Goal: Task Accomplishment & Management: Manage account settings

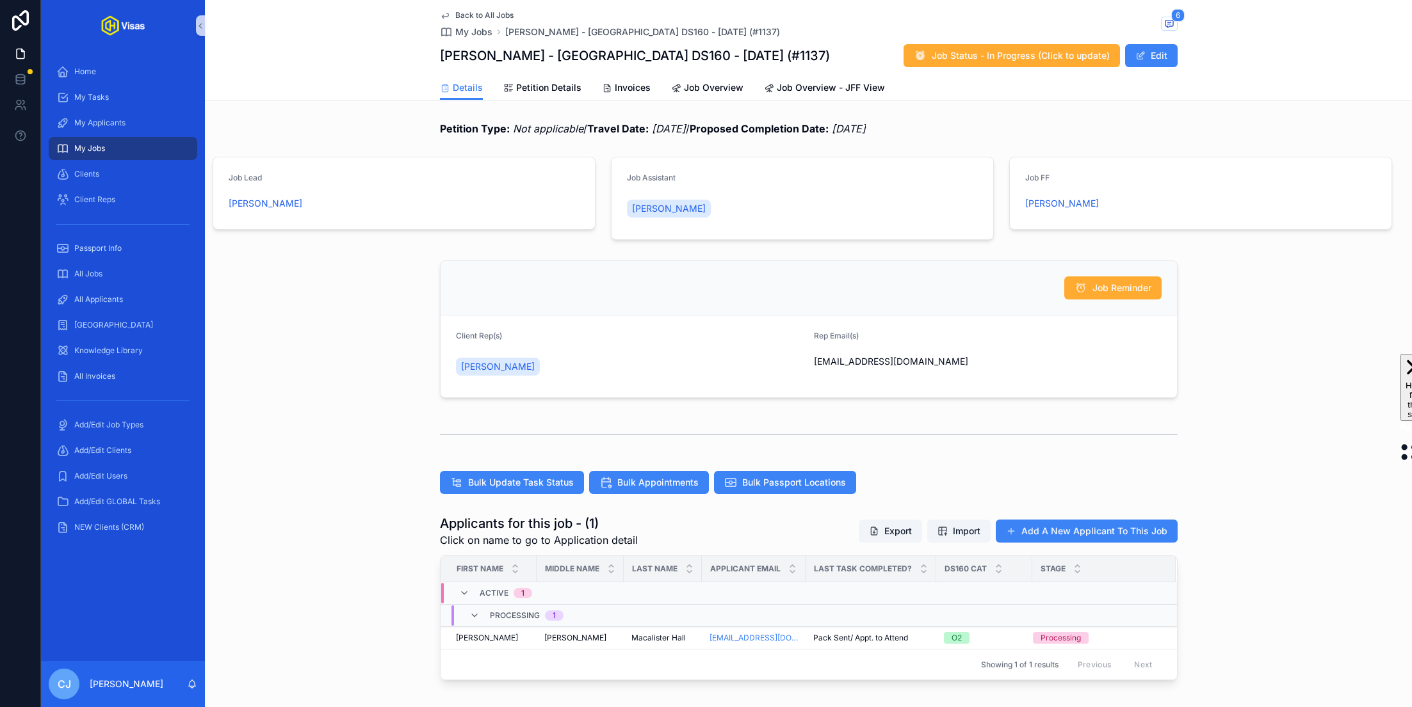
scroll to position [214, 0]
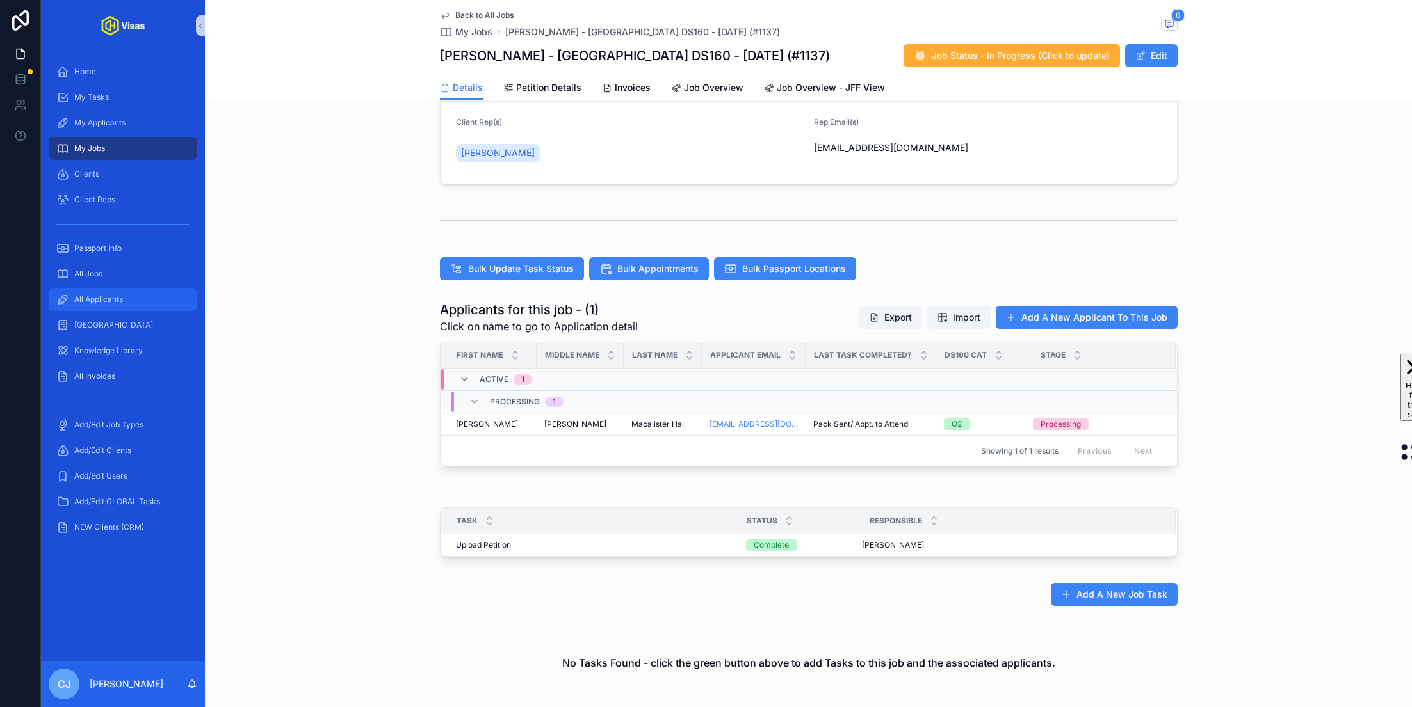
click at [120, 296] on span "All Applicants" at bounding box center [98, 299] width 49 height 10
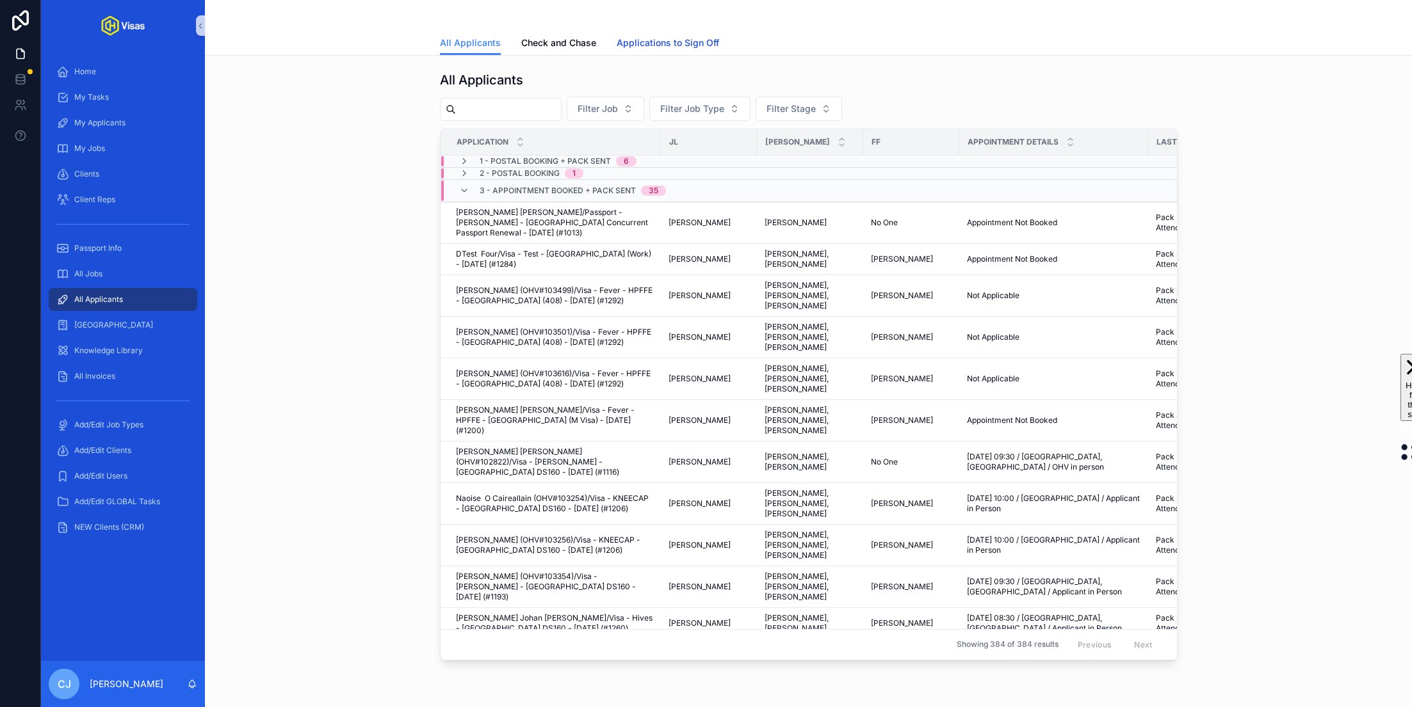
click at [671, 42] on span "Applications to Sign Off" at bounding box center [668, 42] width 102 height 13
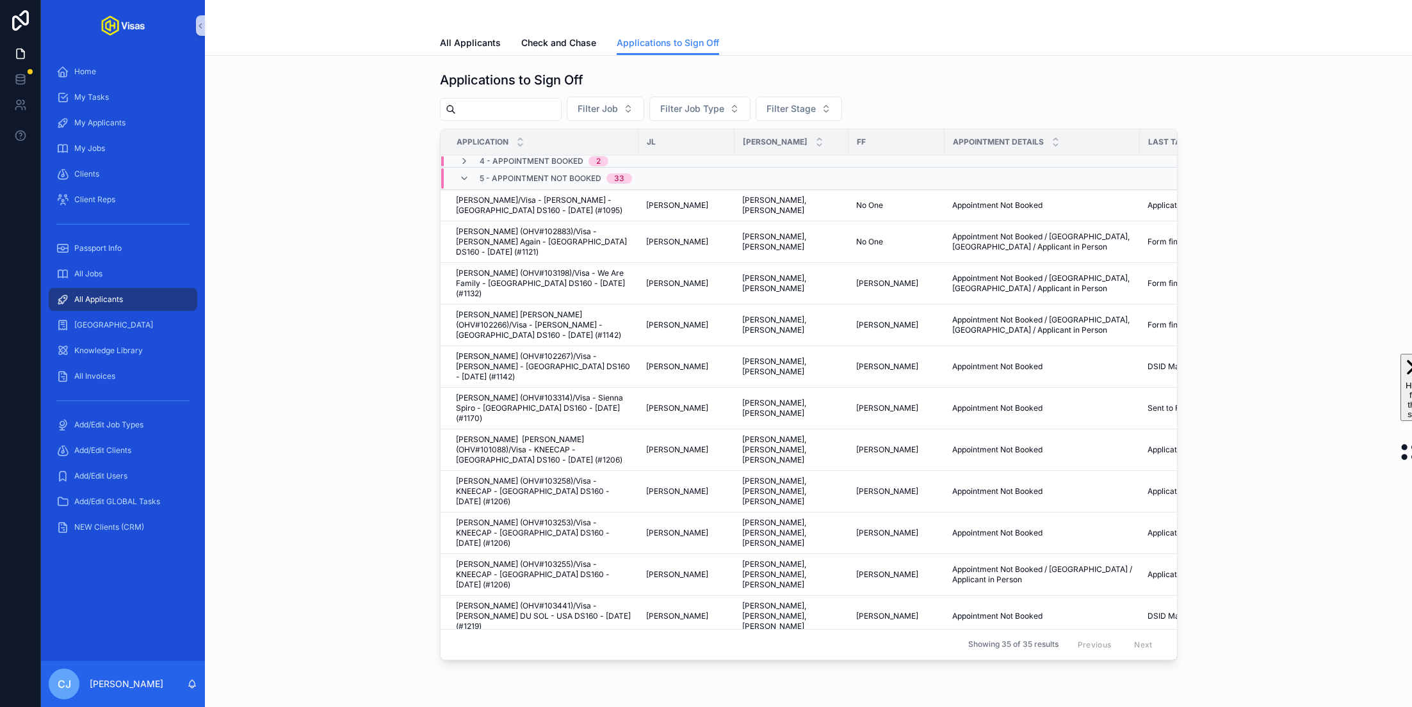
click at [564, 163] on span "4 - Appointment Booked" at bounding box center [532, 161] width 104 height 10
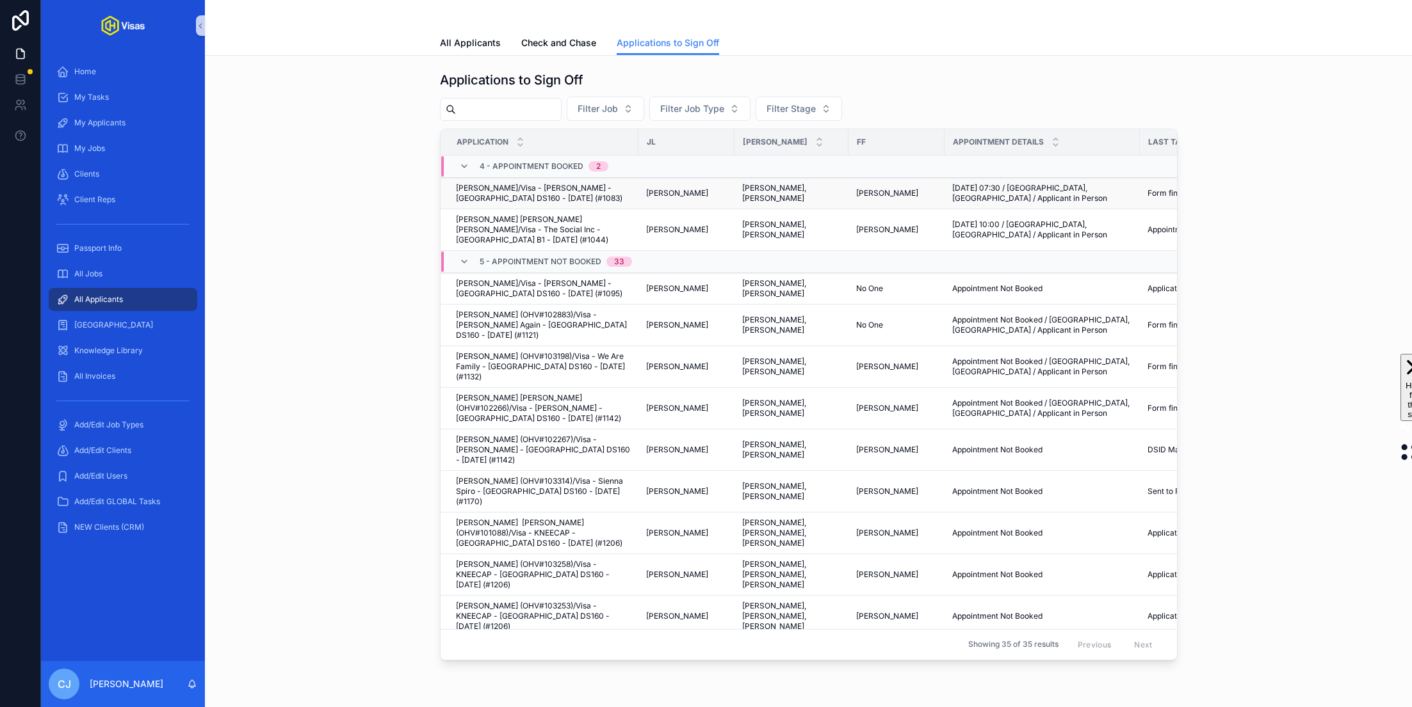
click at [609, 194] on span "Carlo Polli/Visa - Steven Down - USA DS160 - Mar/25 (#1083)" at bounding box center [543, 193] width 175 height 20
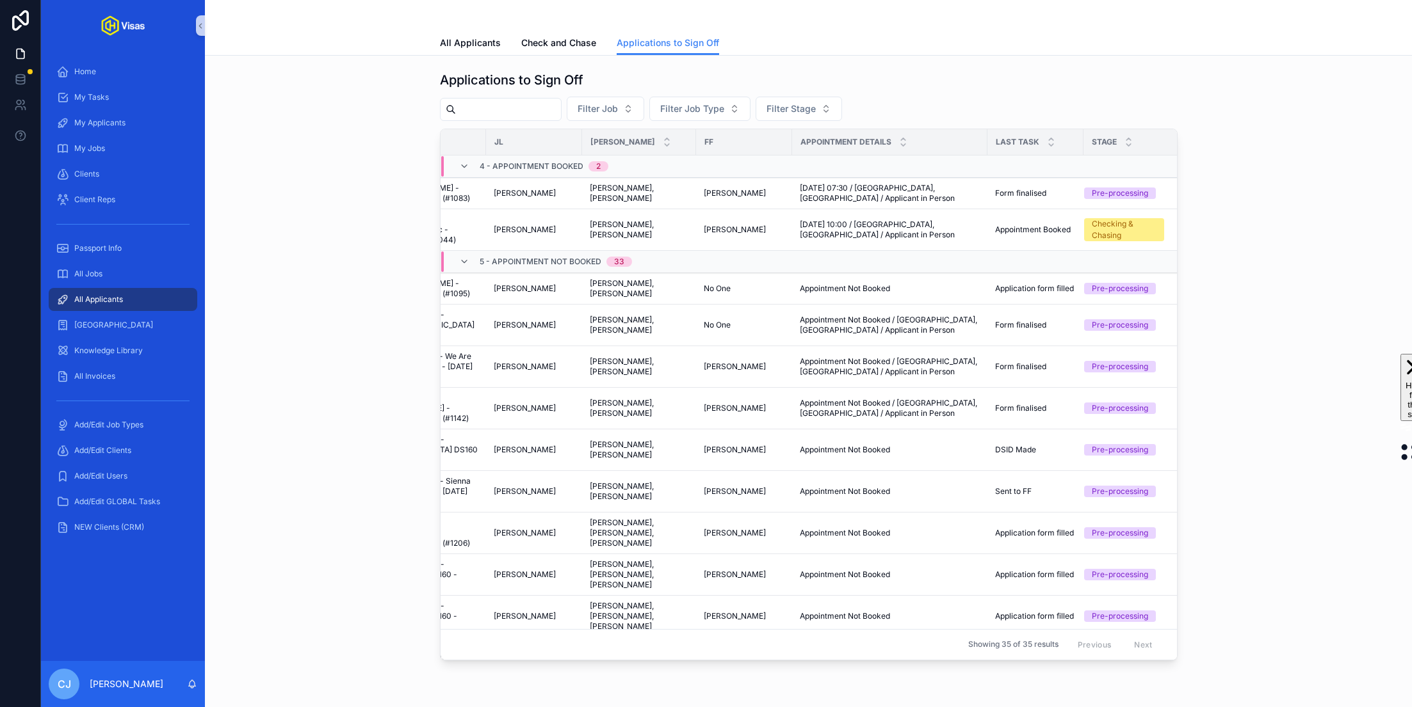
scroll to position [0, 156]
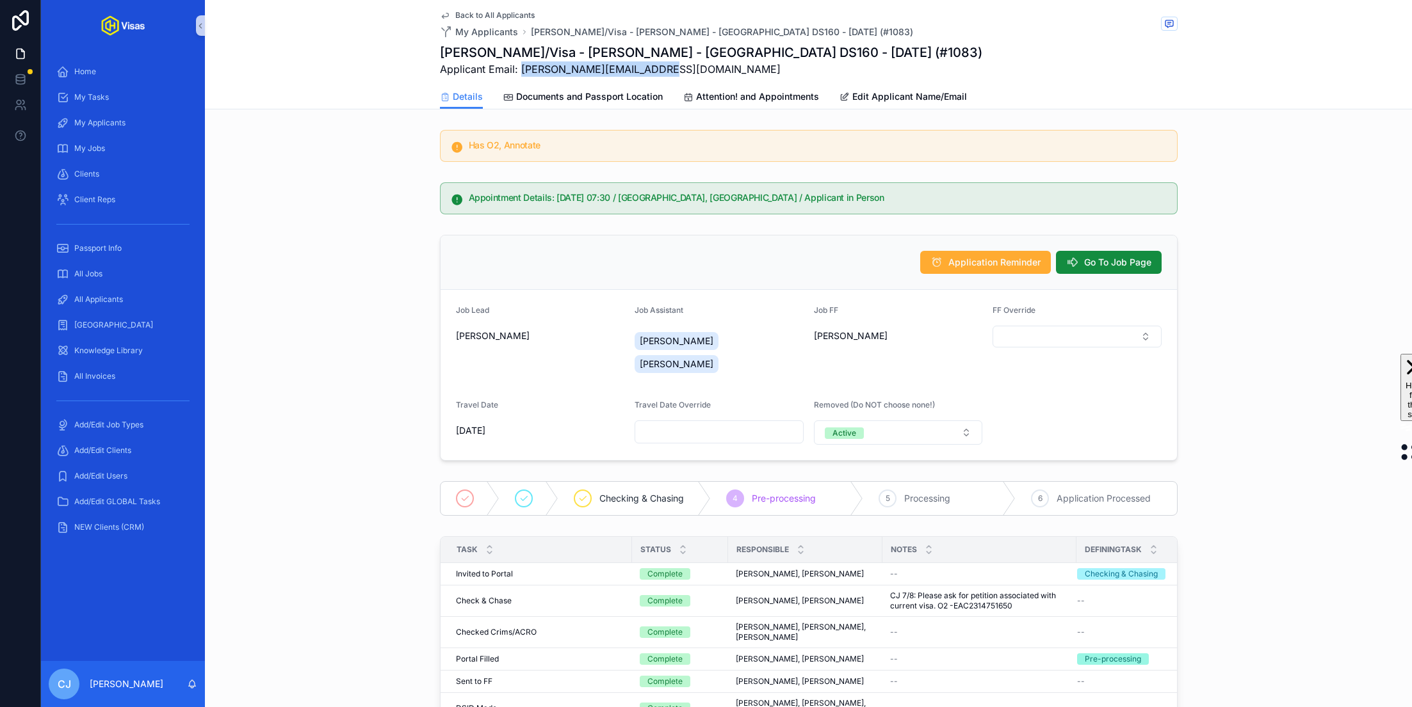
drag, startPoint x: 661, startPoint y: 71, endPoint x: 522, endPoint y: 70, distance: 139.6
click at [522, 70] on span "Applicant Email: carlopolli@googlemail.com" at bounding box center [711, 68] width 542 height 15
copy span "carlopolli@googlemail.com"
click at [631, 102] on link "Documents and Passport Location" at bounding box center [582, 98] width 159 height 26
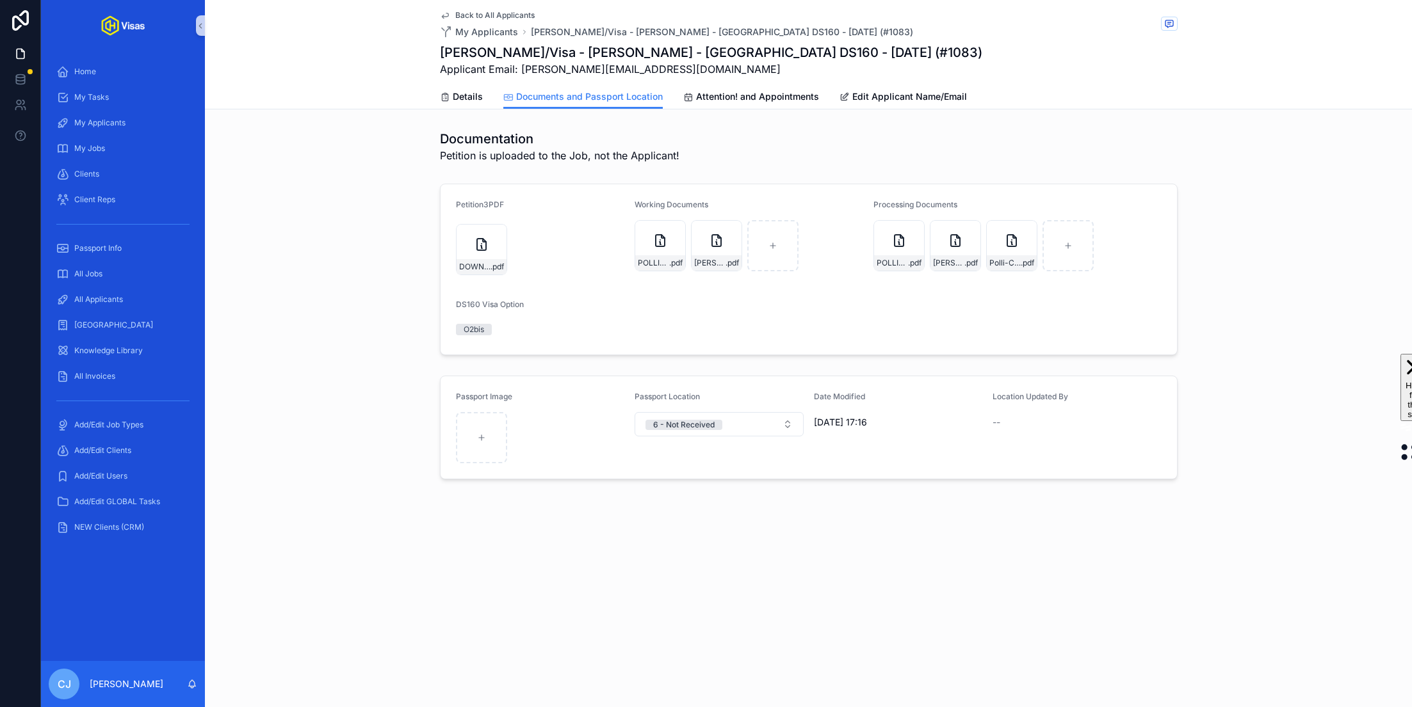
click at [654, 52] on h1 "Carlo Polli/Visa - Steven Down - USA DS160 - Mar/25 (#1083)" at bounding box center [711, 53] width 542 height 18
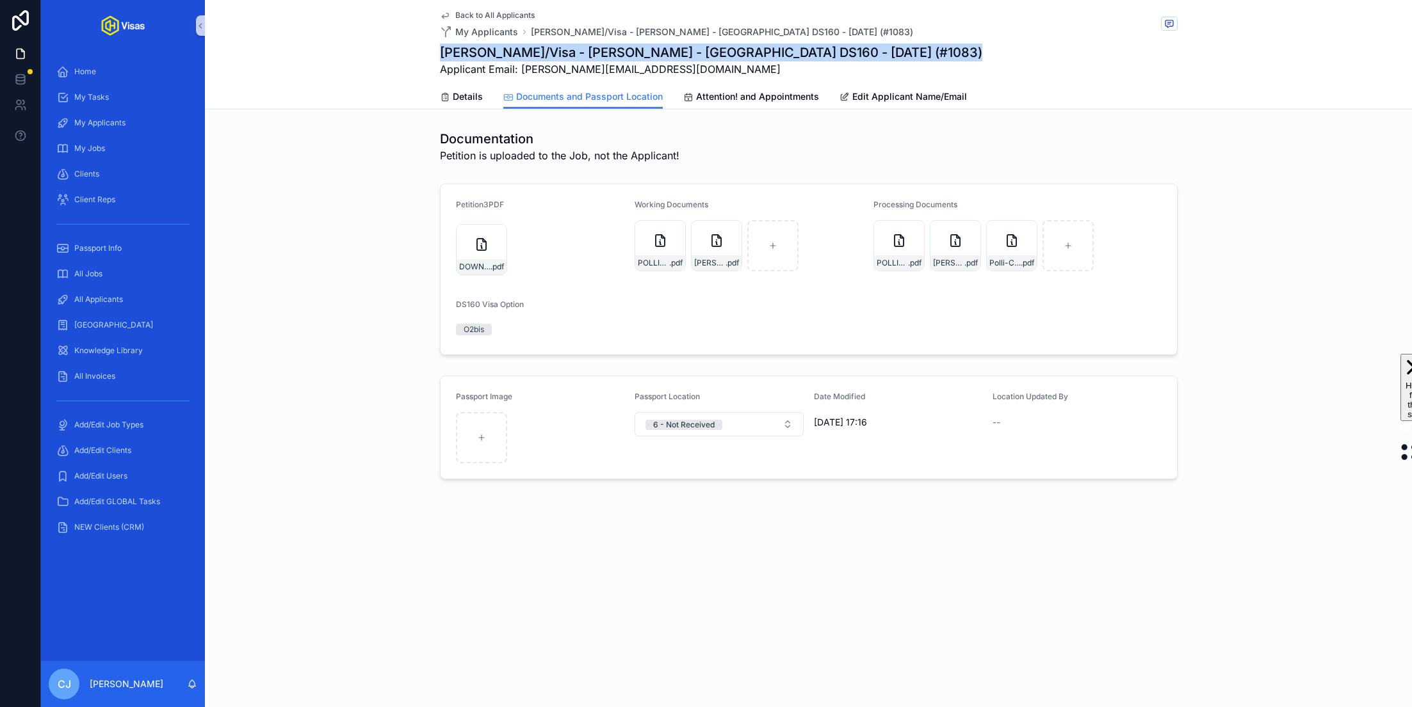
copy h1 "Carlo Polli/Visa - Steven Down - USA DS160 - Mar/25 (#1083)"
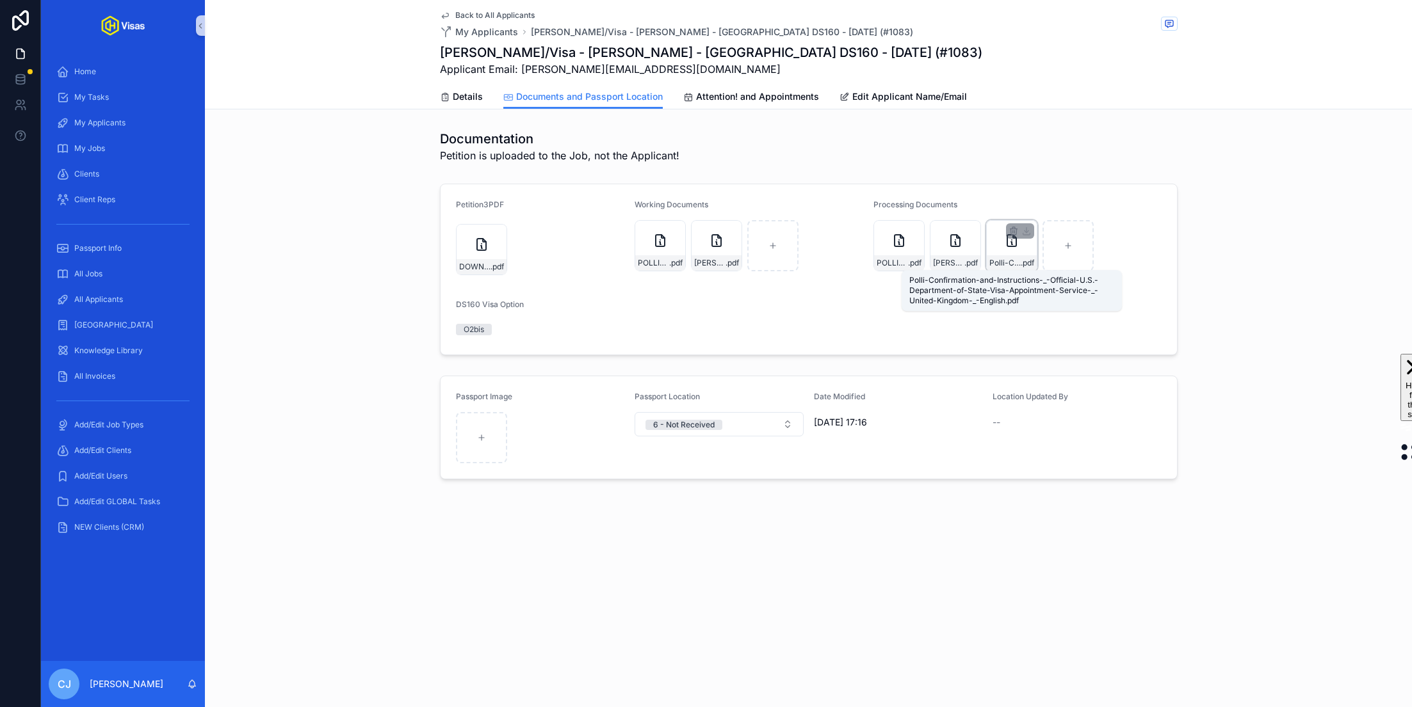
click at [1010, 261] on span "Polli-Confirmation-and-Instructions-_-Official-U.S.-Department-of-State-Visa-Ap…" at bounding box center [1004, 263] width 31 height 10
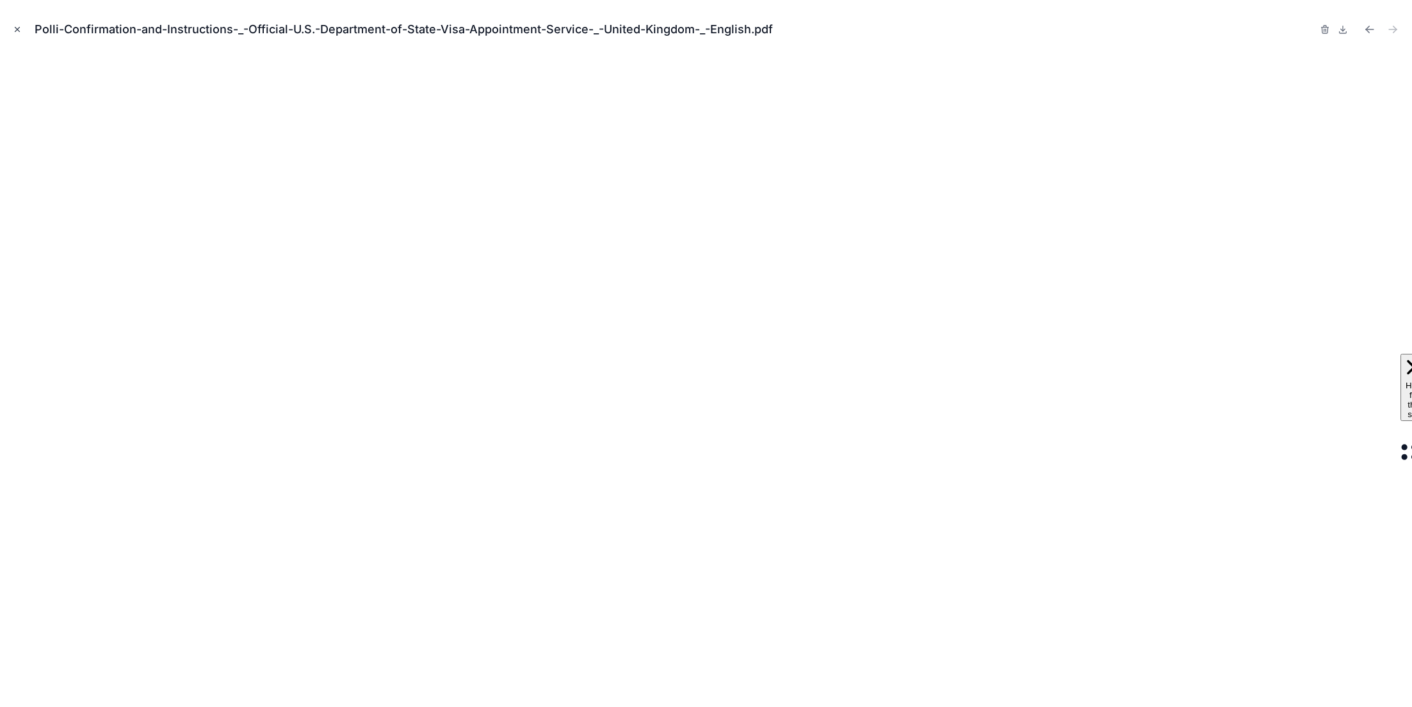
click at [17, 29] on icon "Close modal" at bounding box center [17, 30] width 4 height 4
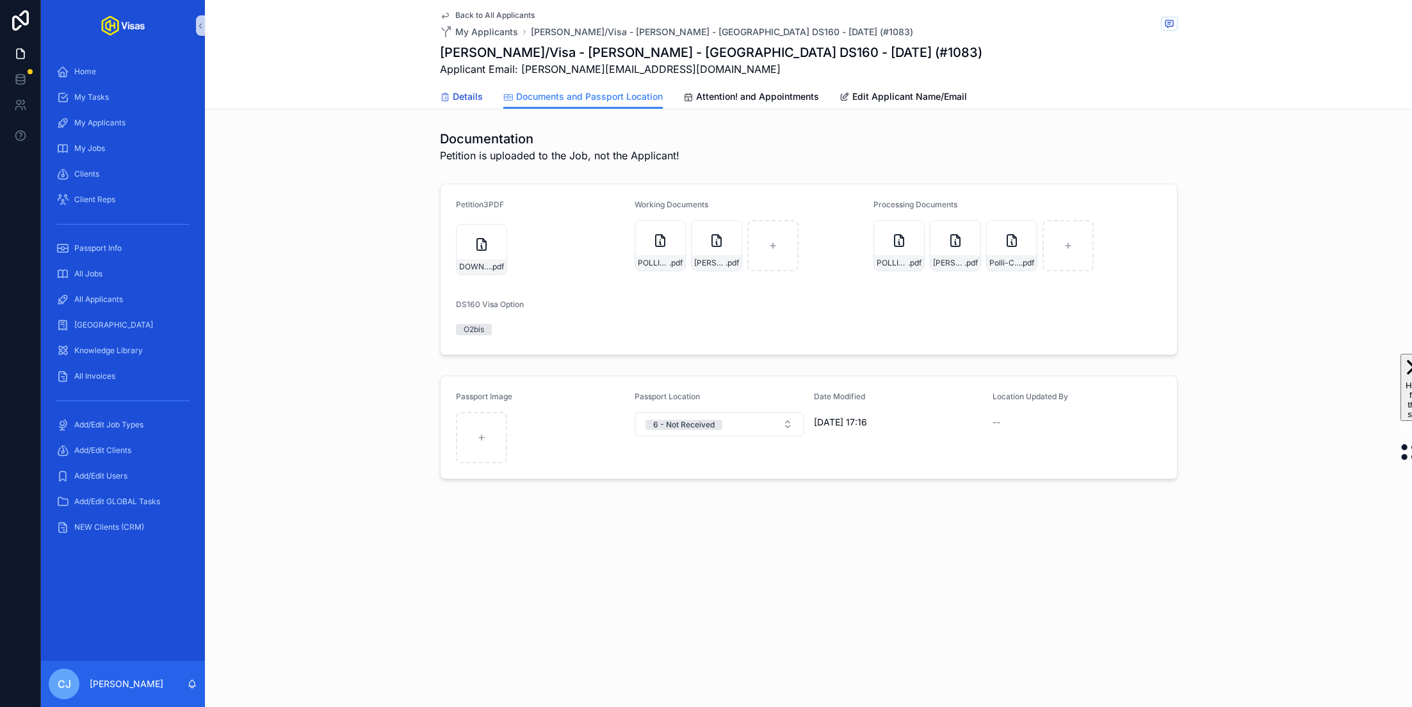
click at [478, 97] on span "Details" at bounding box center [468, 96] width 30 height 13
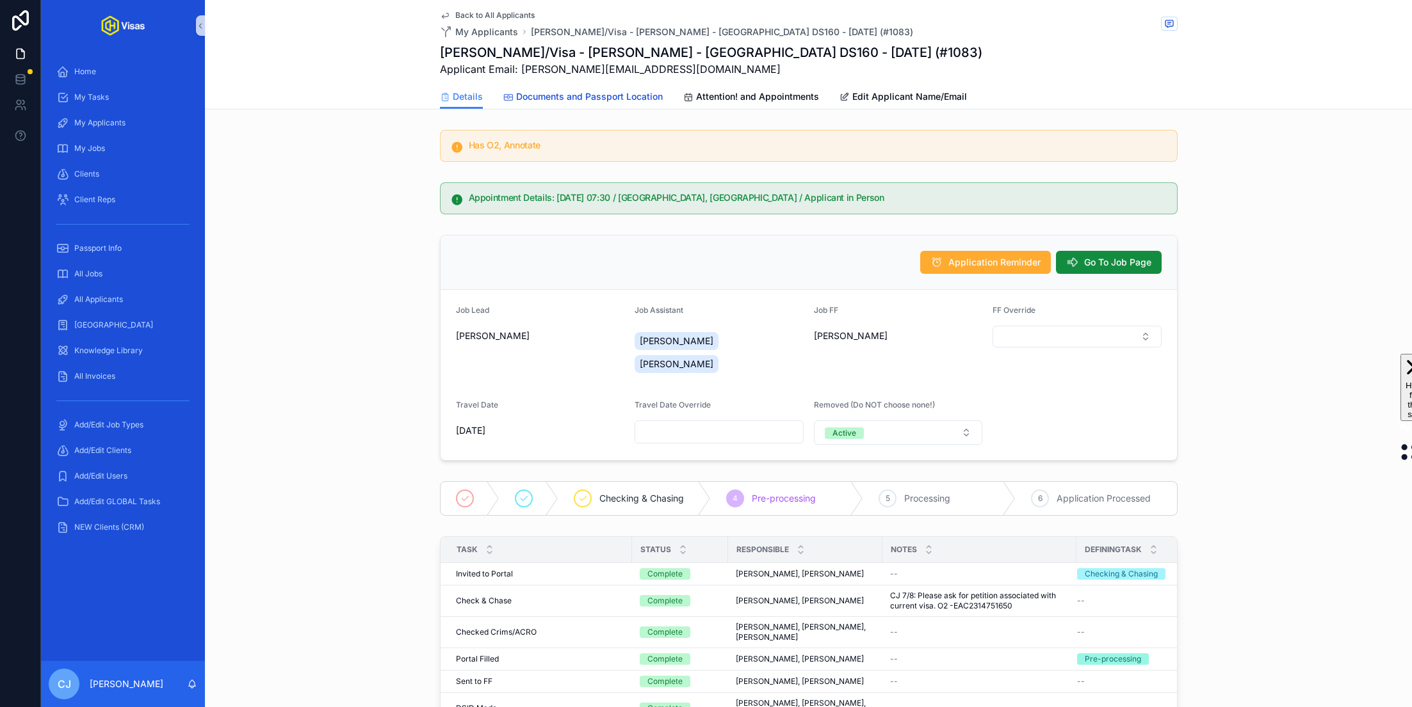
click at [615, 88] on link "Documents and Passport Location" at bounding box center [582, 98] width 159 height 26
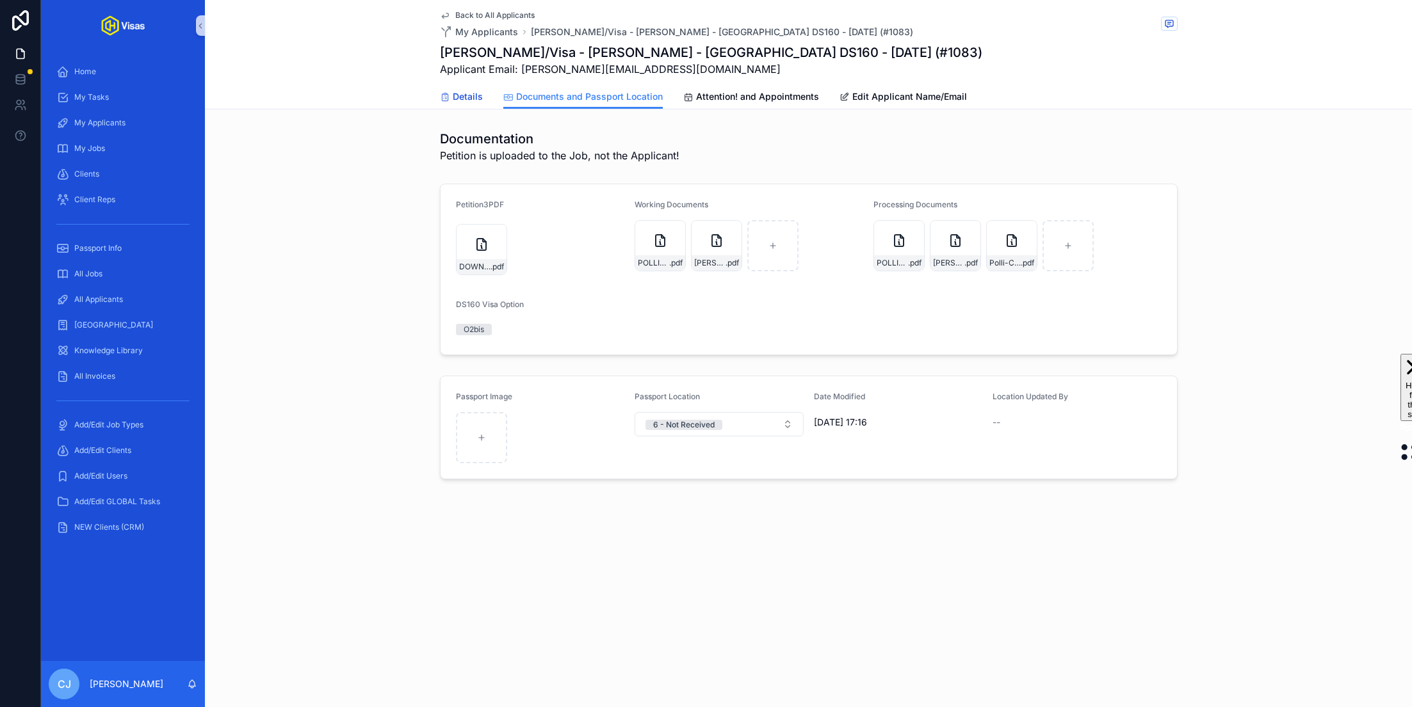
click at [469, 98] on span "Details" at bounding box center [468, 96] width 30 height 13
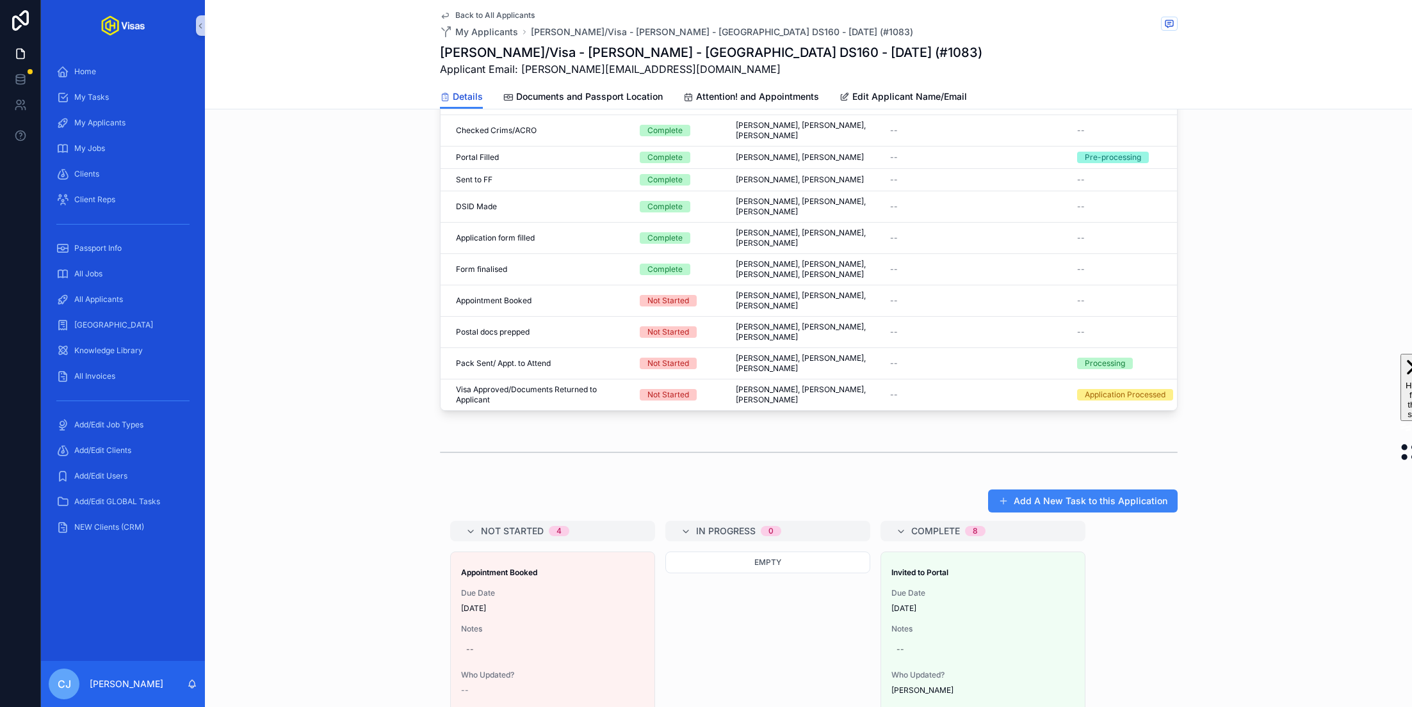
scroll to position [638, 0]
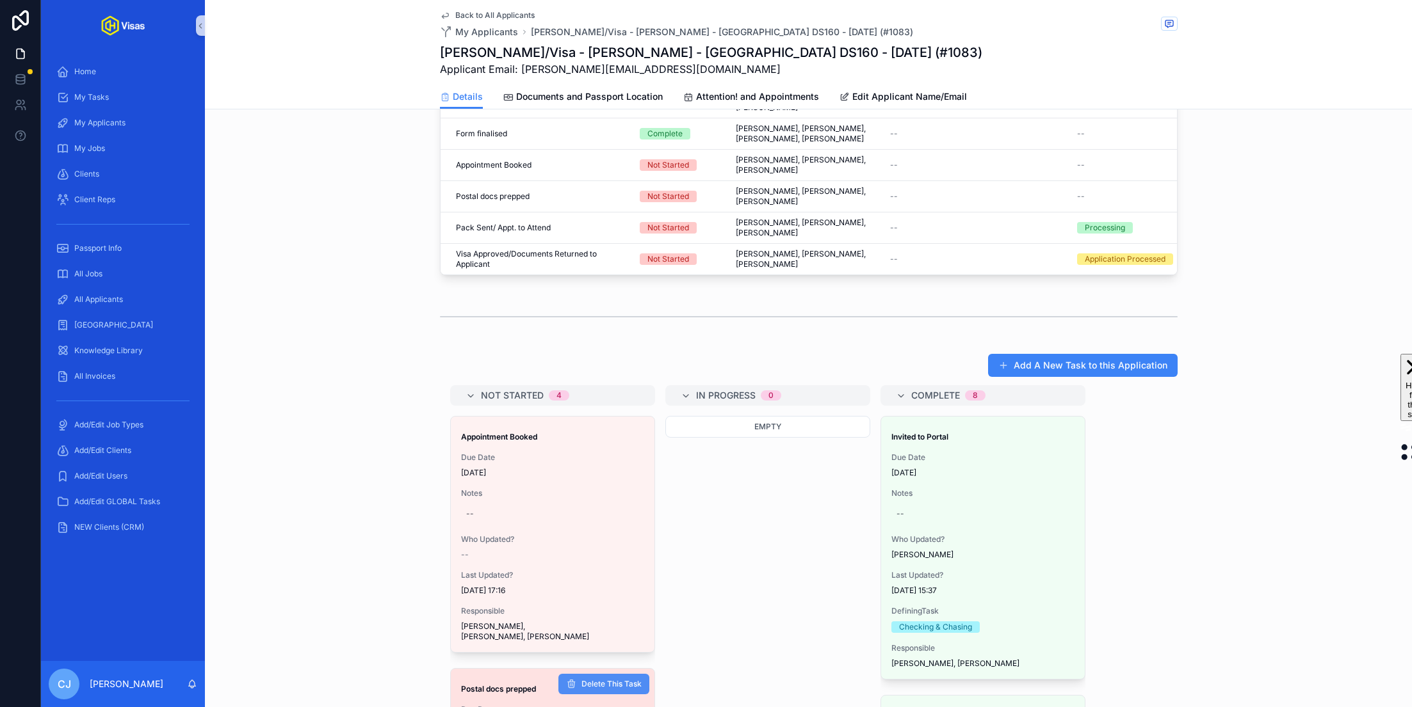
click at [612, 679] on span "Delete This Task" at bounding box center [611, 684] width 60 height 10
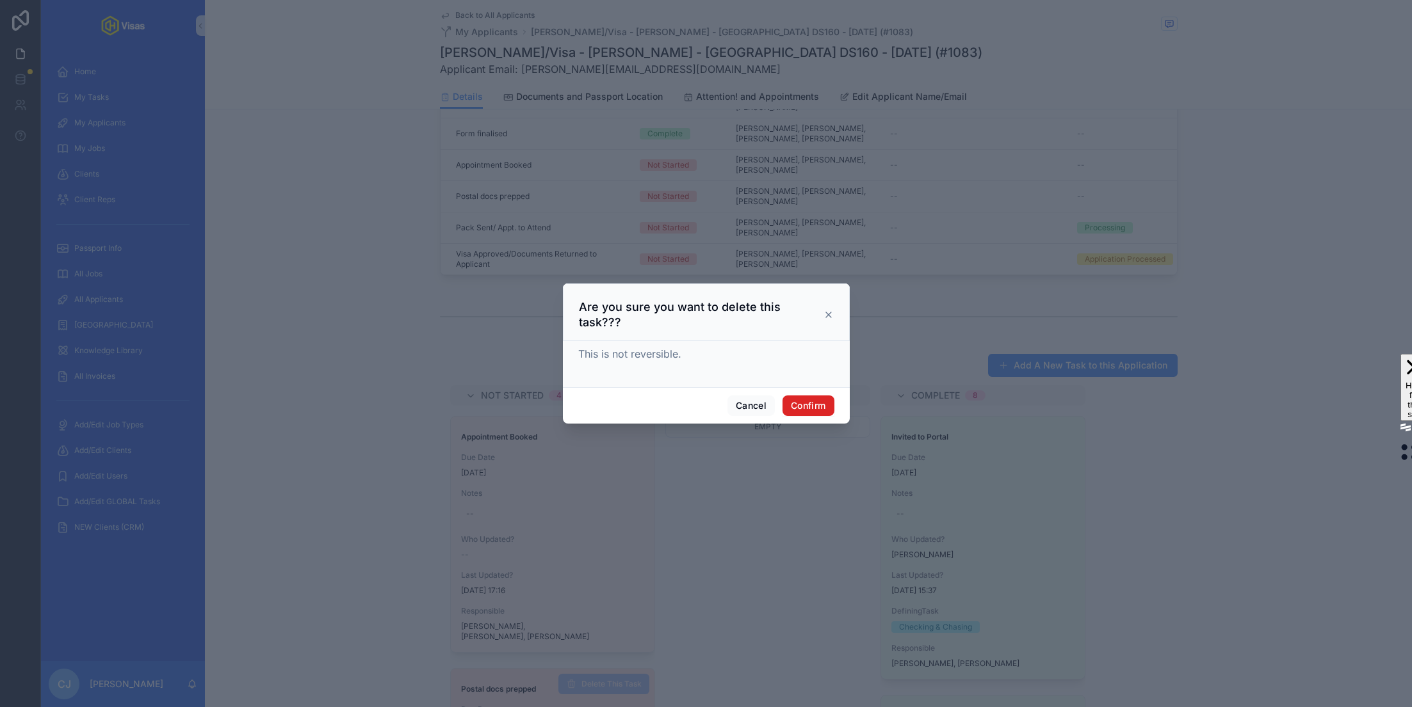
click at [799, 399] on button "Confirm" at bounding box center [807, 406] width 51 height 20
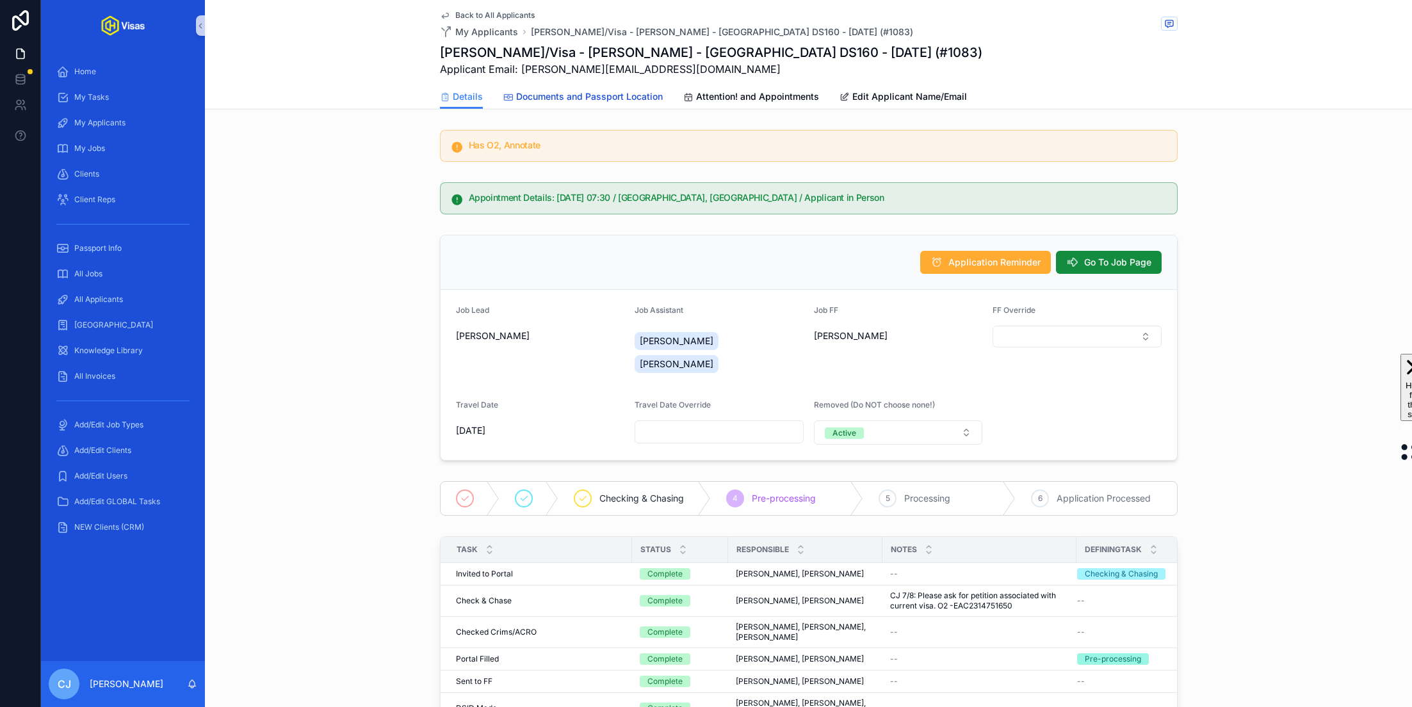
click at [619, 104] on link "Documents and Passport Location" at bounding box center [582, 98] width 159 height 26
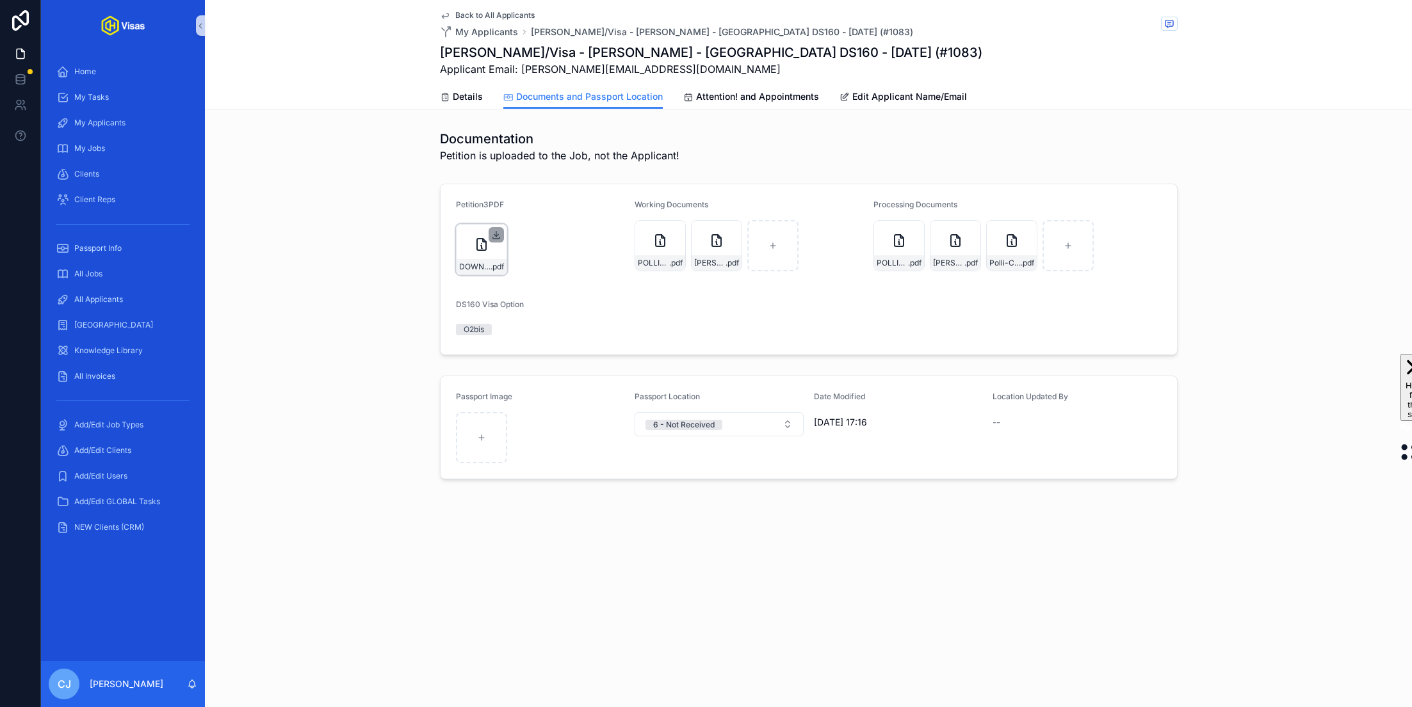
click at [495, 236] on icon "scrollable content" at bounding box center [496, 235] width 10 height 10
click at [914, 231] on icon "scrollable content" at bounding box center [913, 231] width 4 height 2
click at [974, 231] on icon "scrollable content" at bounding box center [970, 231] width 10 height 10
click at [1028, 228] on icon "scrollable content" at bounding box center [1026, 231] width 10 height 10
drag, startPoint x: 653, startPoint y: 72, endPoint x: 520, endPoint y: 71, distance: 132.5
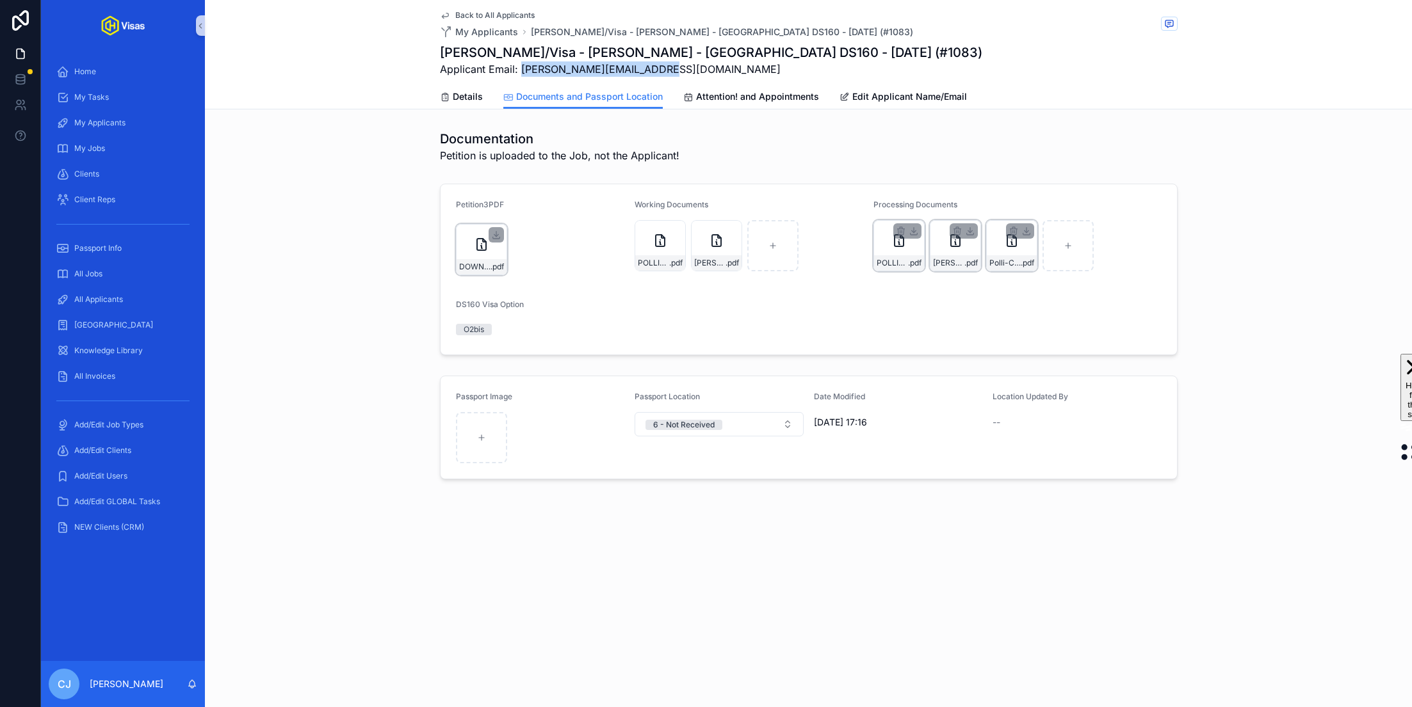
click at [520, 71] on span "Applicant Email: carlopolli@googlemail.com" at bounding box center [711, 68] width 542 height 15
copy span "carlopolli@googlemail.com"
click at [482, 52] on h1 "Carlo Polli/Visa - Steven Down - USA DS160 - Mar/25 (#1083)" at bounding box center [711, 53] width 542 height 18
copy h1 "Polli"
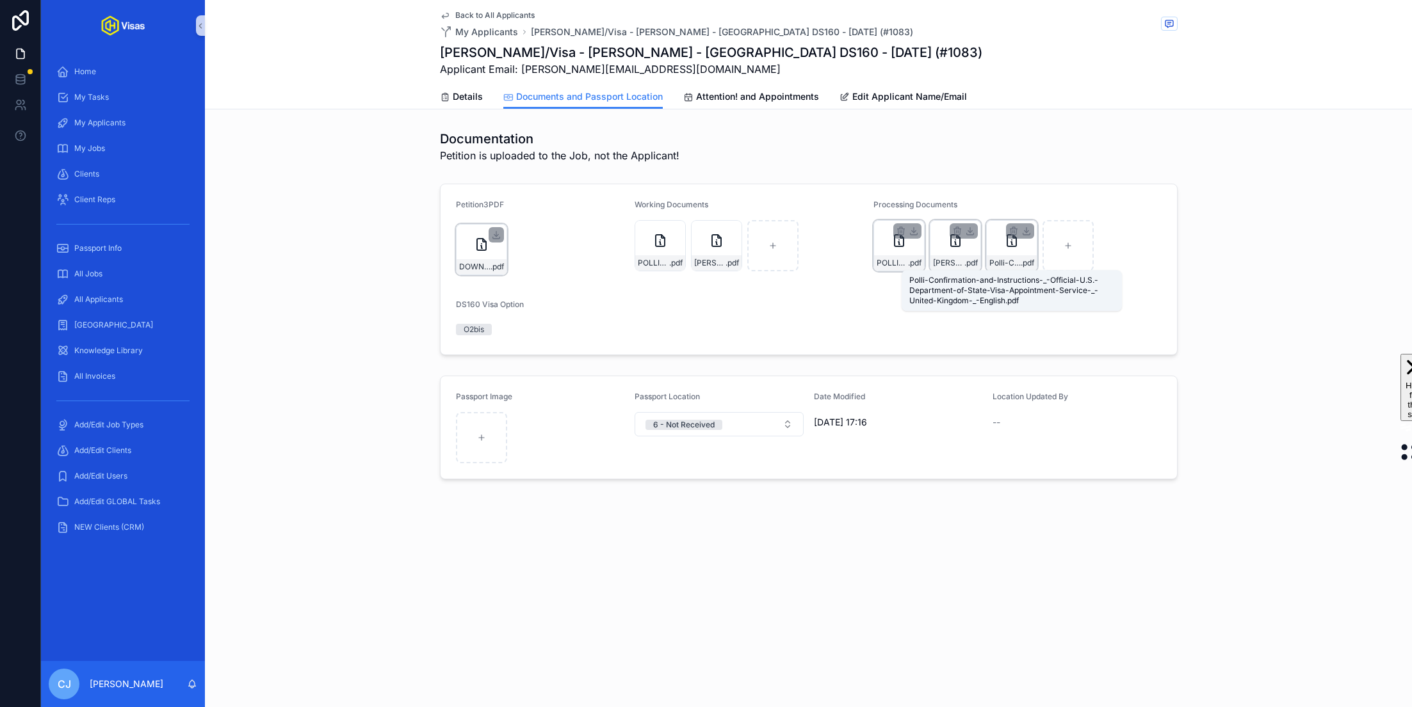
click at [997, 266] on span "Polli-Confirmation-and-Instructions-_-Official-U.S.-Department-of-State-Visa-Ap…" at bounding box center [1004, 263] width 31 height 10
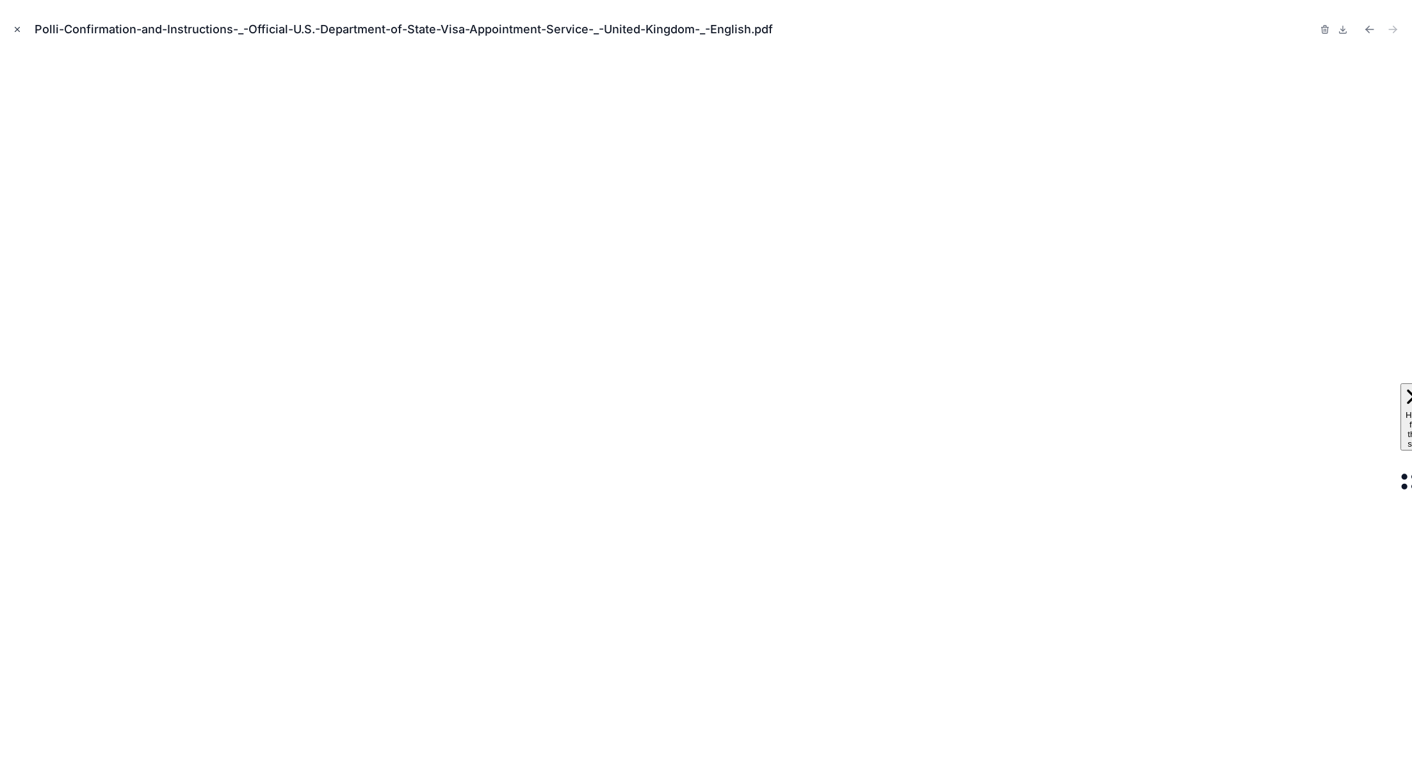
click at [17, 28] on icon "Close modal" at bounding box center [17, 29] width 9 height 9
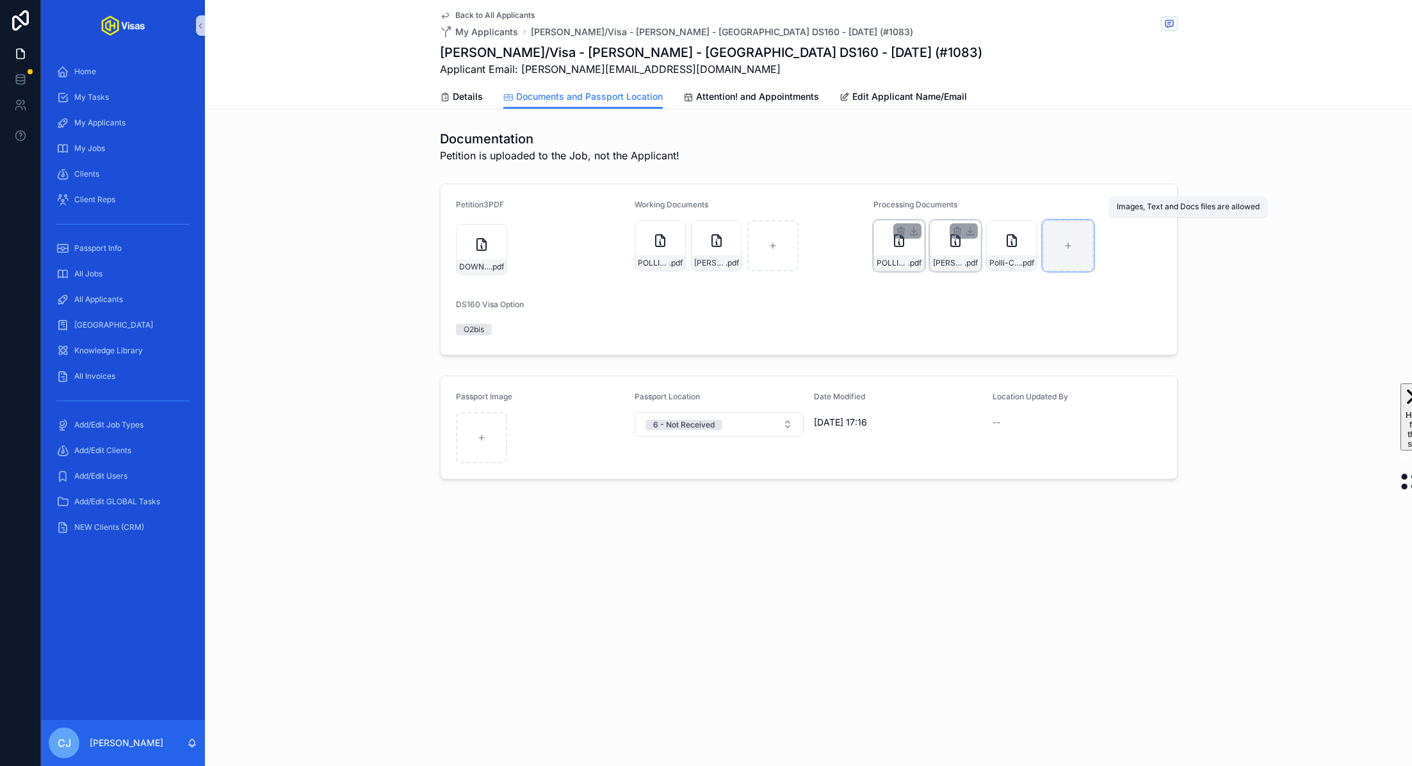
click at [1075, 254] on div "scrollable content" at bounding box center [1067, 245] width 51 height 51
type input "**********"
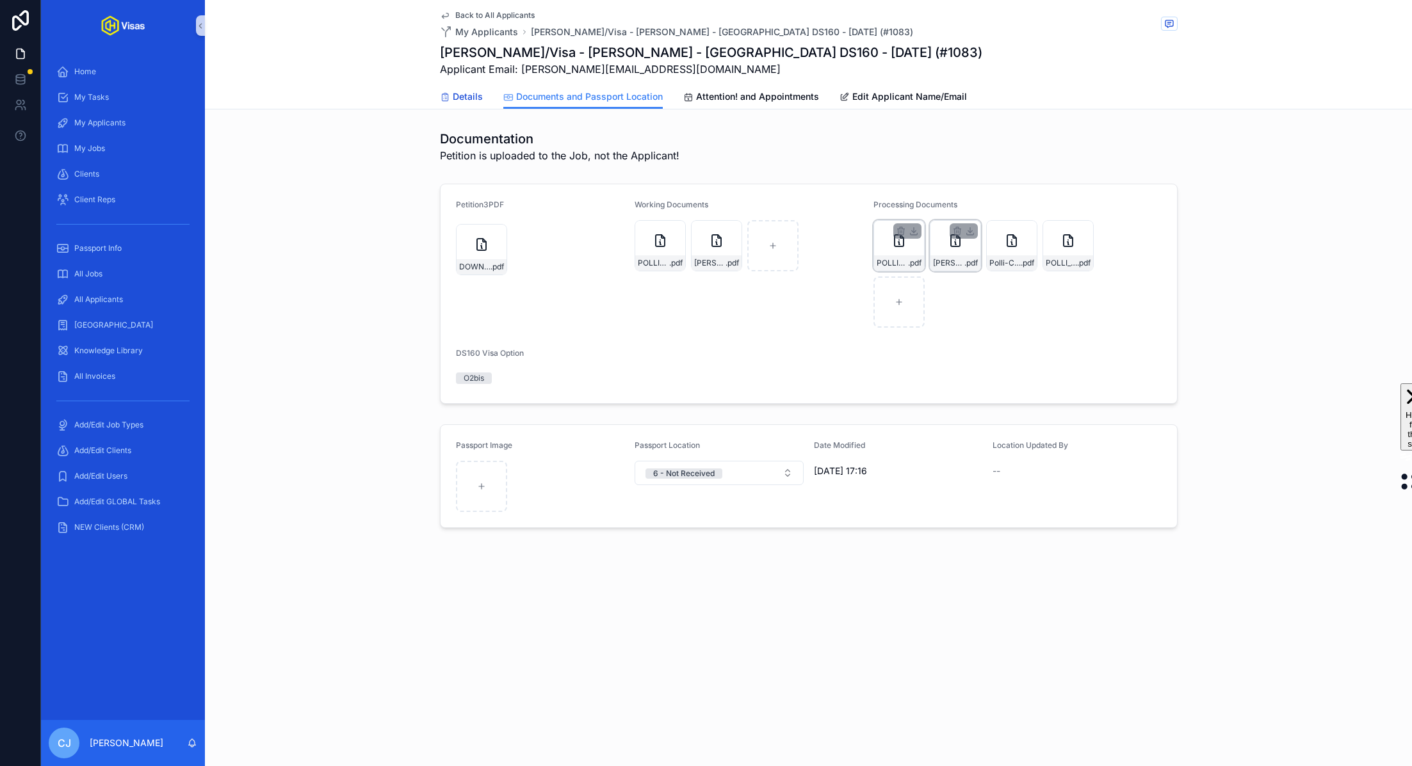
click at [465, 92] on span "Details" at bounding box center [468, 96] width 30 height 13
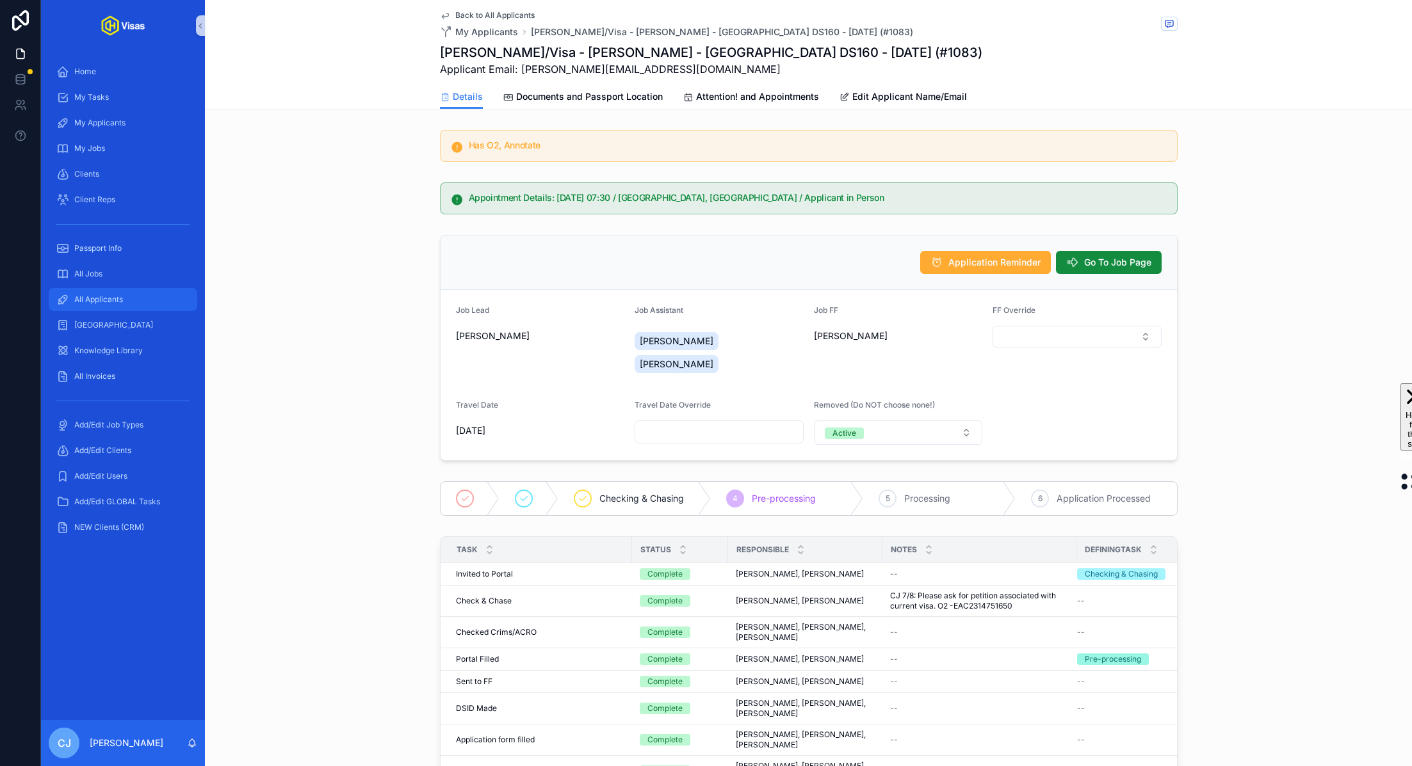
click at [104, 302] on span "All Applicants" at bounding box center [98, 299] width 49 height 10
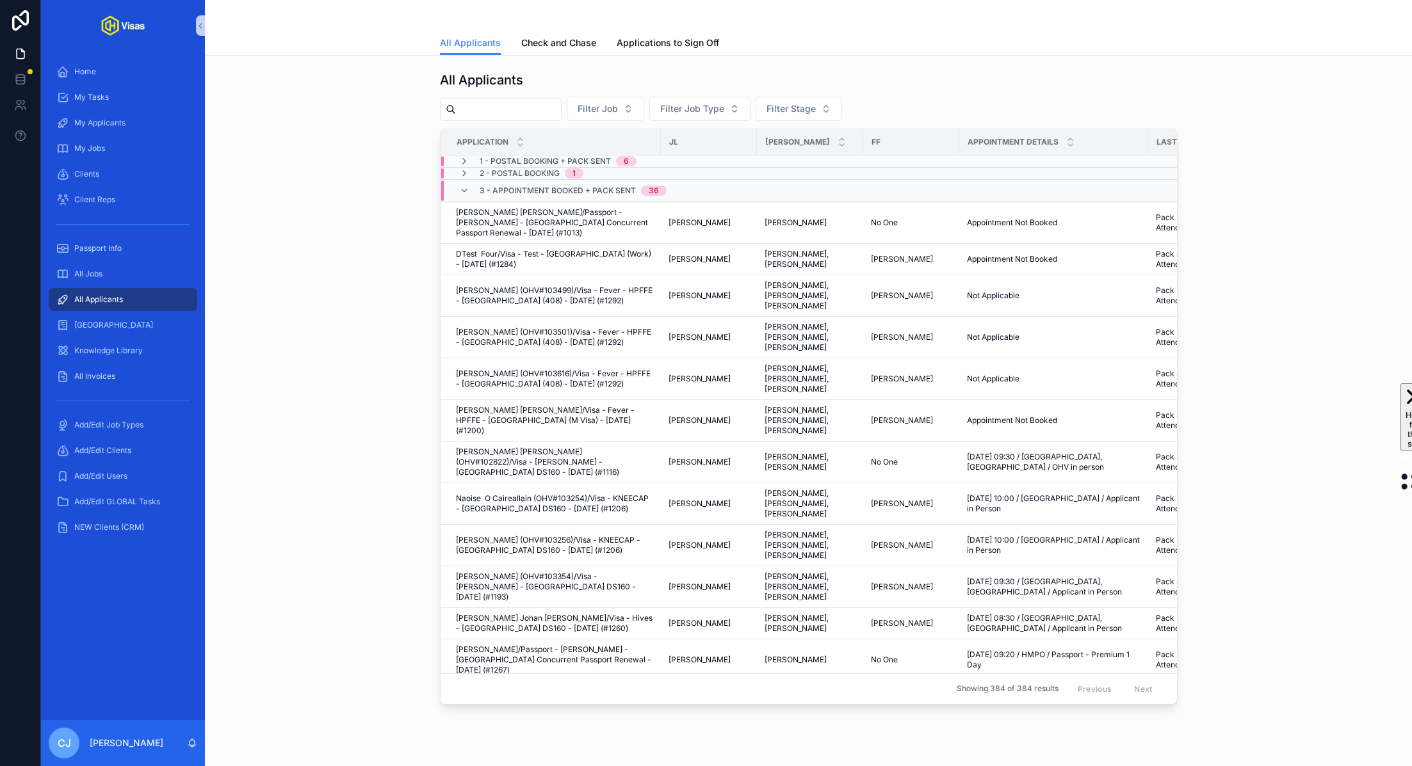
click at [510, 108] on input "scrollable content" at bounding box center [508, 110] width 105 height 18
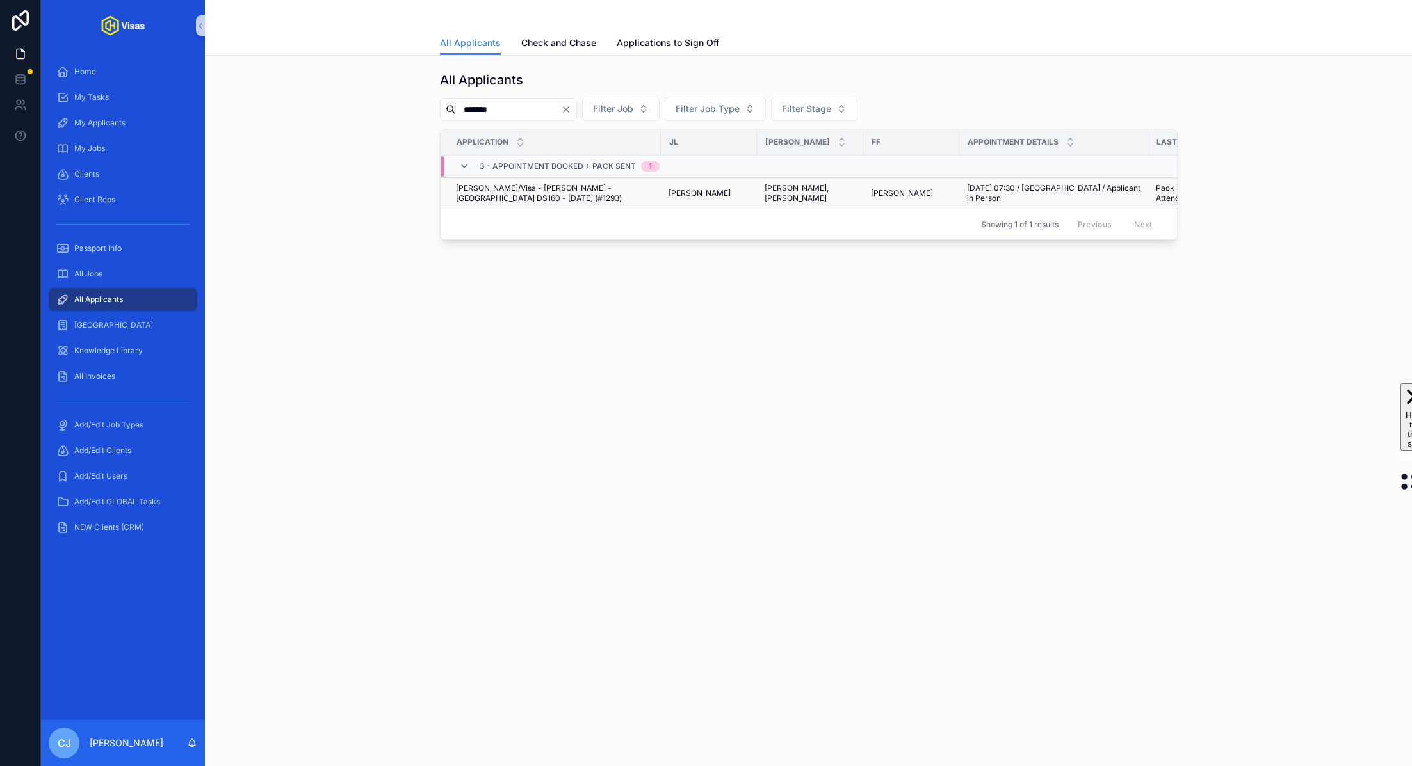
type input "*******"
click at [519, 198] on span "Thomas Clifton/Visa - Tom Clifton - USA DS160 - Aug/25 (#1293)" at bounding box center [554, 193] width 197 height 20
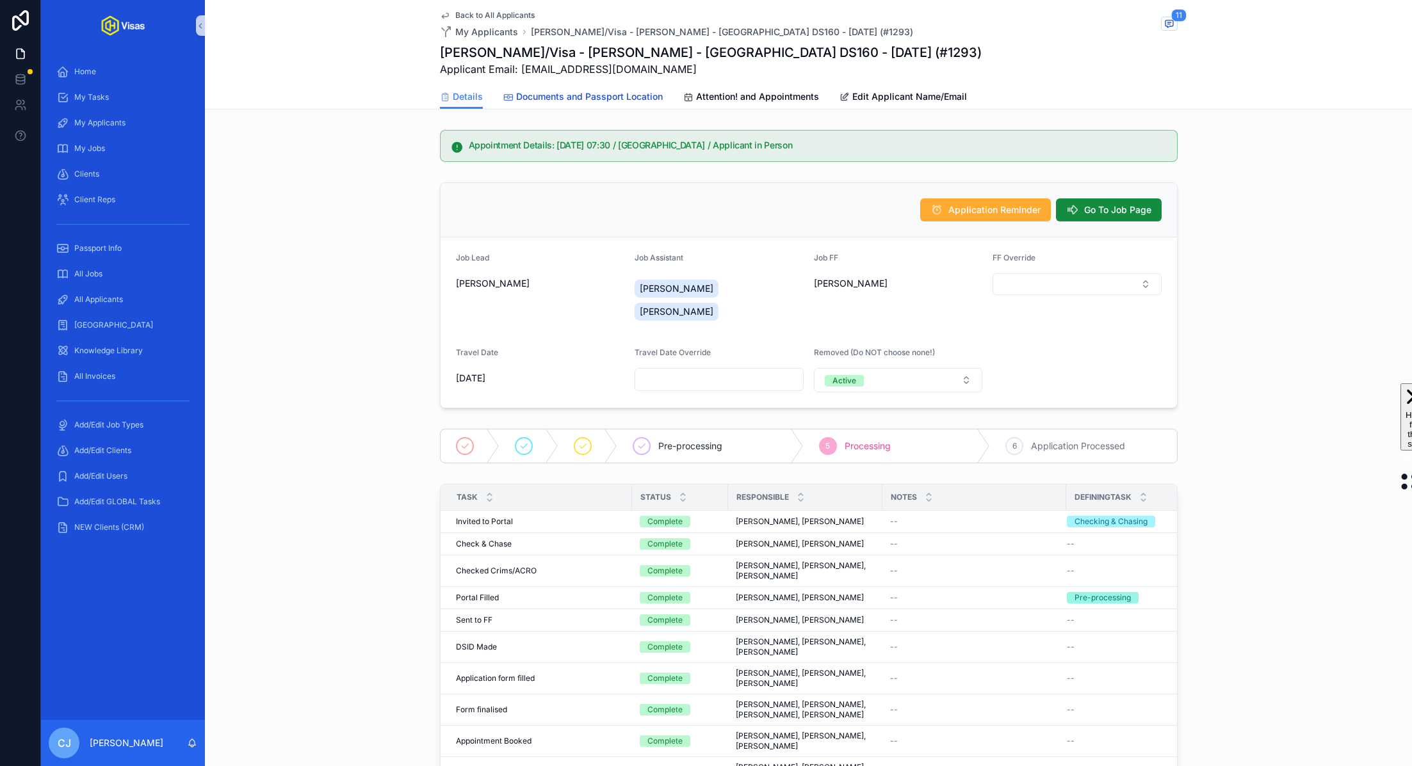
click at [633, 104] on link "Documents and Passport Location" at bounding box center [582, 98] width 159 height 26
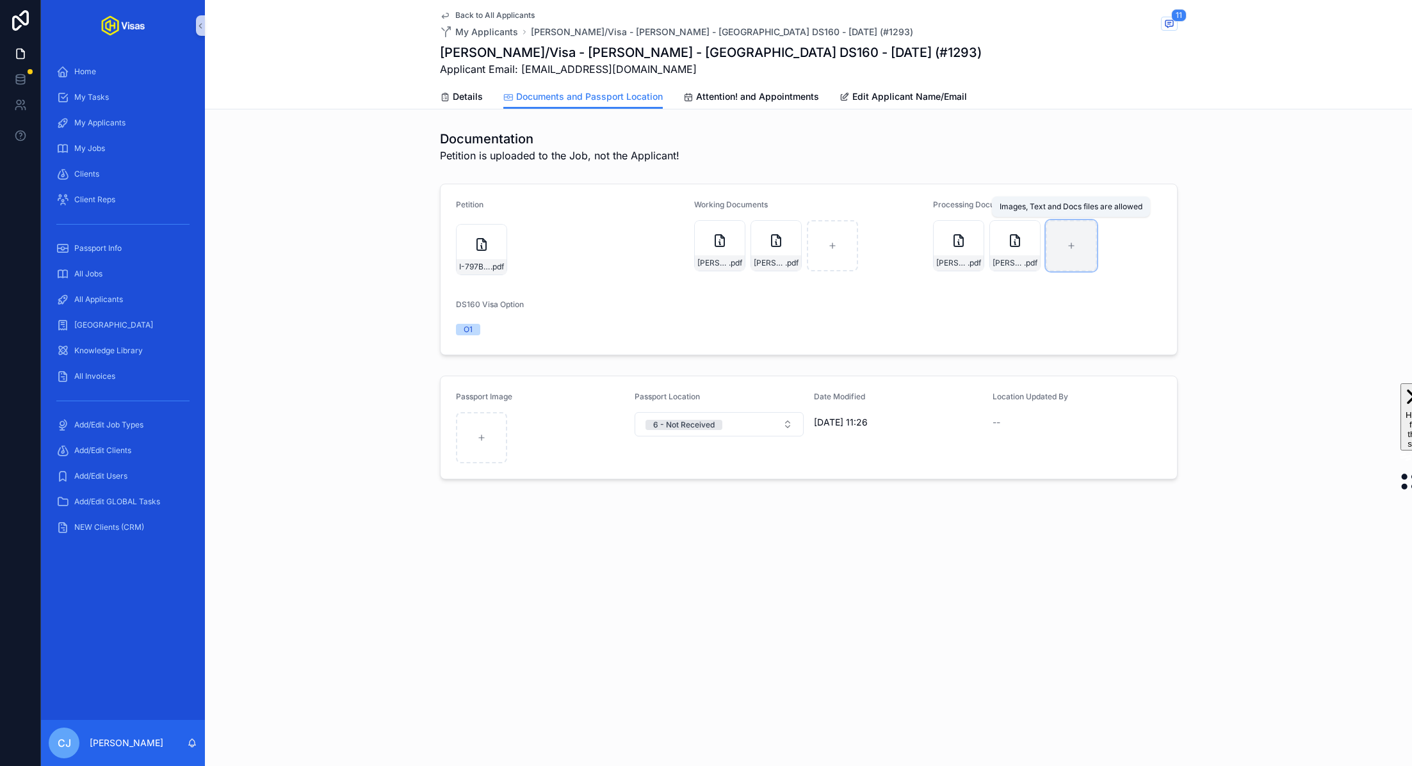
click at [1064, 256] on div "scrollable content" at bounding box center [1070, 245] width 51 height 51
type input "**********"
click at [716, 97] on span "Attention! and Appointments" at bounding box center [757, 96] width 123 height 13
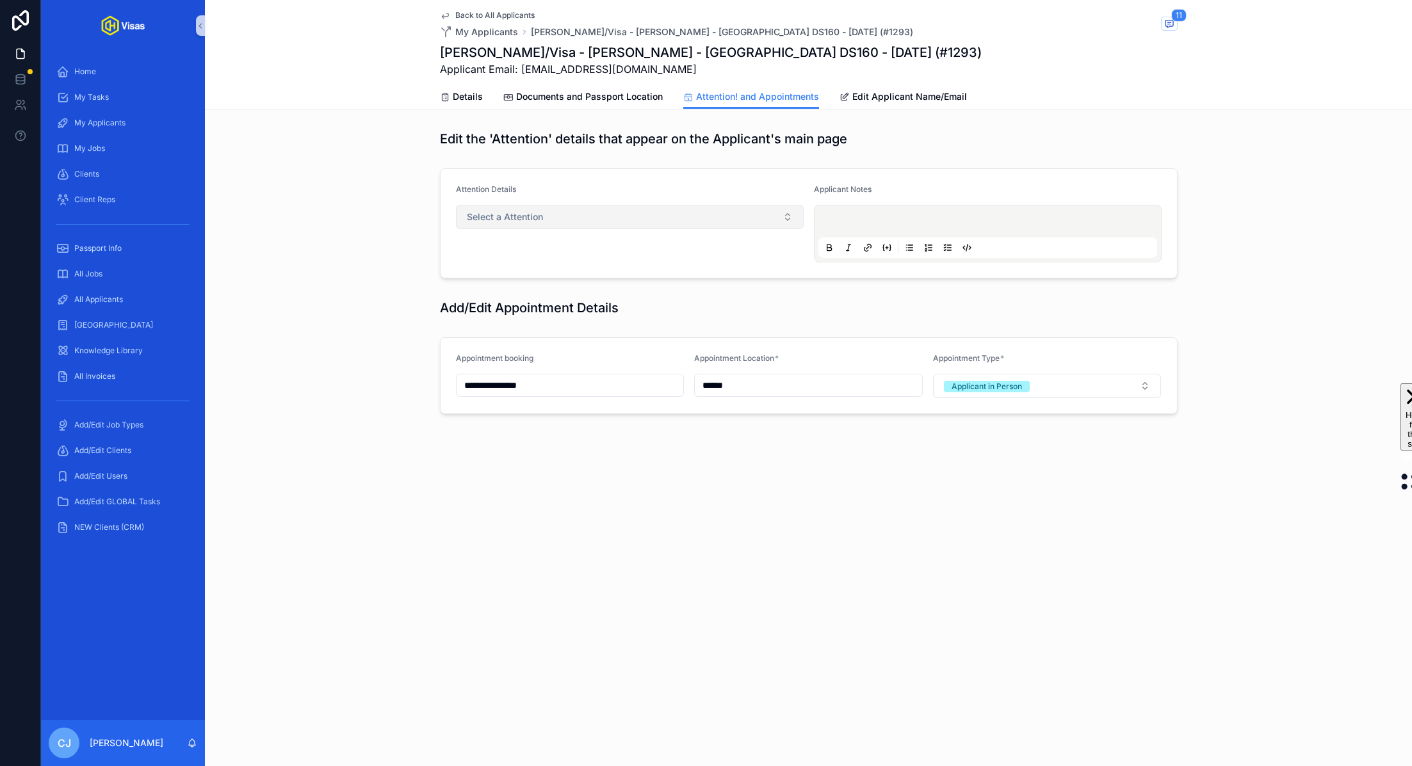
click at [587, 221] on button "Select a Attention" at bounding box center [630, 217] width 348 height 24
click at [572, 267] on div "Annotate" at bounding box center [628, 267] width 341 height 18
click at [549, 244] on input "***" at bounding box center [637, 243] width 316 height 23
type input "*"
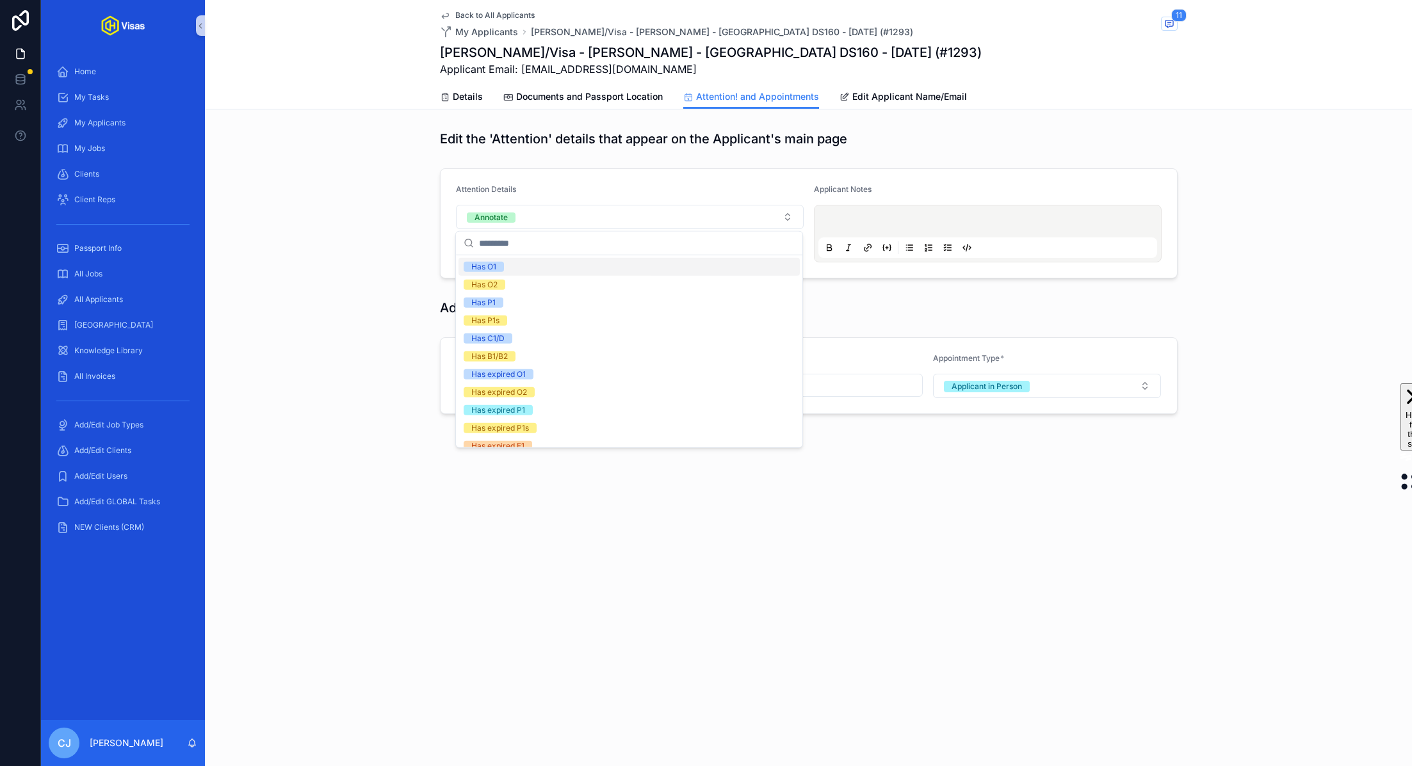
click at [527, 264] on div "Has O1" at bounding box center [628, 267] width 341 height 18
click at [632, 159] on div "**********" at bounding box center [808, 272] width 1207 height 294
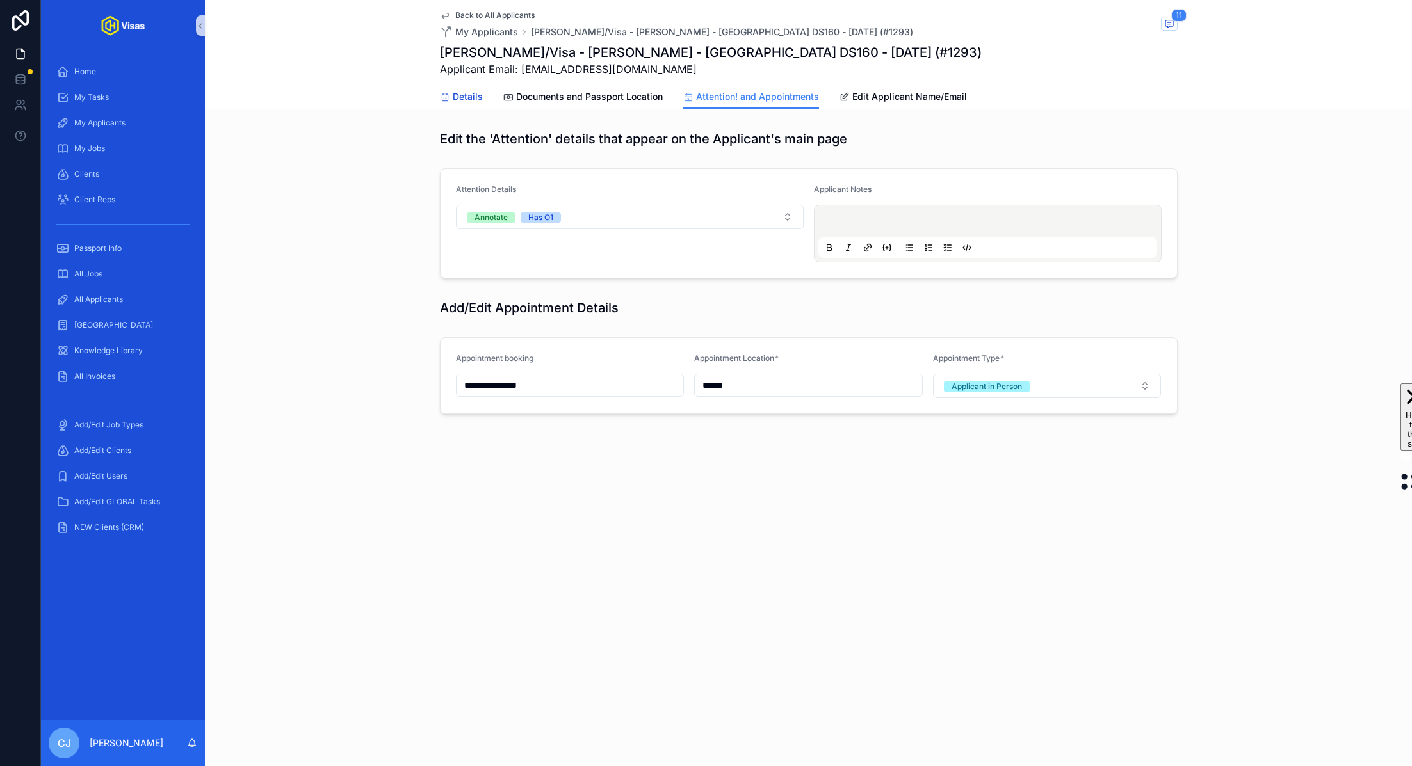
click at [462, 94] on span "Details" at bounding box center [468, 96] width 30 height 13
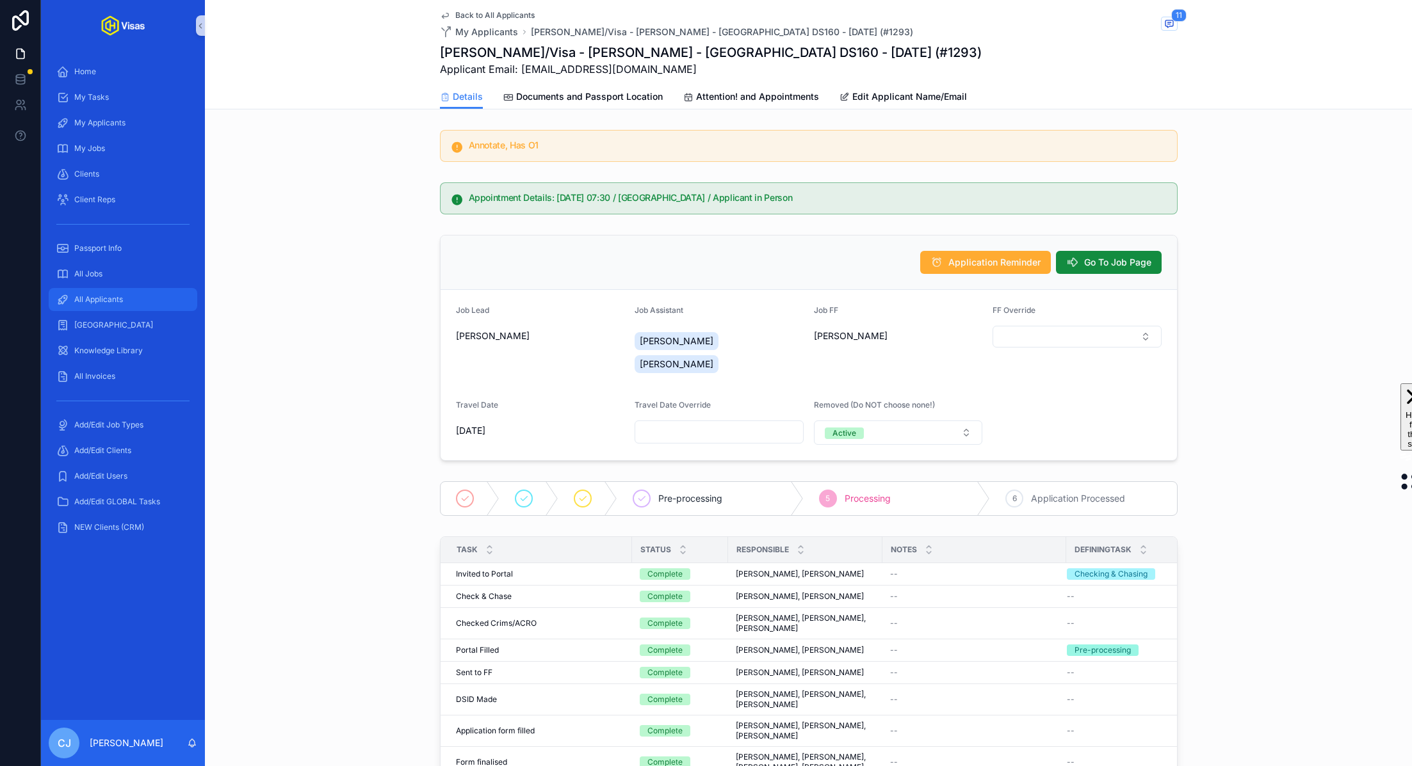
click at [138, 298] on div "All Applicants" at bounding box center [122, 299] width 133 height 20
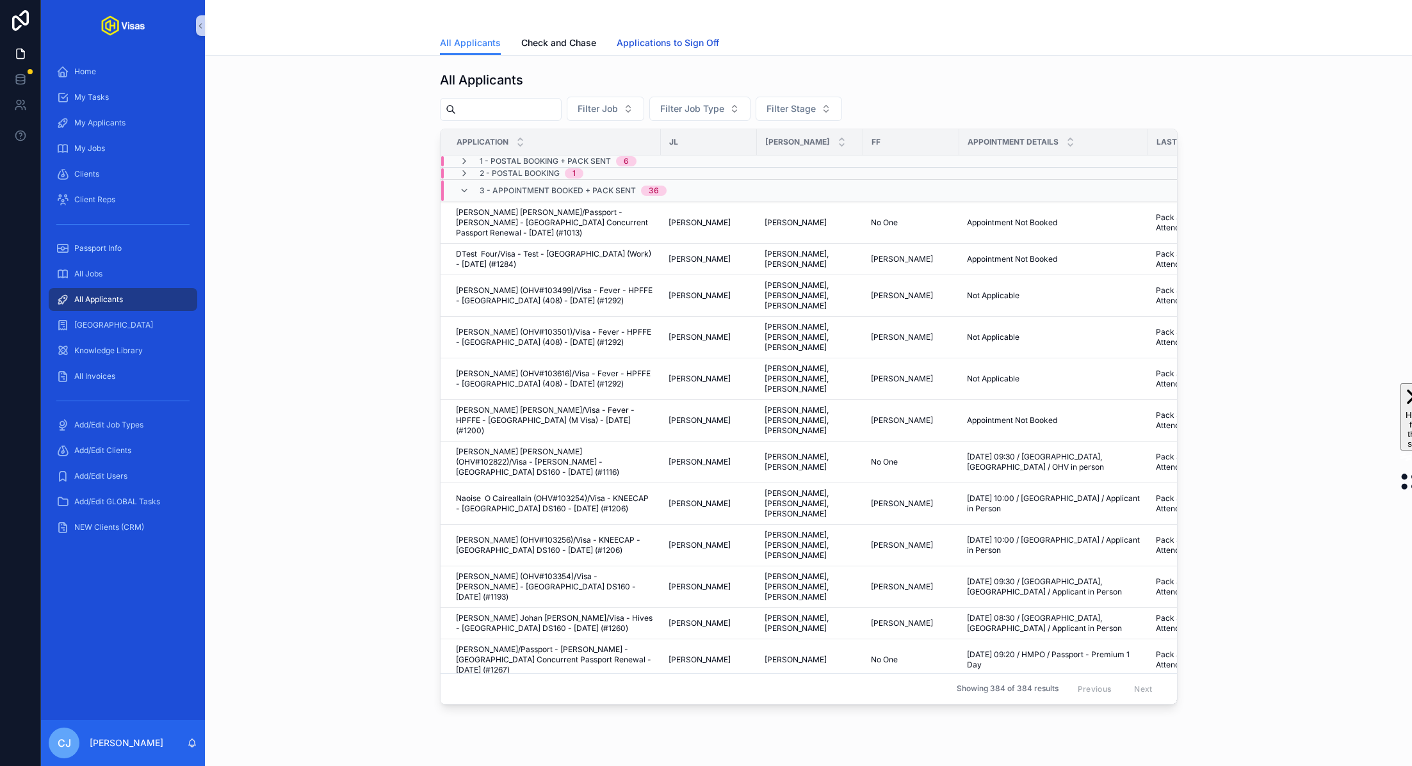
click at [660, 36] on span "Applications to Sign Off" at bounding box center [668, 42] width 102 height 13
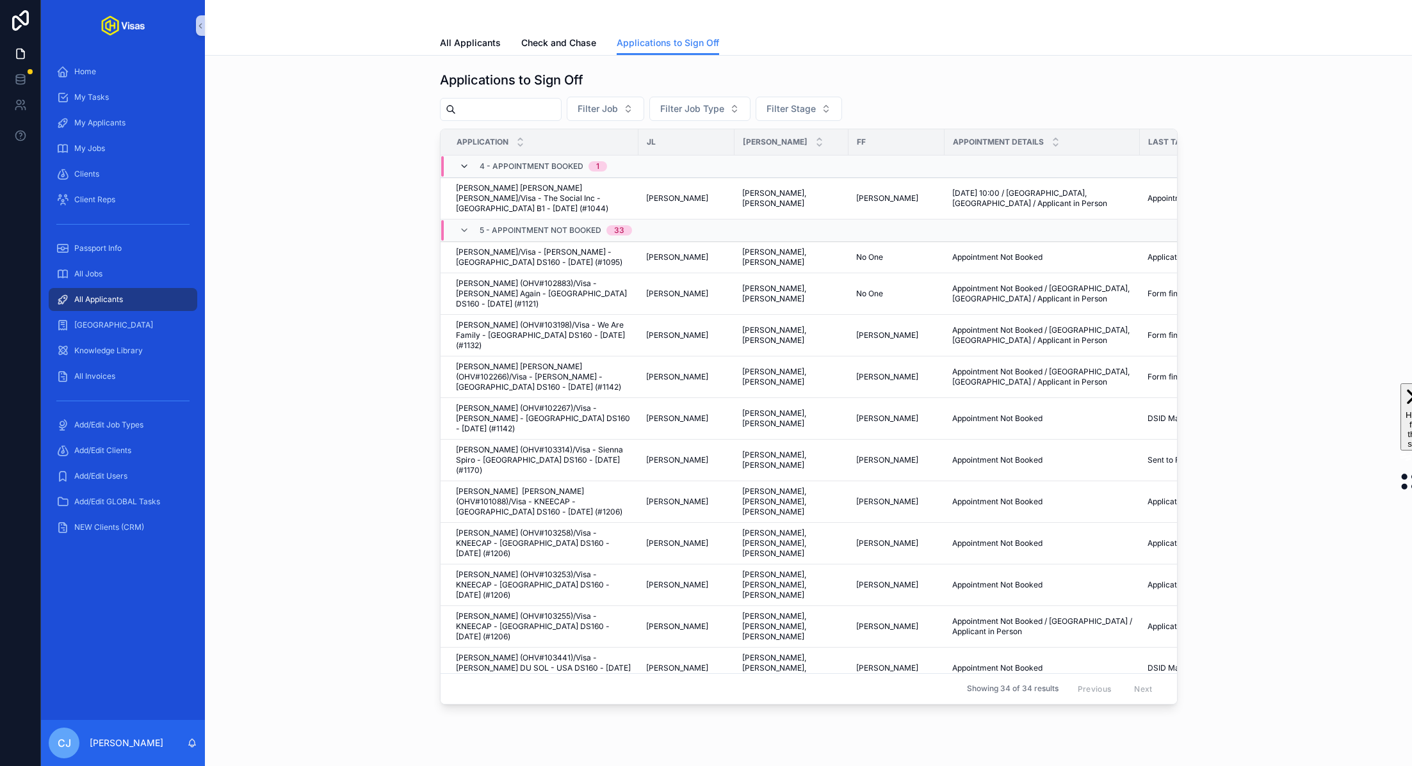
click at [463, 163] on icon "scrollable content" at bounding box center [464, 166] width 10 height 10
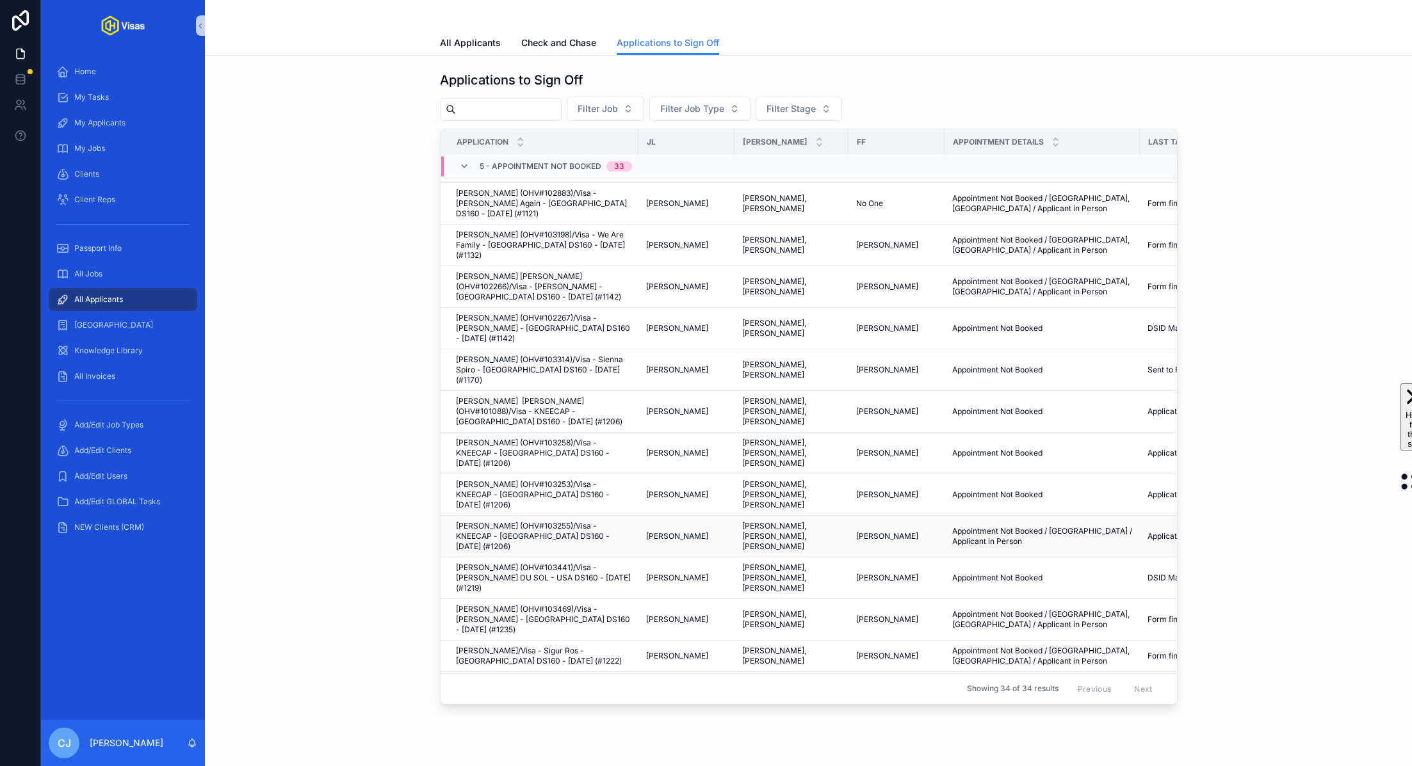
scroll to position [61, 0]
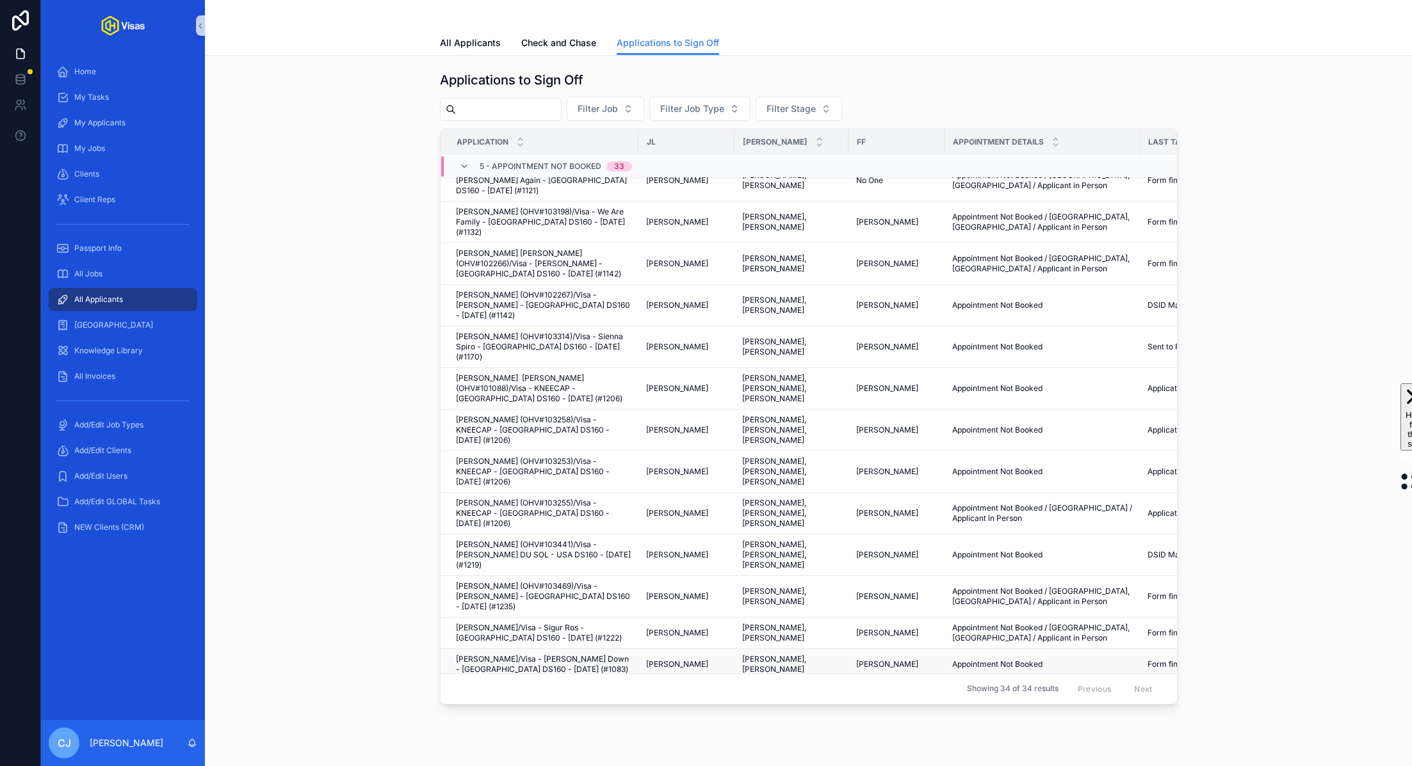
click at [588, 654] on span "Flo Harvey/Visa - Steven Down - USA DS160 - Mar/25 (#1083)" at bounding box center [543, 664] width 175 height 20
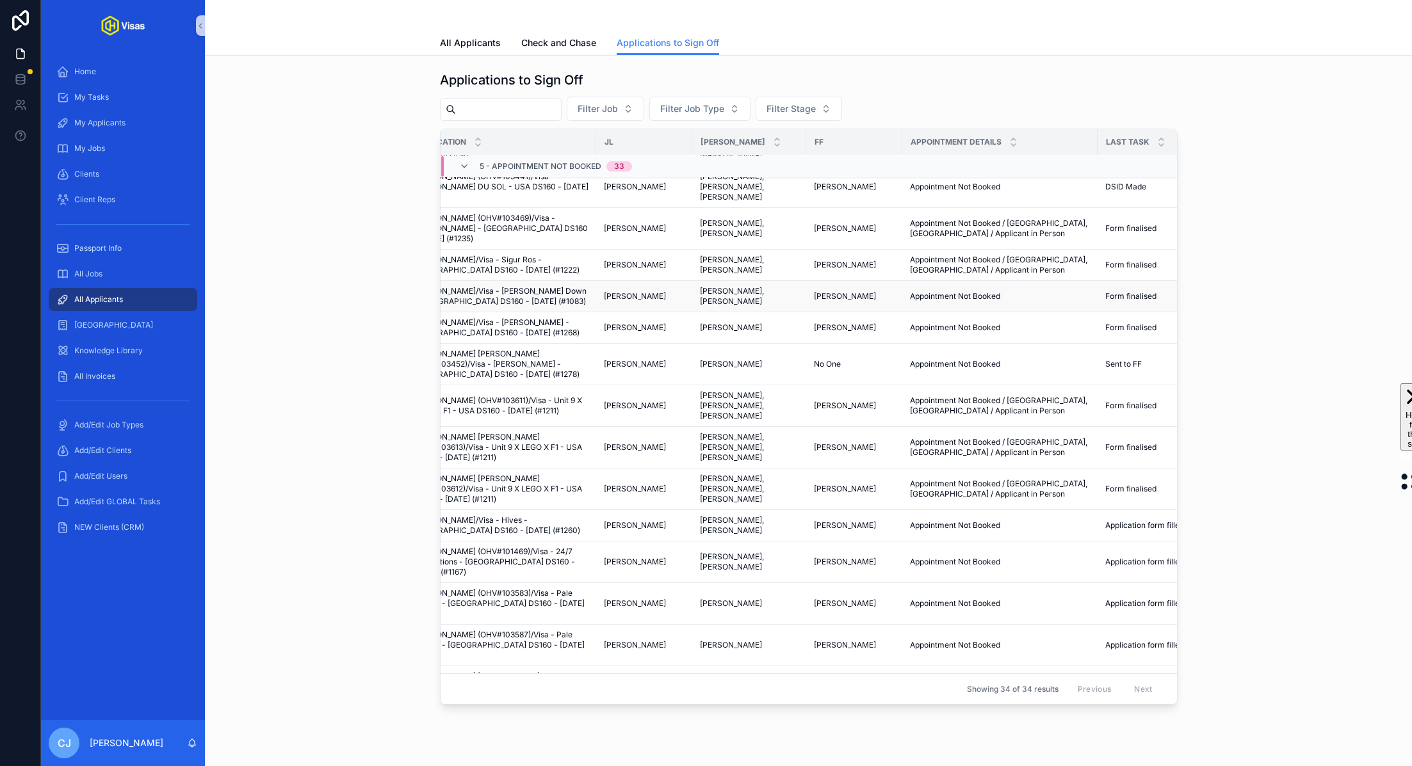
scroll to position [459, 0]
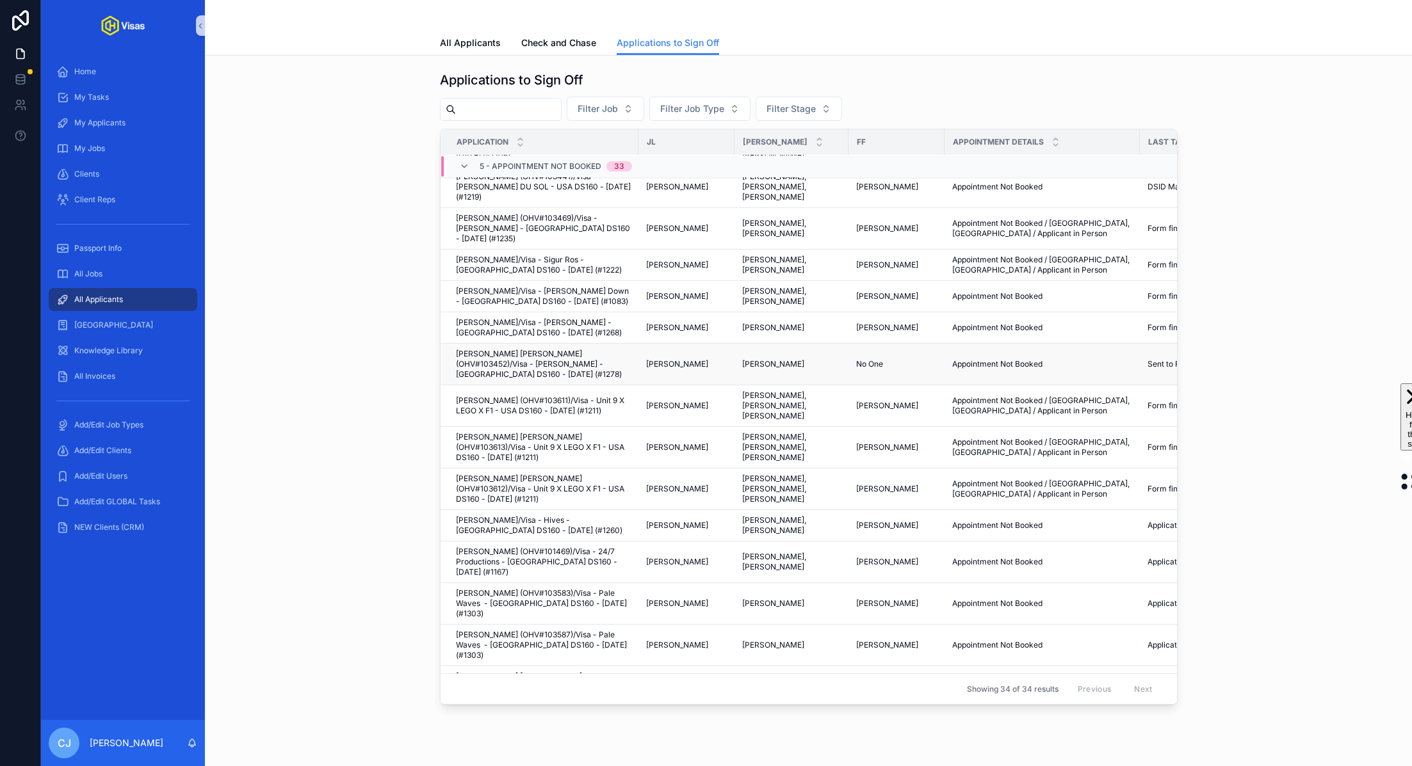
click at [582, 349] on span "Harvey Iain Grant (OHV#103452)/Visa - Joy Crooks - USA DS160 - Jul/25 (#1278)" at bounding box center [543, 364] width 175 height 31
click at [501, 286] on span "Flo Harvey/Visa - Steven Down - USA DS160 - Mar/25 (#1083)" at bounding box center [543, 296] width 175 height 20
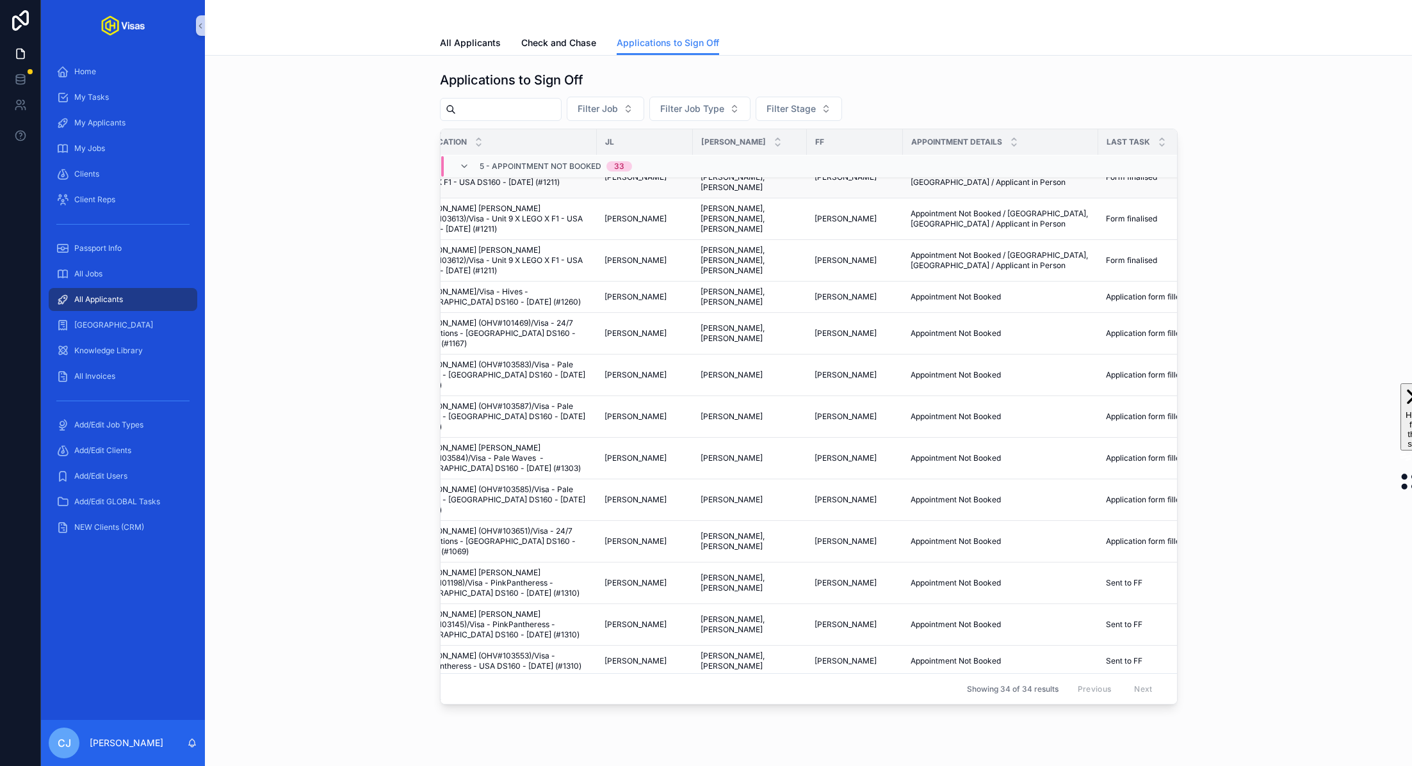
scroll to position [647, 0]
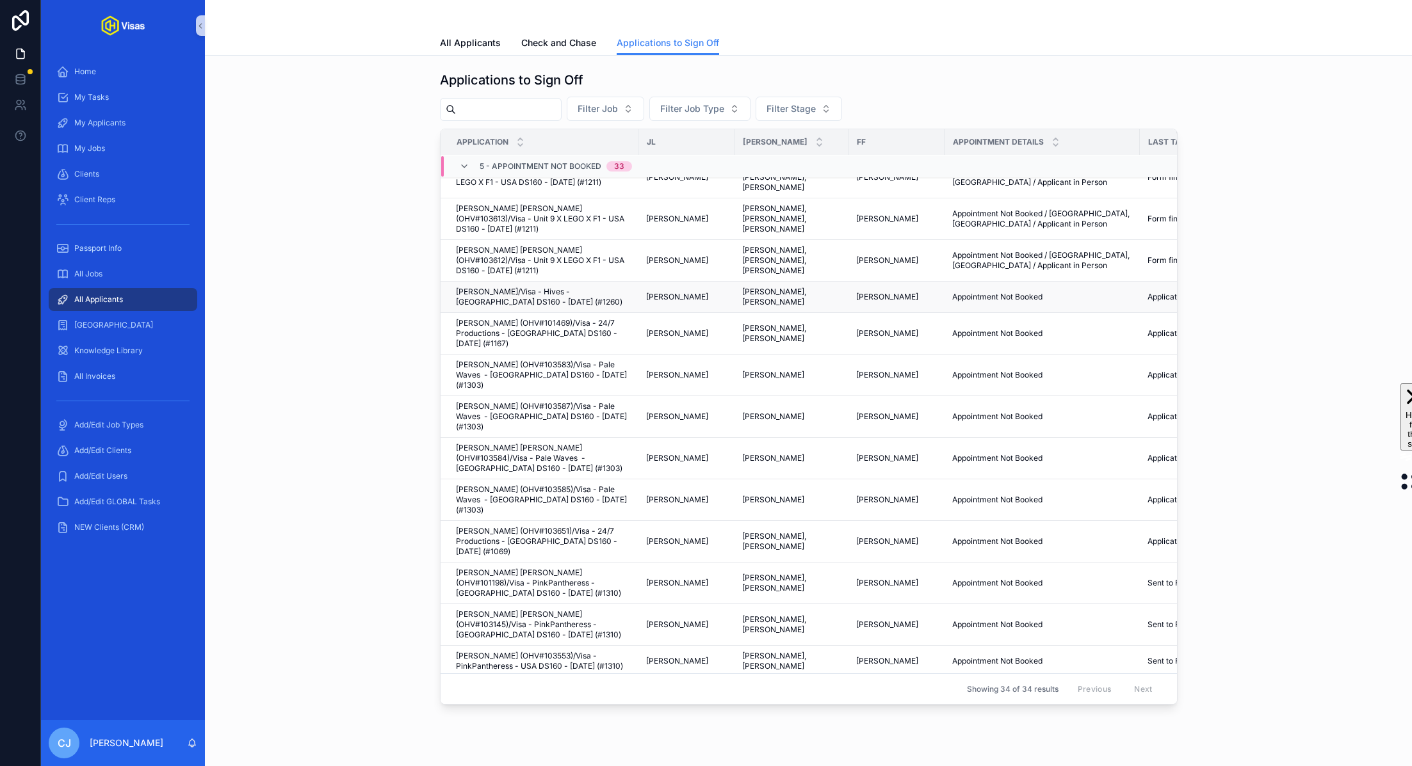
click at [615, 287] on span "Simon Follmann/Visa - Hives - USA DS160 - Jul/25 (#1260)" at bounding box center [543, 297] width 175 height 20
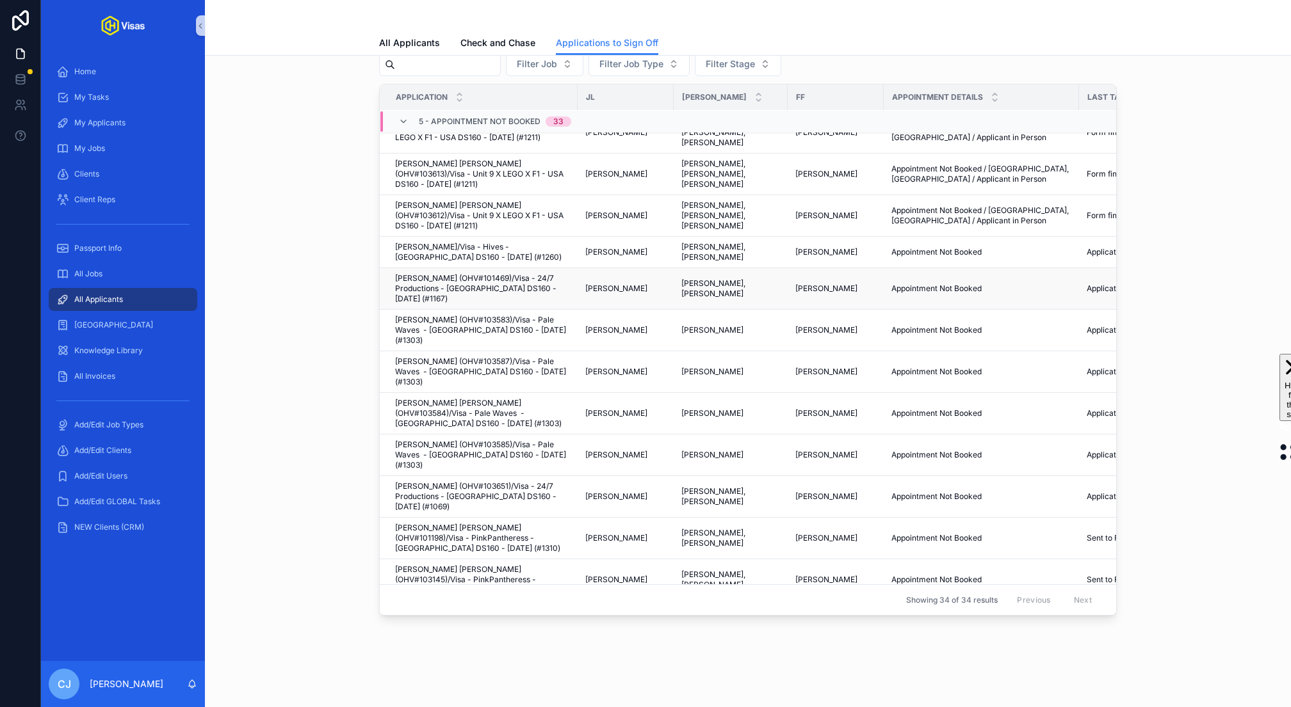
scroll to position [0, 0]
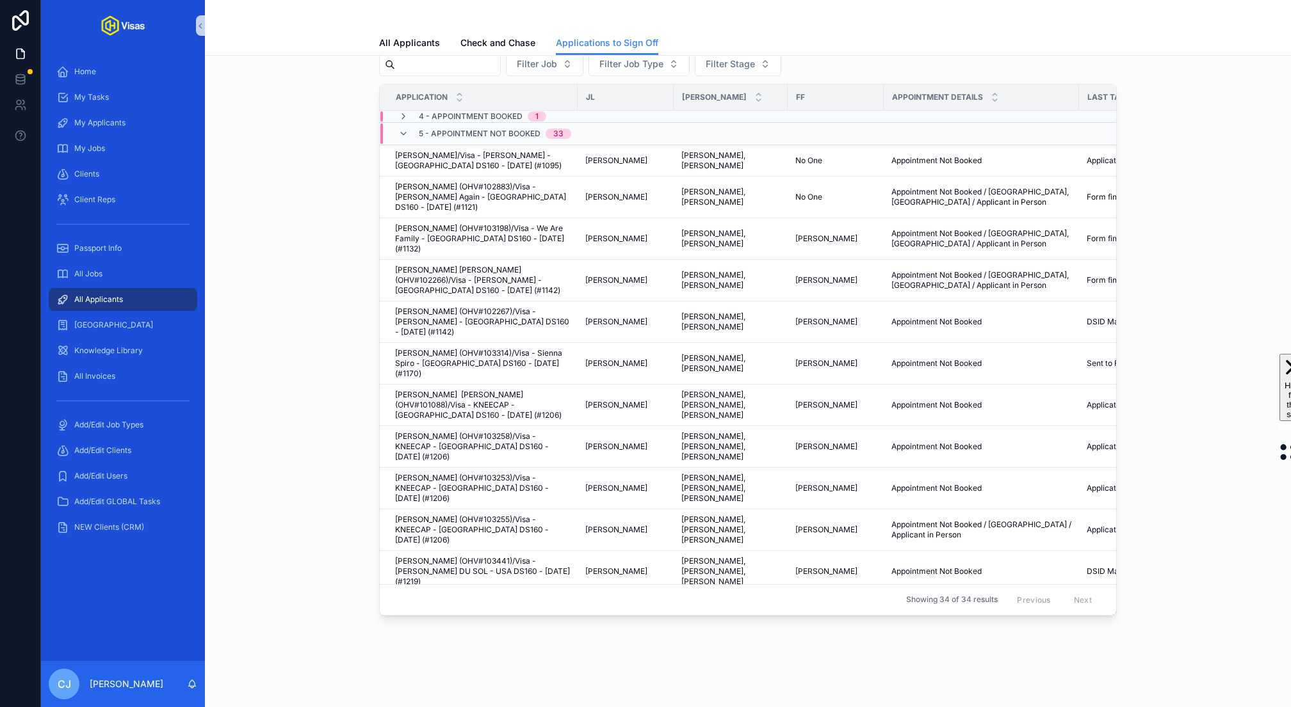
click at [402, 109] on th "Application" at bounding box center [479, 98] width 198 height 26
click at [401, 118] on icon "scrollable content" at bounding box center [403, 116] width 10 height 10
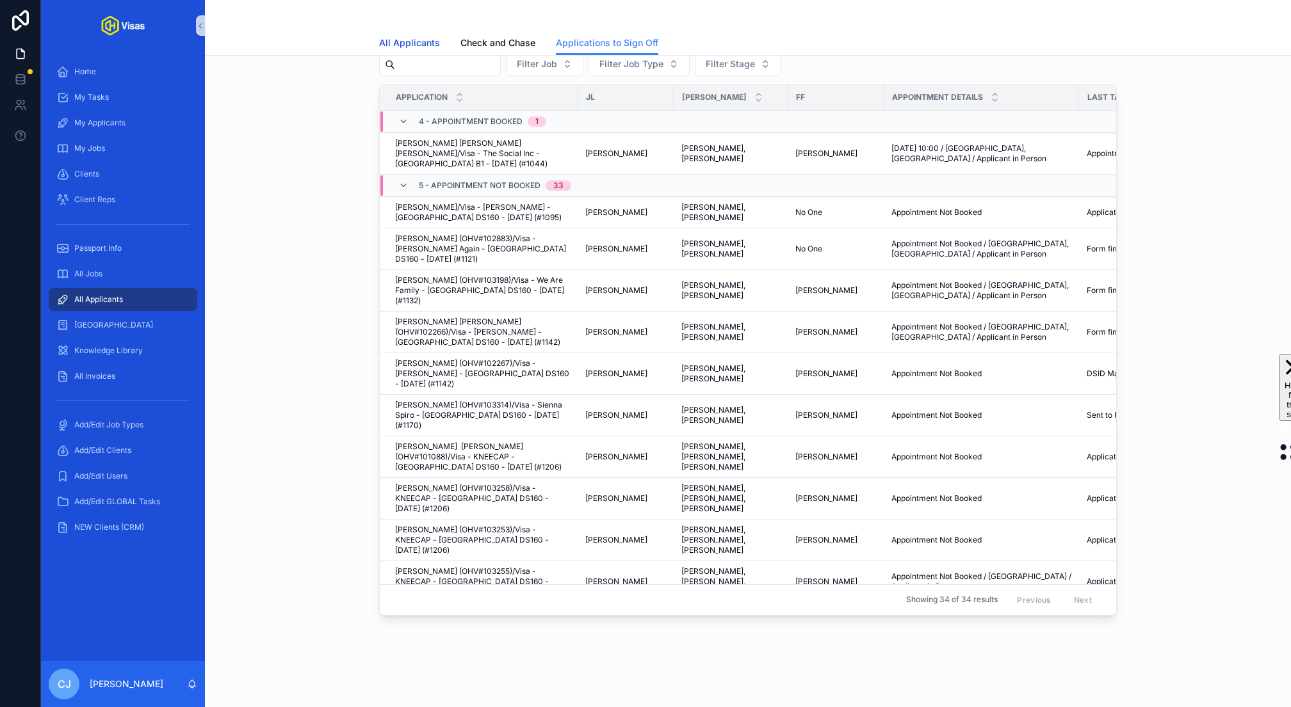
click at [425, 44] on span "All Applicants" at bounding box center [409, 42] width 61 height 13
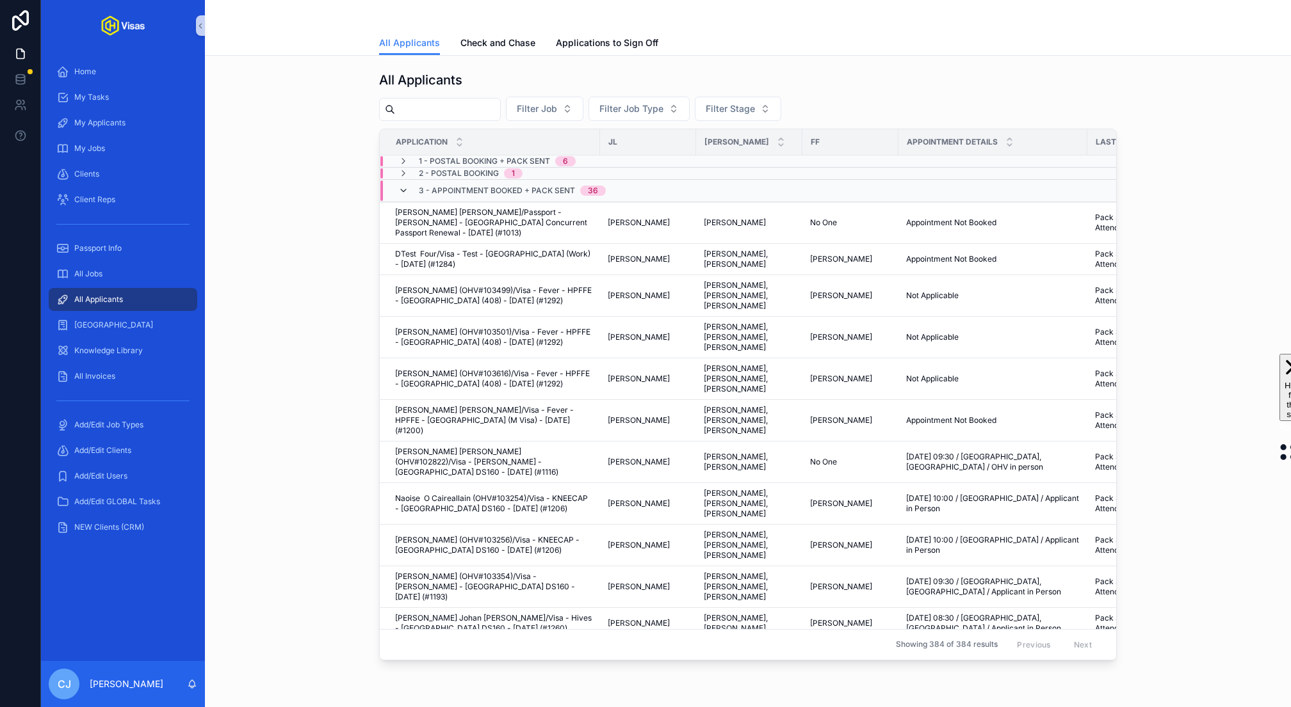
click at [405, 190] on icon "scrollable content" at bounding box center [403, 191] width 10 height 10
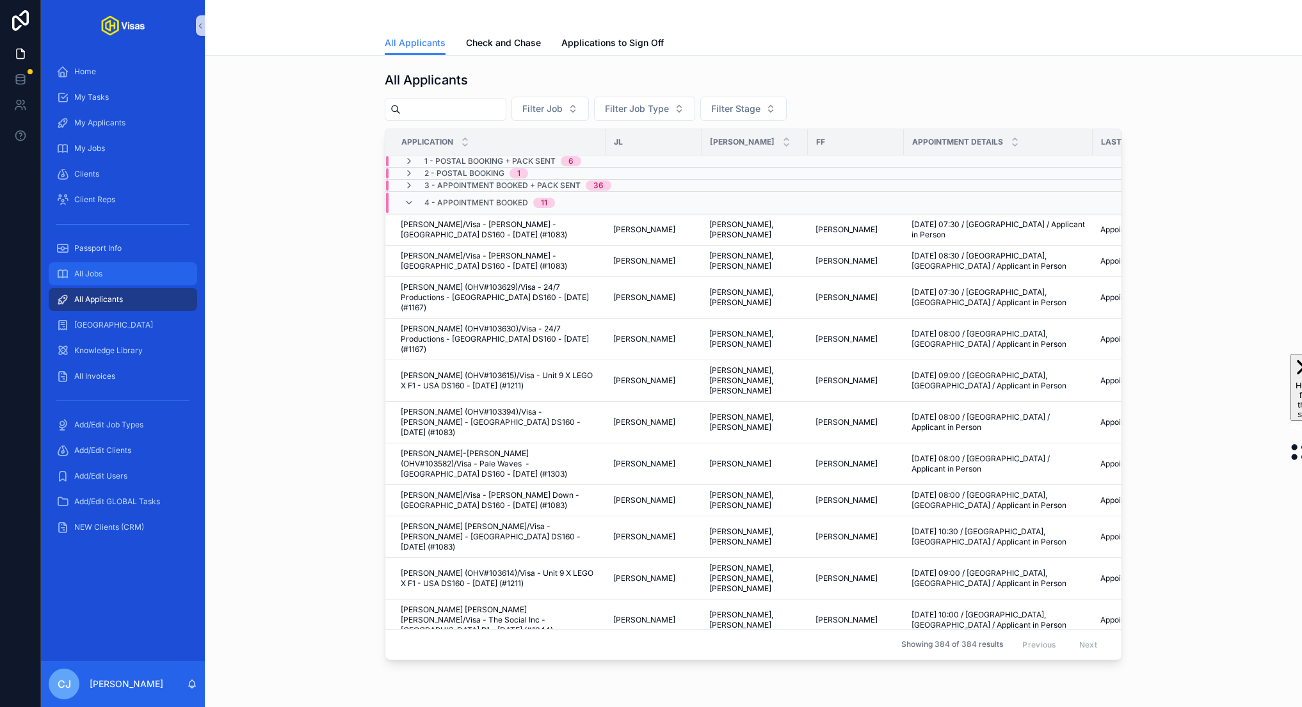
click at [88, 281] on div "All Jobs" at bounding box center [122, 274] width 133 height 20
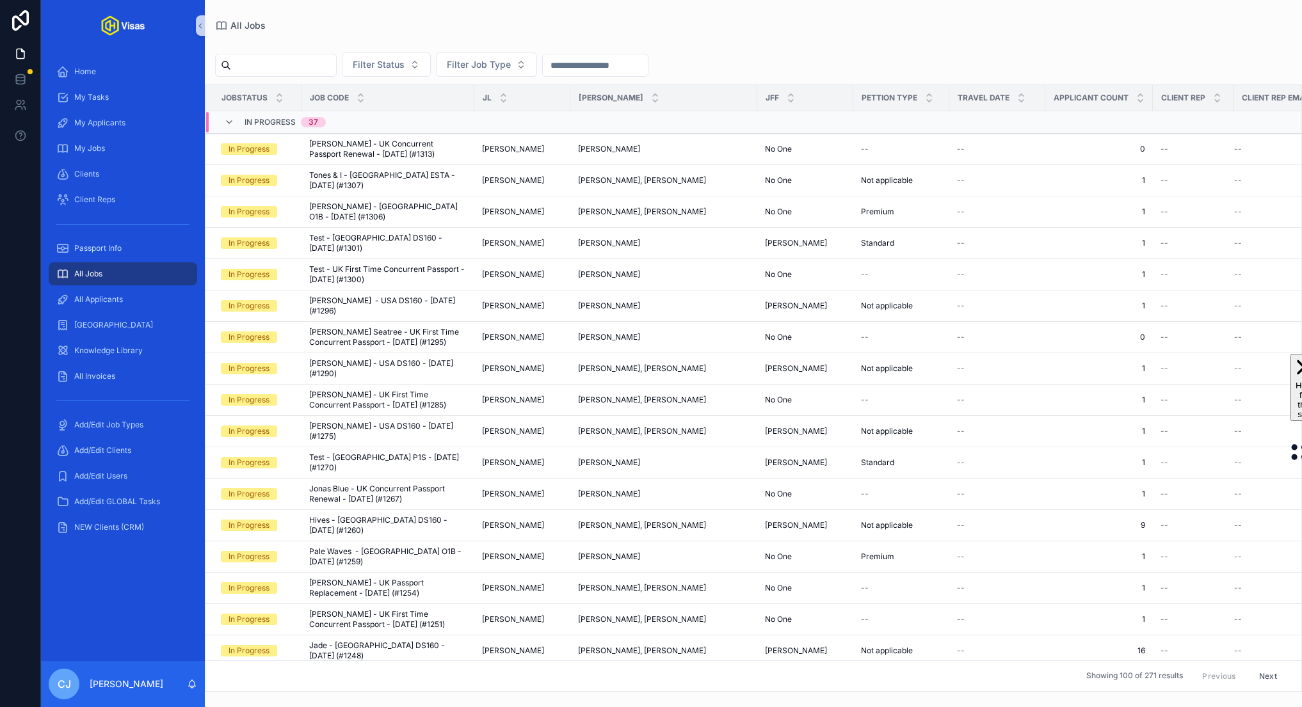
click at [298, 60] on input "scrollable content" at bounding box center [283, 65] width 105 height 18
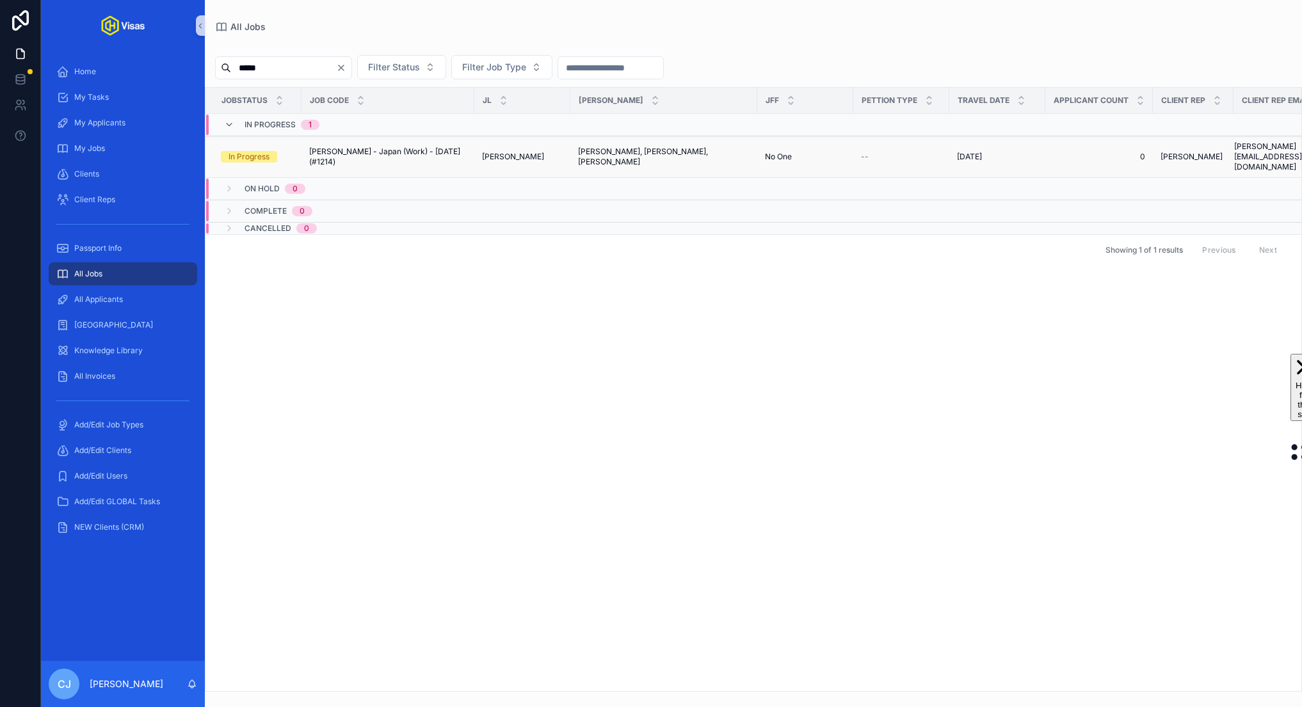
type input "*****"
click at [391, 149] on span "ANGIE MCMAHON - Japan (Work) - Jun/25 (#1214)" at bounding box center [387, 157] width 157 height 20
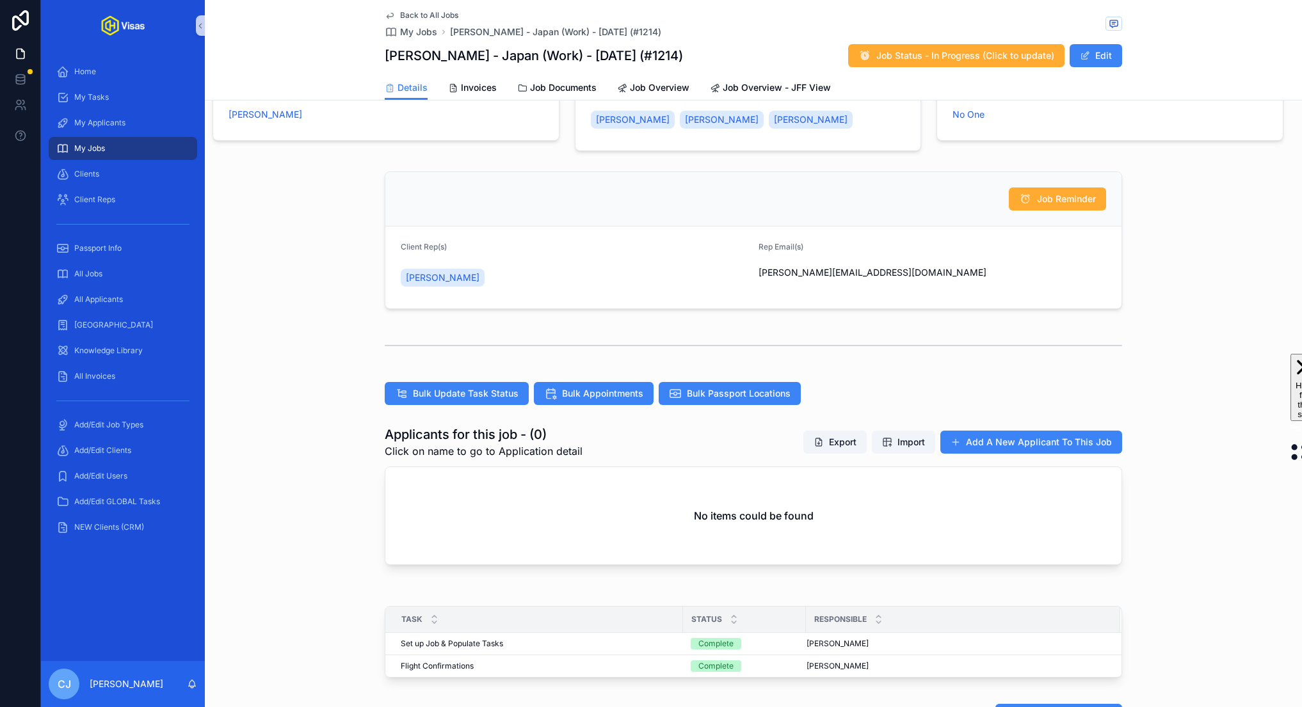
scroll to position [227, 0]
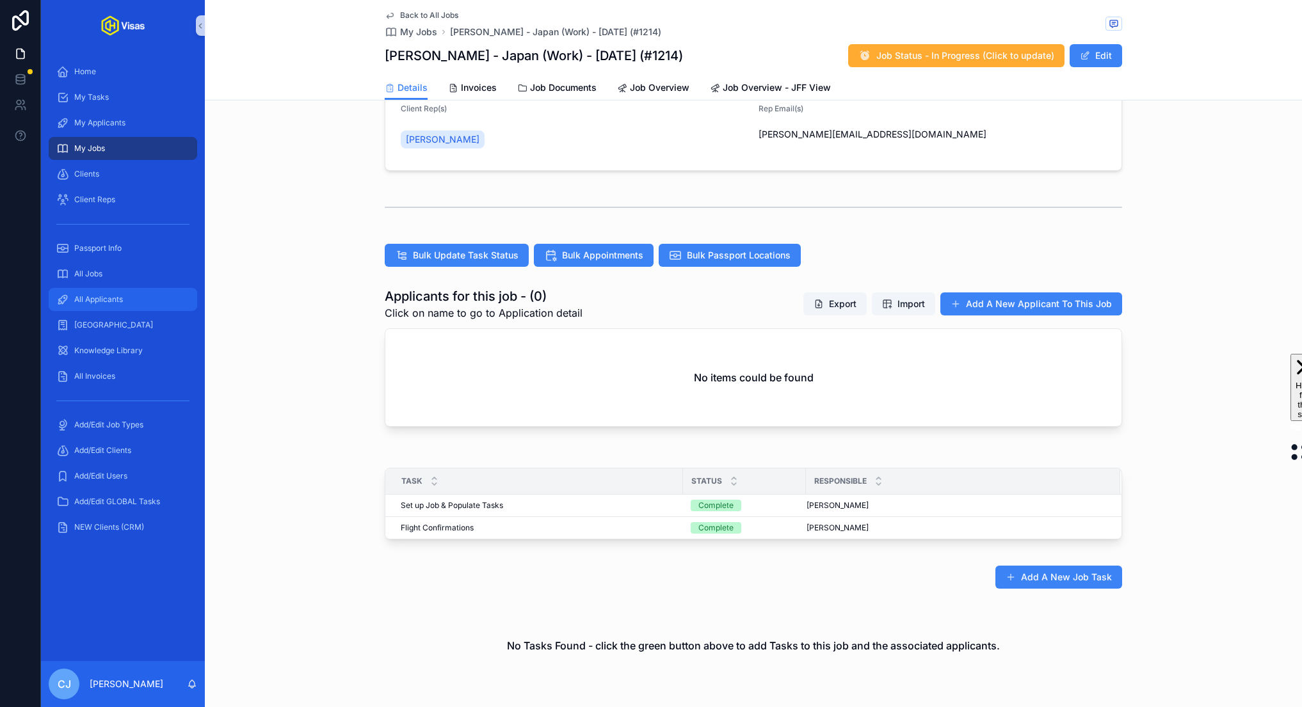
click at [103, 290] on div "All Applicants" at bounding box center [122, 299] width 133 height 20
click at [103, 271] on div "All Jobs" at bounding box center [122, 274] width 133 height 20
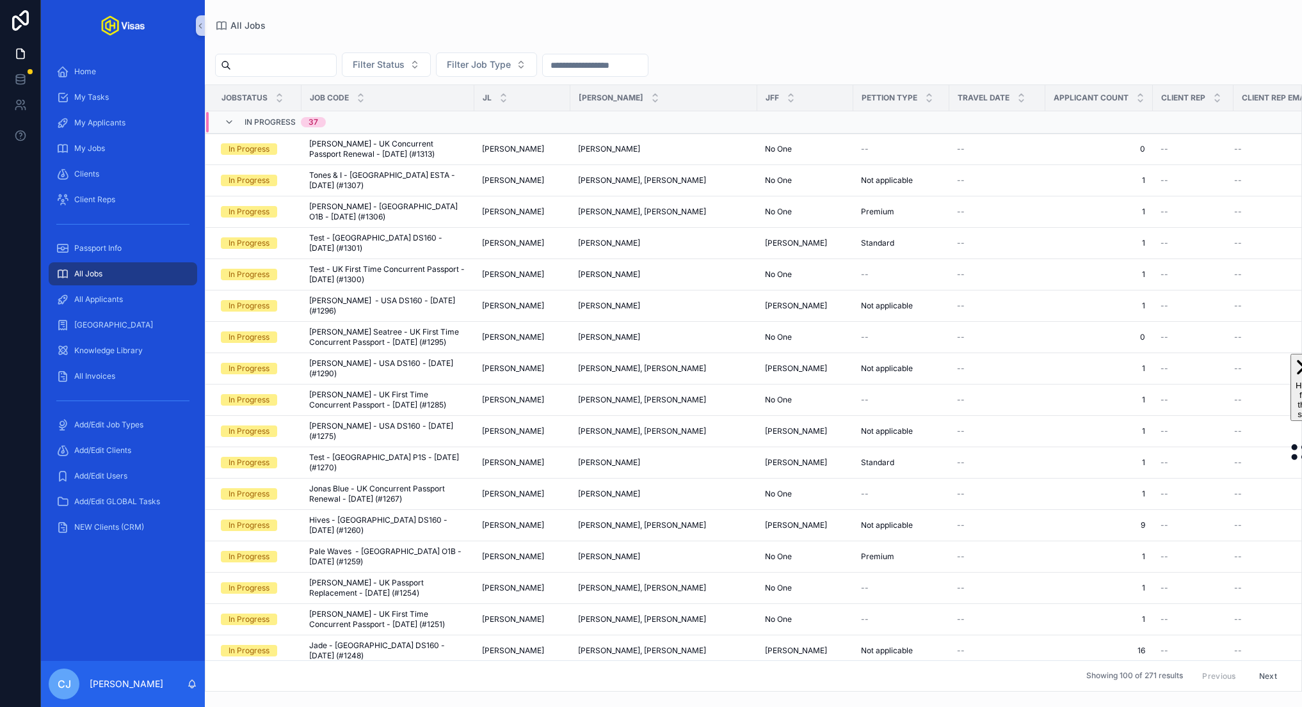
click at [280, 61] on input "scrollable content" at bounding box center [283, 65] width 105 height 18
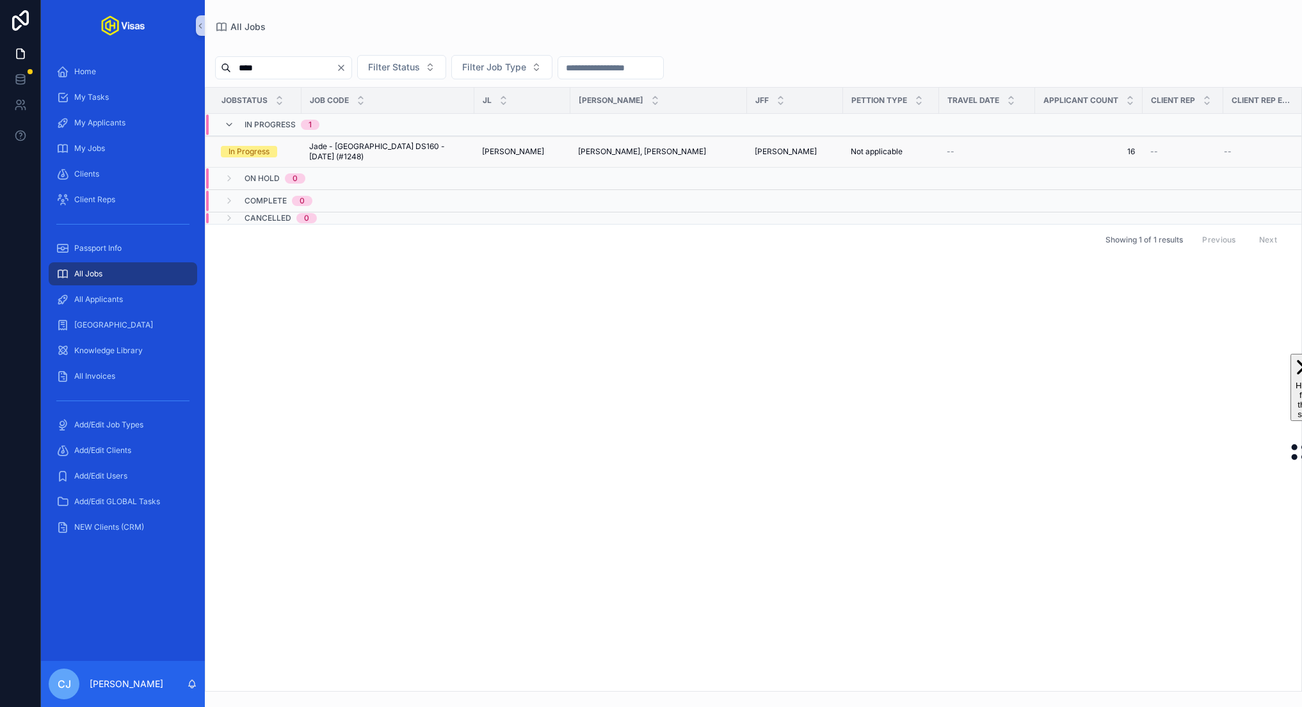
type input "****"
click at [362, 144] on span "Jade - USA DS160 - Jul/25 (#1248)" at bounding box center [387, 151] width 157 height 20
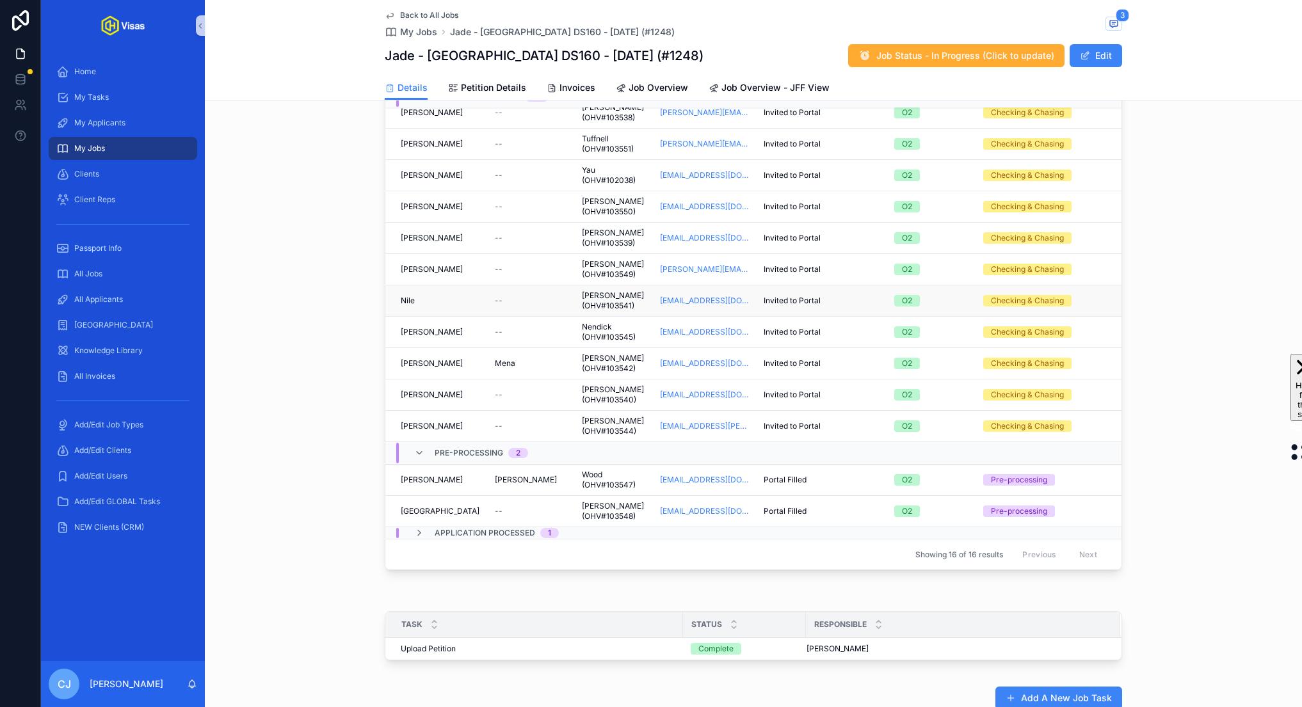
scroll to position [535, 0]
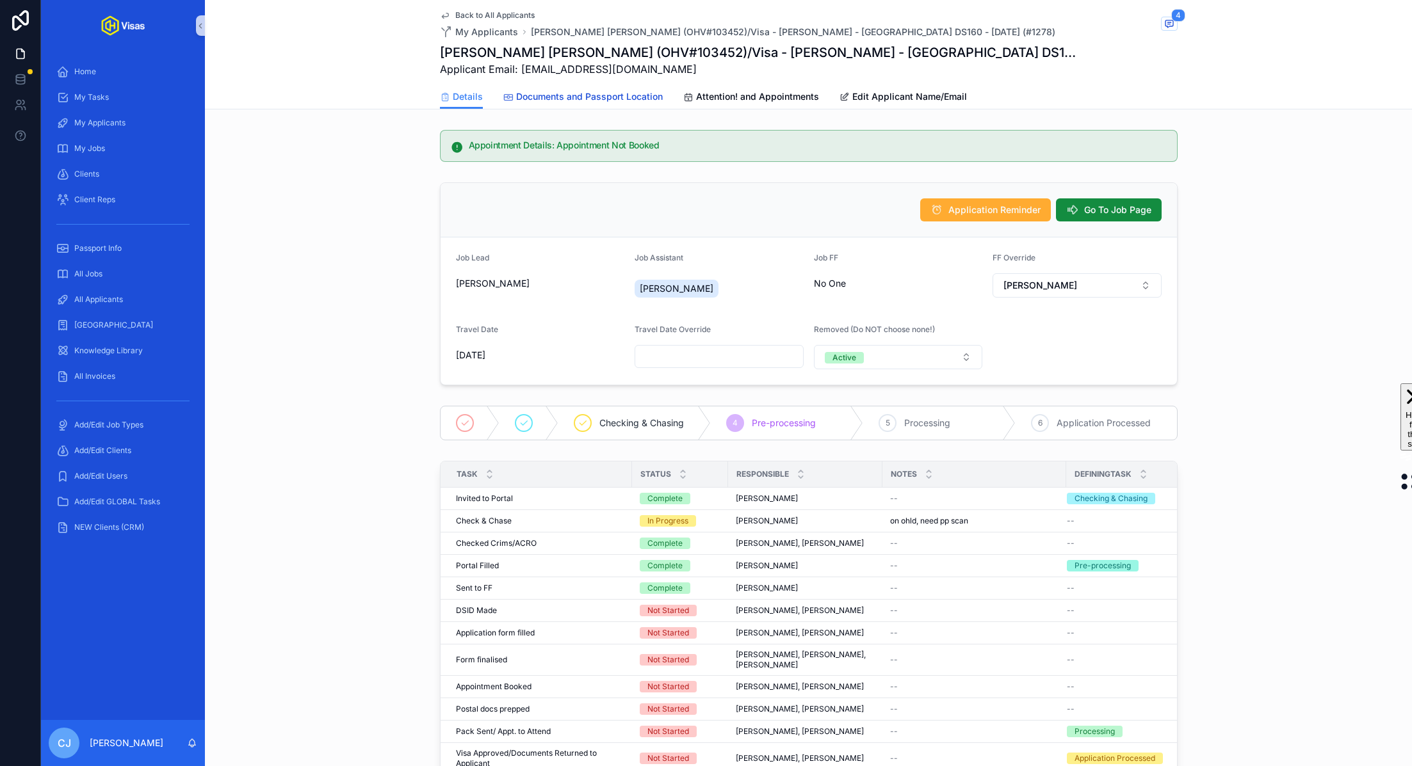
click at [614, 93] on span "Documents and Passport Location" at bounding box center [589, 96] width 147 height 13
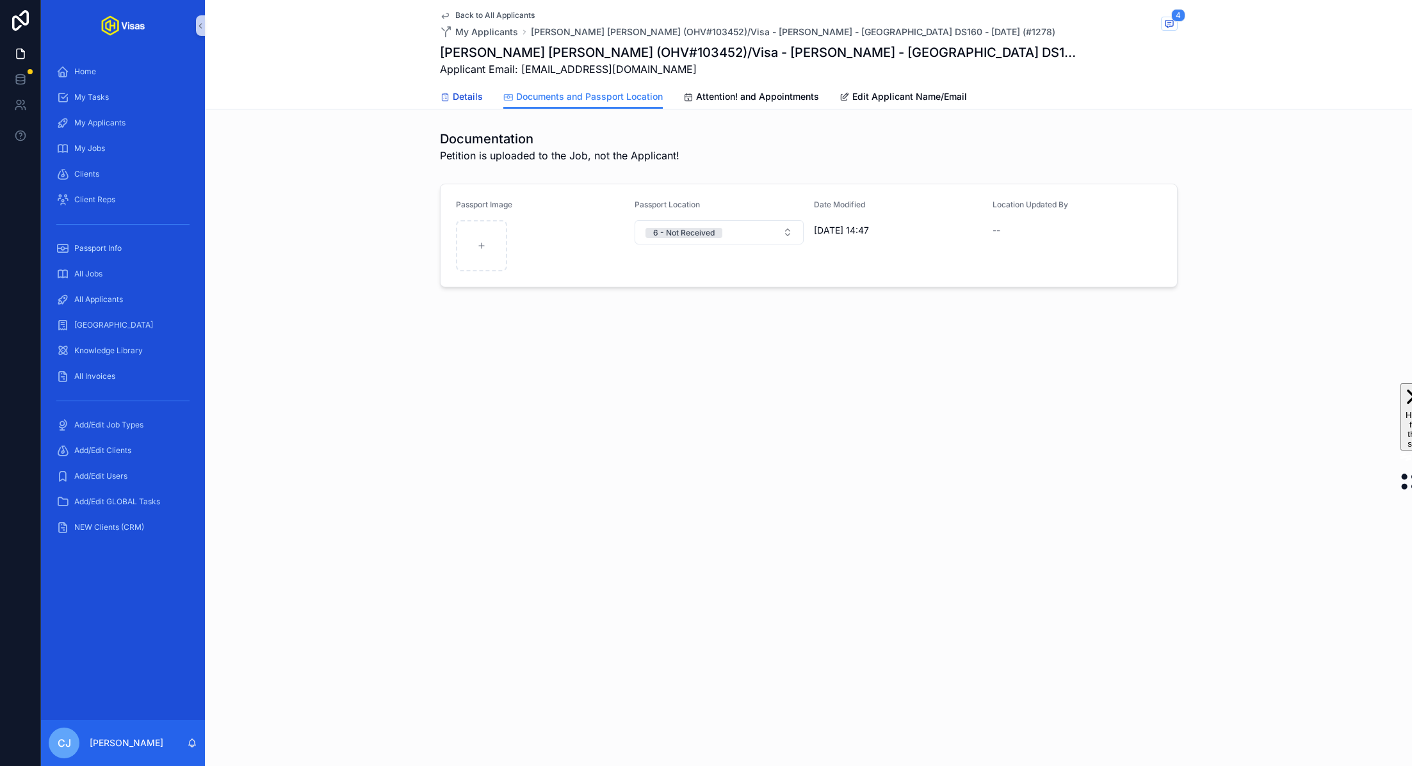
click at [455, 99] on span "Details" at bounding box center [468, 96] width 30 height 13
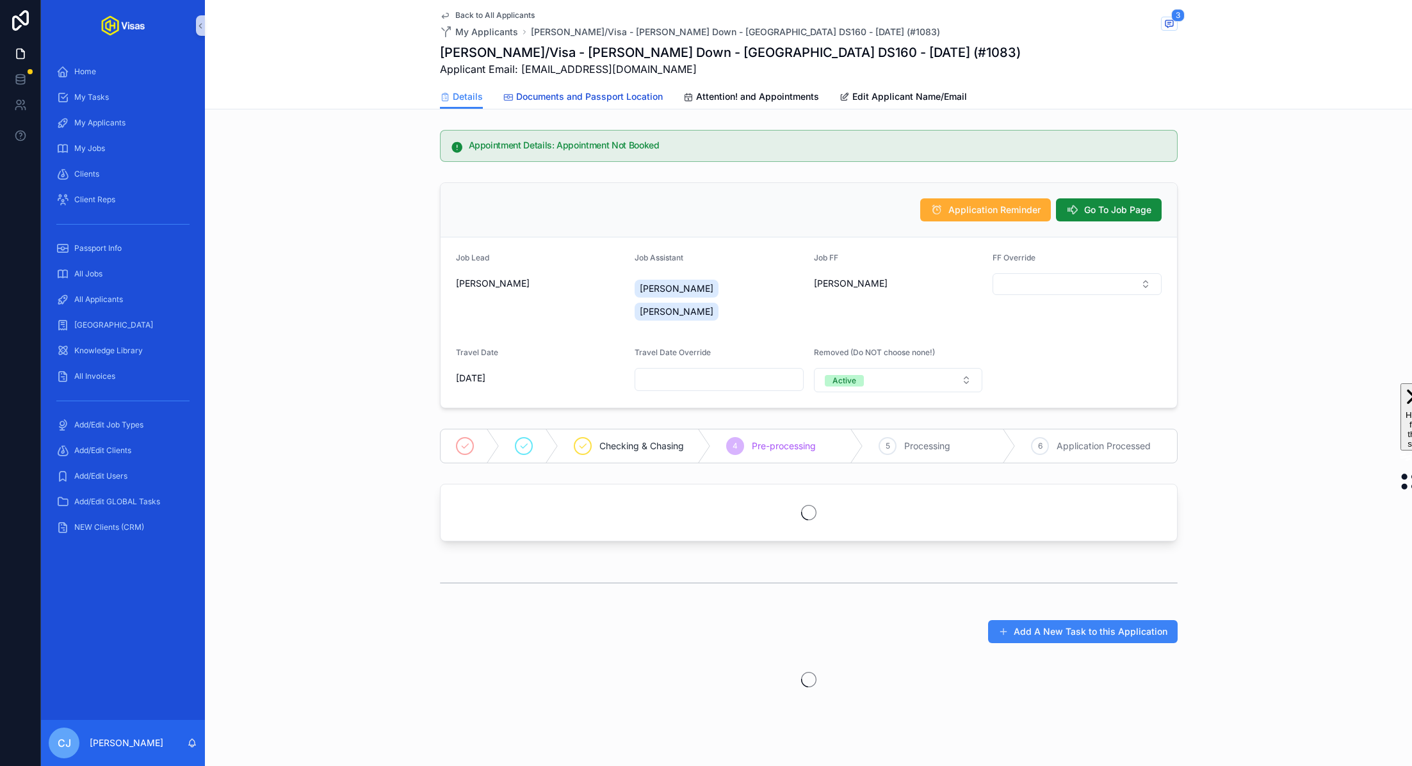
click at [643, 104] on link "Documents and Passport Location" at bounding box center [582, 98] width 159 height 26
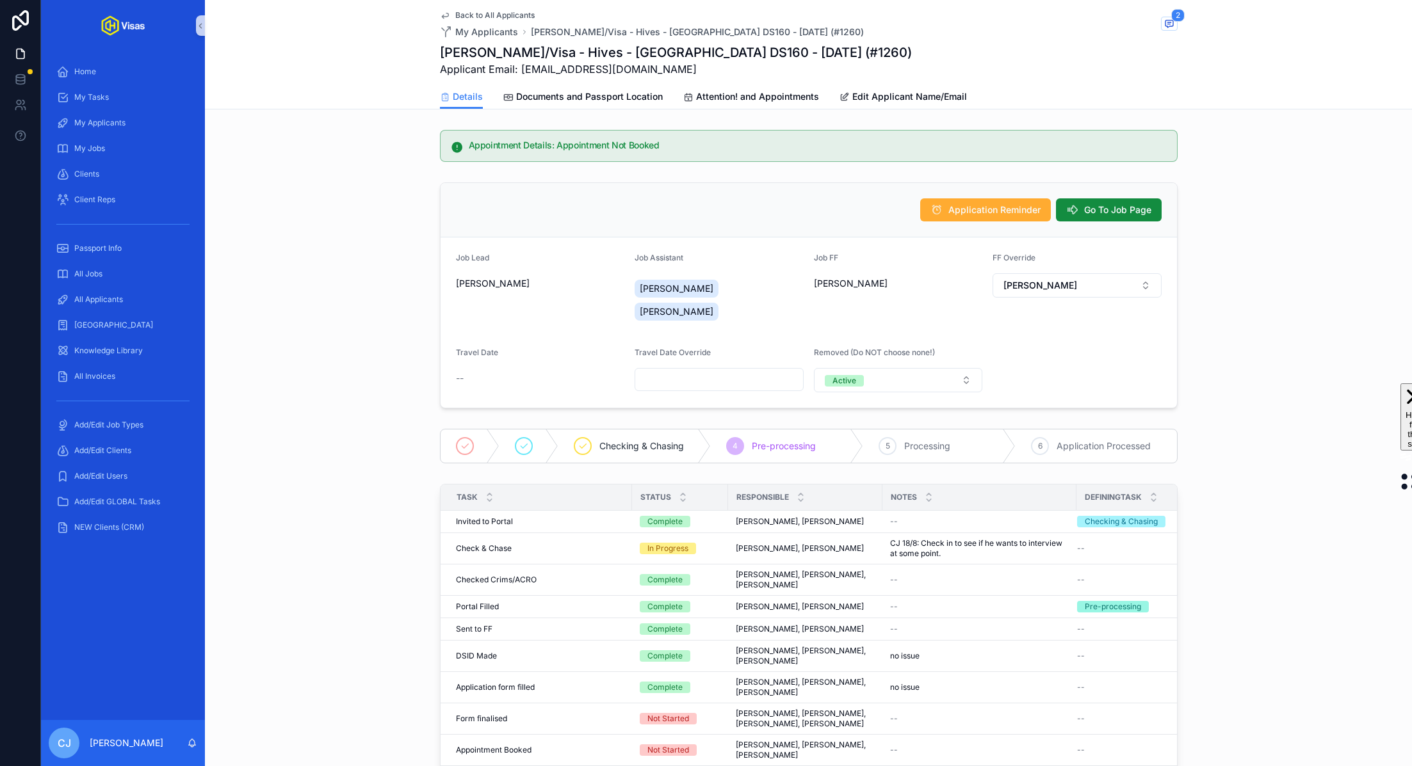
click at [517, 47] on h1 "[PERSON_NAME]/Visa - Hives - [GEOGRAPHIC_DATA] DS160 - [DATE] (#1260)" at bounding box center [676, 53] width 472 height 18
copy h1 "[PERSON_NAME]"
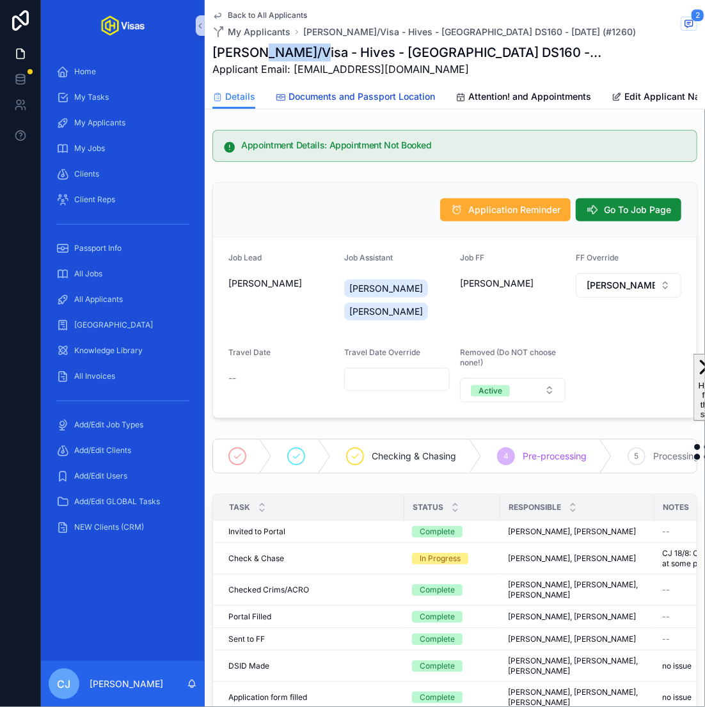
click at [375, 90] on span "Documents and Passport Location" at bounding box center [362, 96] width 147 height 13
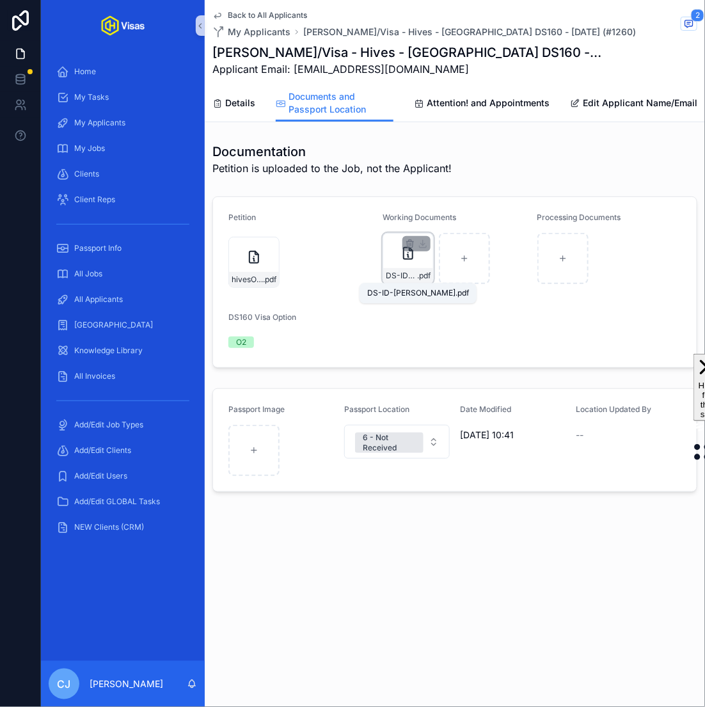
click at [401, 276] on span "DS-ID-FOLLMANN" at bounding box center [401, 276] width 31 height 10
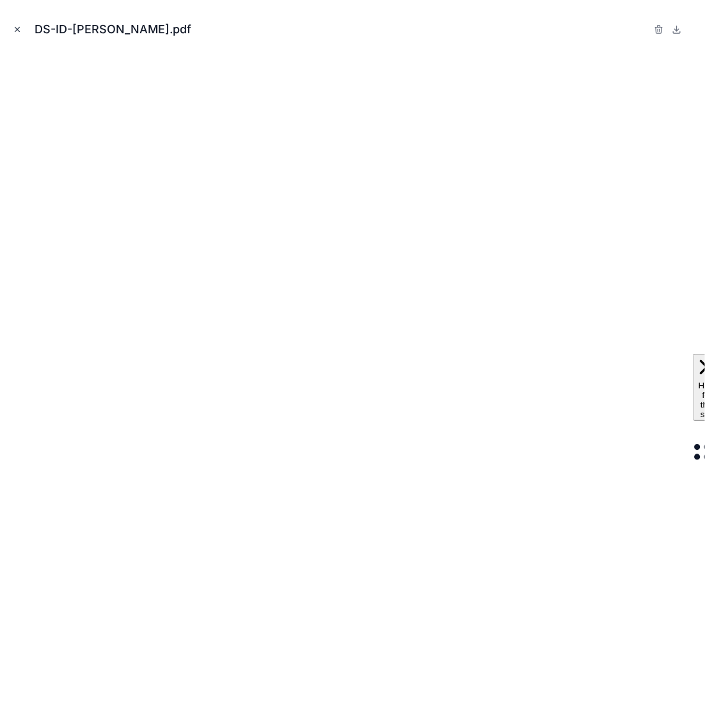
click at [15, 31] on icon "Close modal" at bounding box center [17, 30] width 4 height 4
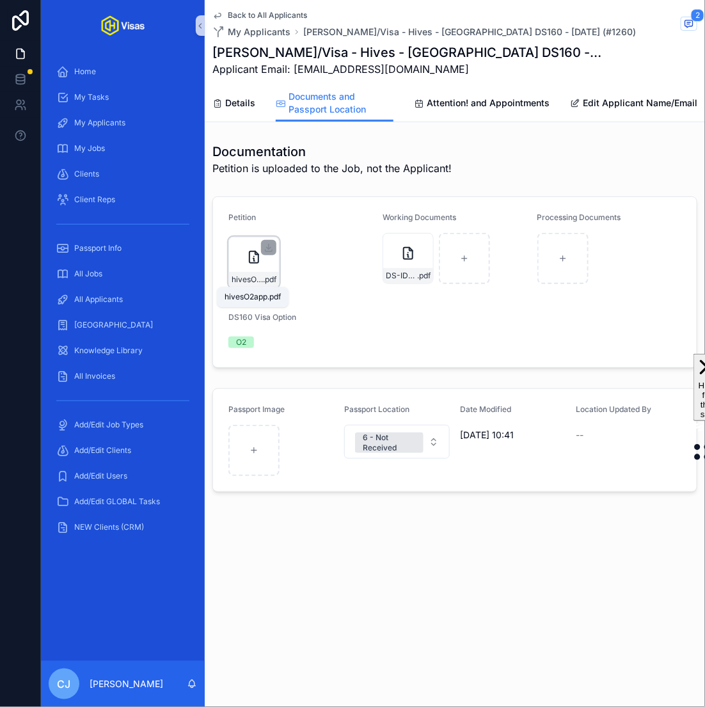
click at [255, 279] on span "hivesO2app" at bounding box center [247, 280] width 31 height 10
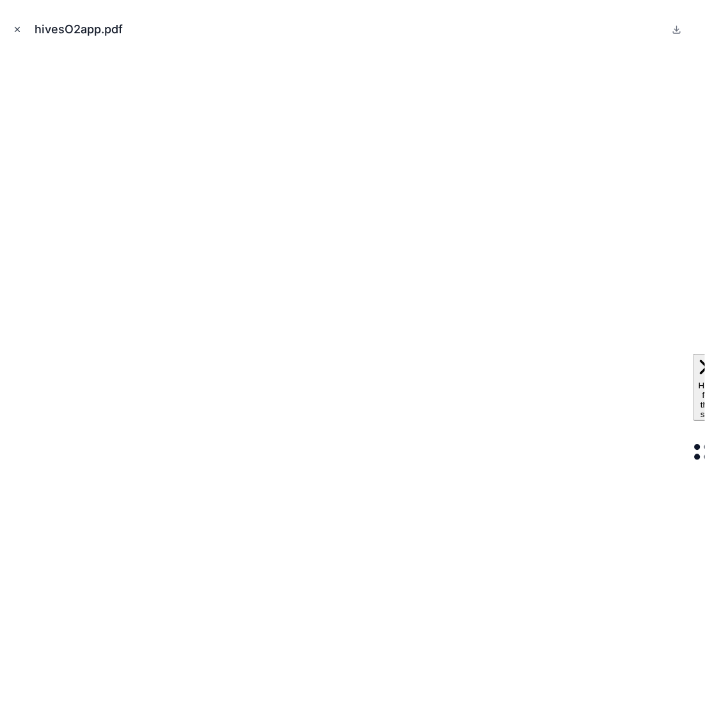
click at [13, 29] on icon "Close modal" at bounding box center [17, 29] width 9 height 9
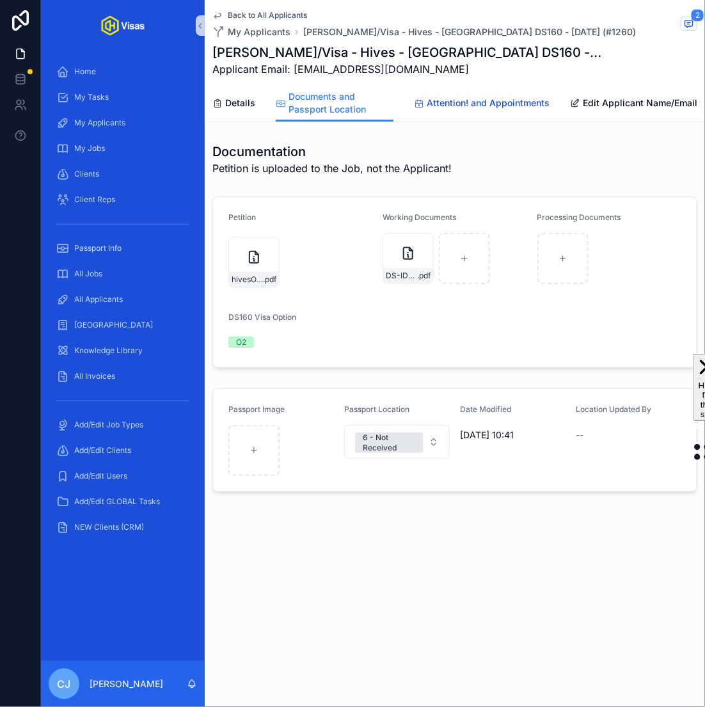
click at [464, 95] on link "Attention! and Appointments" at bounding box center [482, 105] width 136 height 26
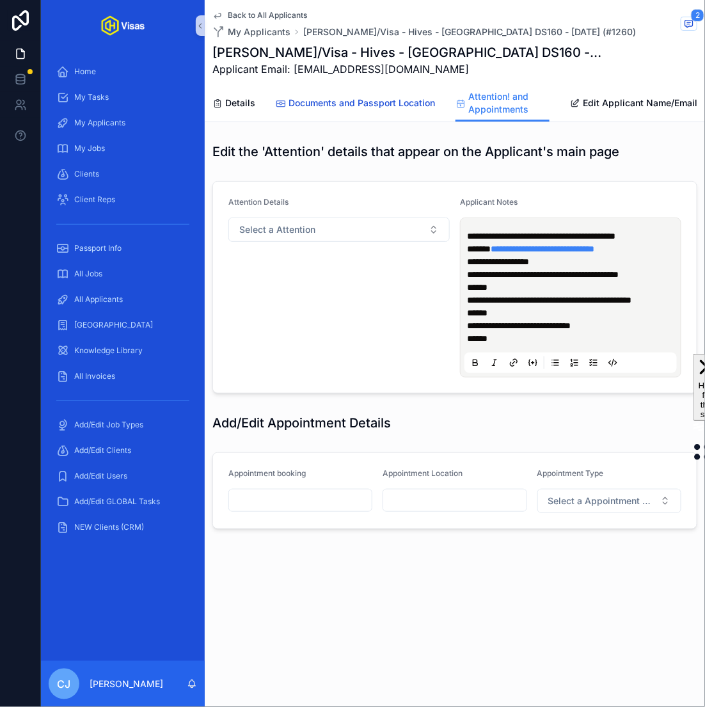
click at [350, 105] on span "Documents and Passport Location" at bounding box center [362, 103] width 147 height 13
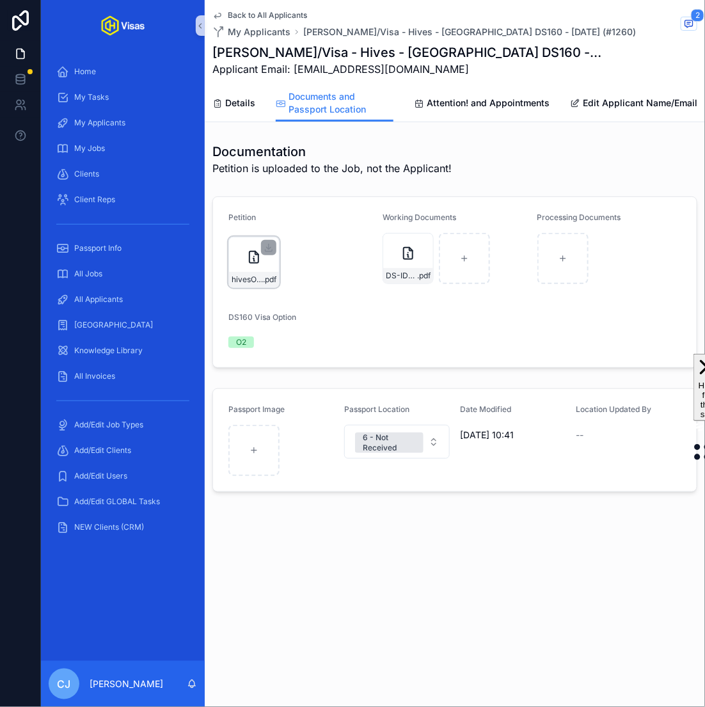
click at [250, 268] on div "hivesO2app .pdf" at bounding box center [254, 262] width 51 height 51
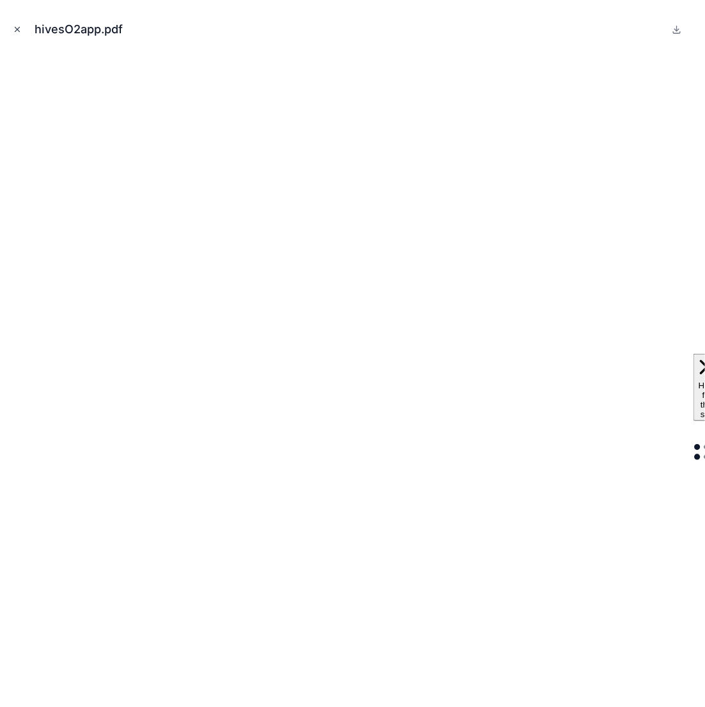
click at [17, 30] on icon "Close modal" at bounding box center [17, 29] width 9 height 9
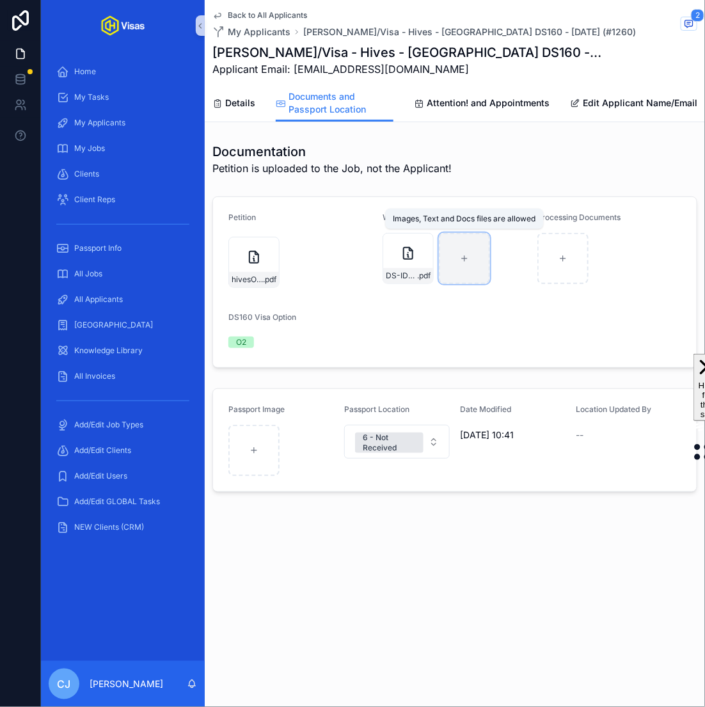
click at [453, 269] on div "scrollable content" at bounding box center [464, 258] width 51 height 51
type input "**********"
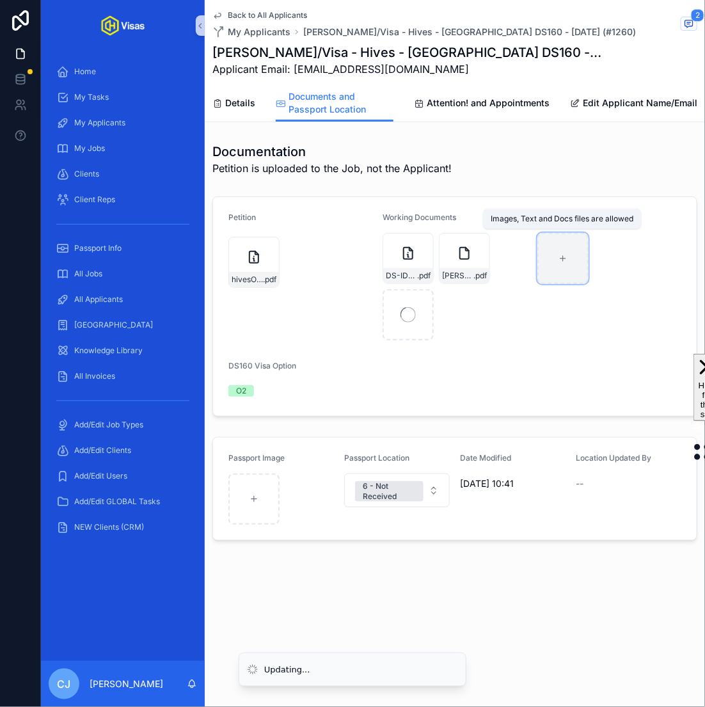
click at [567, 257] on icon "scrollable content" at bounding box center [563, 258] width 9 height 9
type input "**********"
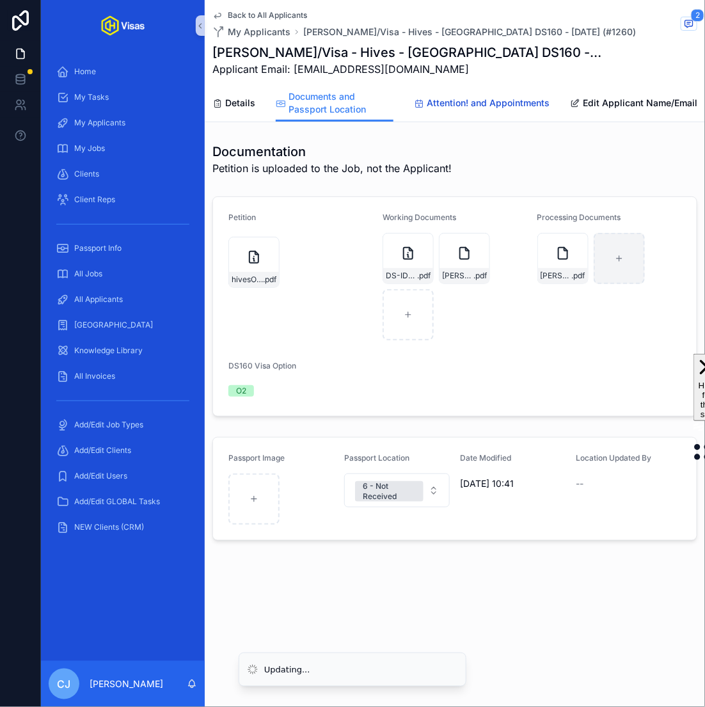
click at [462, 101] on span "Attention! and Appointments" at bounding box center [488, 103] width 123 height 13
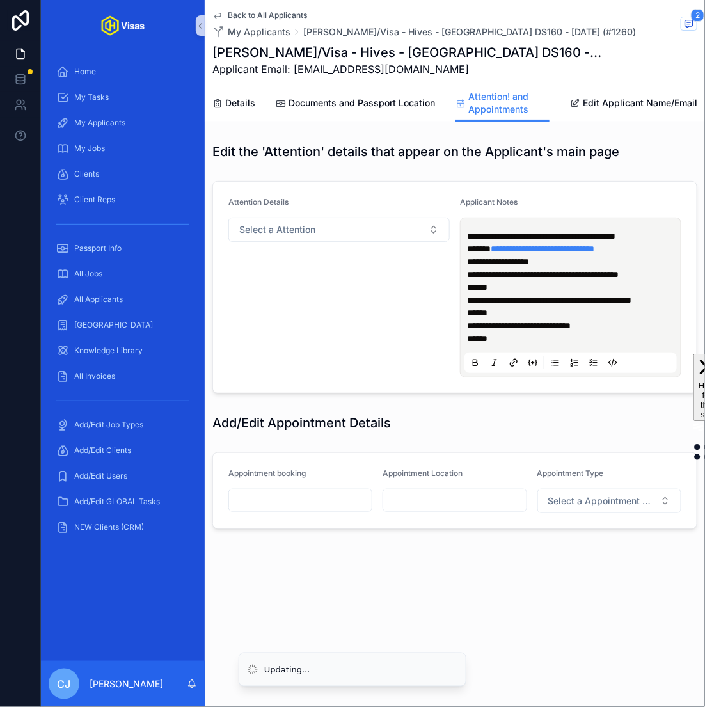
click at [429, 508] on input "scrollable content" at bounding box center [454, 501] width 143 height 18
paste input "**********"
type input "**********"
click at [597, 513] on button "Select a Appointment Type" at bounding box center [610, 501] width 144 height 24
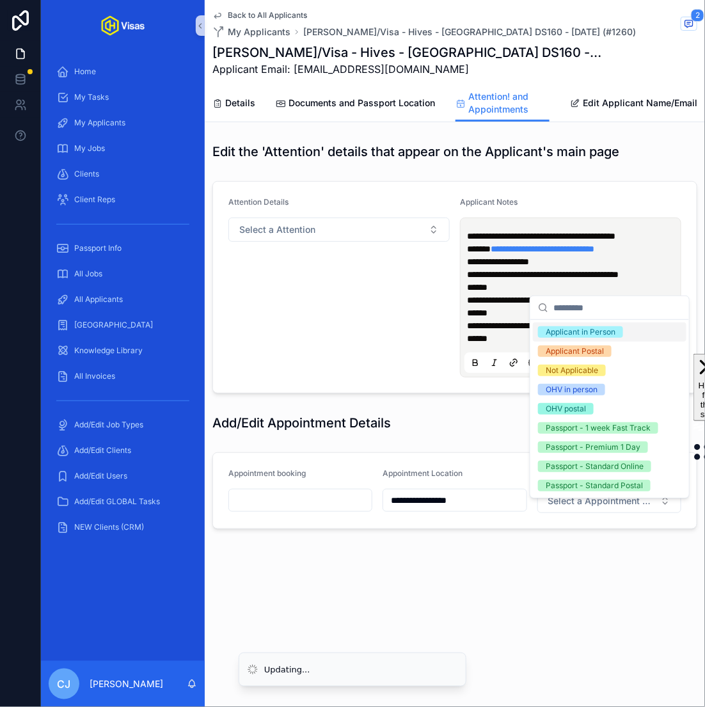
click at [586, 330] on div "Applicant in Person" at bounding box center [581, 332] width 70 height 12
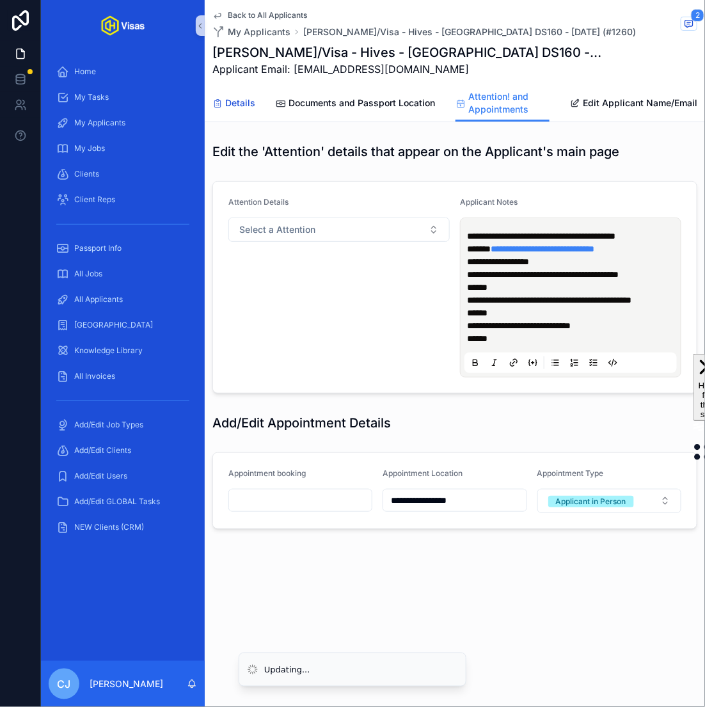
click at [227, 105] on span "Details" at bounding box center [240, 103] width 30 height 13
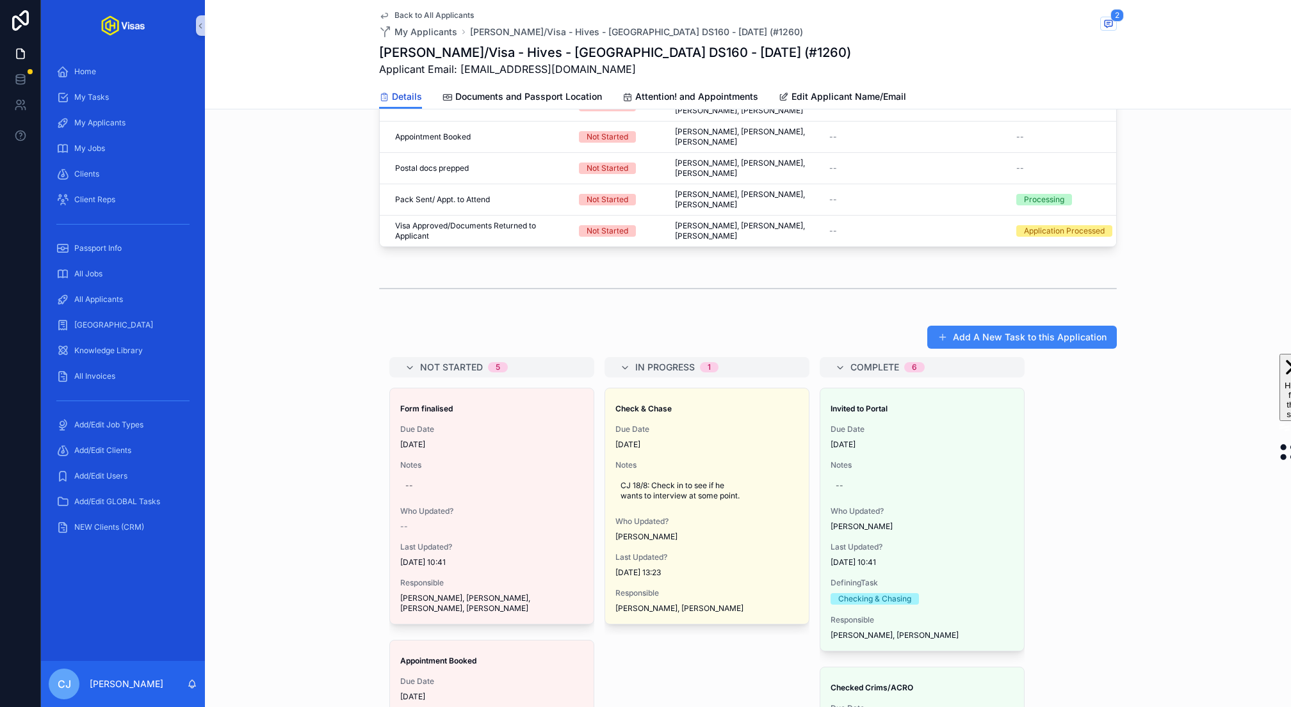
scroll to position [651, 0]
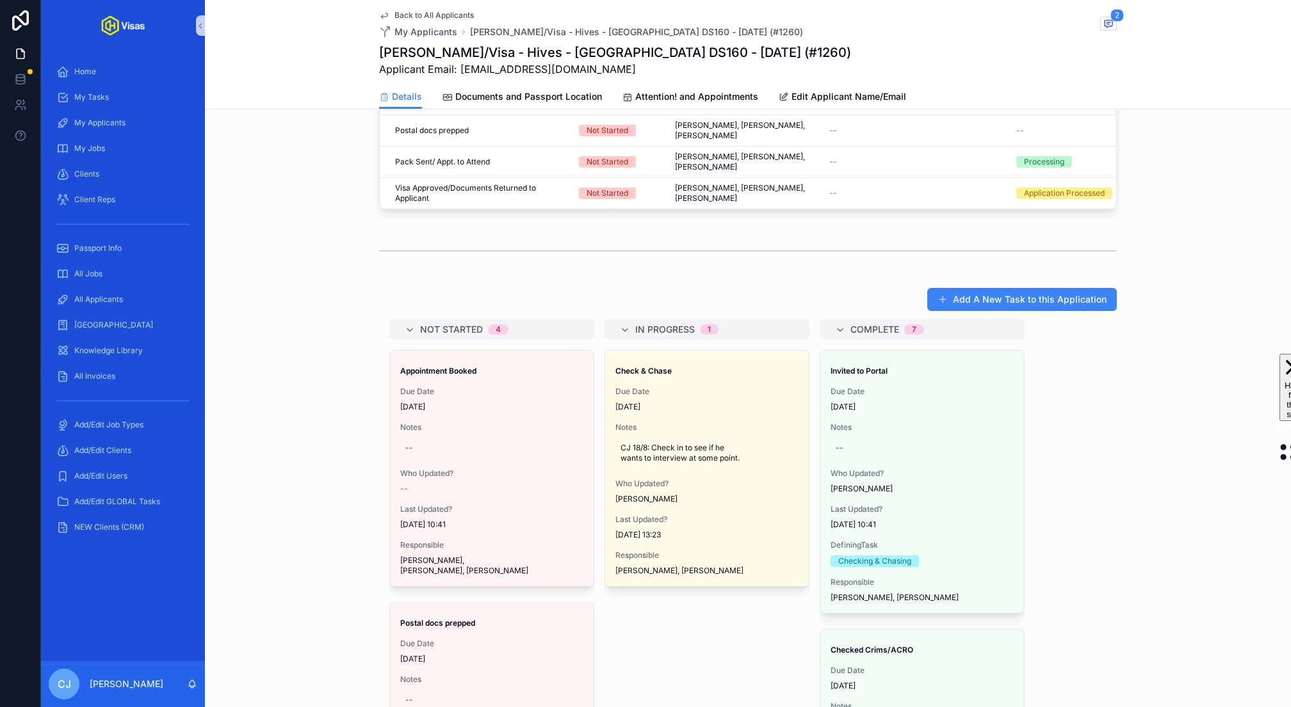
drag, startPoint x: 430, startPoint y: 380, endPoint x: 760, endPoint y: 10, distance: 496.5
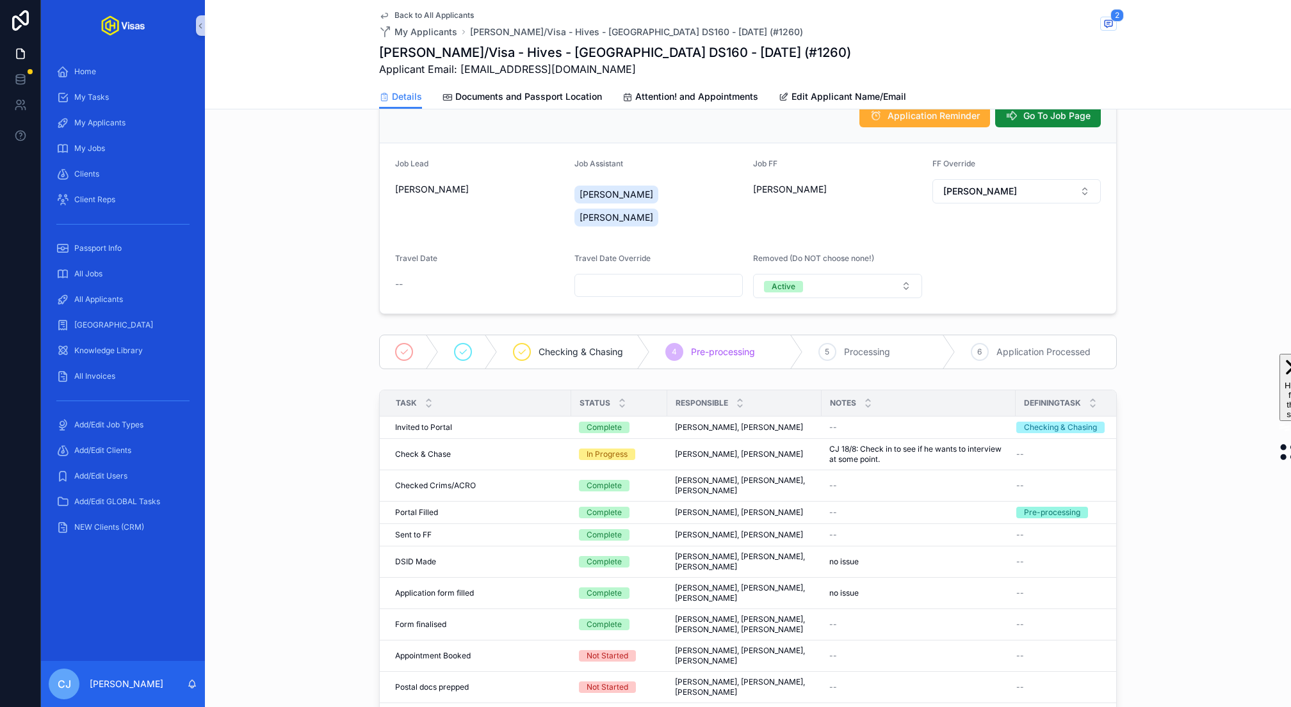
scroll to position [0, 0]
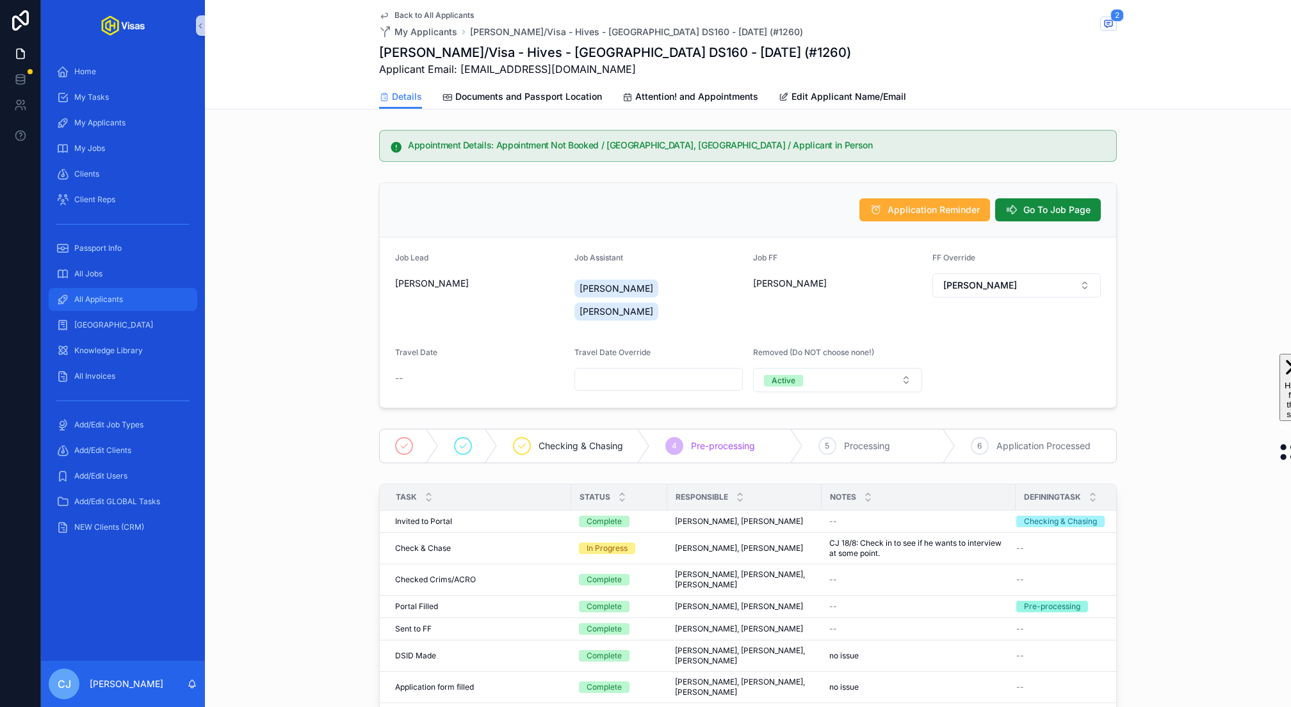
click at [98, 302] on span "All Applicants" at bounding box center [98, 299] width 49 height 10
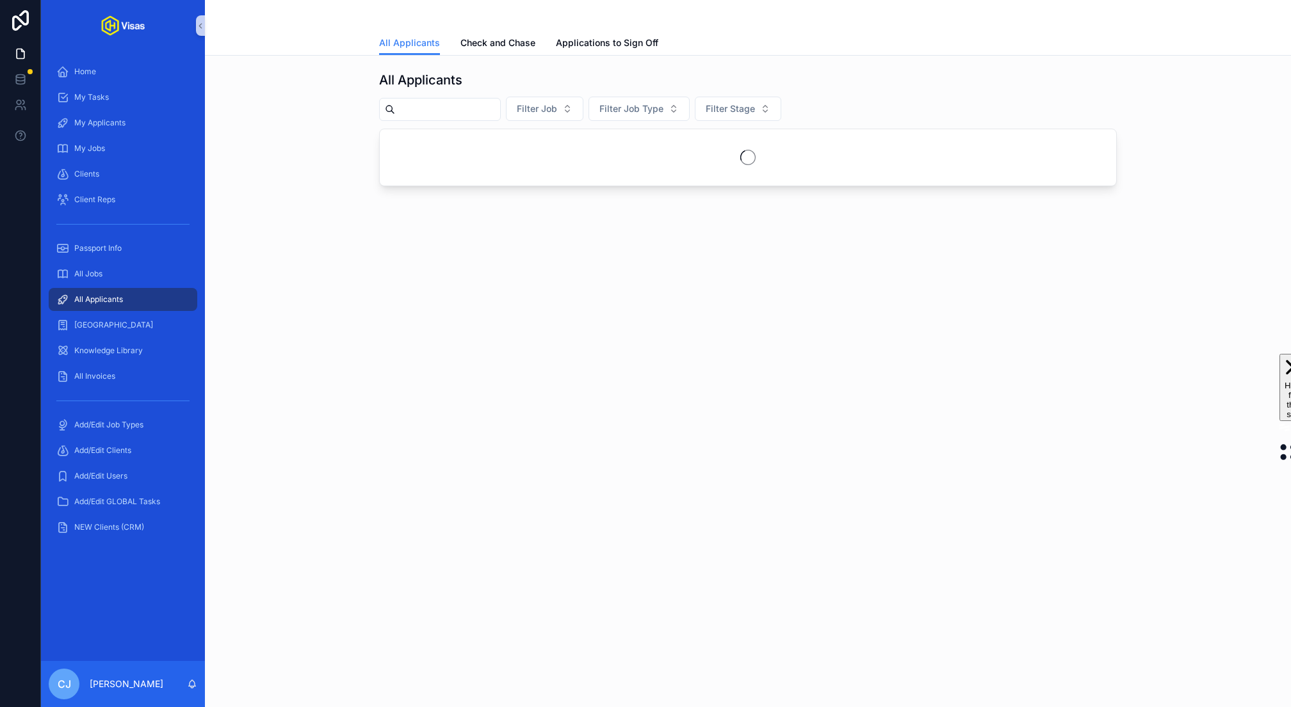
click at [472, 108] on input "scrollable content" at bounding box center [447, 110] width 105 height 18
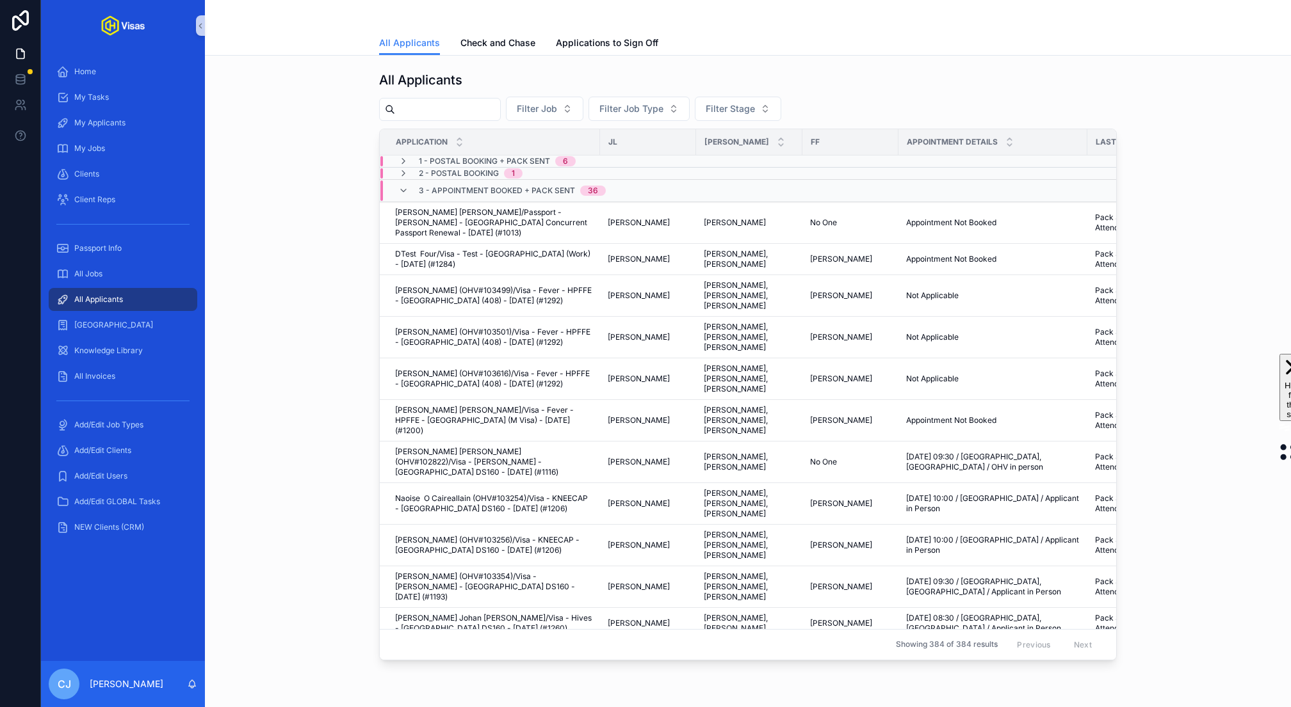
paste input "******"
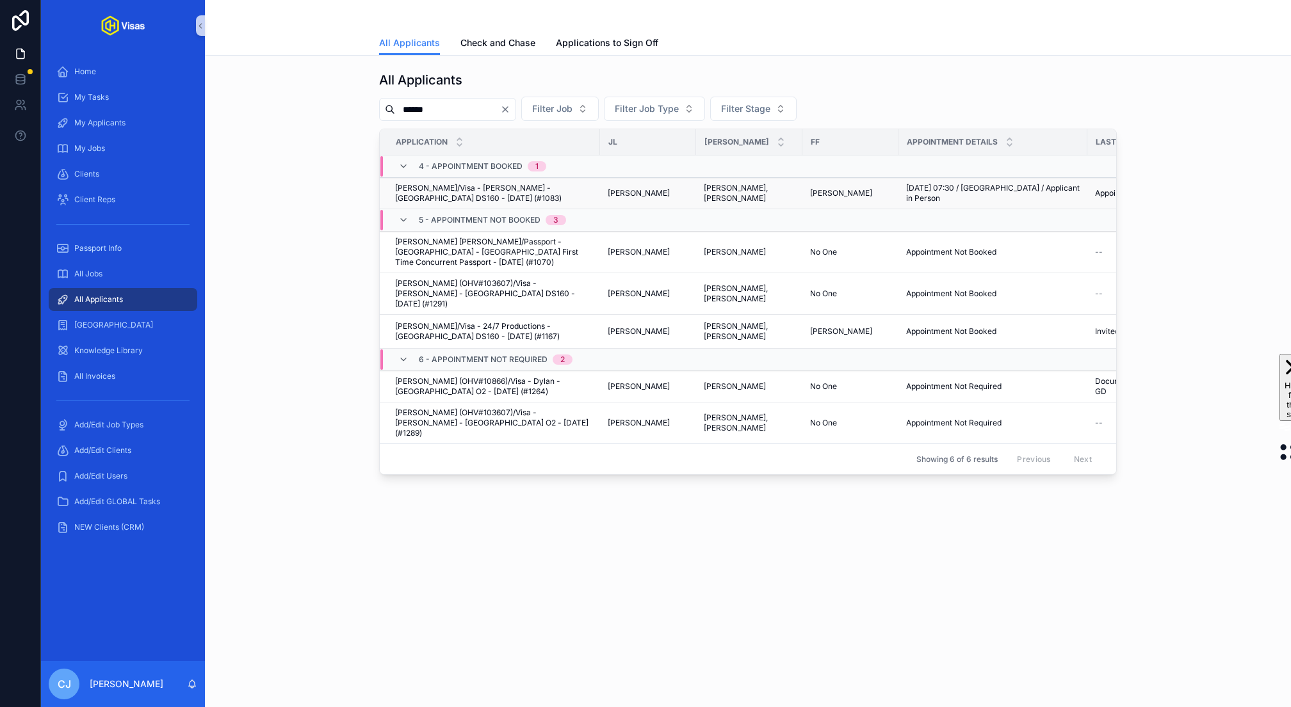
type input "******"
click at [530, 187] on span "George Thomson/Visa - Steven Down - USA DS160 - Mar/25 (#1083)" at bounding box center [493, 193] width 197 height 20
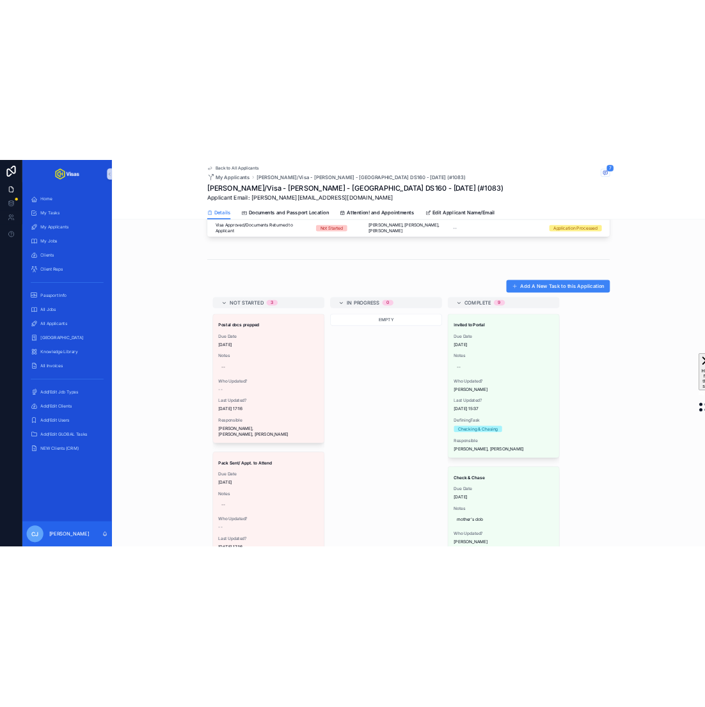
scroll to position [732, 0]
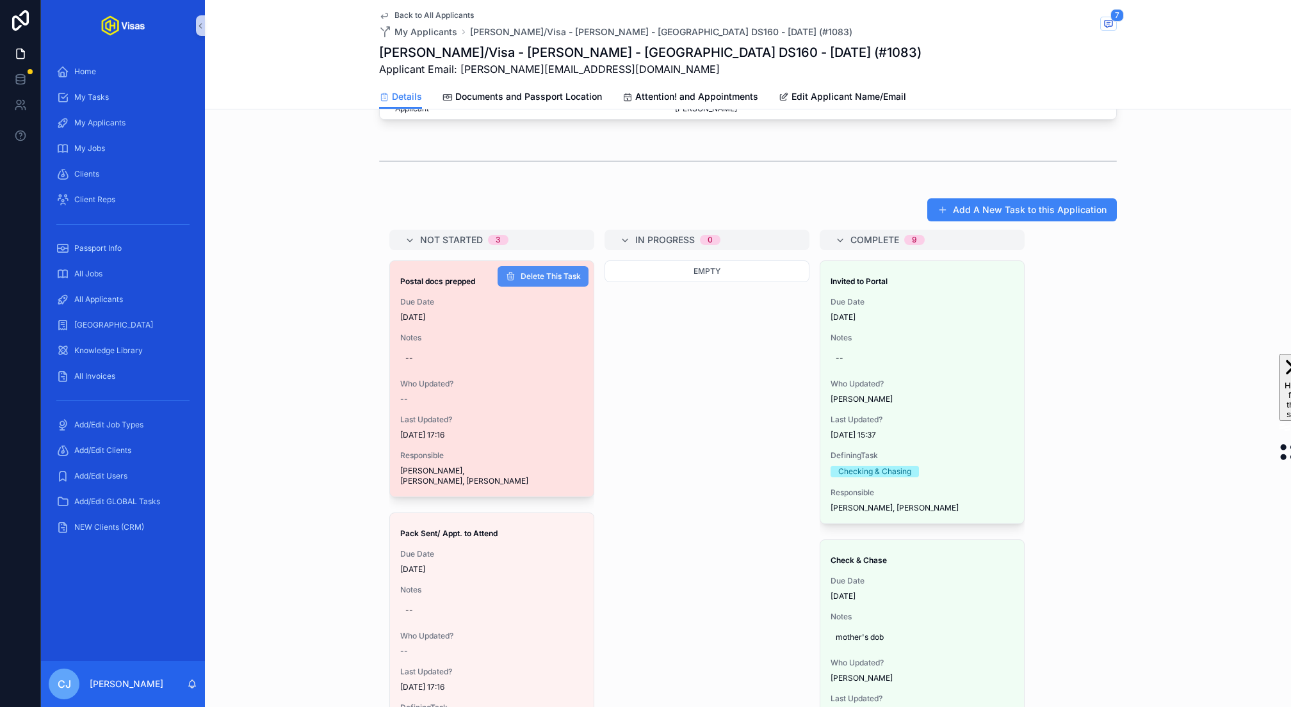
click at [568, 271] on span "Delete This Task" at bounding box center [550, 276] width 60 height 10
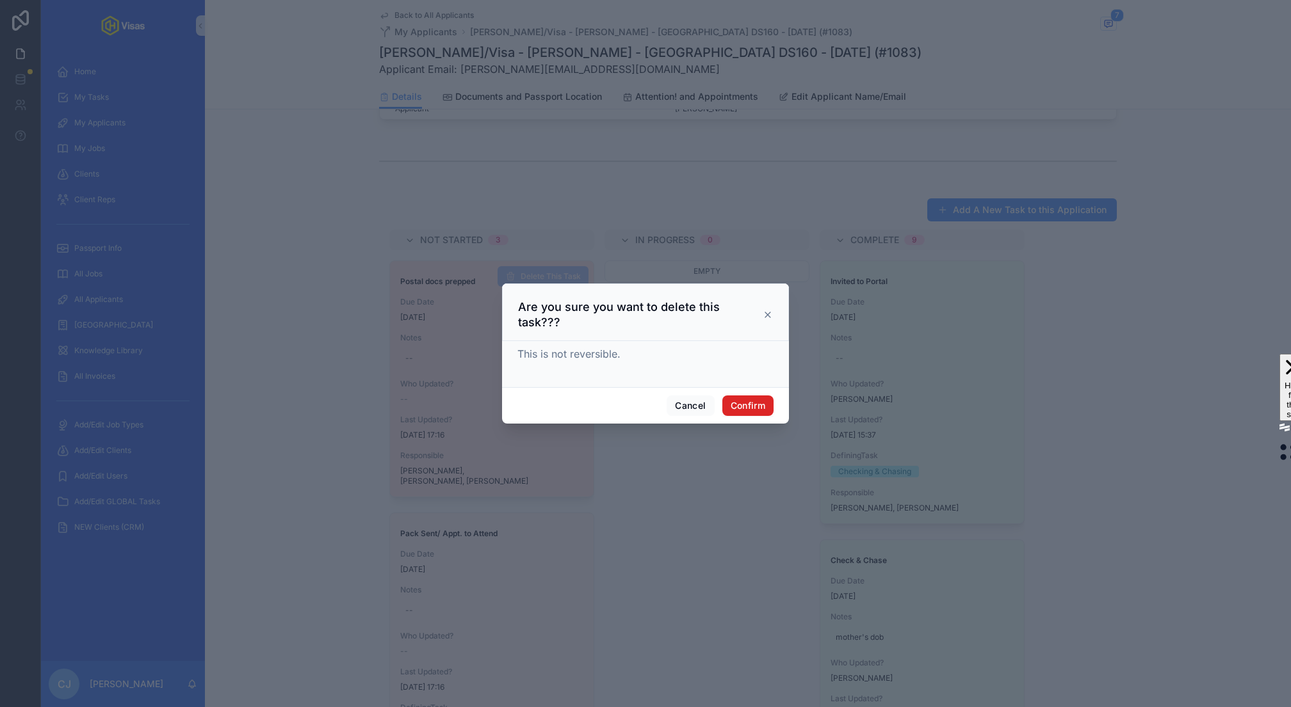
click at [747, 402] on button "Confirm" at bounding box center [747, 406] width 51 height 20
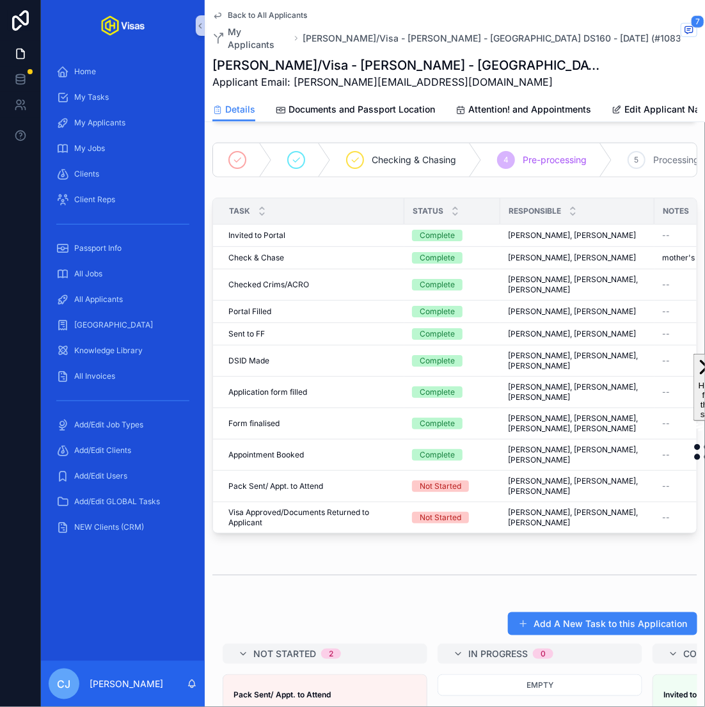
scroll to position [0, 0]
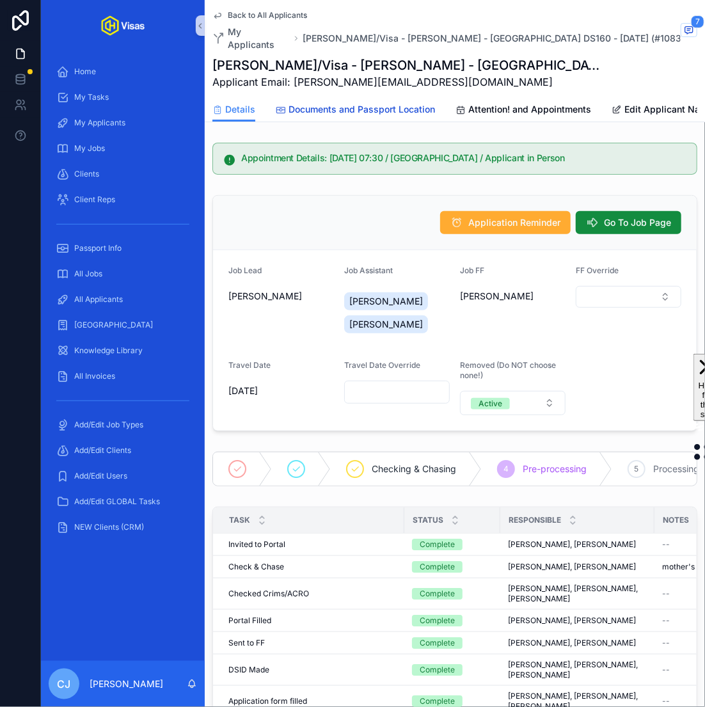
click at [395, 103] on span "Documents and Passport Location" at bounding box center [362, 109] width 147 height 13
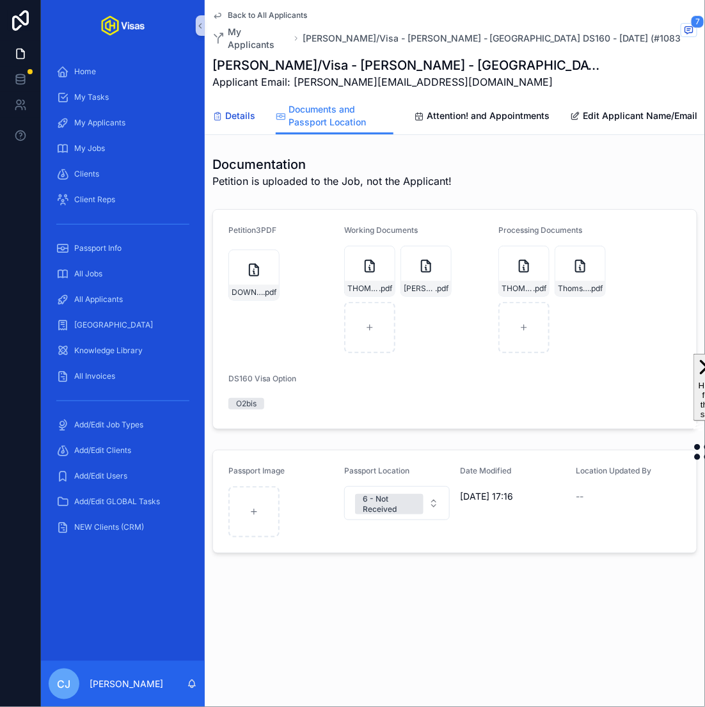
click at [218, 109] on div "Details" at bounding box center [234, 115] width 43 height 13
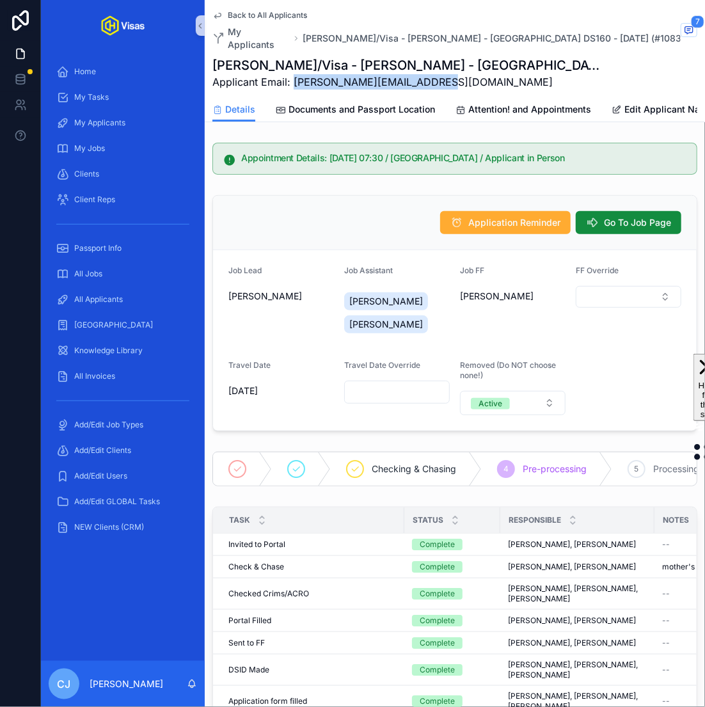
drag, startPoint x: 444, startPoint y: 65, endPoint x: 295, endPoint y: 69, distance: 149.2
click at [295, 74] on span "Applicant Email: george@unlimited-dream.com" at bounding box center [407, 81] width 389 height 15
copy span "george@unlimited-dream.com"
click at [391, 103] on span "Documents and Passport Location" at bounding box center [362, 109] width 147 height 13
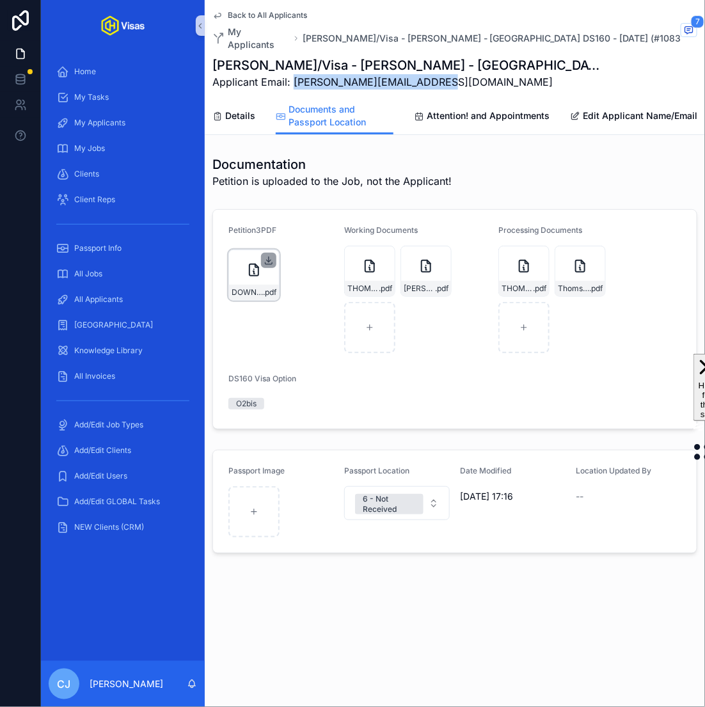
click at [264, 255] on icon "scrollable content" at bounding box center [269, 260] width 10 height 10
click at [538, 256] on icon "scrollable content" at bounding box center [539, 257] width 4 height 2
click at [599, 252] on icon "scrollable content" at bounding box center [595, 257] width 10 height 10
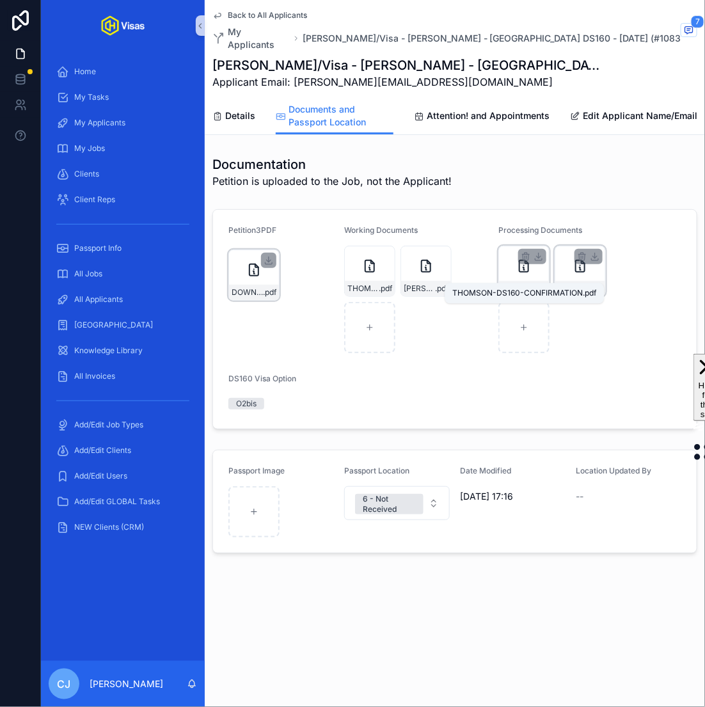
click at [531, 284] on span "THOMSON-DS160-CONFIRMATION" at bounding box center [517, 289] width 31 height 10
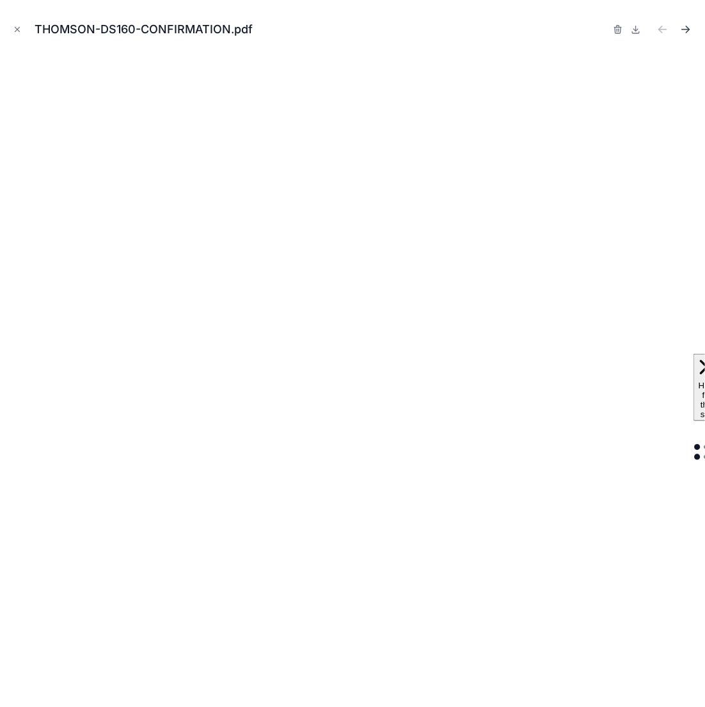
click at [686, 30] on icon "Next file" at bounding box center [686, 29] width 13 height 13
click at [21, 26] on icon "Close modal" at bounding box center [17, 29] width 9 height 9
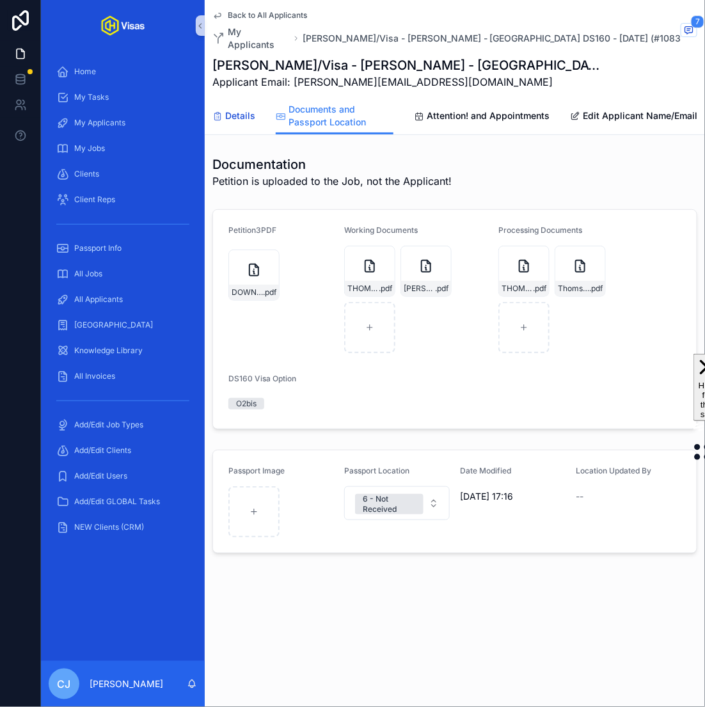
click at [223, 109] on div "Details" at bounding box center [234, 115] width 43 height 13
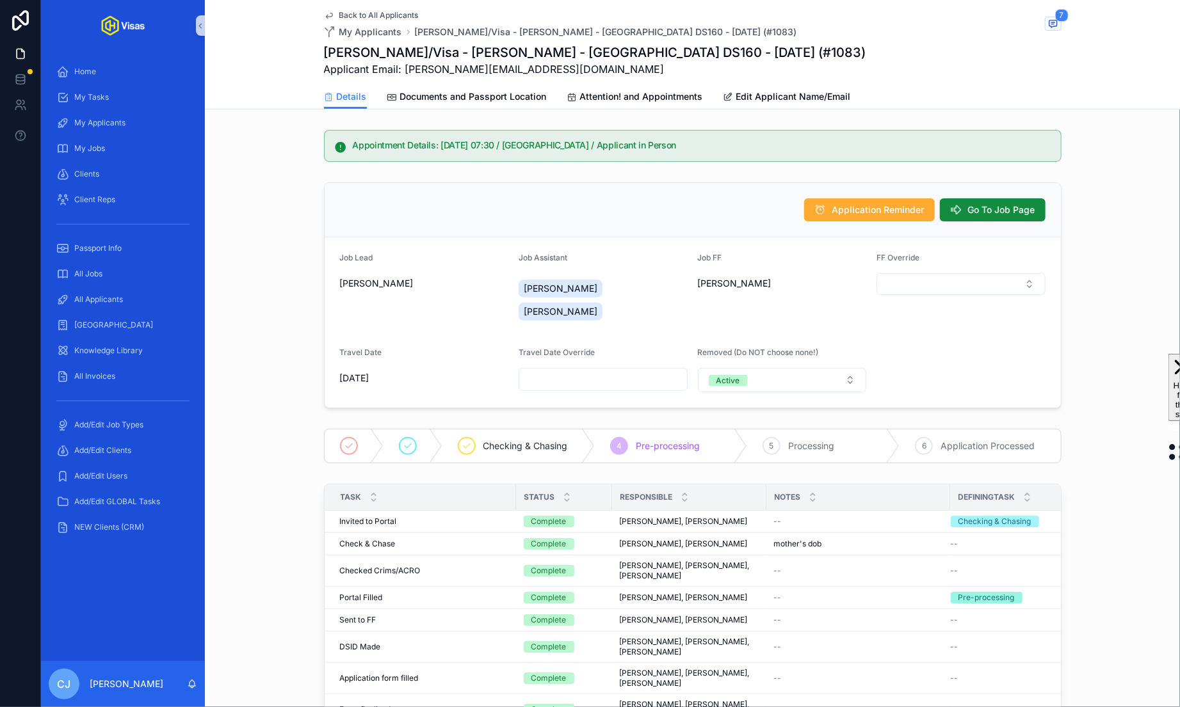
click at [369, 13] on span "Back to All Applicants" at bounding box center [378, 15] width 79 height 10
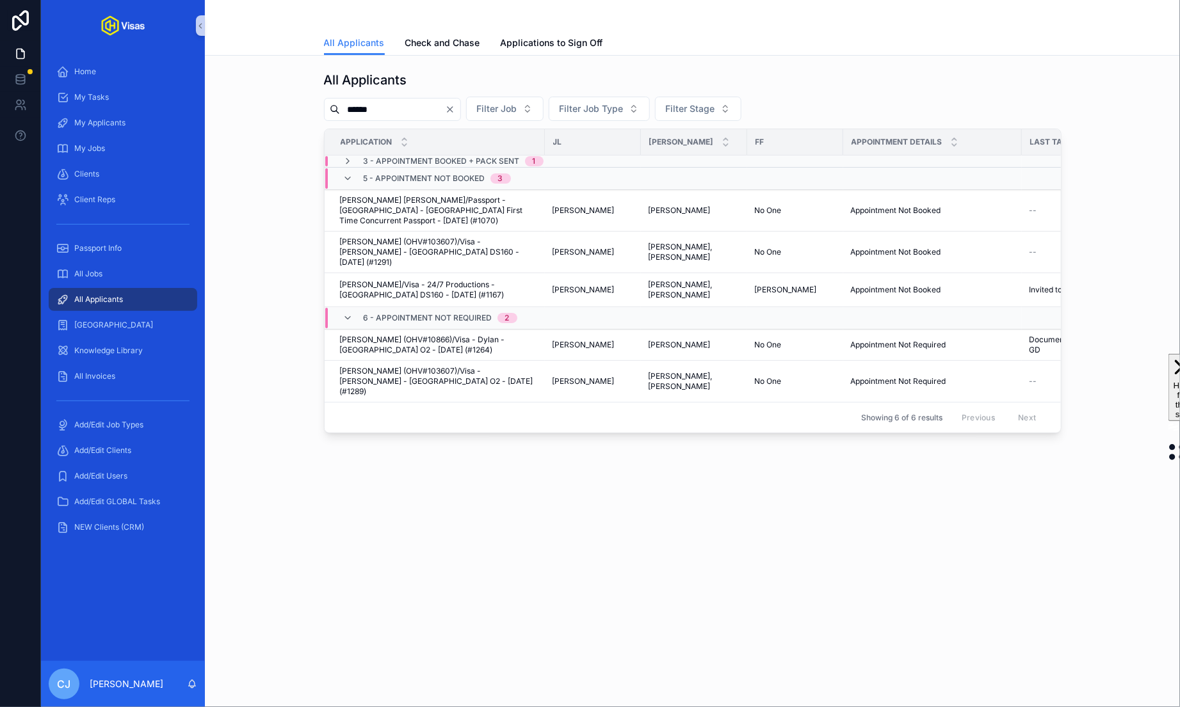
click at [460, 161] on span "3 - Appointment Booked + Pack Sent" at bounding box center [442, 161] width 156 height 10
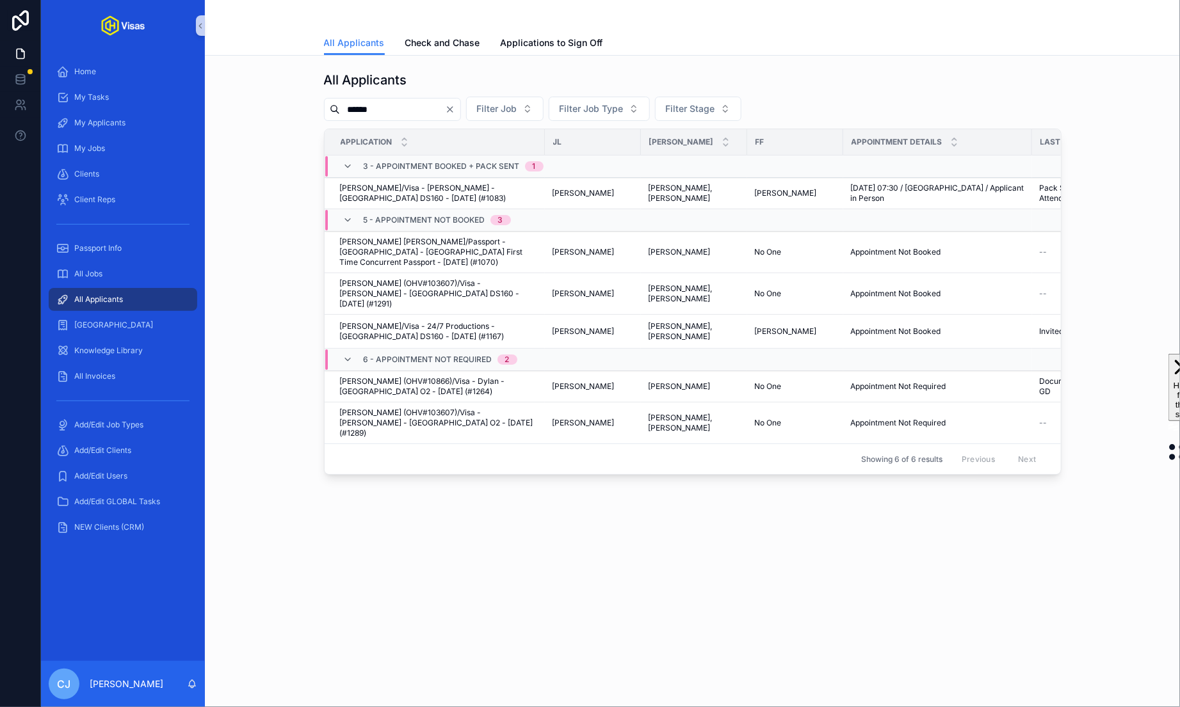
click at [460, 161] on span "3 - Appointment Booked + Pack Sent" at bounding box center [442, 166] width 156 height 10
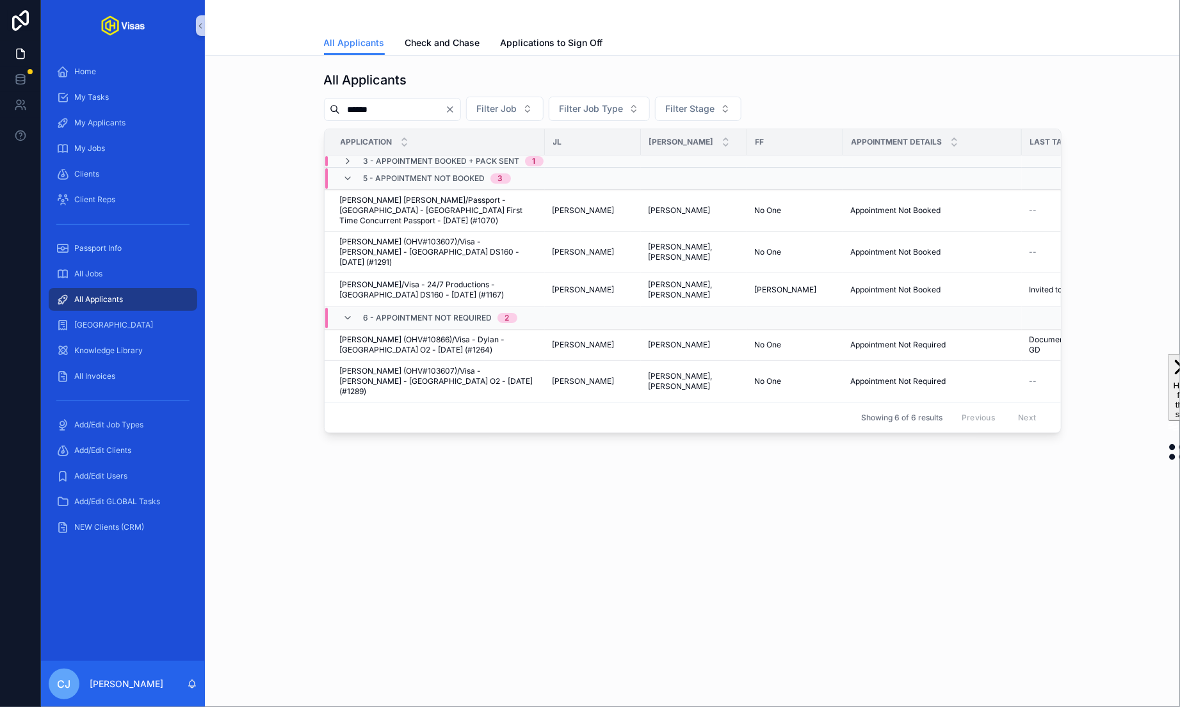
click at [455, 106] on icon "Clear" at bounding box center [450, 109] width 10 height 10
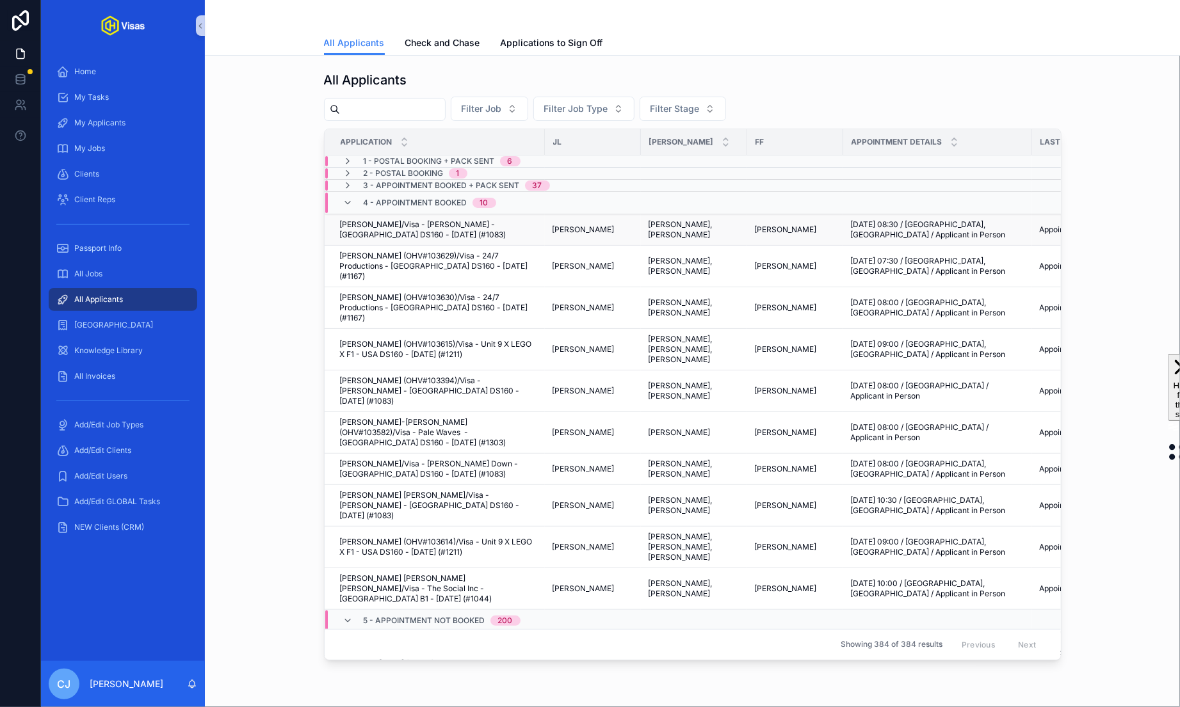
click at [476, 232] on span "[PERSON_NAME]/Visa - [PERSON_NAME] - [GEOGRAPHIC_DATA] DS160 - [DATE] (#1083)" at bounding box center [438, 230] width 197 height 20
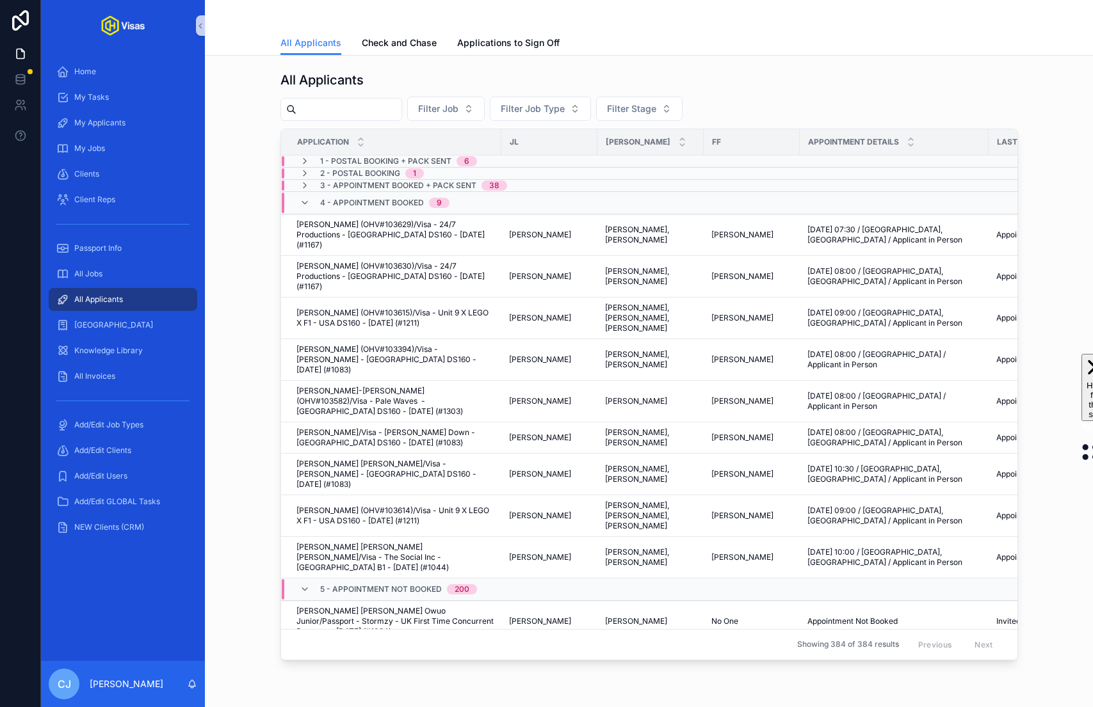
click at [447, 184] on span "3 - Appointment Booked + Pack Sent" at bounding box center [398, 186] width 156 height 10
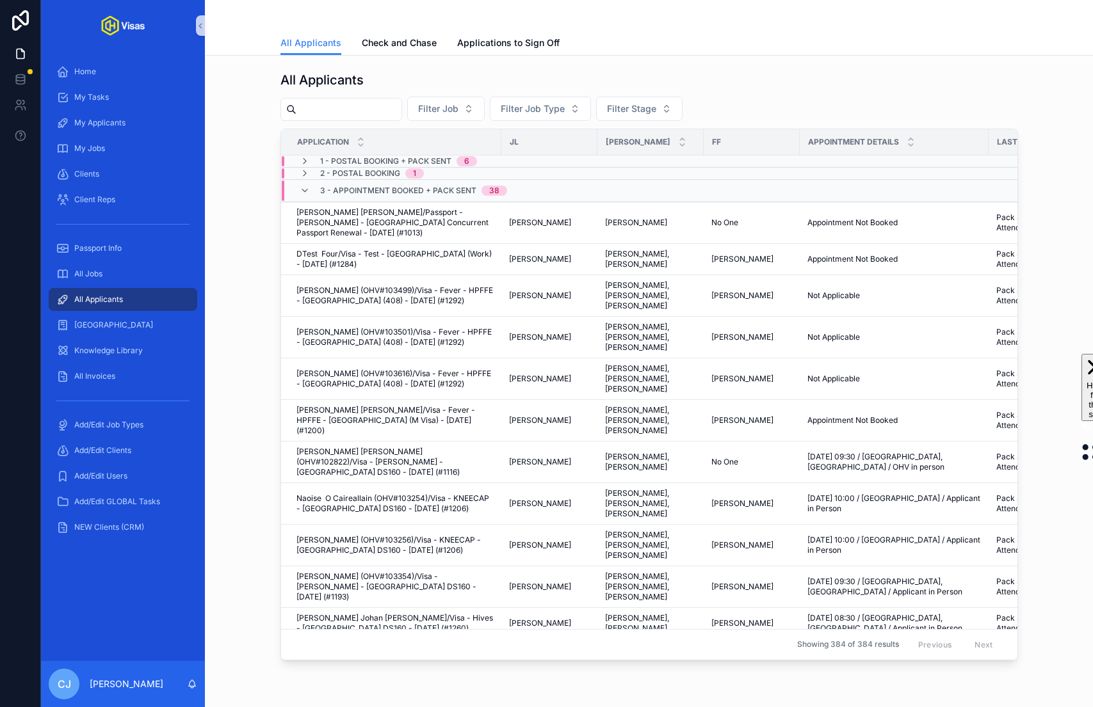
click at [447, 186] on span "3 - Appointment Booked + Pack Sent" at bounding box center [398, 191] width 156 height 10
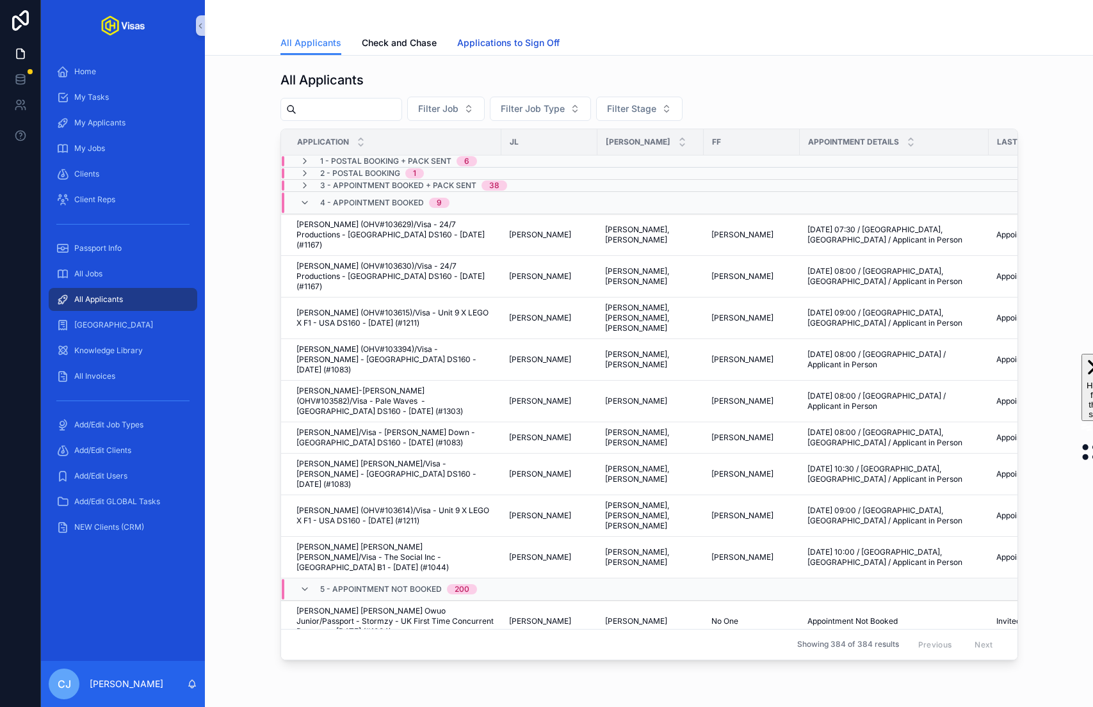
click at [512, 40] on span "Applications to Sign Off" at bounding box center [508, 42] width 102 height 13
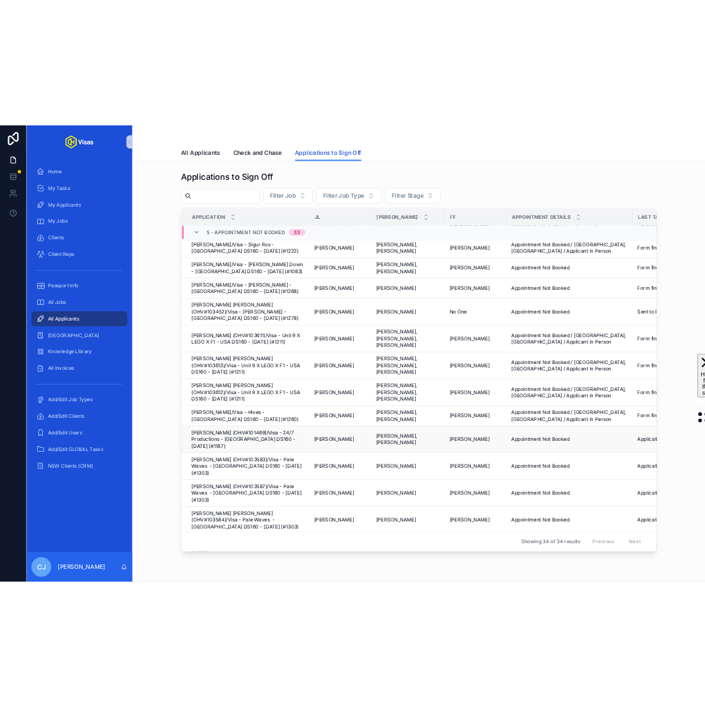
scroll to position [563, 0]
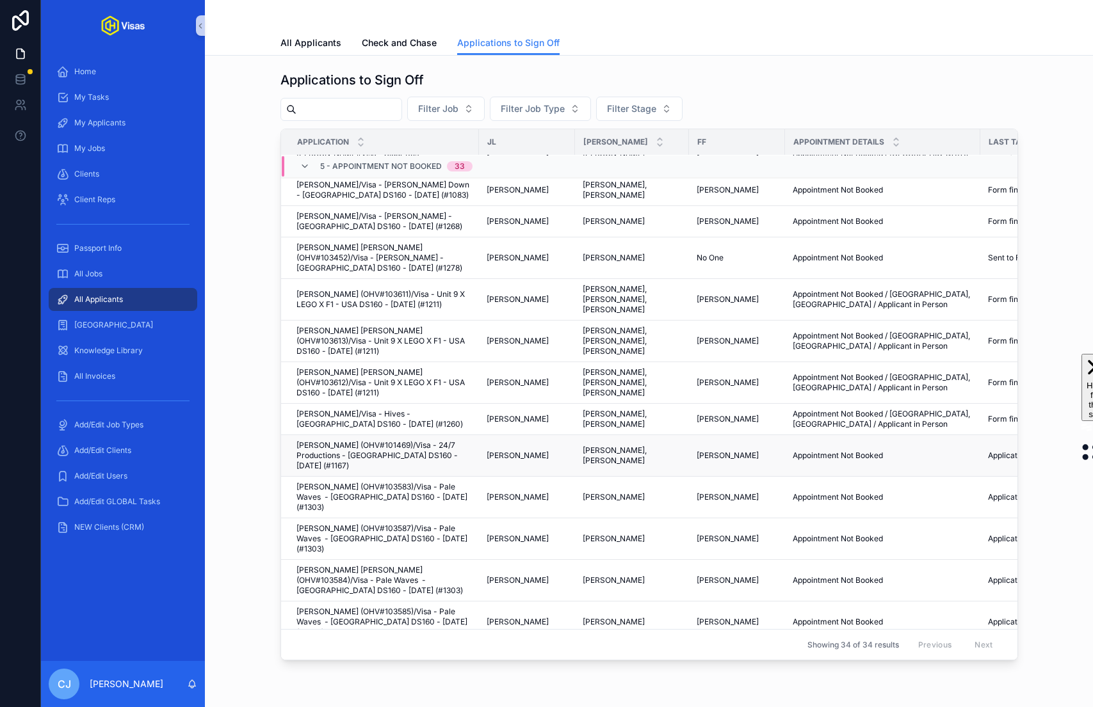
click at [389, 440] on span "Stephen Richard Joy (OHV#101469)/Visa - 24/7 Productions - USA DS160 - Apr/25 (…" at bounding box center [383, 455] width 175 height 31
click at [394, 482] on span "Hugo Silvani (OHV#103583)/Visa - Pale Waves - USA DS160 - Aug/25 (#1303)" at bounding box center [383, 497] width 175 height 31
click at [396, 524] on span "Ciara Doran (OHV#103587)/Visa - Pale Waves - USA DS160 - Aug/25 (#1303)" at bounding box center [383, 539] width 175 height 31
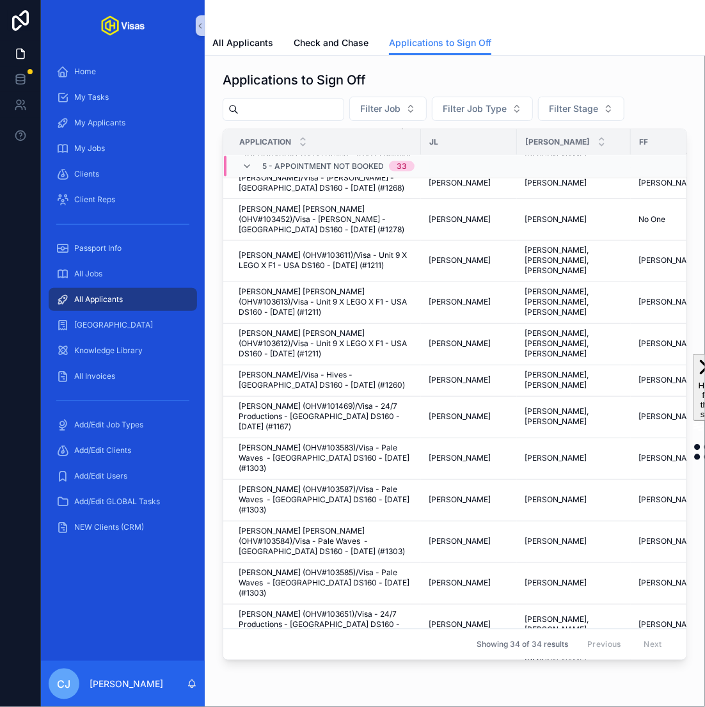
scroll to position [593, 0]
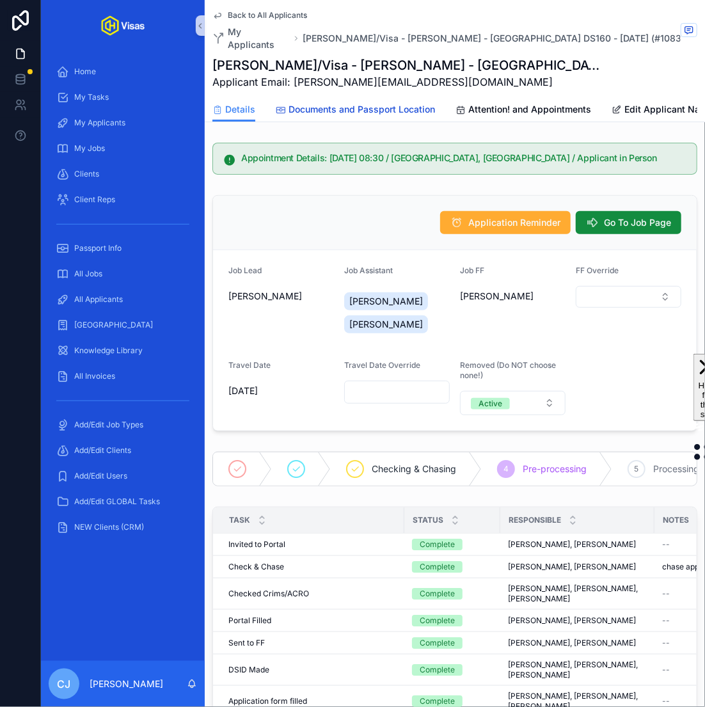
click at [371, 103] on span "Documents and Passport Location" at bounding box center [362, 109] width 147 height 13
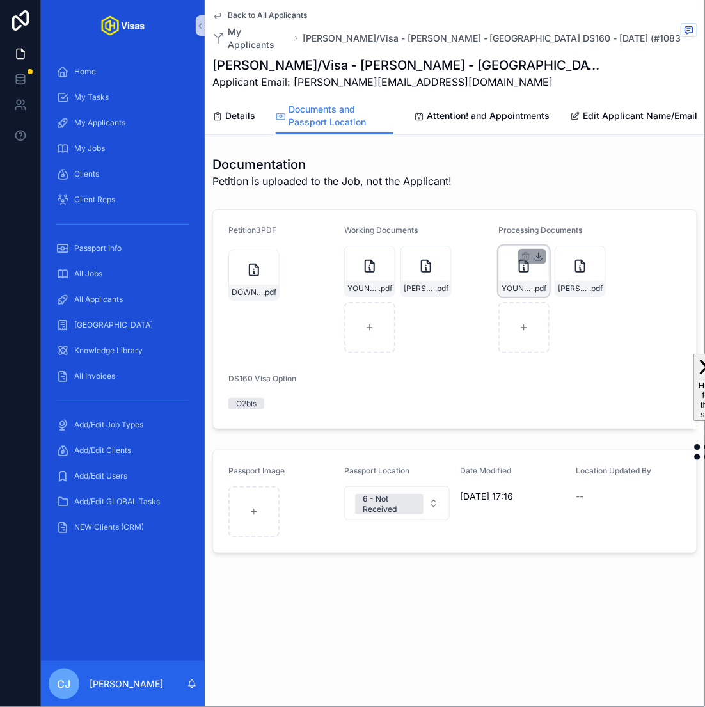
click at [540, 256] on icon "scrollable content" at bounding box center [539, 257] width 4 height 2
click at [598, 252] on icon "scrollable content" at bounding box center [595, 257] width 10 height 10
click at [528, 284] on span "YOUNG-DS160-CONFIRMATION" at bounding box center [517, 289] width 31 height 10
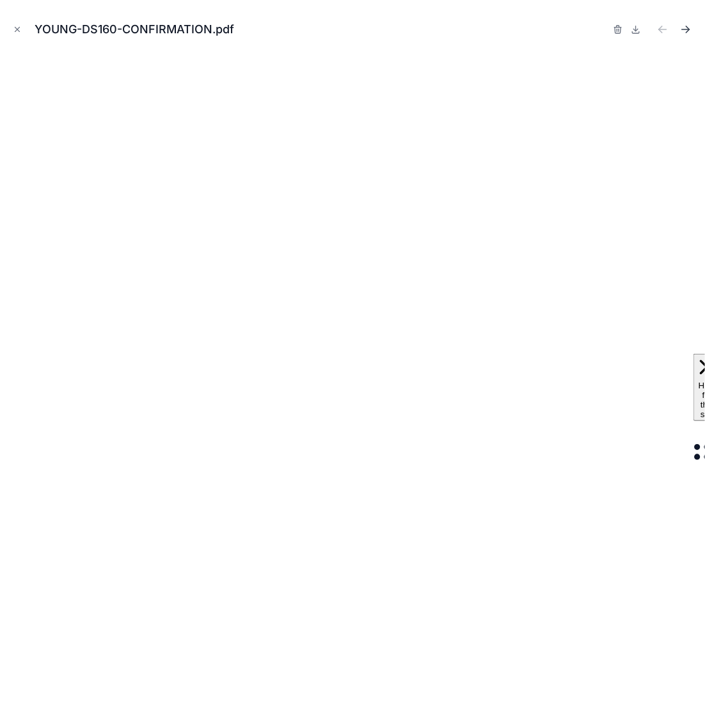
click at [690, 29] on icon "Next file" at bounding box center [688, 27] width 3 height 3
click at [17, 30] on icon "Close modal" at bounding box center [17, 29] width 9 height 9
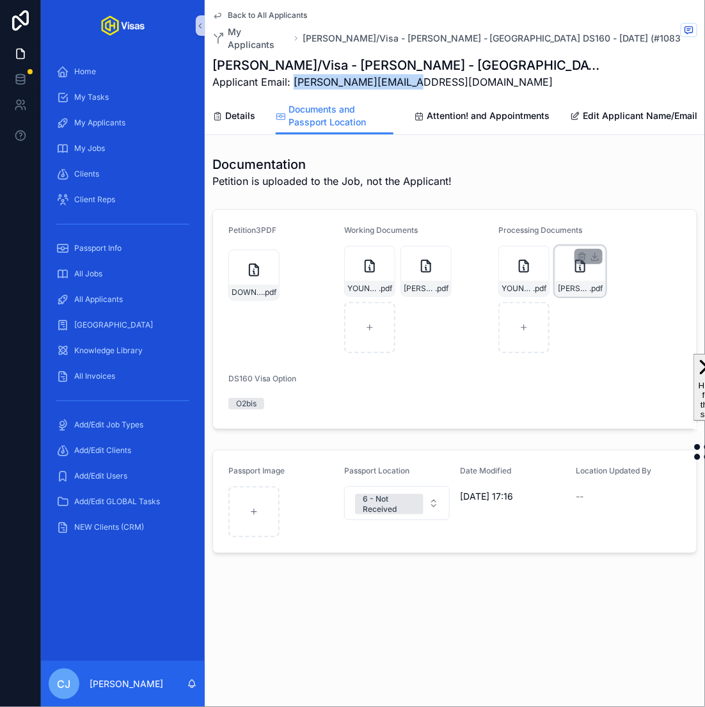
drag, startPoint x: 408, startPoint y: 73, endPoint x: 294, endPoint y: 70, distance: 114.6
click at [294, 74] on span "Applicant Email: [PERSON_NAME][EMAIL_ADDRESS][DOMAIN_NAME]" at bounding box center [407, 81] width 389 height 15
copy span "[PERSON_NAME][EMAIL_ADDRESS][DOMAIN_NAME]"
click at [223, 104] on link "Details" at bounding box center [234, 117] width 43 height 26
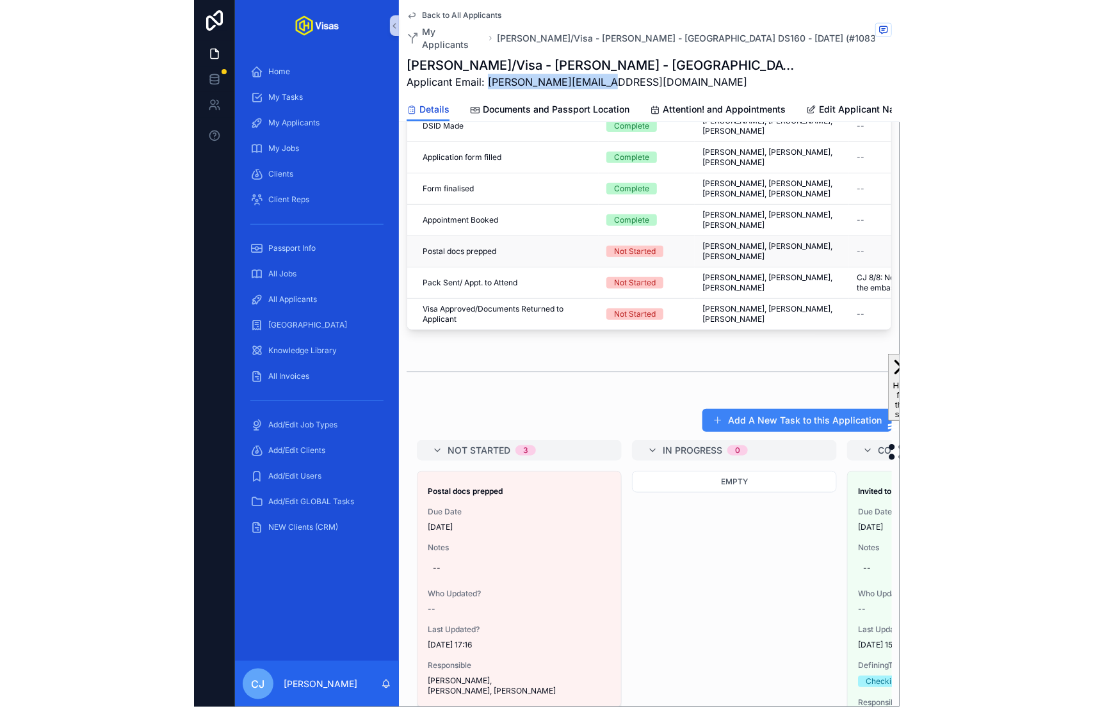
scroll to position [744, 0]
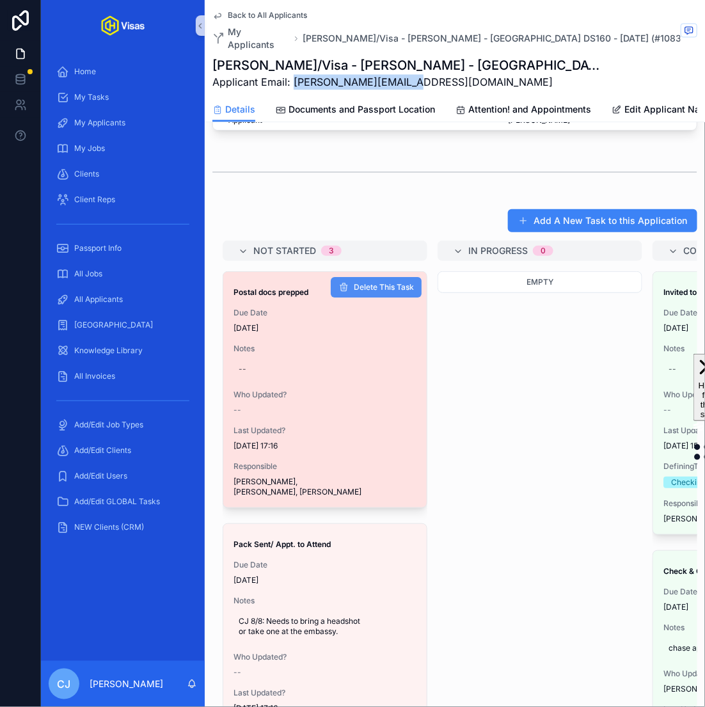
click at [371, 277] on button "Delete This Task" at bounding box center [376, 287] width 91 height 20
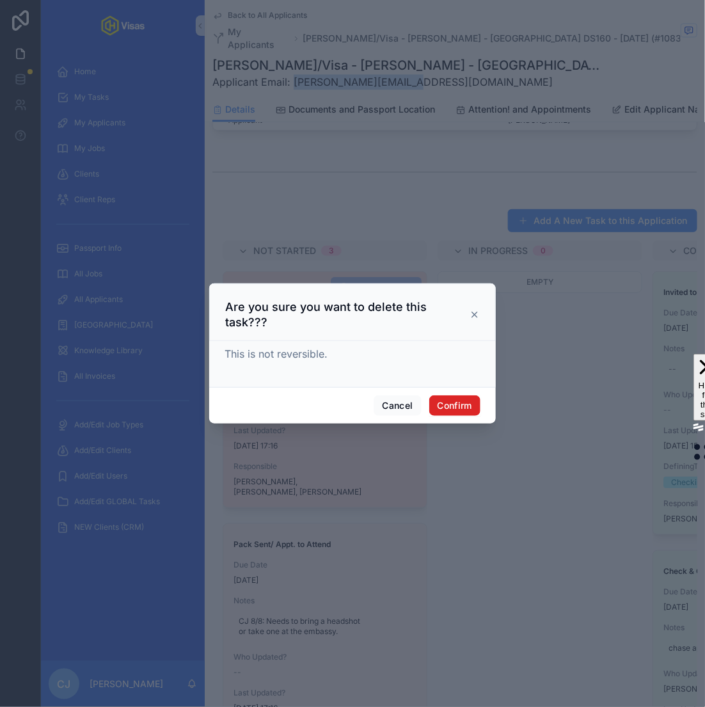
click at [465, 396] on button "Confirm" at bounding box center [455, 406] width 51 height 20
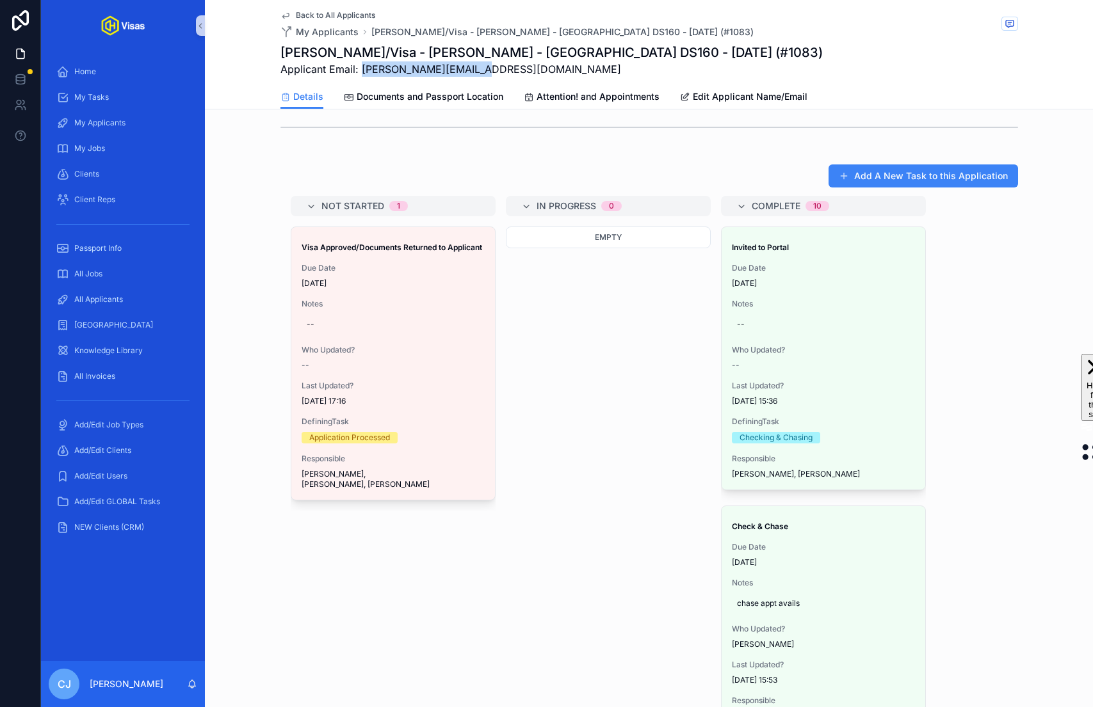
scroll to position [385, 0]
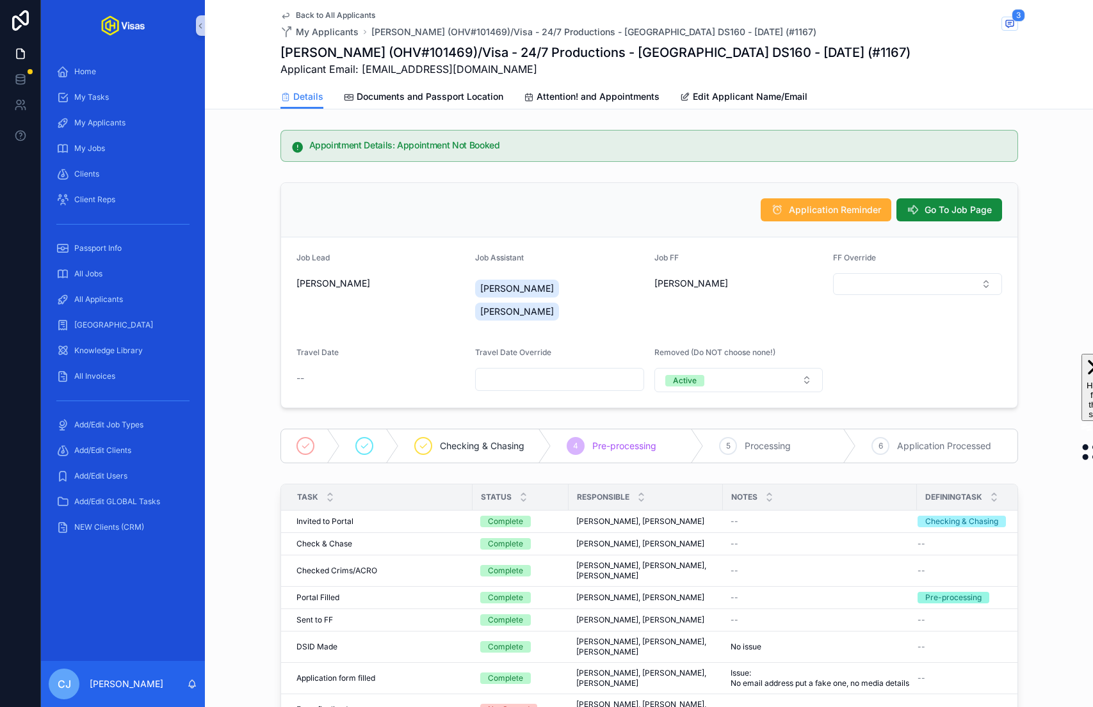
click at [480, 51] on h1 "Stephen Richard Joy (OHV#101469)/Visa - 24/7 Productions - USA DS160 - Apr/25 (…" at bounding box center [595, 53] width 630 height 18
copy h1 "101469"
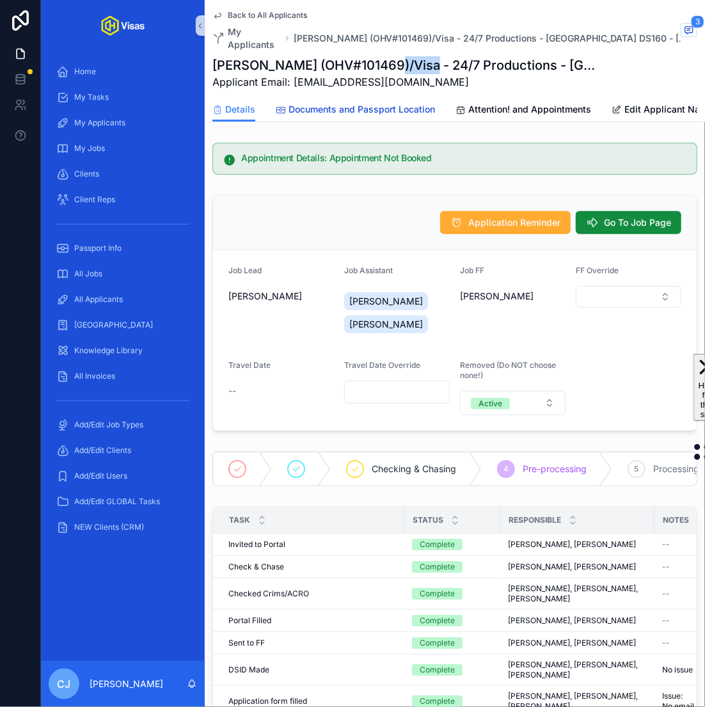
click at [370, 111] on span "Documents and Passport Location" at bounding box center [362, 109] width 147 height 13
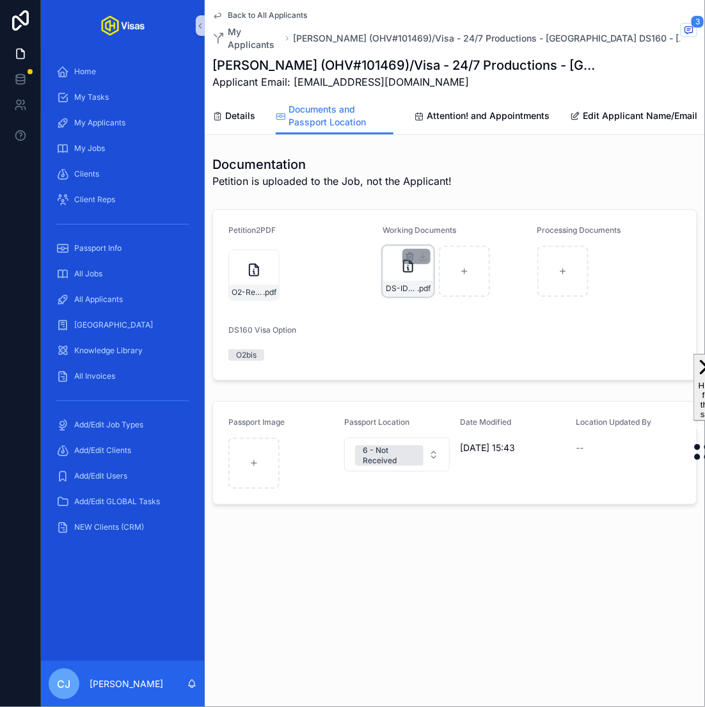
click at [414, 282] on div "DS-ID-JOY .pdf" at bounding box center [408, 288] width 50 height 15
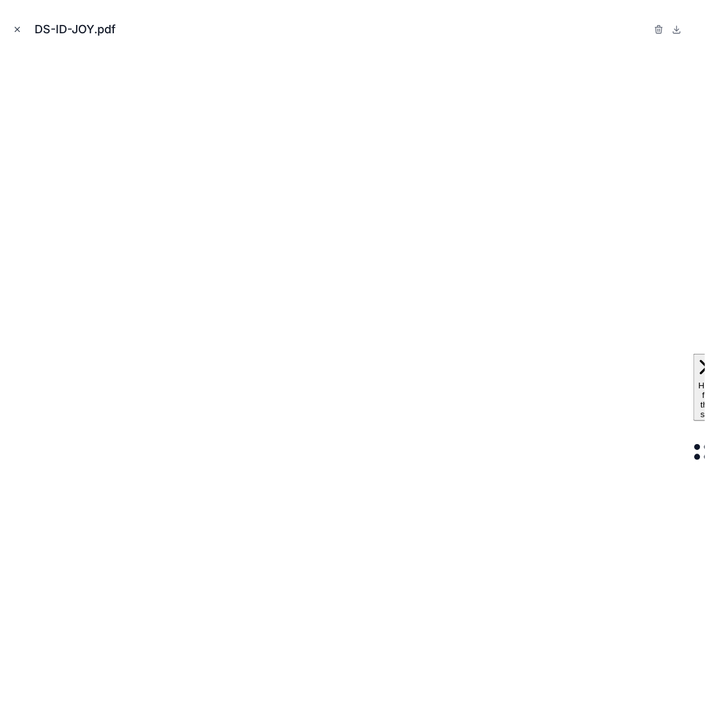
click at [19, 28] on icon "Close modal" at bounding box center [17, 30] width 4 height 4
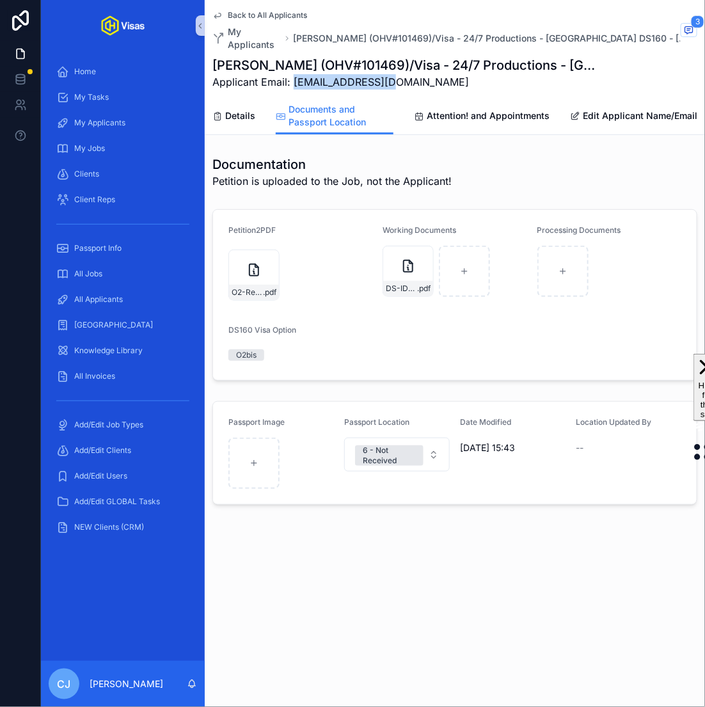
drag, startPoint x: 395, startPoint y: 86, endPoint x: 291, endPoint y: 85, distance: 103.7
click at [291, 85] on span "Applicant Email: joystephen@me.com" at bounding box center [407, 81] width 389 height 15
copy span "joystephen@me.com"
click at [252, 297] on div "O2-Receipt .pdf" at bounding box center [254, 292] width 50 height 15
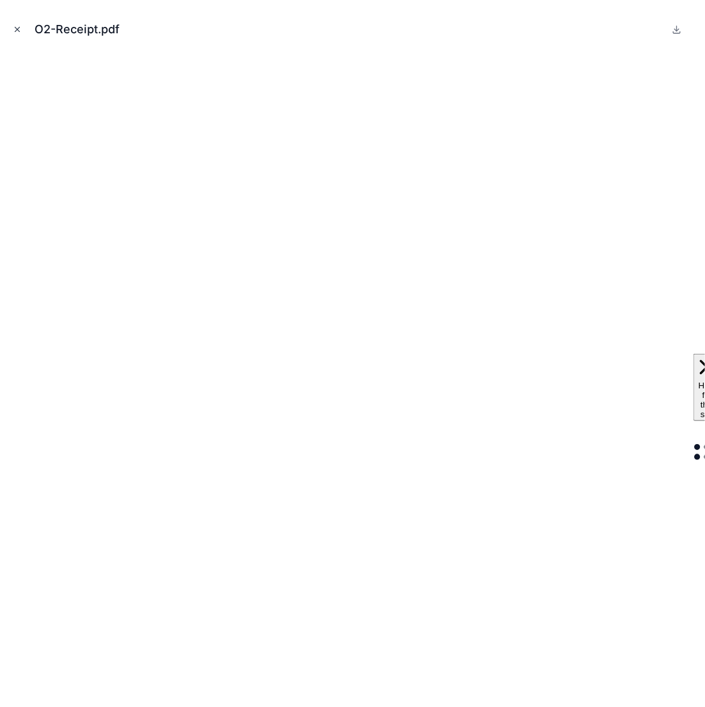
click at [17, 28] on icon "Close modal" at bounding box center [17, 29] width 9 height 9
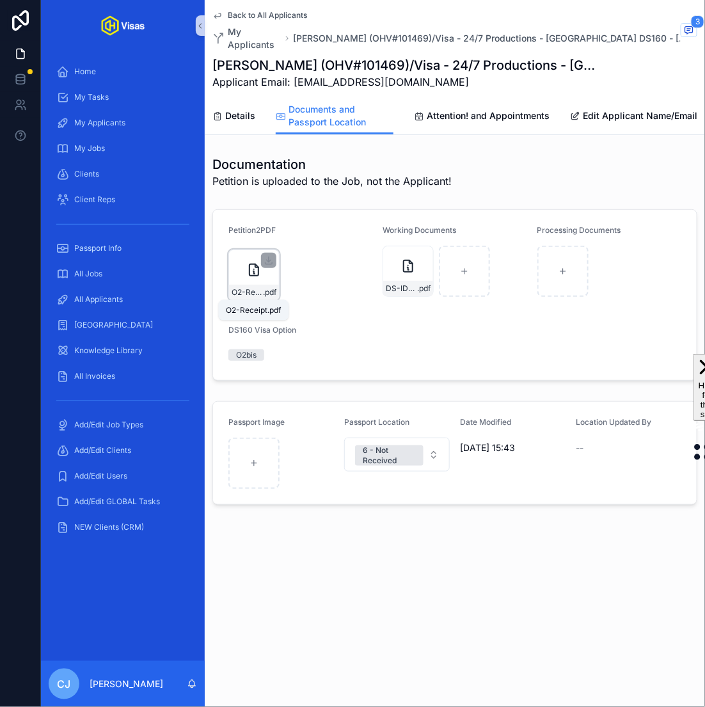
click at [245, 296] on span "O2-Receipt" at bounding box center [247, 292] width 31 height 10
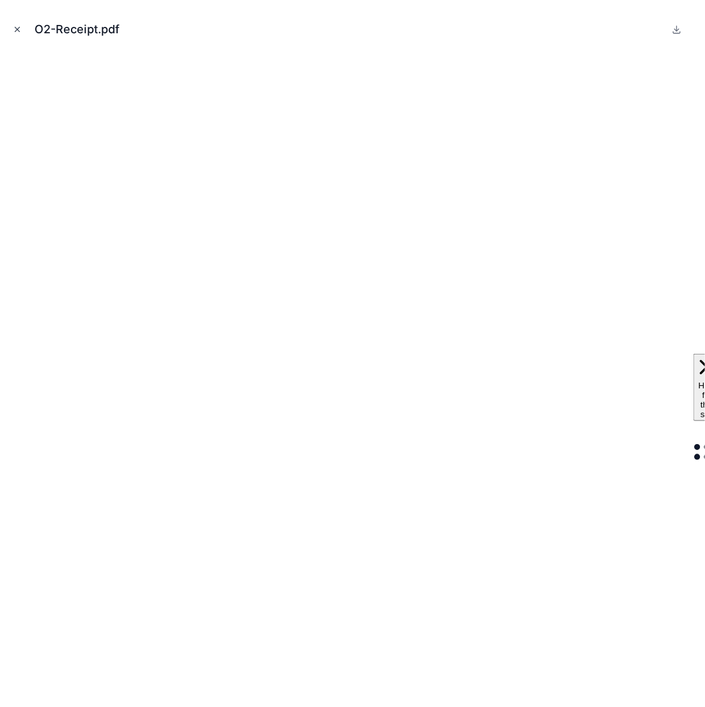
click at [13, 30] on icon "Close modal" at bounding box center [17, 29] width 9 height 9
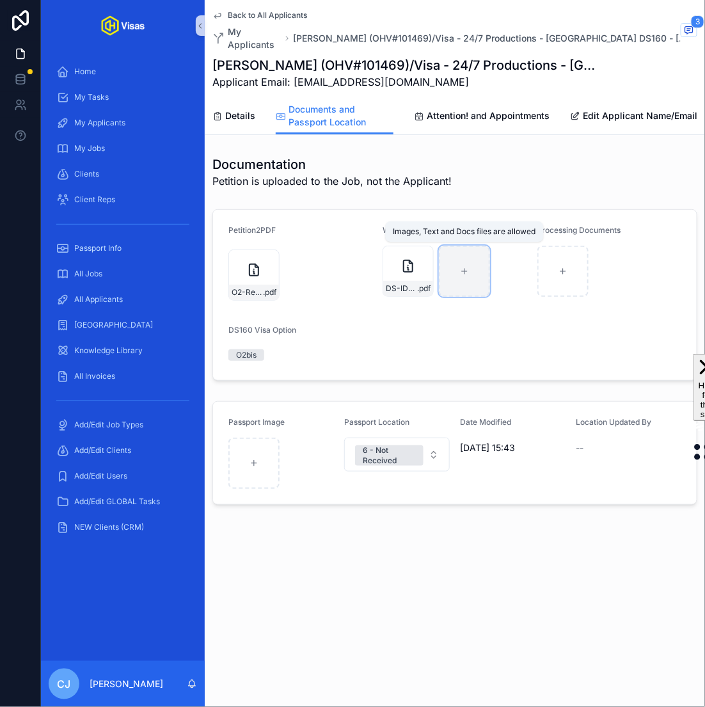
click at [476, 287] on div "scrollable content" at bounding box center [464, 271] width 51 height 51
type input "**********"
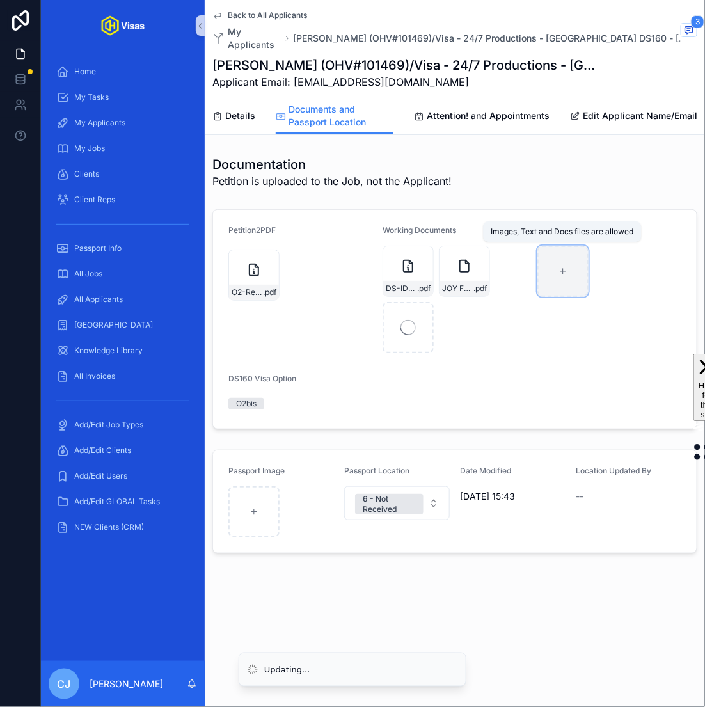
click at [577, 274] on div "scrollable content" at bounding box center [563, 271] width 51 height 51
type input "**********"
click at [243, 109] on span "Details" at bounding box center [240, 115] width 30 height 13
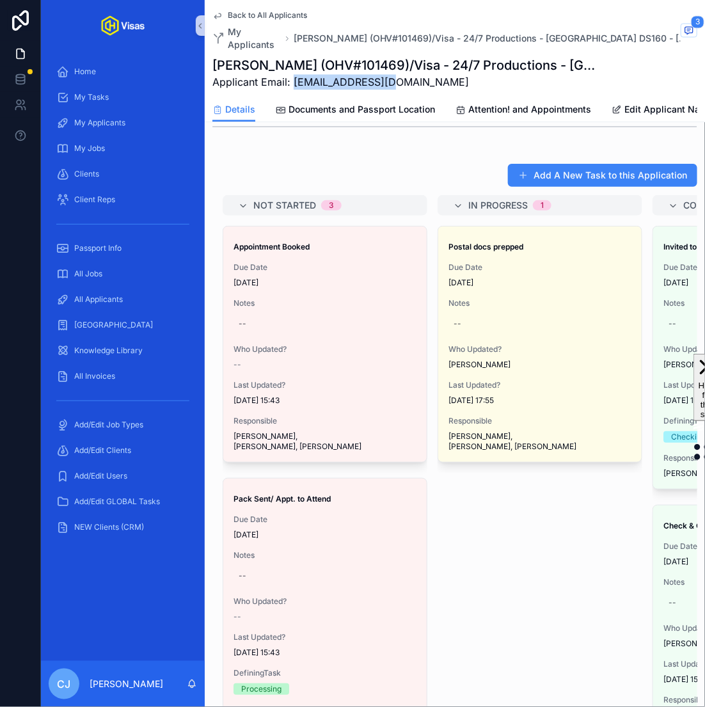
drag, startPoint x: 399, startPoint y: 83, endPoint x: 293, endPoint y: 86, distance: 107.0
click at [293, 86] on span "Applicant Email: joystephen@me.com" at bounding box center [407, 81] width 389 height 15
copy span "joystephen@me.com"
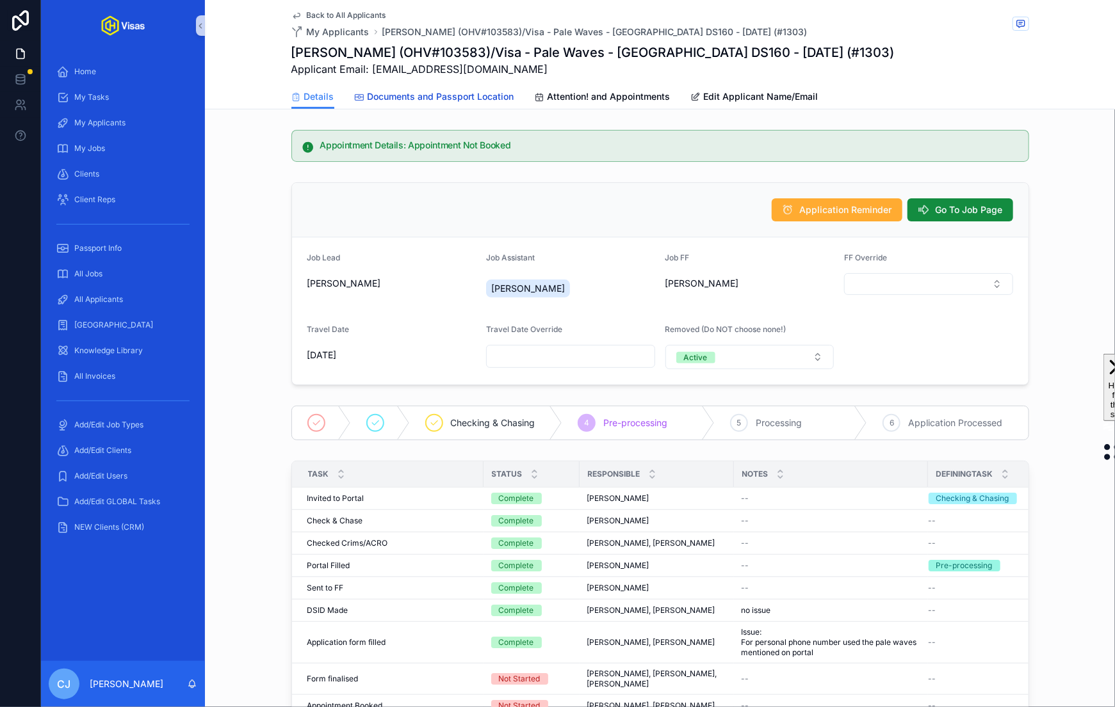
click at [495, 106] on link "Documents and Passport Location" at bounding box center [434, 98] width 159 height 26
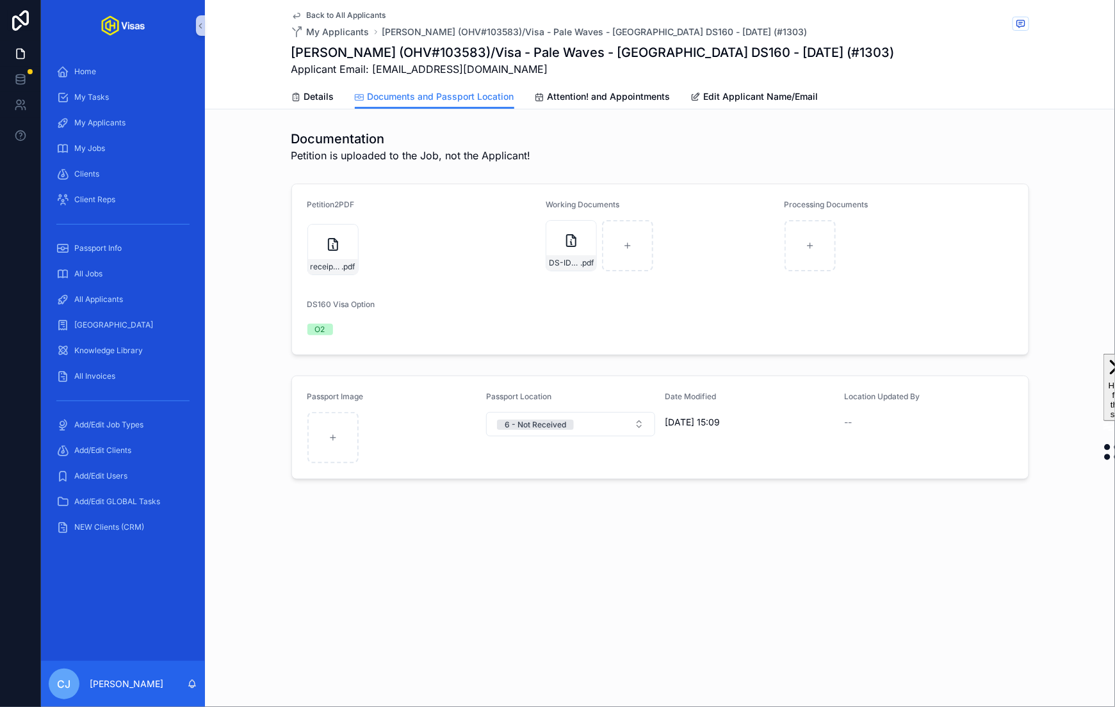
click at [447, 49] on h1 "[PERSON_NAME] (OHV#103583)/Visa - Pale Waves - [GEOGRAPHIC_DATA] DS160 - [DATE]…" at bounding box center [592, 53] width 603 height 18
copy h1 "103583"
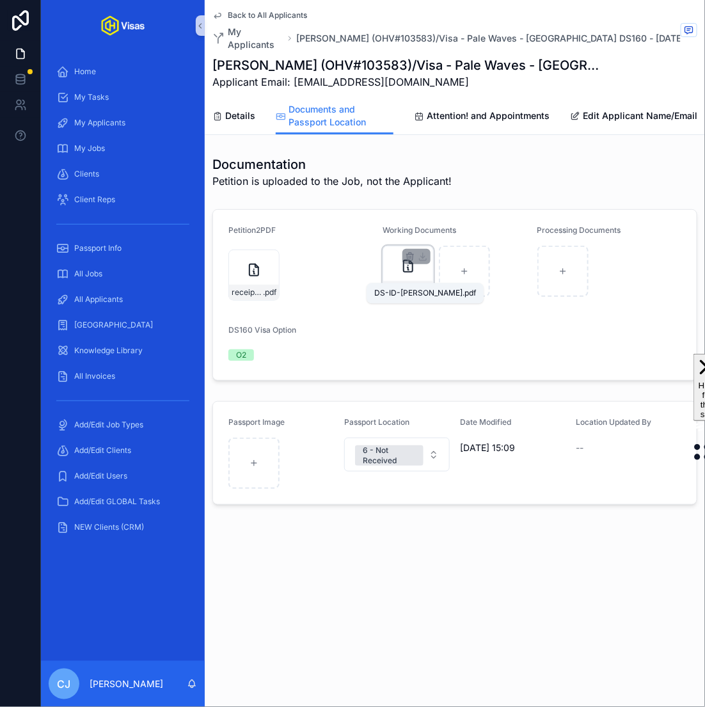
click at [406, 284] on span "DS-ID-[PERSON_NAME]" at bounding box center [401, 289] width 31 height 10
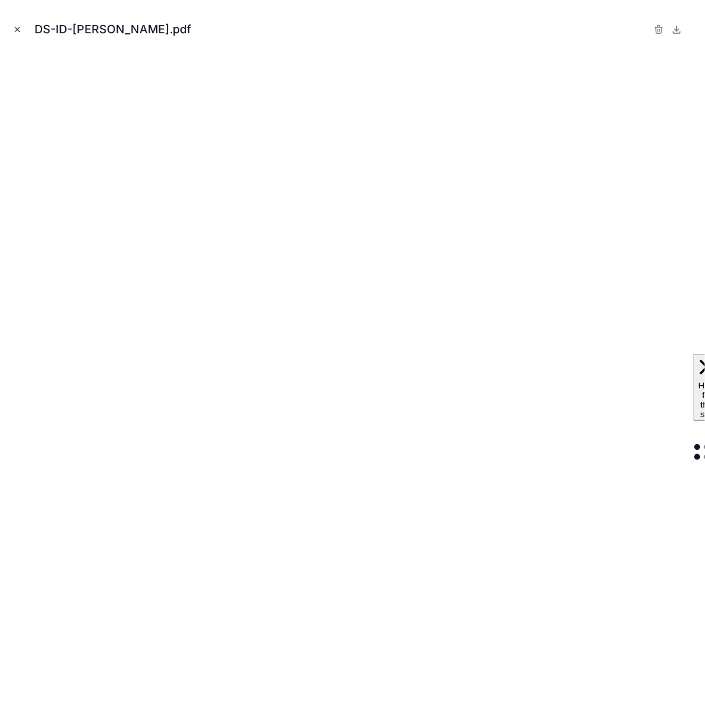
click at [19, 26] on icon "Close modal" at bounding box center [17, 29] width 9 height 9
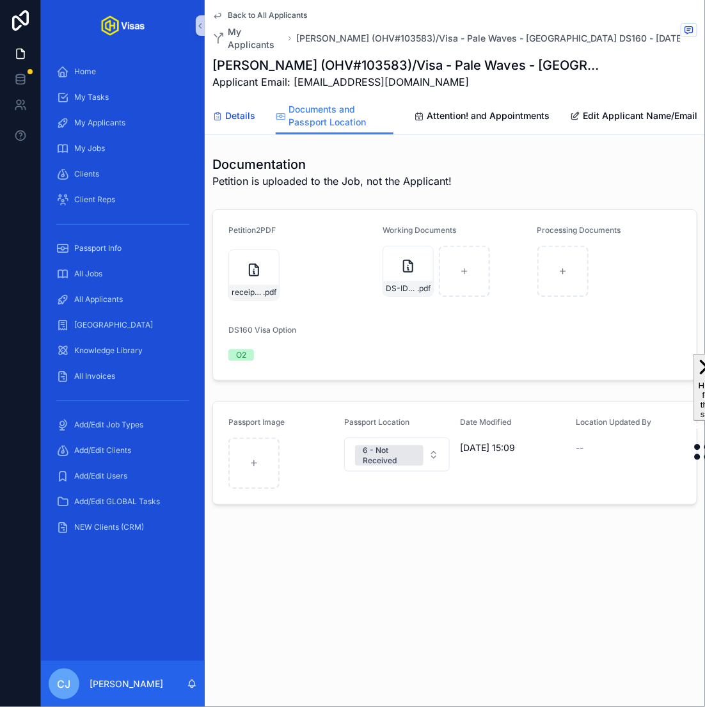
click at [245, 109] on span "Details" at bounding box center [240, 115] width 30 height 13
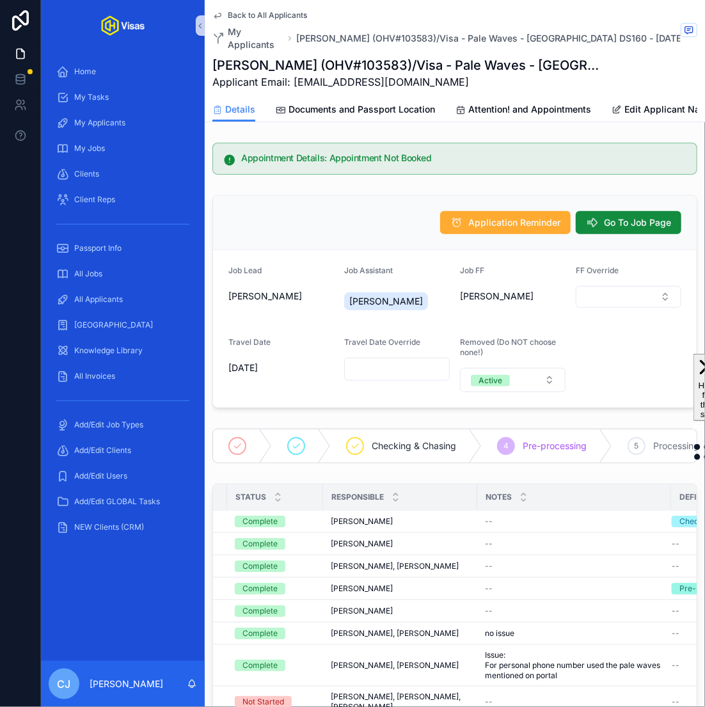
click at [355, 97] on div "Details Documents and Passport Location Attention! and Appointments Edit Applic…" at bounding box center [455, 109] width 485 height 24
click at [351, 103] on link "Documents and Passport Location" at bounding box center [355, 111] width 159 height 26
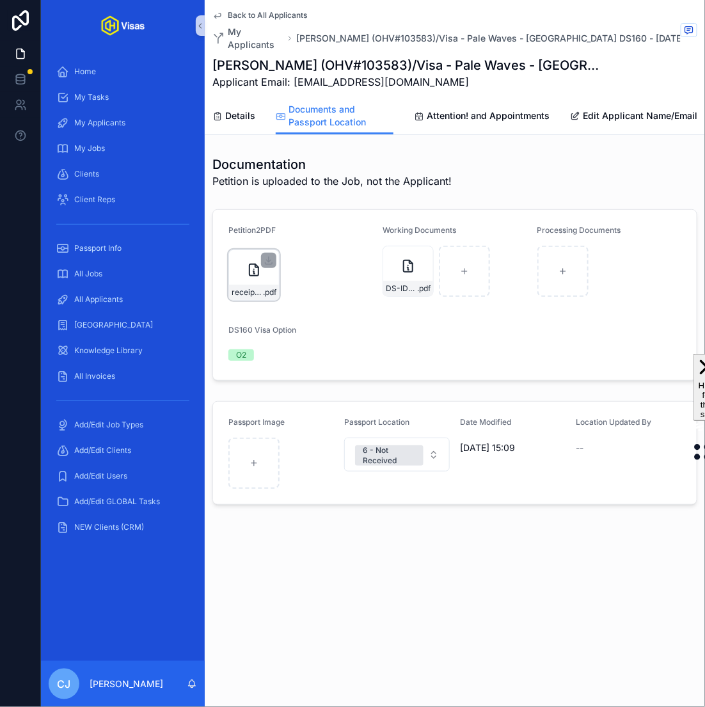
click at [256, 285] on div "receipt-Fwd_-IOE8231324367---ben@onlyhelix.com---Only-Helix-Mail .pdf" at bounding box center [254, 292] width 50 height 15
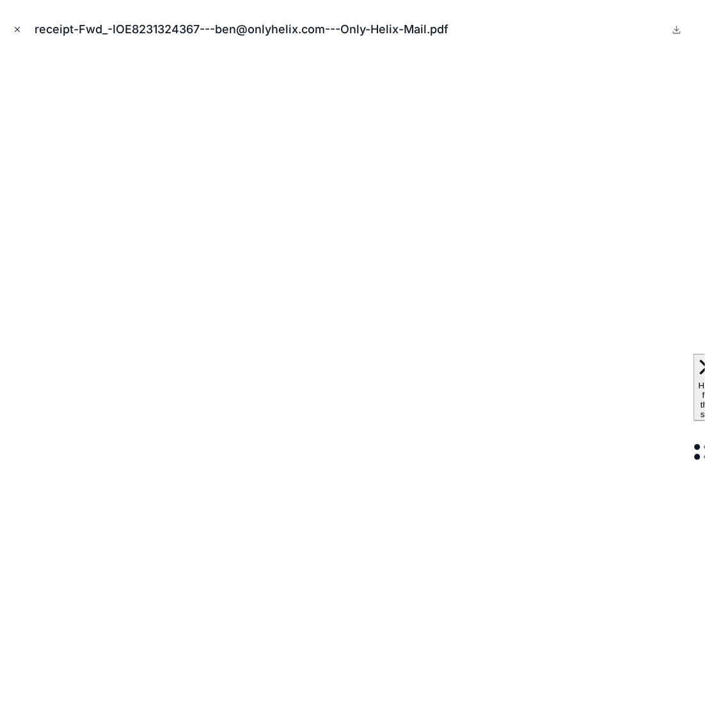
click at [18, 29] on icon "Close modal" at bounding box center [17, 29] width 9 height 9
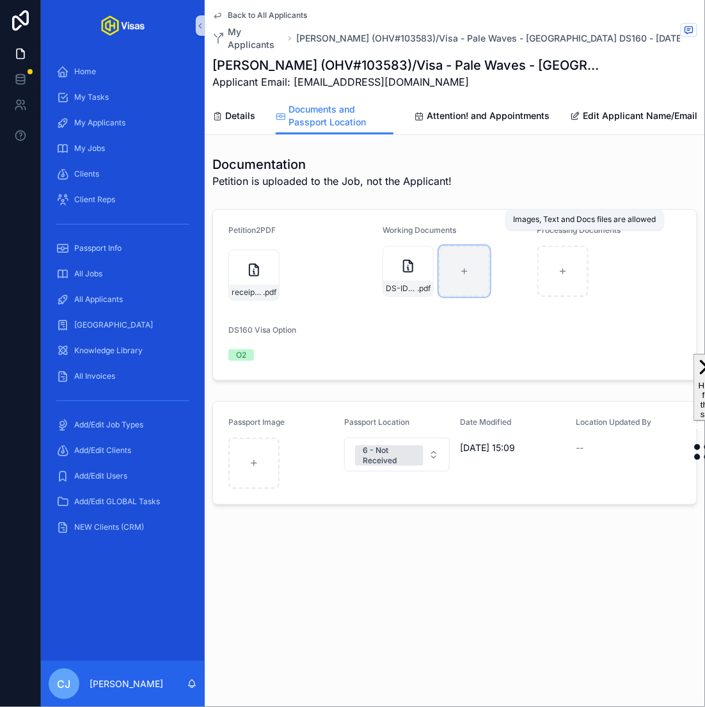
click at [466, 266] on div "scrollable content" at bounding box center [464, 271] width 51 height 51
type input "**********"
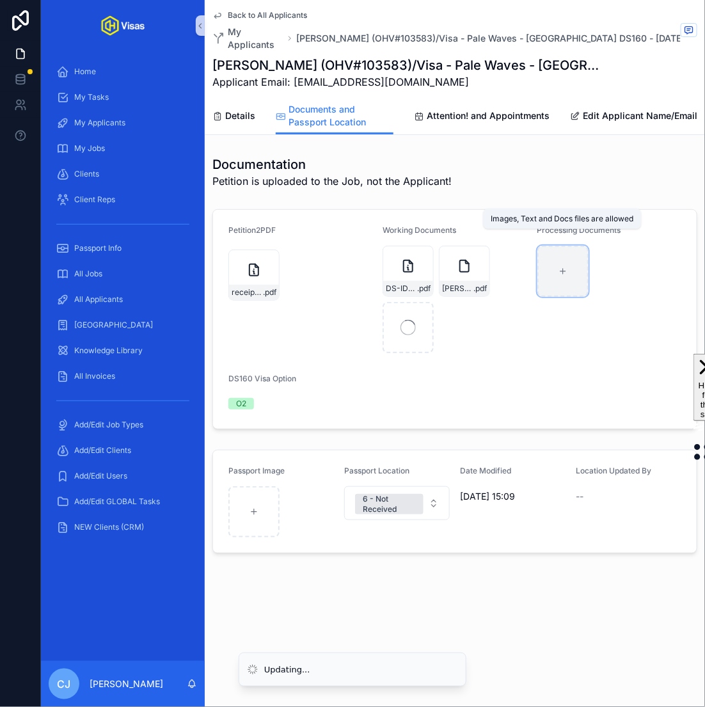
click at [577, 270] on div "scrollable content" at bounding box center [563, 271] width 51 height 51
type input "**********"
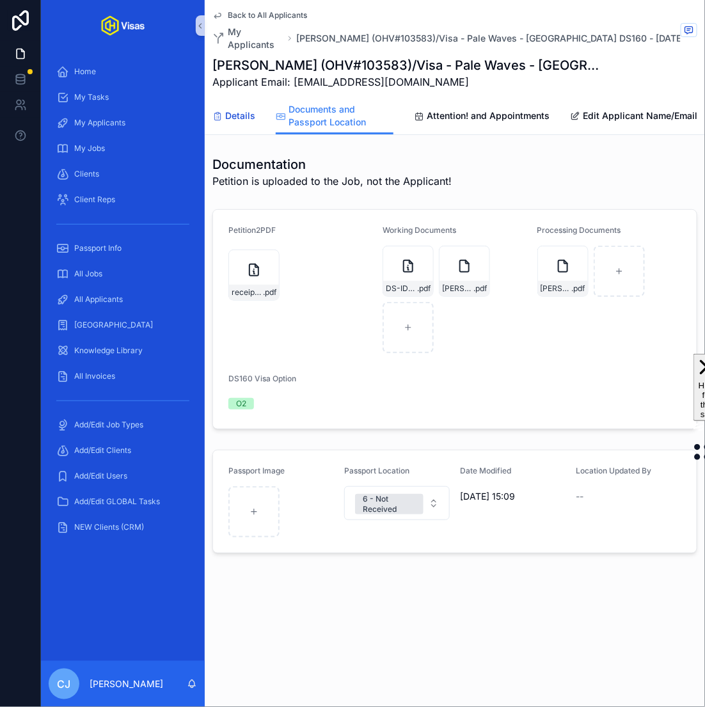
click at [236, 109] on span "Details" at bounding box center [240, 115] width 30 height 13
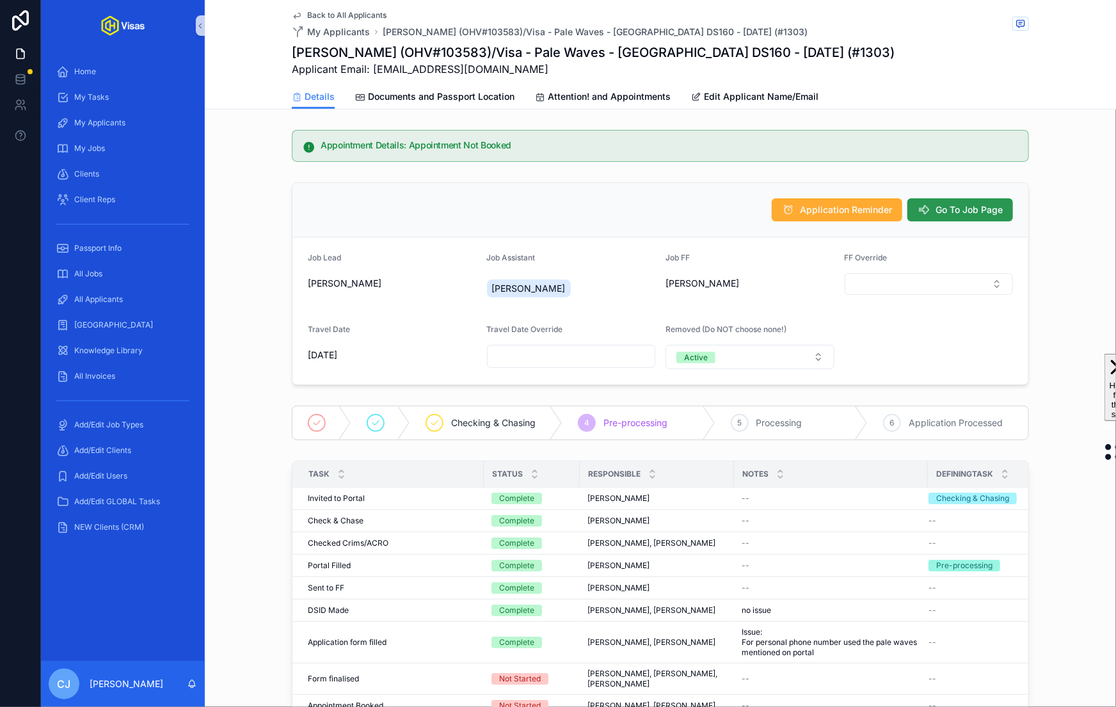
click at [952, 202] on button "Go To Job Page" at bounding box center [961, 209] width 106 height 23
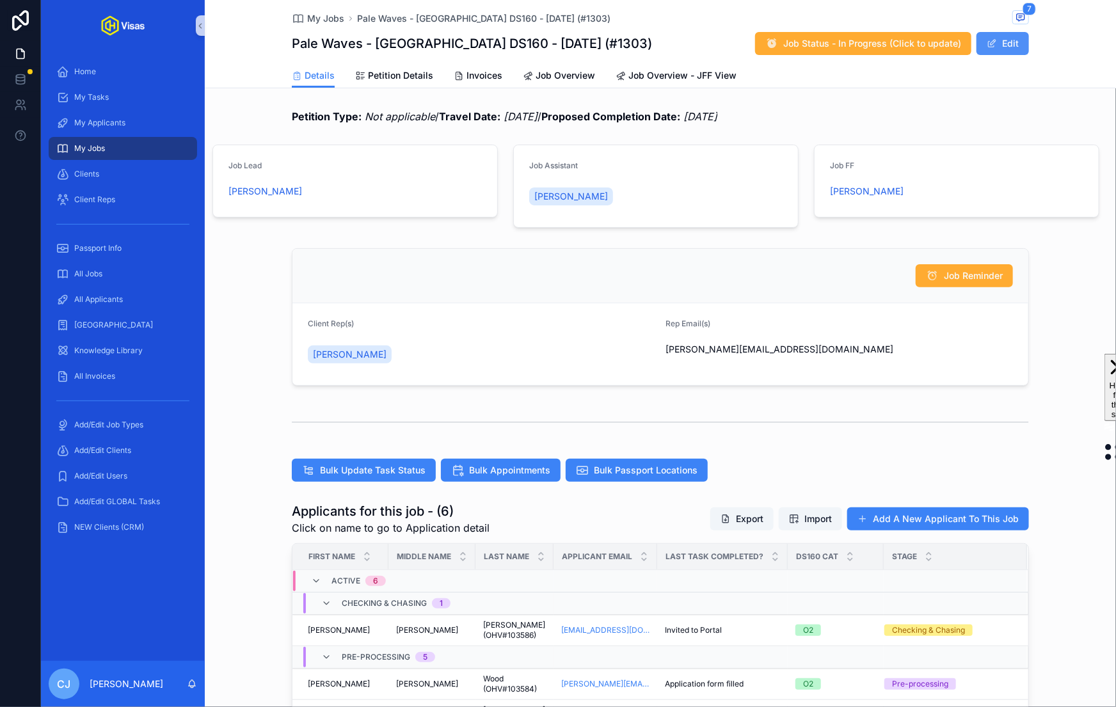
click at [1013, 50] on button "Edit" at bounding box center [1003, 43] width 52 height 23
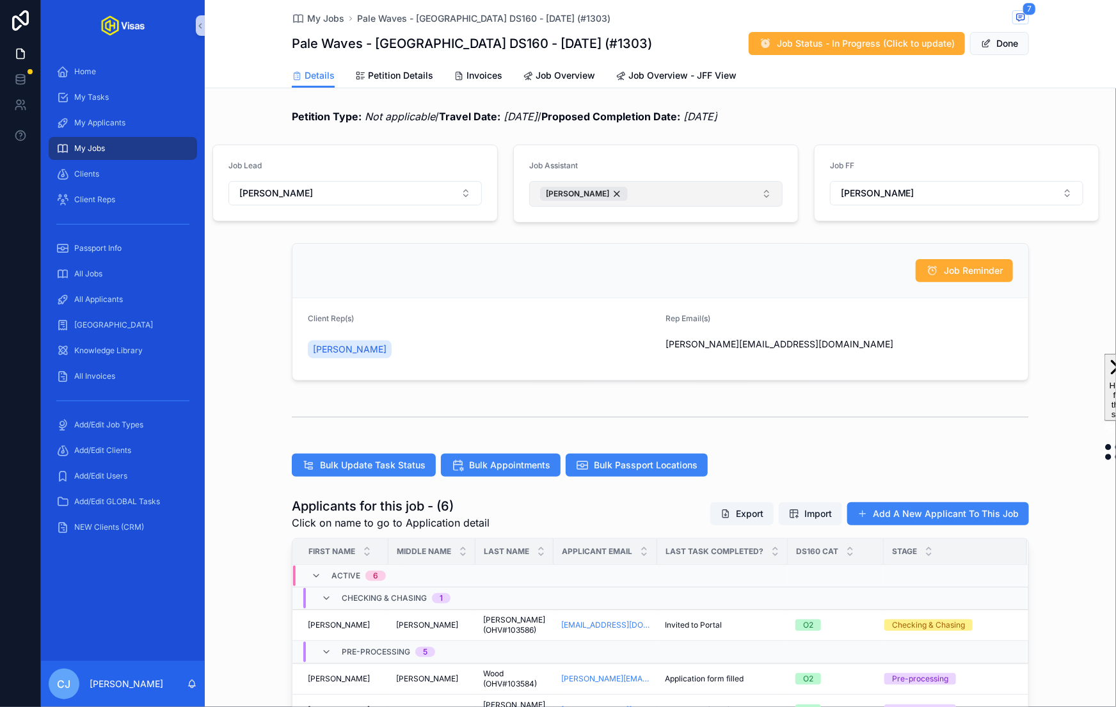
click at [711, 197] on button "[PERSON_NAME]" at bounding box center [656, 194] width 254 height 26
type input "****"
click at [605, 240] on span "[PERSON_NAME]" at bounding box center [575, 245] width 74 height 13
click at [1016, 81] on div "Details Petition Details Invoices Job Overview Job Overview - JFF View" at bounding box center [661, 75] width 738 height 24
click at [1004, 44] on button "Done" at bounding box center [1000, 43] width 59 height 23
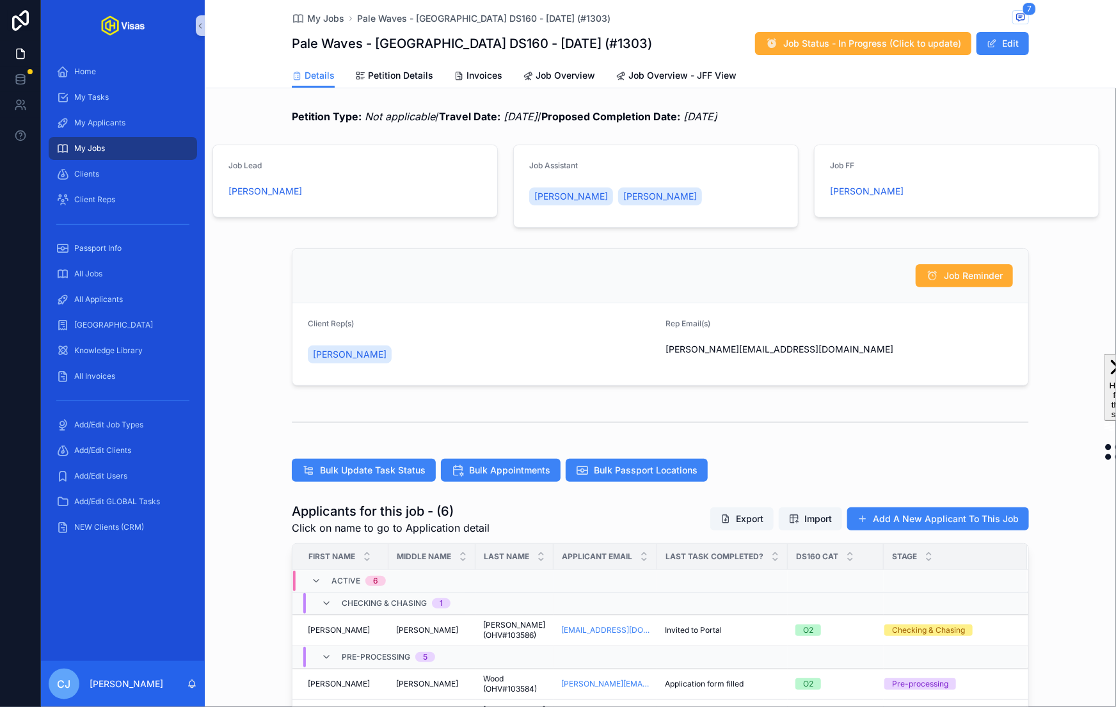
scroll to position [338, 0]
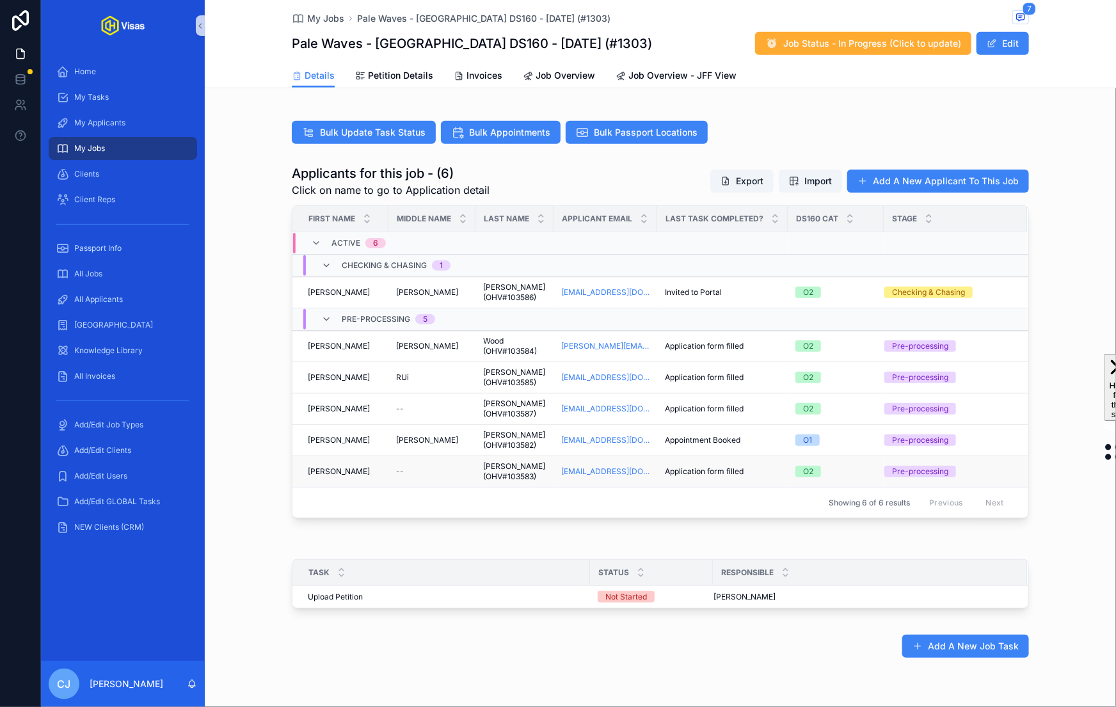
click at [487, 469] on span "Silvani (OHV#103583)" at bounding box center [514, 472] width 63 height 20
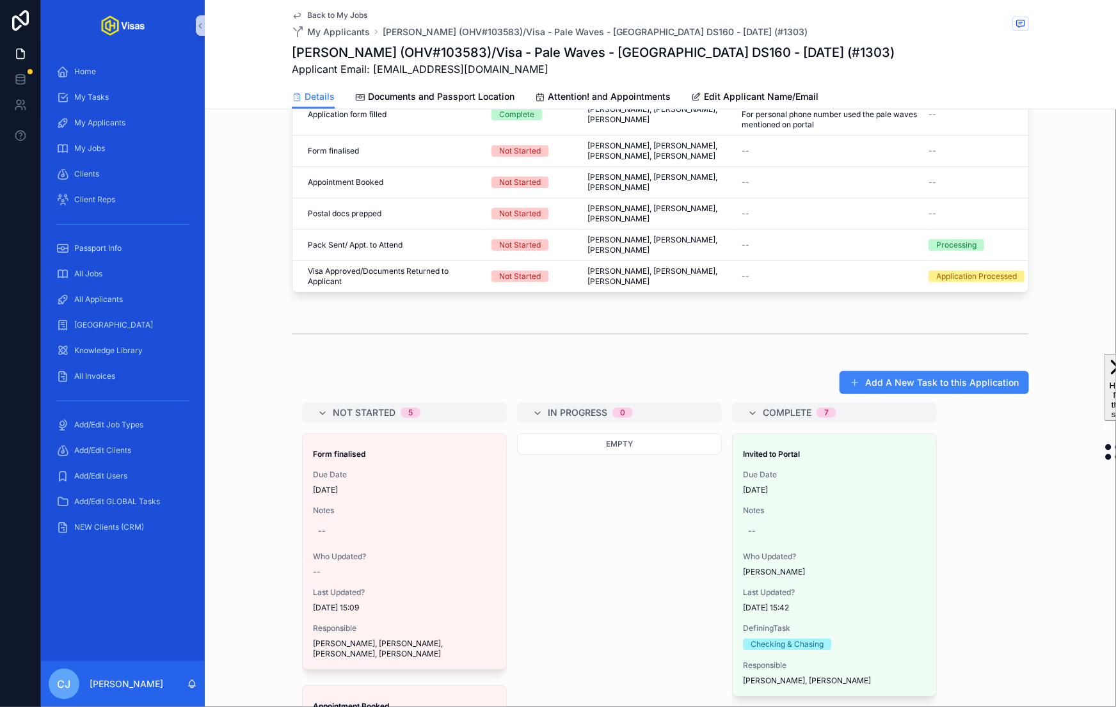
scroll to position [728, 0]
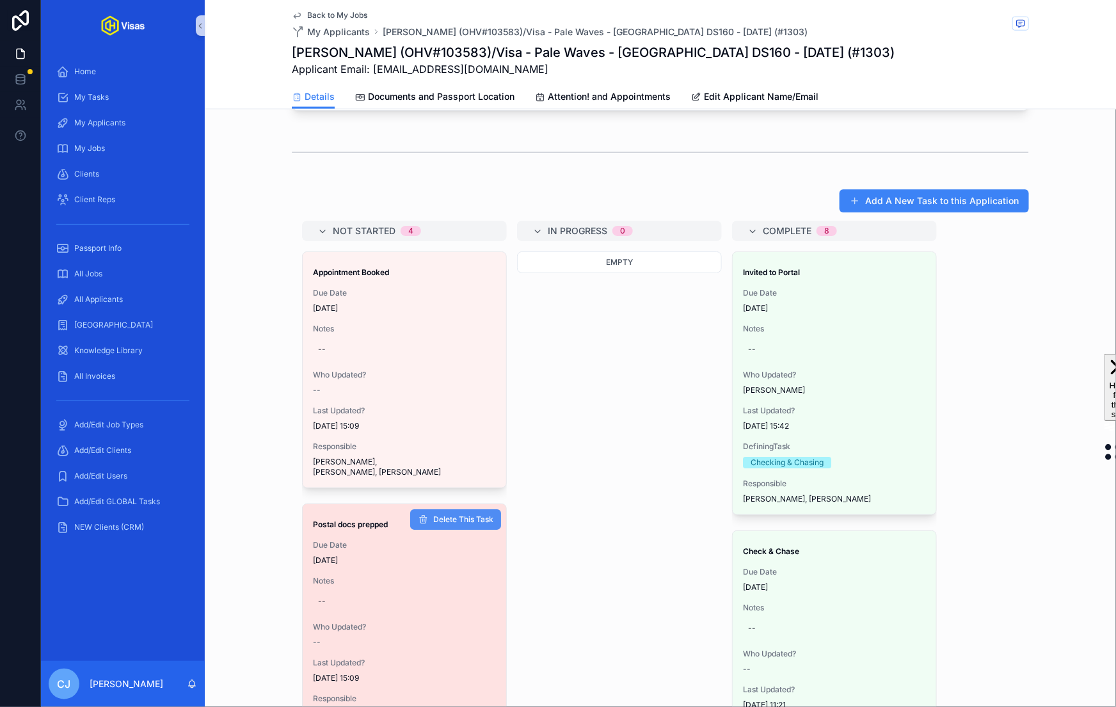
click at [454, 515] on span "Delete This Task" at bounding box center [463, 520] width 60 height 10
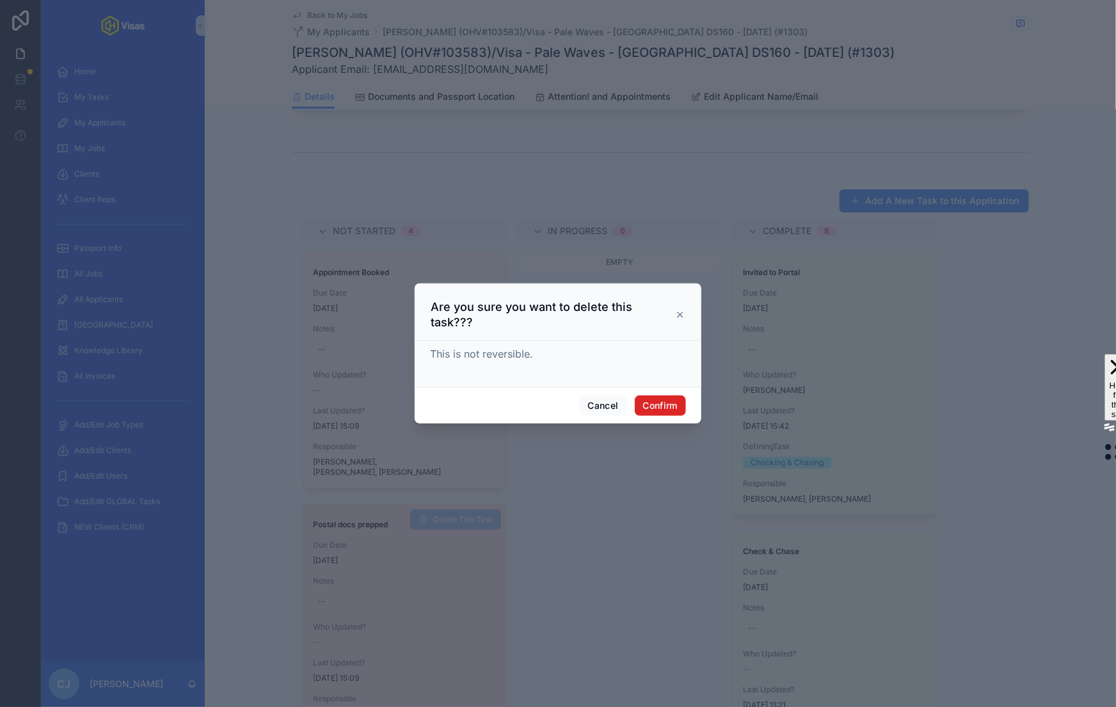
click at [655, 399] on button "Confirm" at bounding box center [660, 406] width 51 height 20
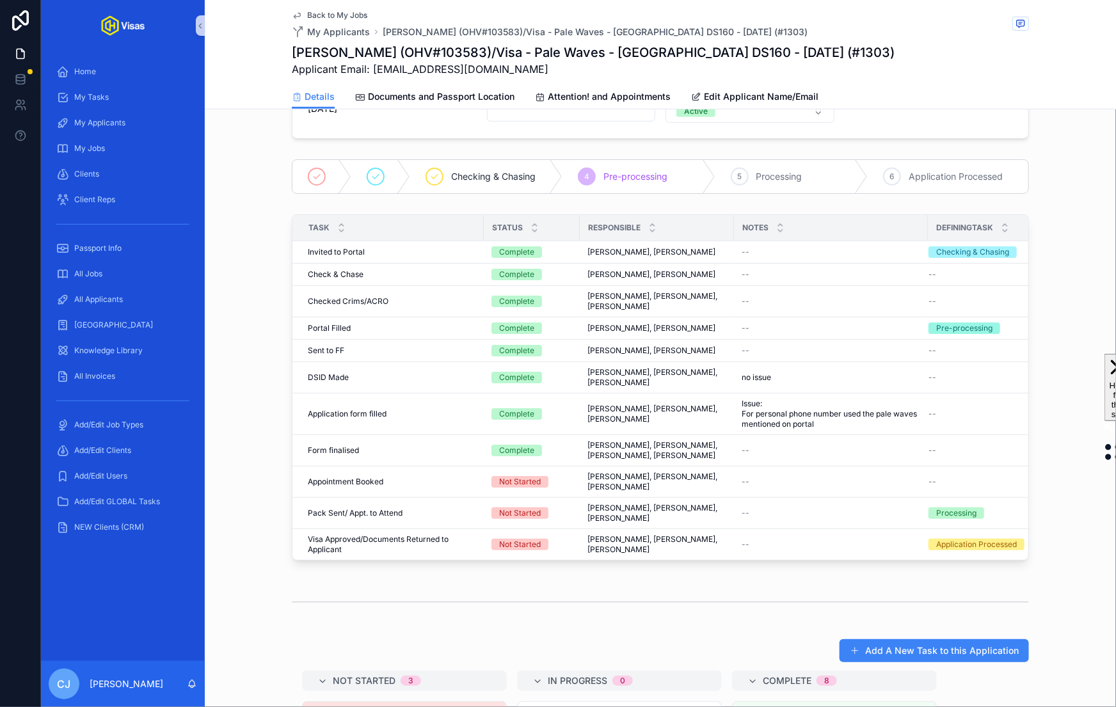
scroll to position [0, 0]
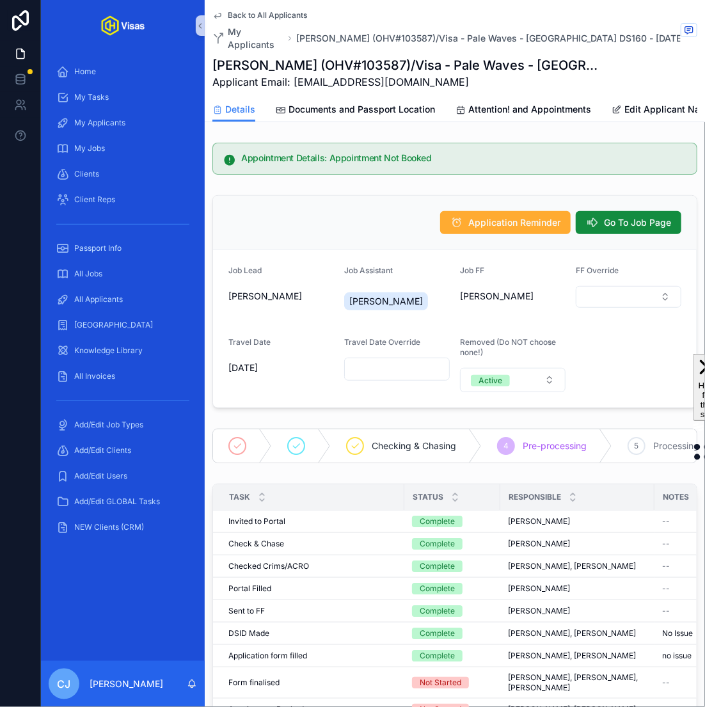
click at [353, 56] on h1 "[PERSON_NAME] (OHV#103587)/Visa - Pale Waves - [GEOGRAPHIC_DATA] DS160 - [DATE]…" at bounding box center [407, 65] width 389 height 18
copy h1 "103587"
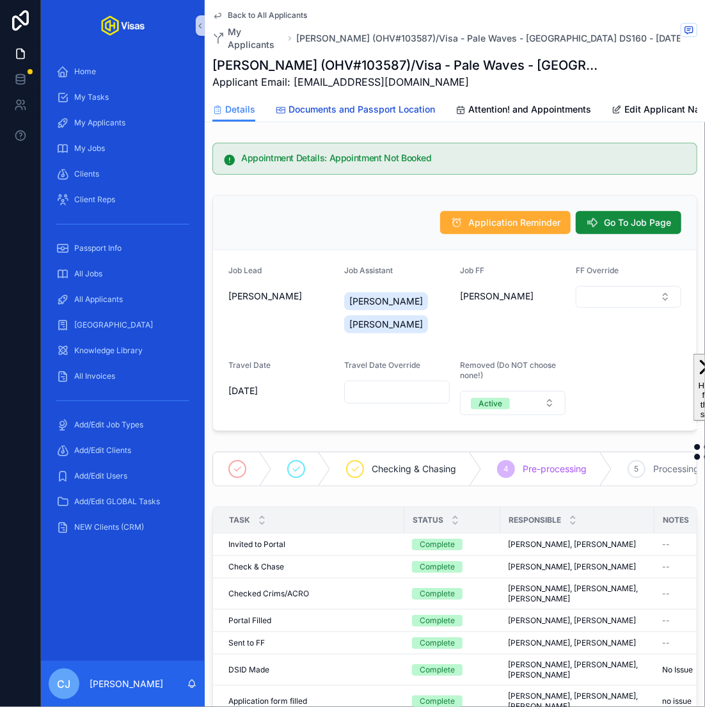
click at [352, 103] on span "Documents and Passport Location" at bounding box center [362, 109] width 147 height 13
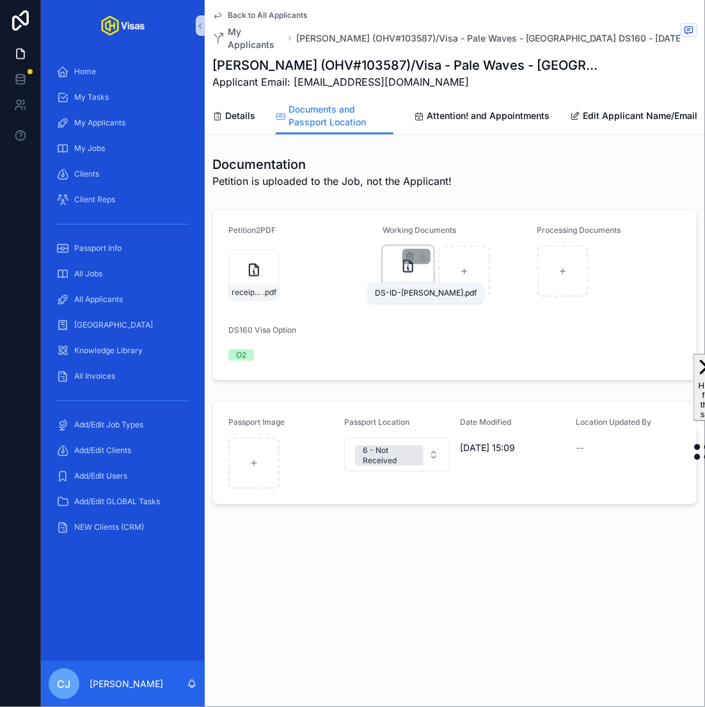
click at [417, 284] on span ".pdf" at bounding box center [423, 289] width 13 height 10
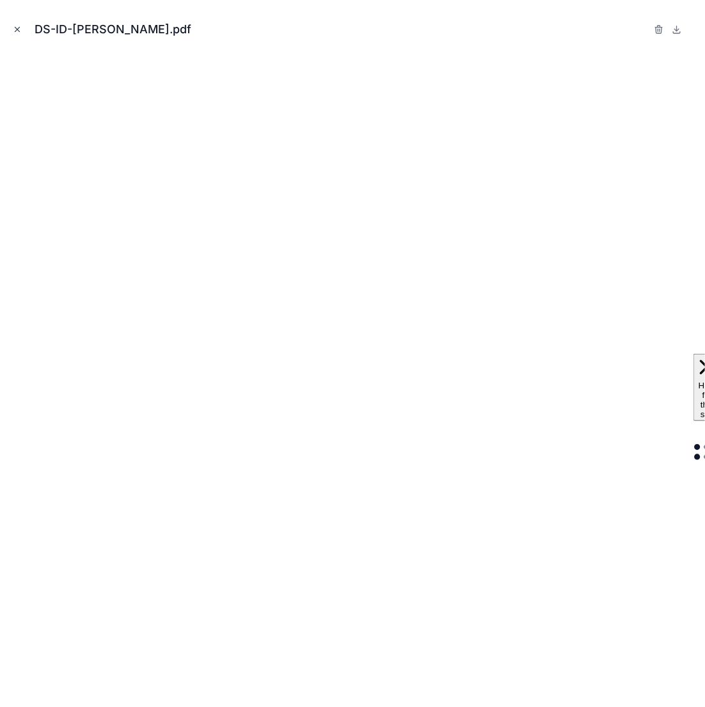
click at [15, 28] on icon "Close modal" at bounding box center [17, 29] width 9 height 9
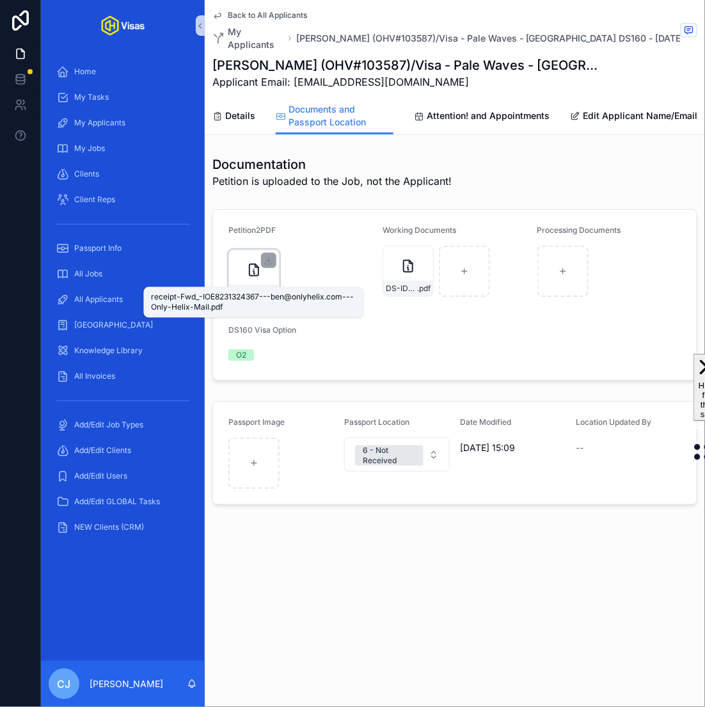
click at [250, 287] on span "receipt-Fwd_-IOE8231324367---ben@onlyhelix.com---Only-Helix-Mail" at bounding box center [247, 292] width 31 height 10
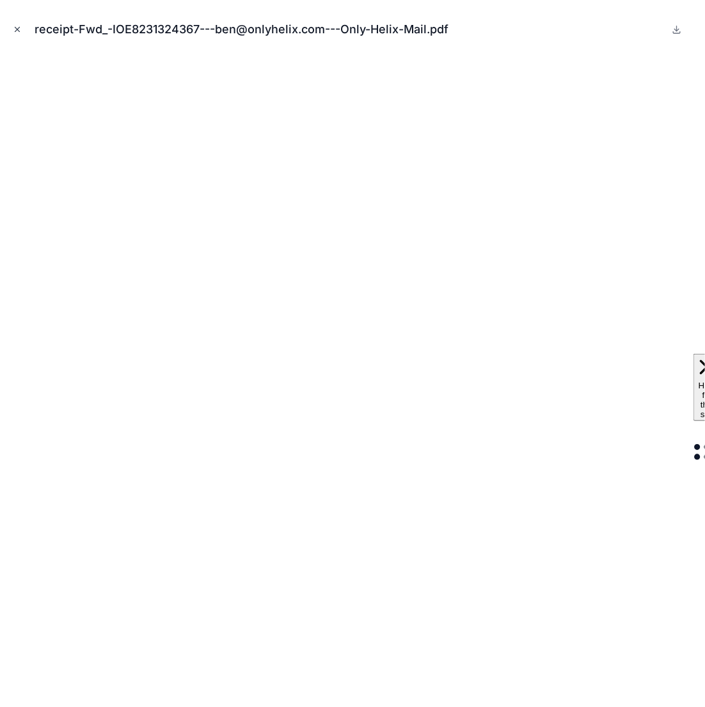
click at [17, 26] on icon "Close modal" at bounding box center [17, 29] width 9 height 9
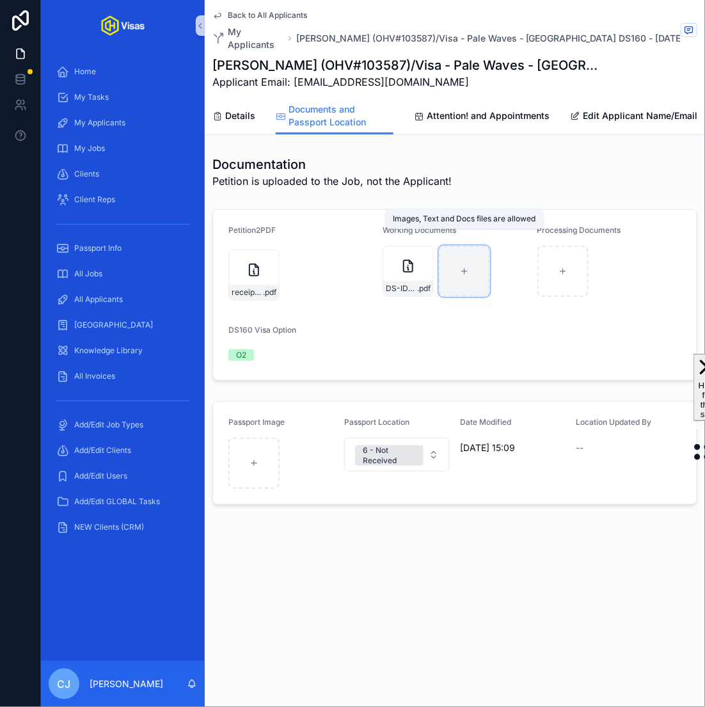
click at [466, 266] on div "scrollable content" at bounding box center [464, 271] width 51 height 51
type input "**********"
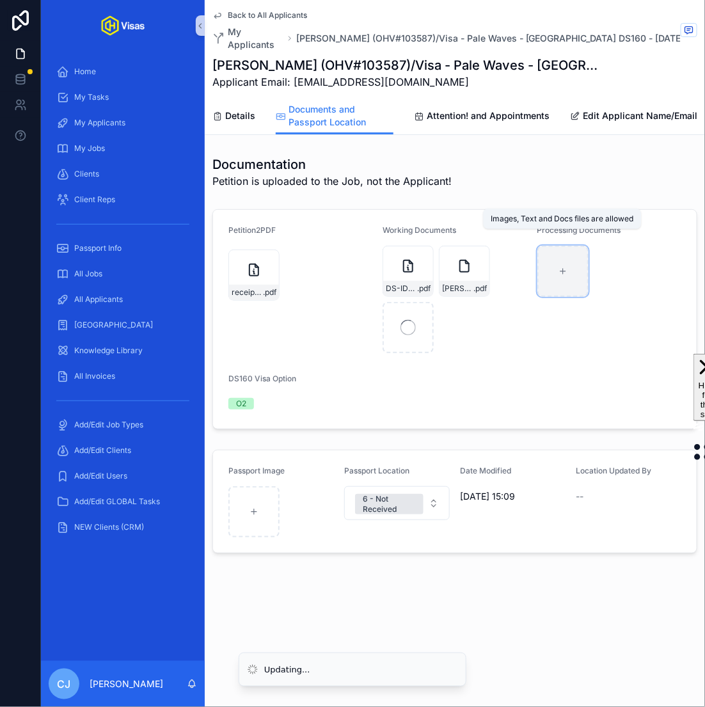
click at [561, 266] on div "scrollable content" at bounding box center [563, 271] width 51 height 51
type input "**********"
click at [252, 110] on link "Details" at bounding box center [234, 117] width 43 height 26
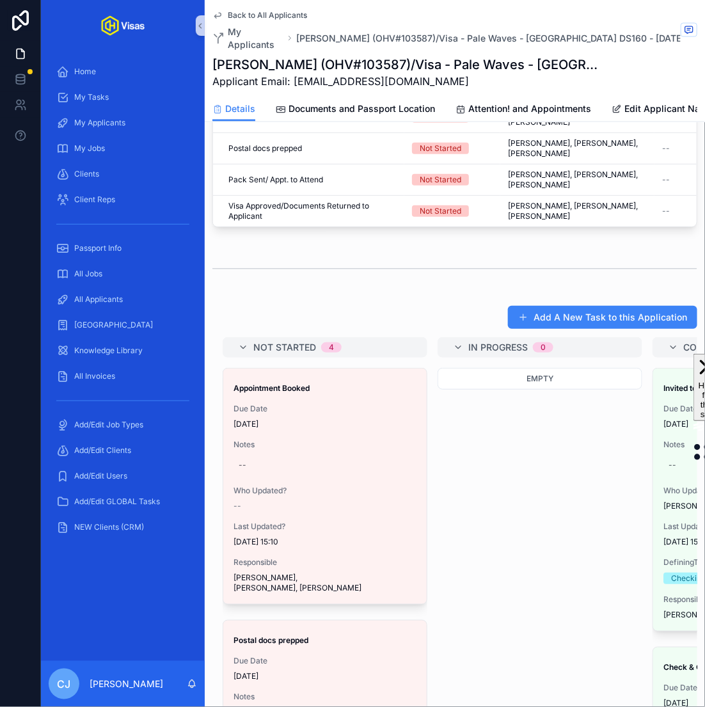
scroll to position [796, 0]
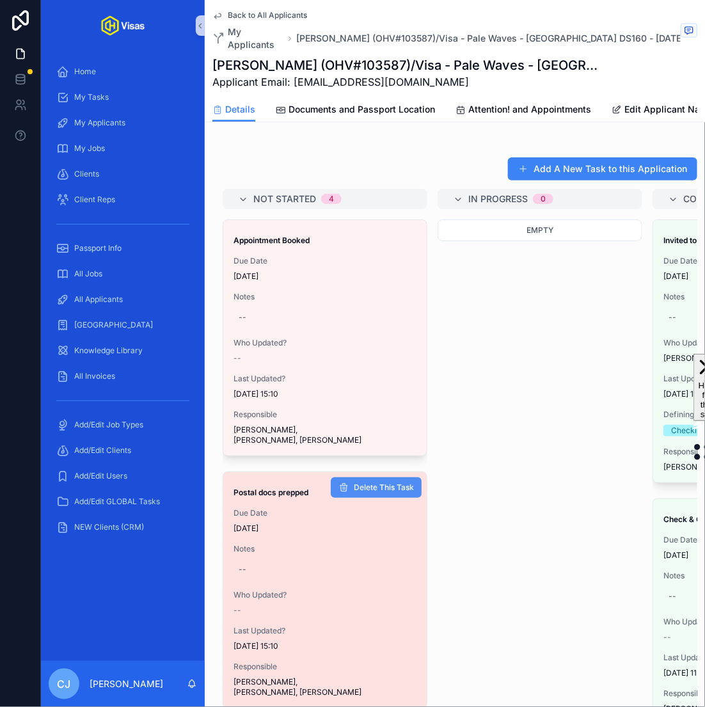
click at [393, 483] on span "Delete This Task" at bounding box center [384, 488] width 60 height 10
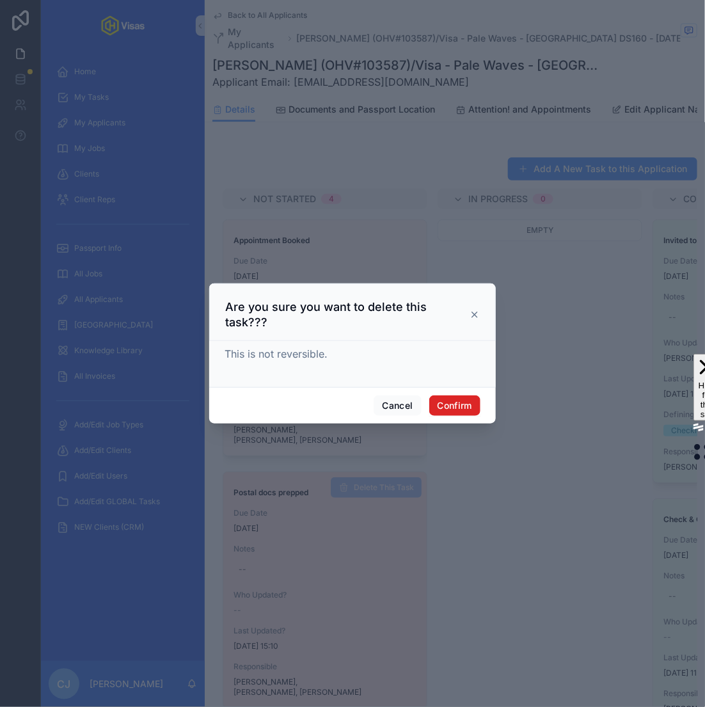
click at [460, 396] on button "Confirm" at bounding box center [455, 406] width 51 height 20
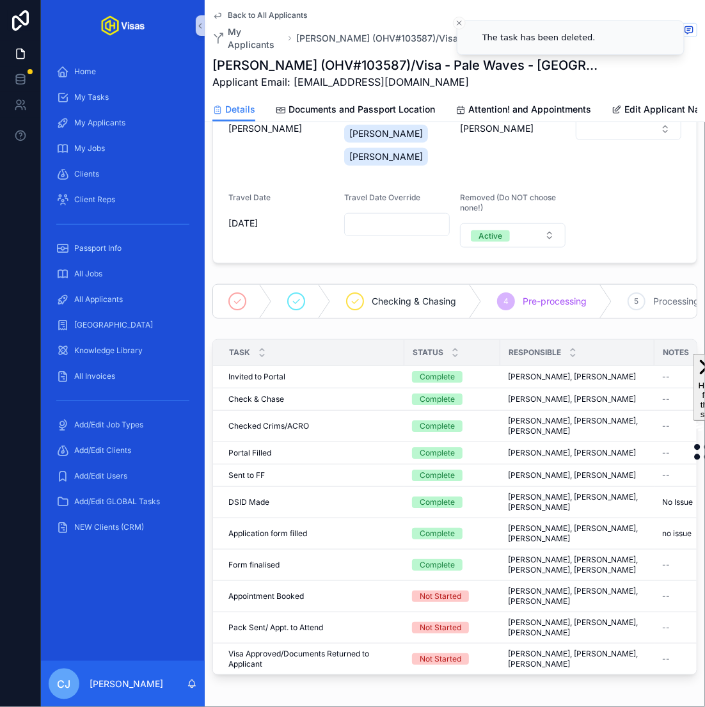
scroll to position [411, 0]
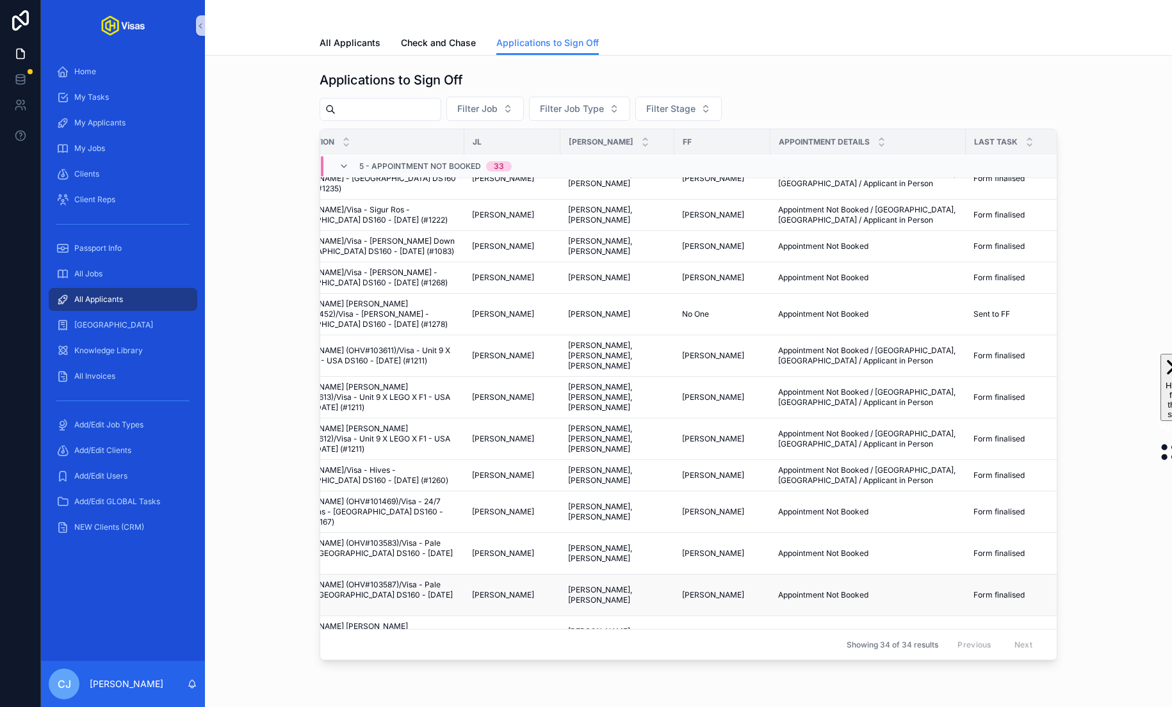
scroll to position [517, 0]
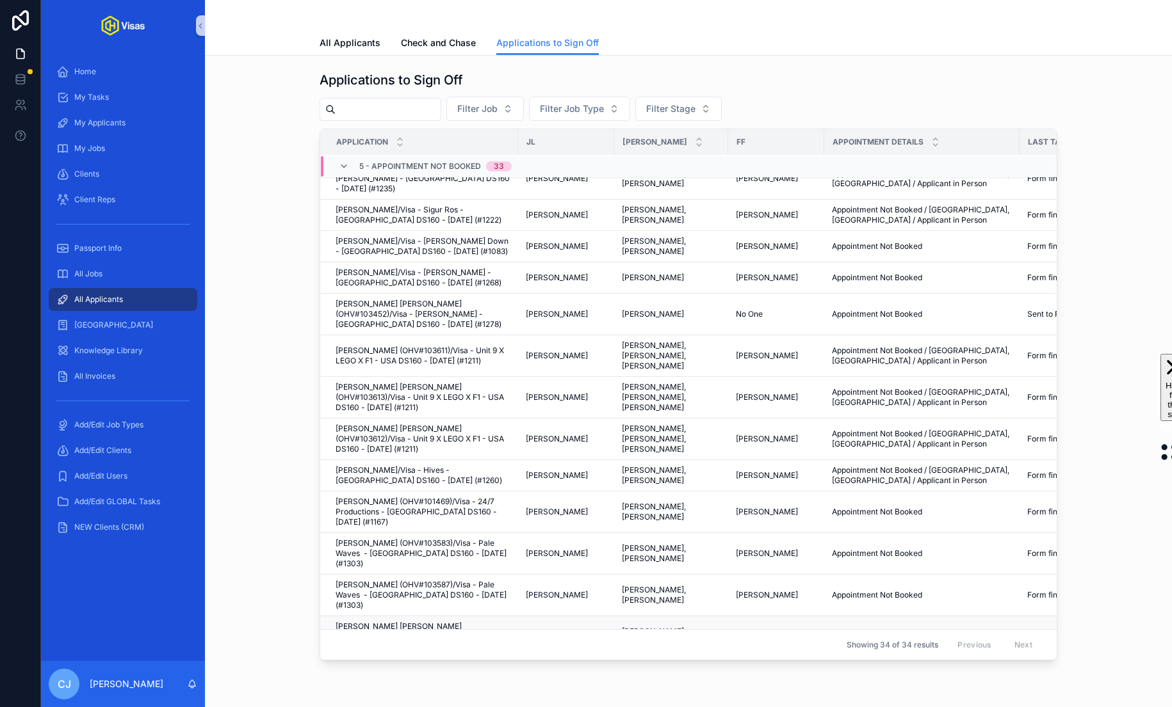
click at [474, 622] on span "[PERSON_NAME] [PERSON_NAME] (OHV#103584)/Visa - Pale Waves - [GEOGRAPHIC_DATA] …" at bounding box center [422, 637] width 175 height 31
click at [466, 663] on span "[PERSON_NAME] (OHV#103585)/Visa - Pale Waves - [GEOGRAPHIC_DATA] DS160 - [DATE]…" at bounding box center [422, 678] width 175 height 31
click at [460, 705] on span "Alex Monaque (OHV#103651)/Visa - 24/7 Productions - USA DS160 - Mar/25 (#1069)" at bounding box center [422, 720] width 175 height 31
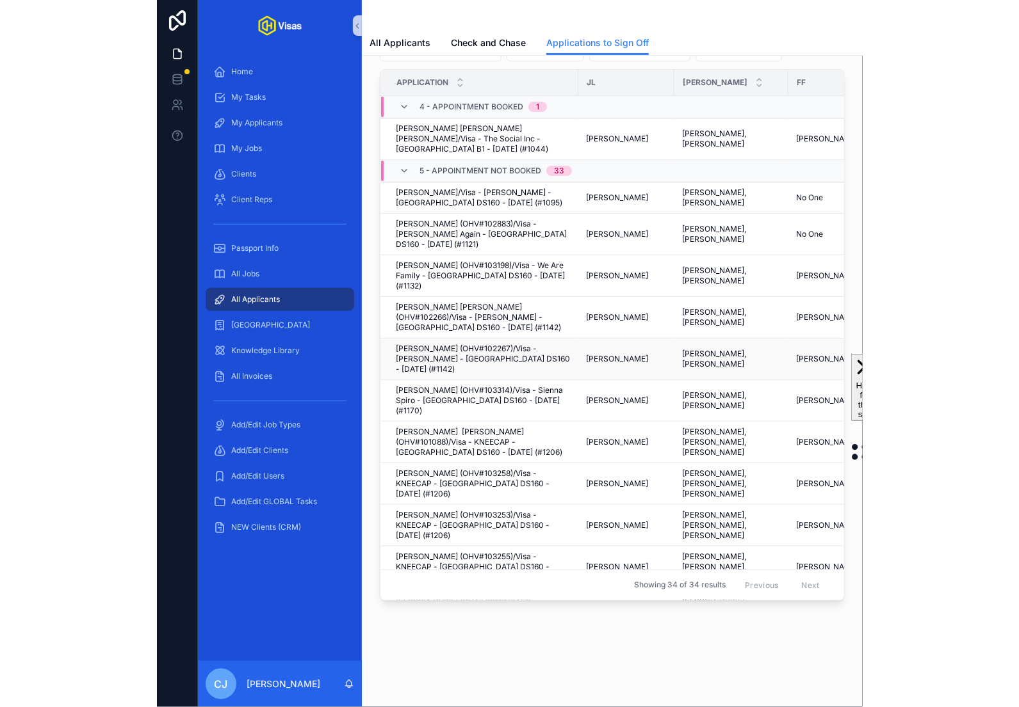
scroll to position [0, 0]
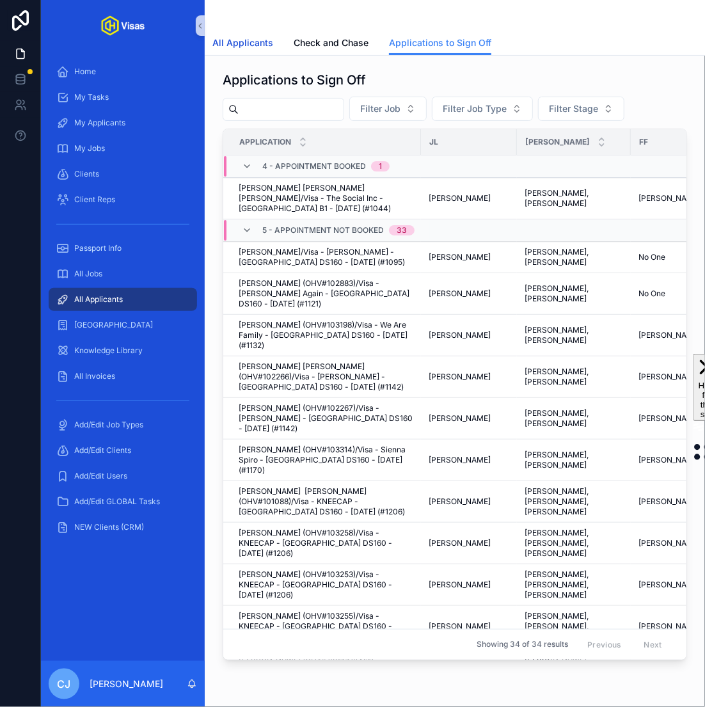
click at [259, 37] on span "All Applicants" at bounding box center [243, 42] width 61 height 13
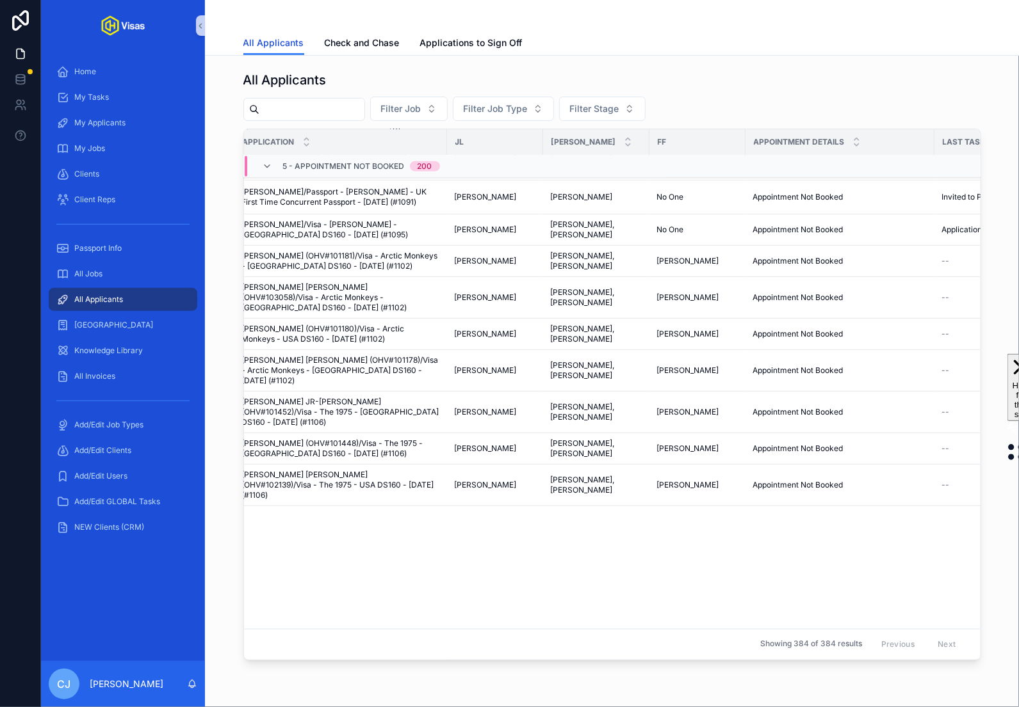
scroll to position [0, 17]
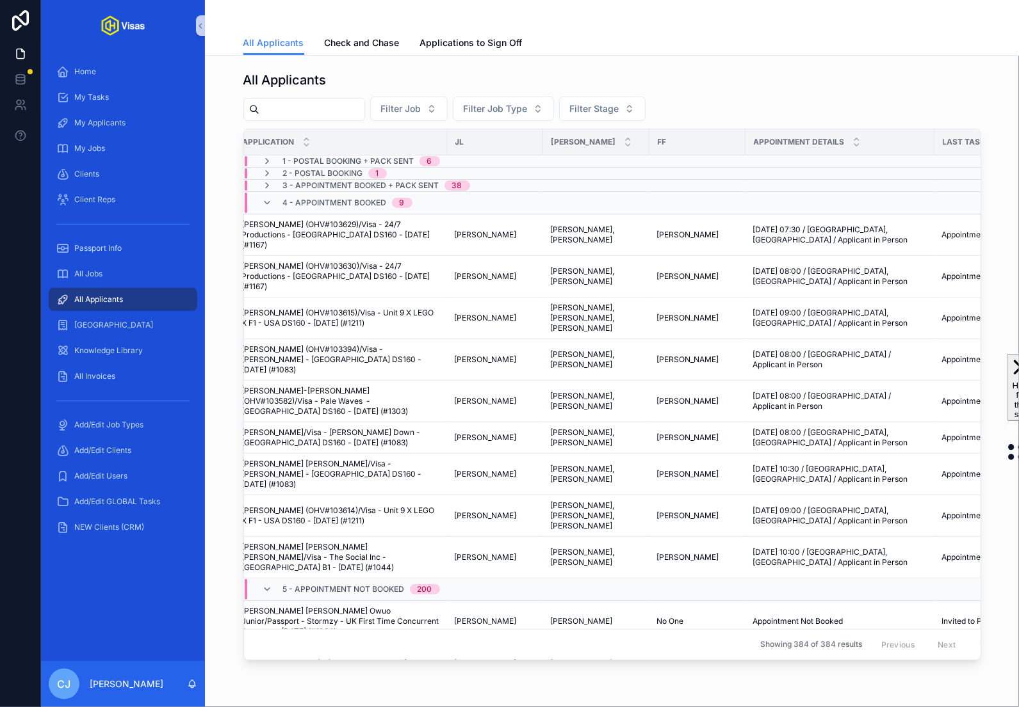
click at [404, 157] on span "1 - Postal Booking + Pack Sent" at bounding box center [348, 161] width 131 height 10
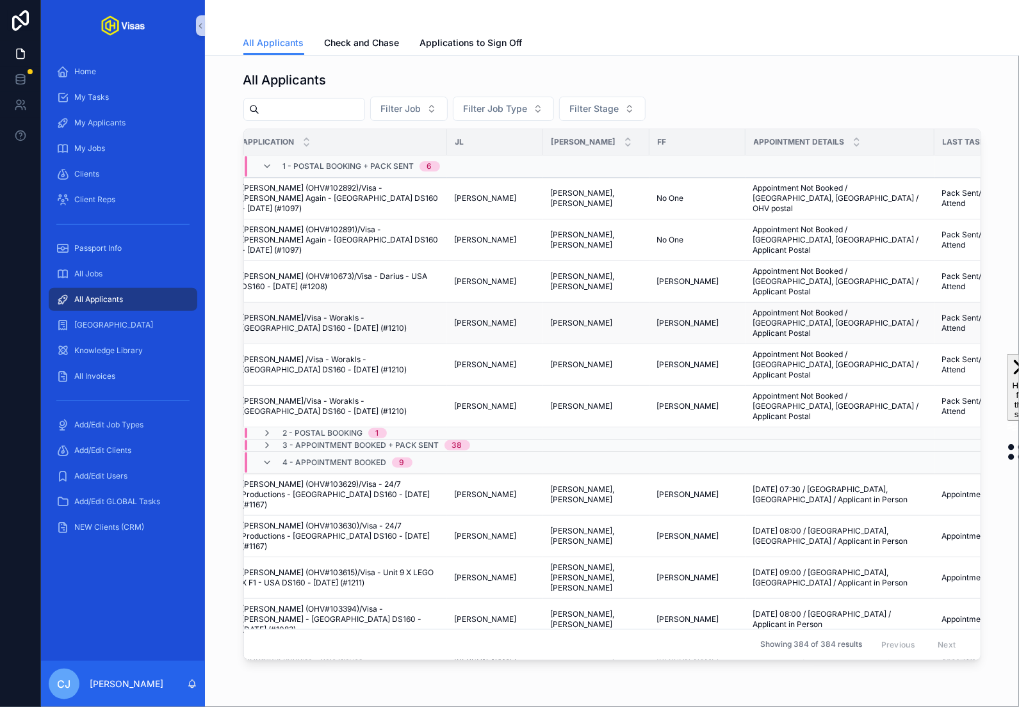
scroll to position [0, 0]
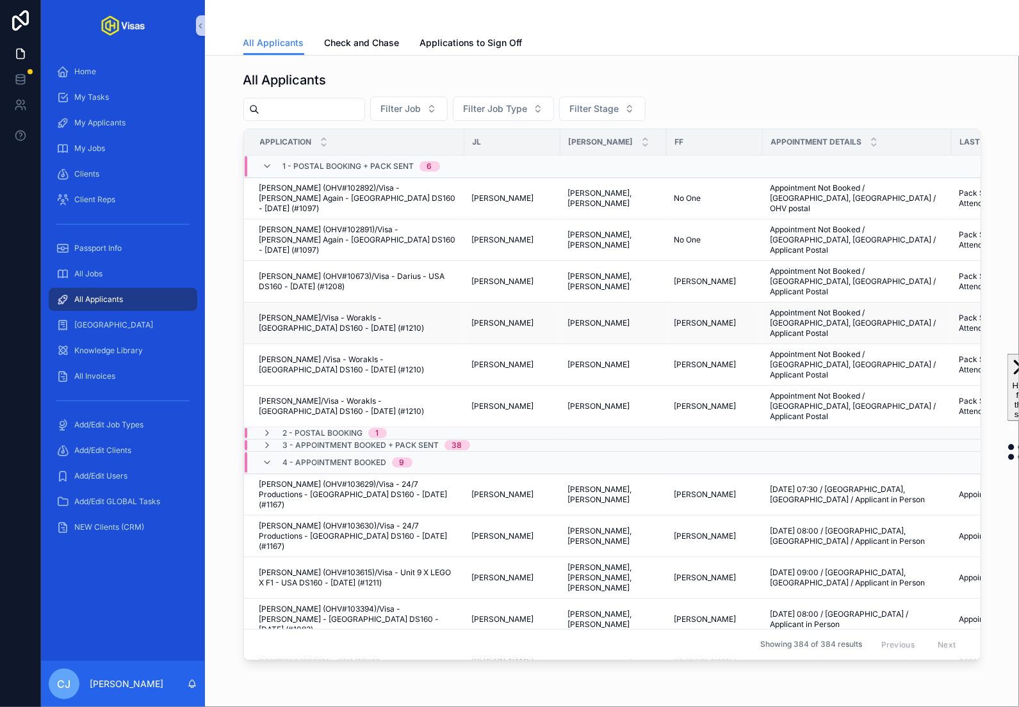
click at [439, 313] on span "Antonin Melvin Winter/Visa - Worakls - USA DS160 - Jun/25 (#1210)" at bounding box center [357, 323] width 197 height 20
click at [428, 355] on span "Kevin Rodrigues /Visa - Worakls - USA DS160 - Jun/25 (#1210)" at bounding box center [357, 365] width 197 height 20
click at [421, 396] on span "William Ait Chikh/Visa - Worakls - USA DS160 - Jun/25 (#1210)" at bounding box center [357, 406] width 197 height 20
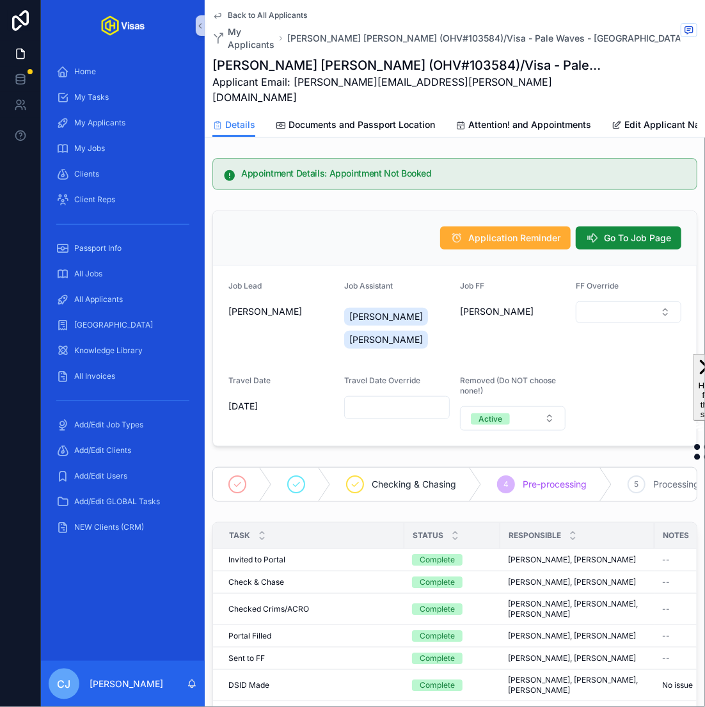
click at [435, 67] on h1 "[PERSON_NAME] [PERSON_NAME] (OHV#103584)/Visa - Pale Waves - [GEOGRAPHIC_DATA] …" at bounding box center [407, 65] width 389 height 18
copy h1 "103584"
click at [350, 118] on span "Documents and Passport Location" at bounding box center [362, 124] width 147 height 13
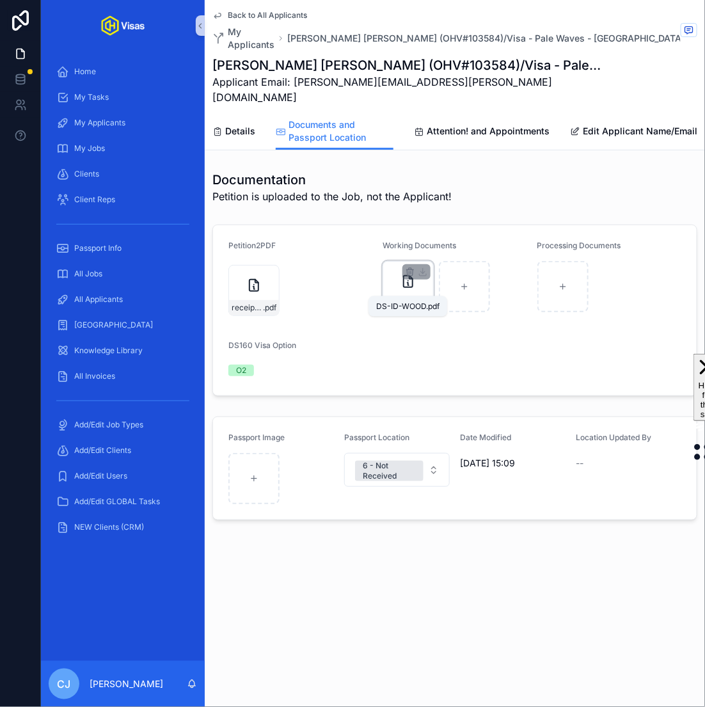
click at [394, 299] on span "DS-ID-WOOD" at bounding box center [401, 304] width 31 height 10
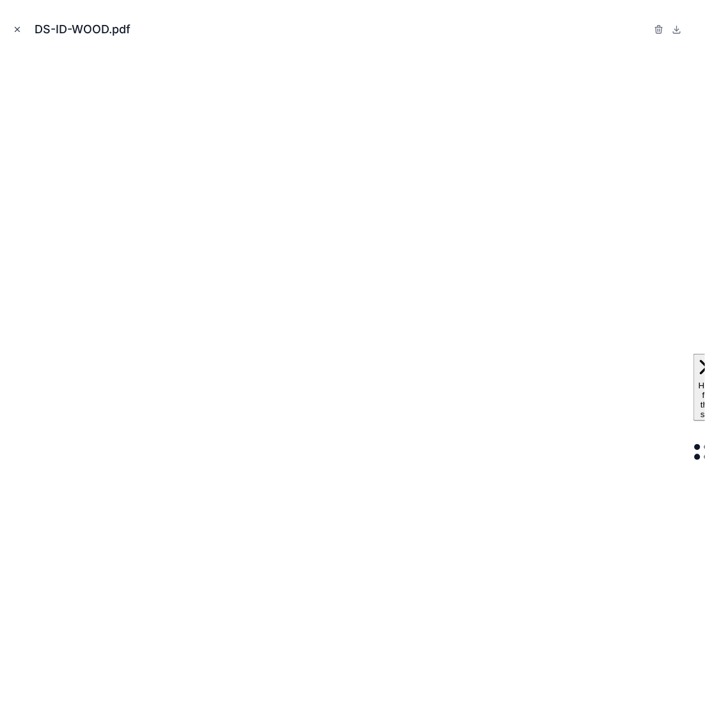
click at [18, 29] on icon "Close modal" at bounding box center [17, 30] width 4 height 4
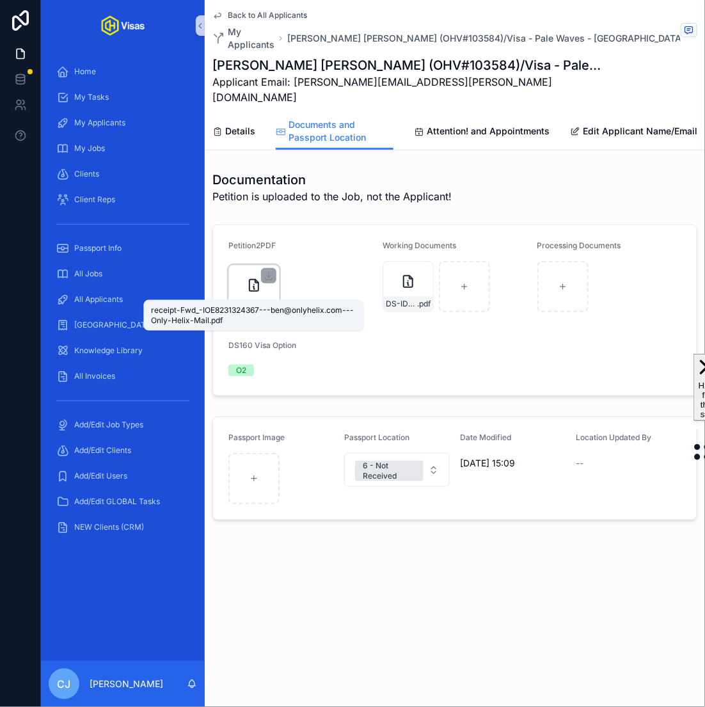
click at [249, 303] on span "receipt-Fwd_-IOE8231324367---ben@onlyhelix.com---Only-Helix-Mail" at bounding box center [247, 308] width 31 height 10
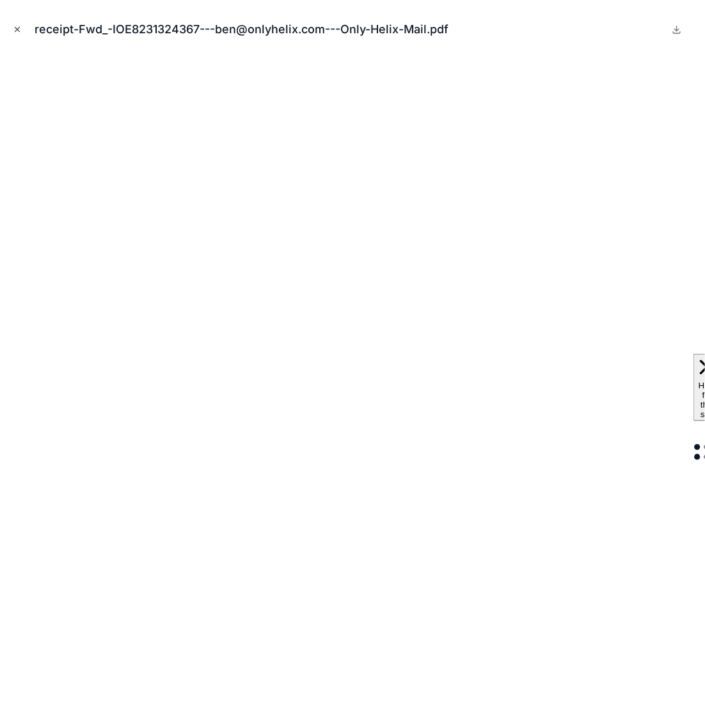
click at [18, 28] on icon "Close modal" at bounding box center [17, 30] width 4 height 4
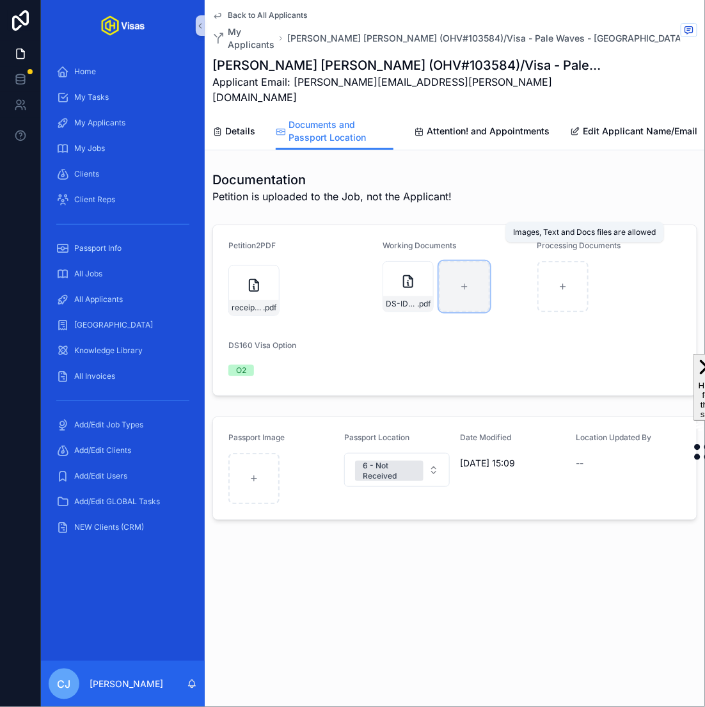
click at [468, 278] on div "scrollable content" at bounding box center [464, 286] width 51 height 51
type input "**********"
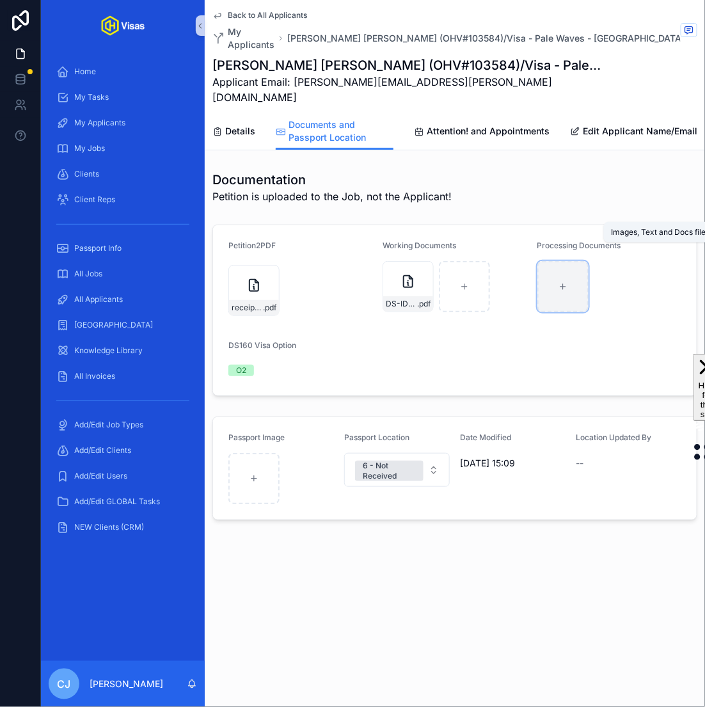
click at [567, 277] on div "scrollable content" at bounding box center [563, 286] width 51 height 51
type input "**********"
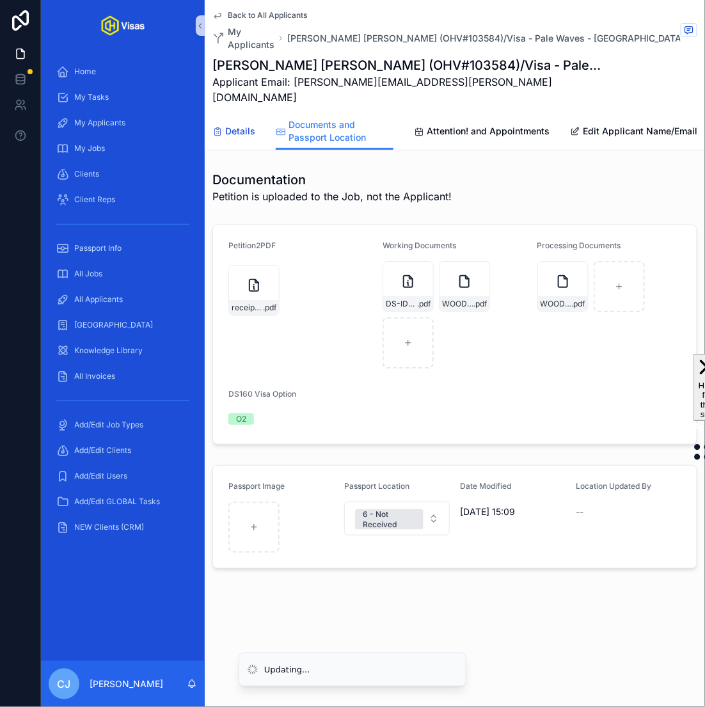
click at [235, 125] on span "Details" at bounding box center [240, 131] width 30 height 13
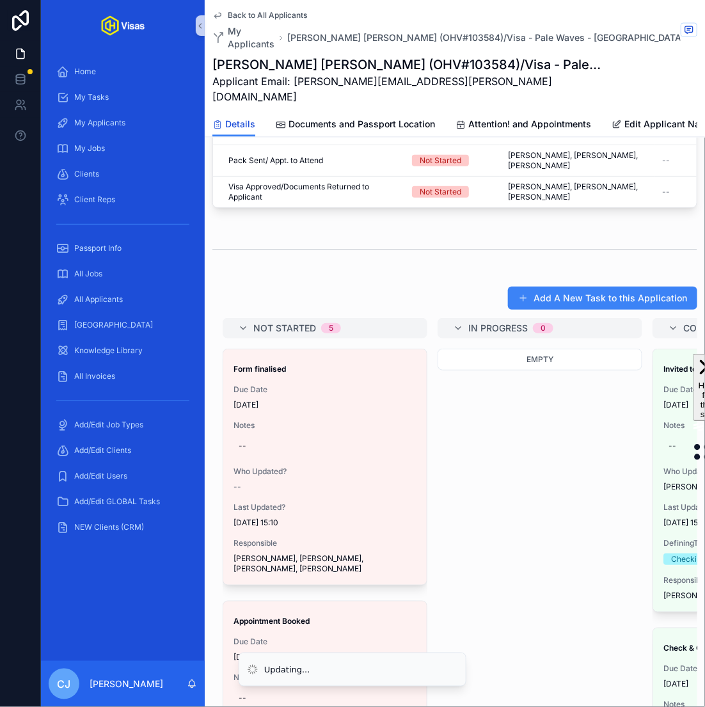
scroll to position [713, 0]
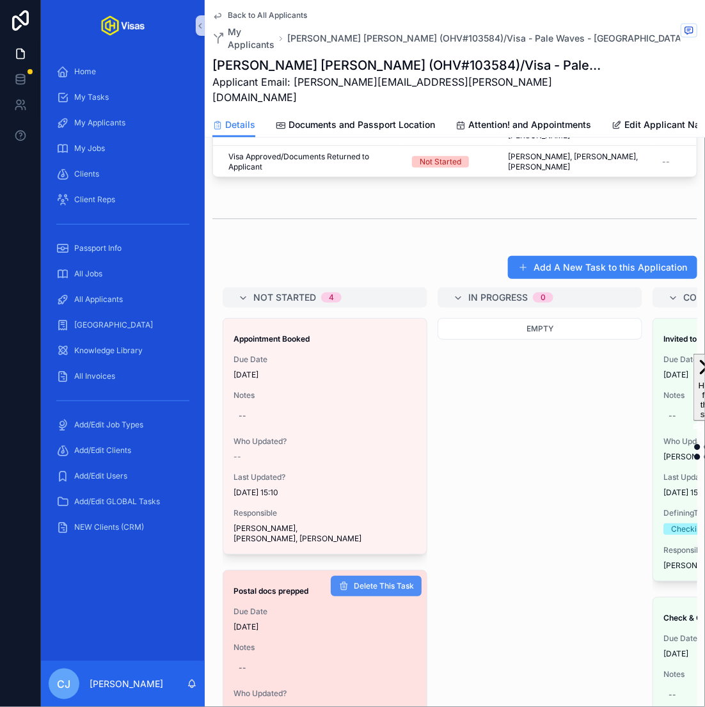
click at [358, 581] on span "Delete This Task" at bounding box center [384, 586] width 60 height 10
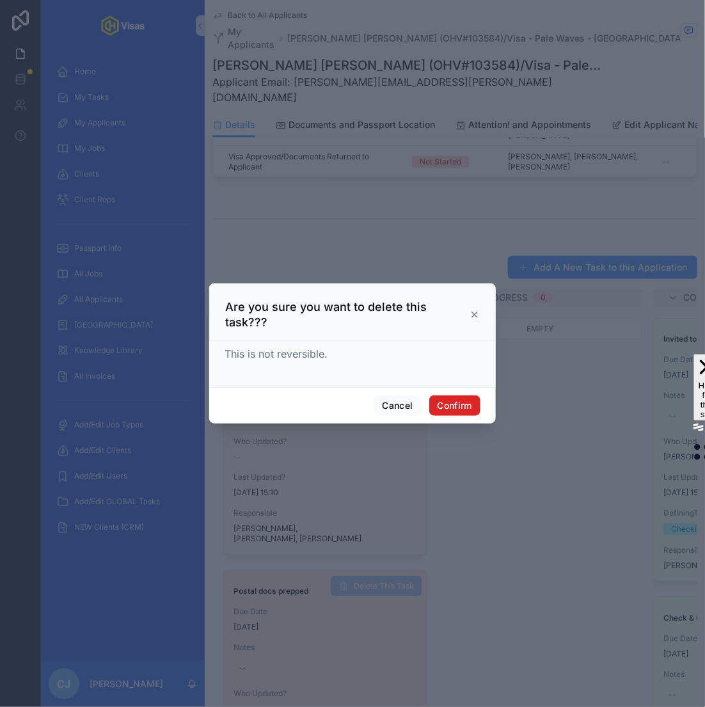
click at [462, 401] on button "Confirm" at bounding box center [455, 406] width 51 height 20
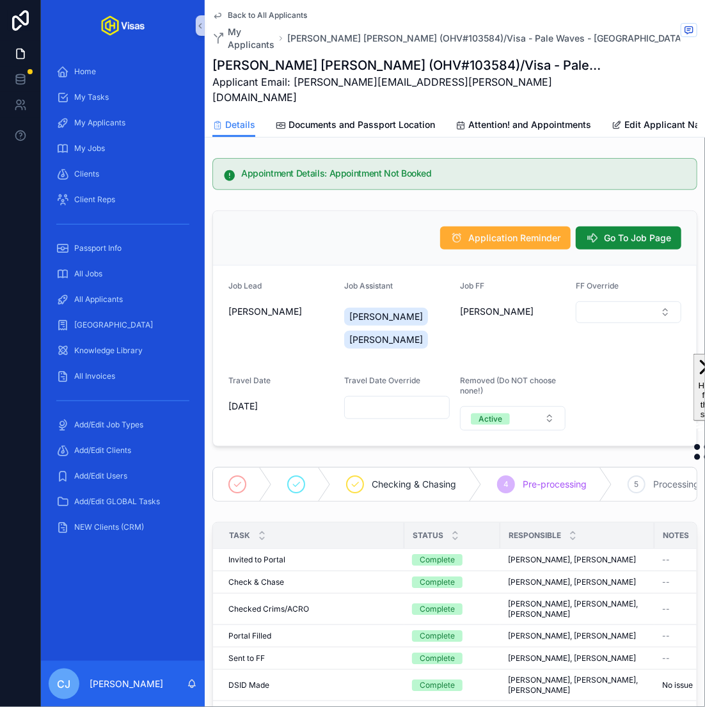
scroll to position [567, 0]
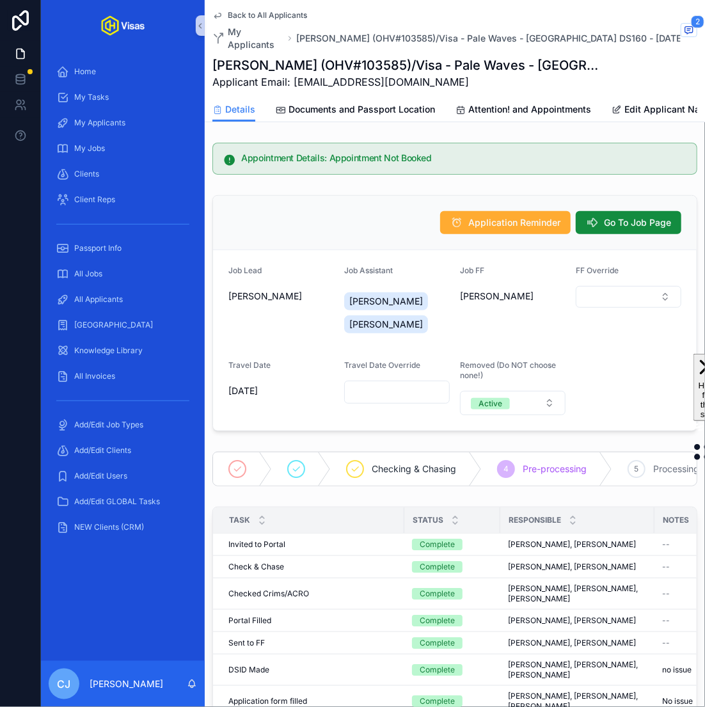
click at [444, 65] on h1 "Christopher RUi De Freitas (OHV#103585)/Visa - Pale Waves - USA DS160 - Aug/25 …" at bounding box center [407, 65] width 389 height 18
copy h1 "103585"
click at [419, 109] on span "Documents and Passport Location" at bounding box center [362, 109] width 147 height 13
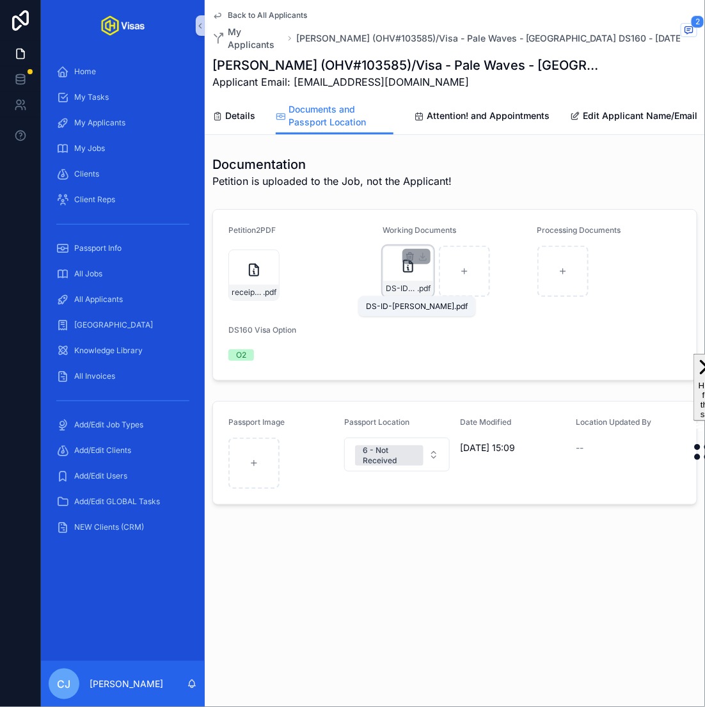
click at [422, 291] on span ".pdf" at bounding box center [423, 289] width 13 height 10
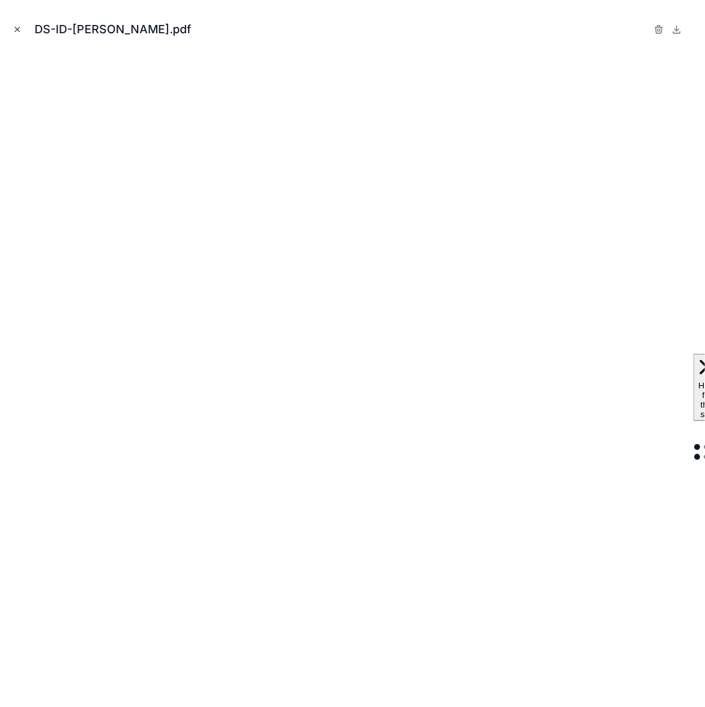
click at [19, 28] on icon "Close modal" at bounding box center [17, 30] width 4 height 4
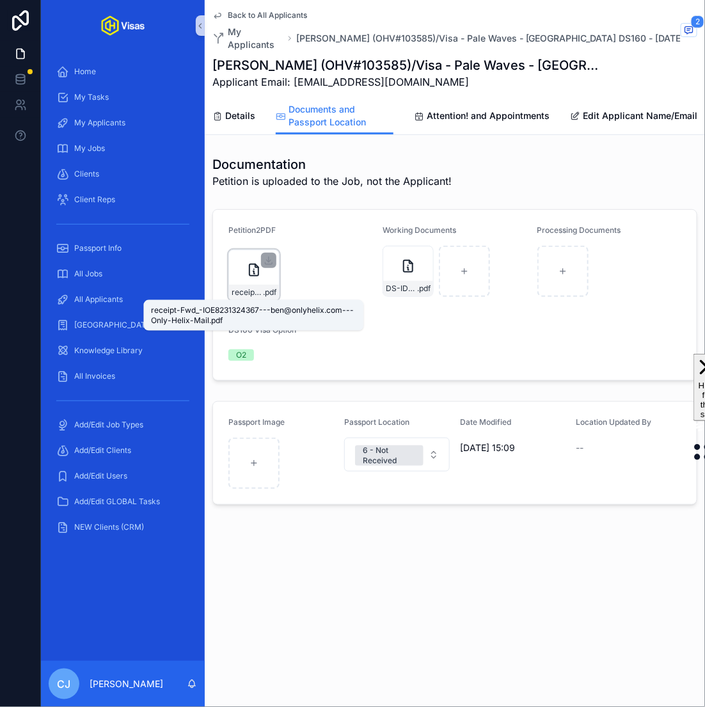
click at [243, 293] on span "receipt-Fwd_-IOE8231324367---ben@onlyhelix.com---Only-Helix-Mail" at bounding box center [247, 292] width 31 height 10
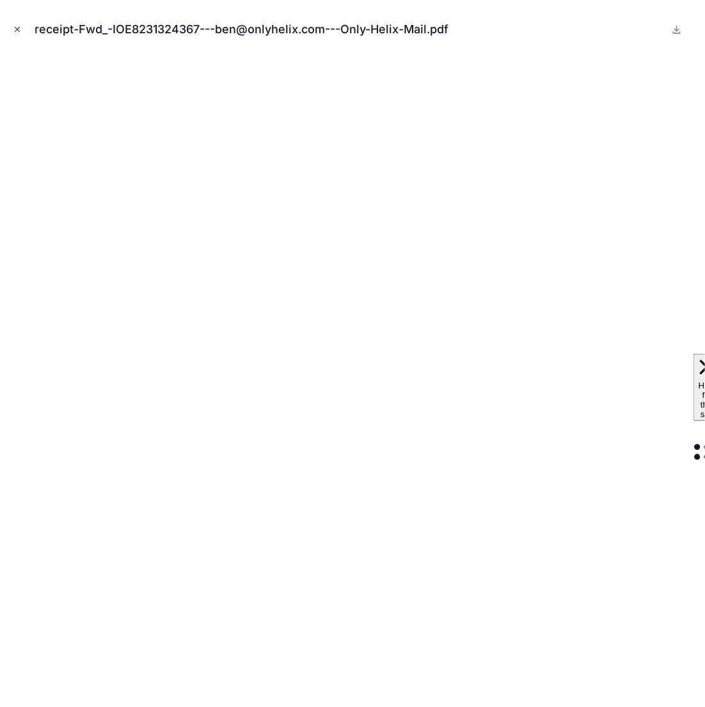
click at [19, 26] on icon "Close modal" at bounding box center [17, 29] width 9 height 9
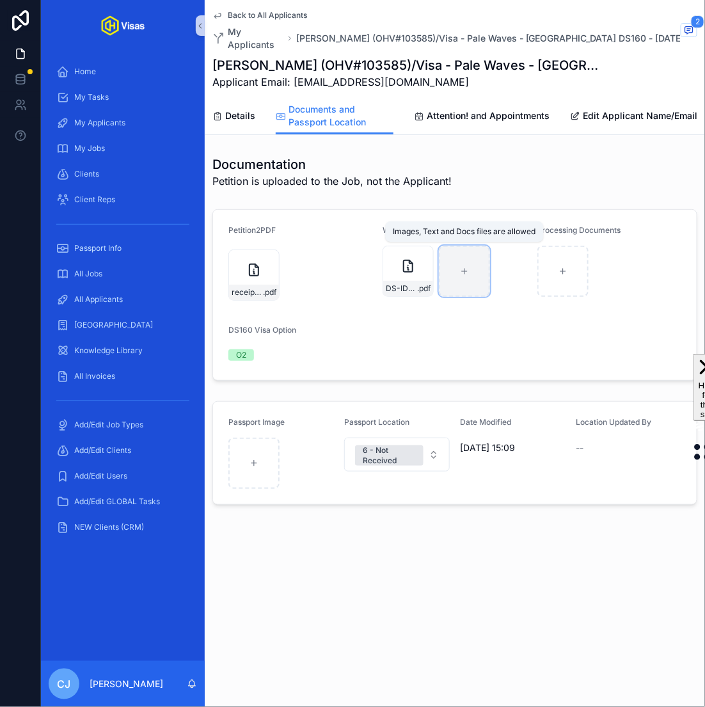
click at [467, 278] on div "scrollable content" at bounding box center [464, 271] width 51 height 51
type input "**********"
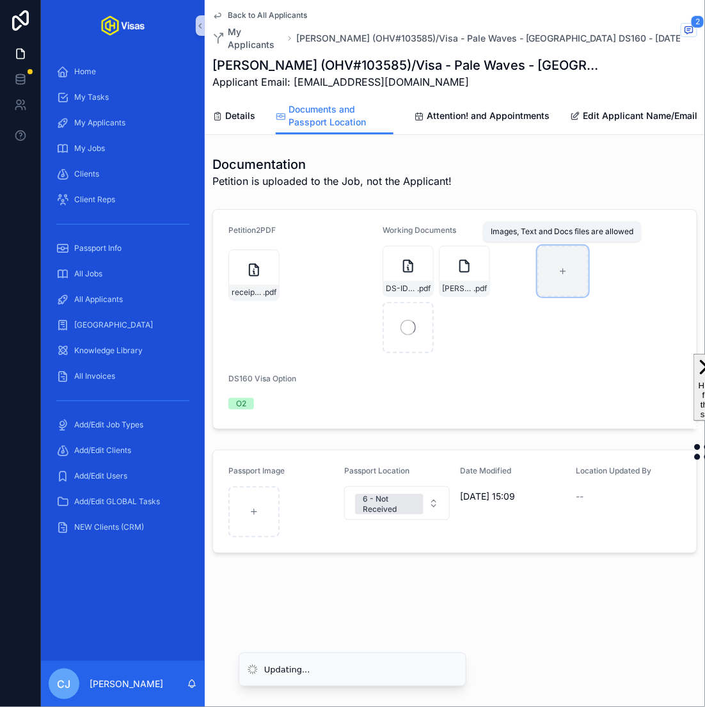
click at [581, 274] on div "scrollable content" at bounding box center [563, 271] width 51 height 51
type input "**********"
click at [250, 118] on span "Details" at bounding box center [240, 115] width 30 height 13
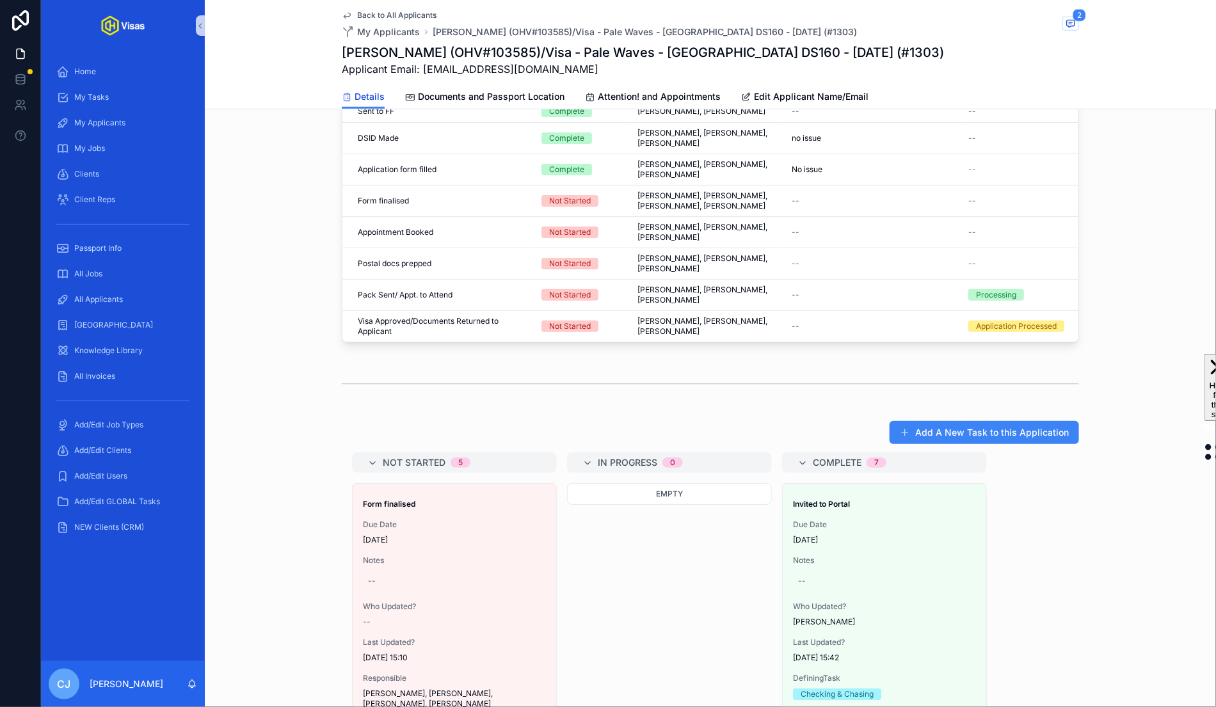
scroll to position [617, 0]
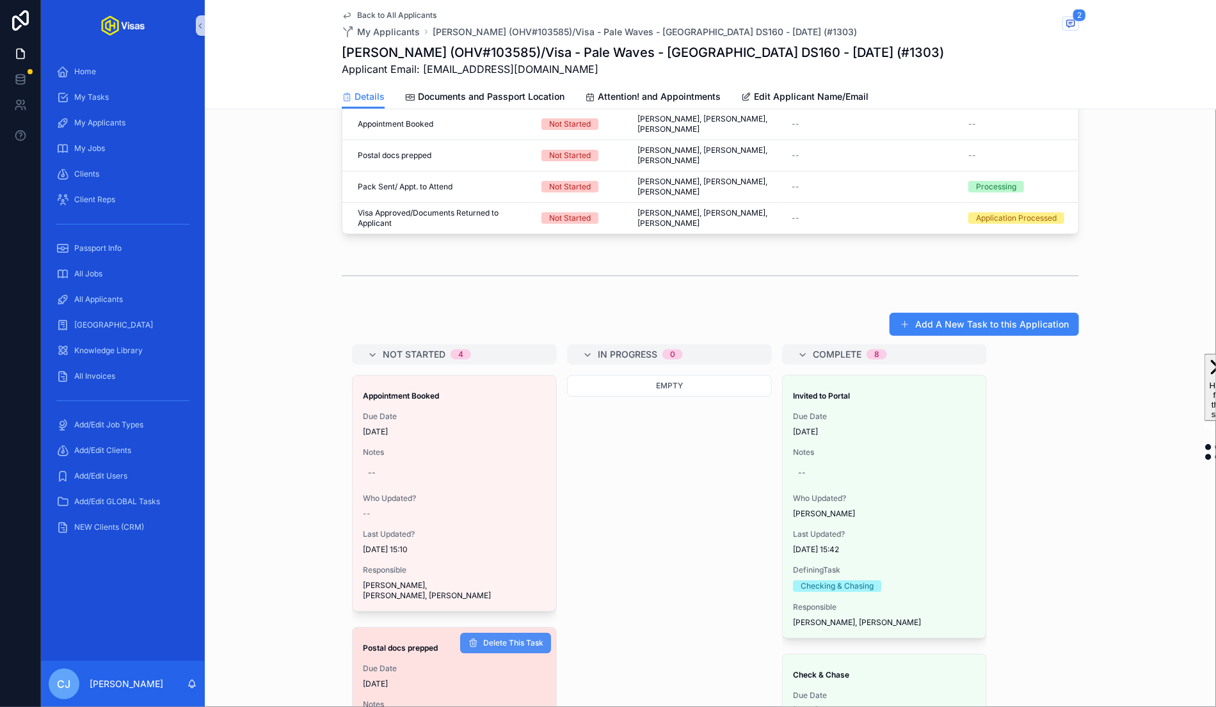
click at [511, 638] on span "Delete This Task" at bounding box center [513, 643] width 60 height 10
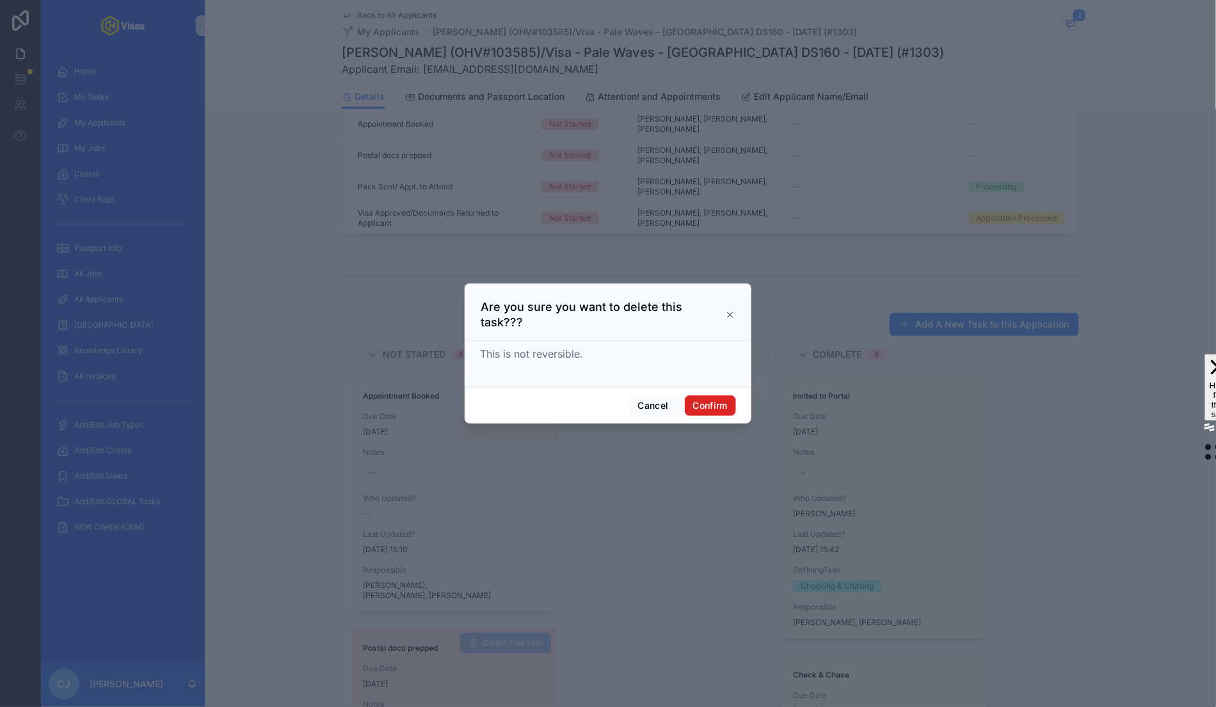
click at [712, 396] on button "Confirm" at bounding box center [710, 406] width 51 height 20
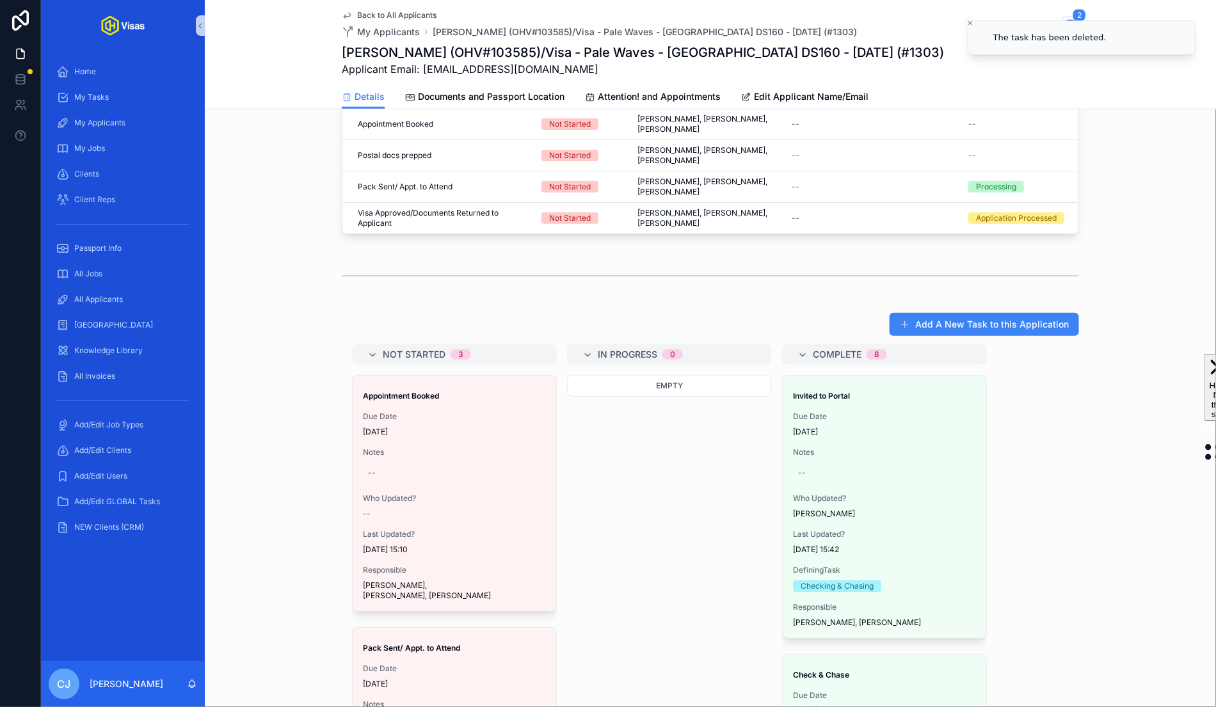
scroll to position [0, 0]
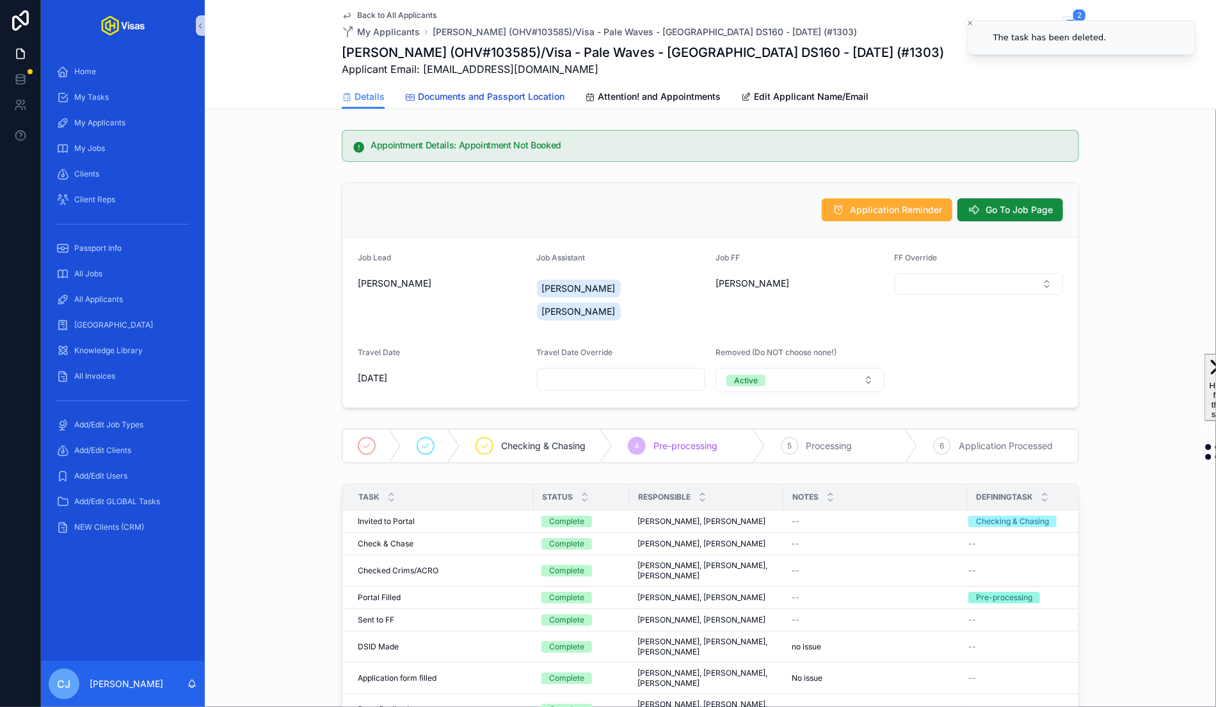
click at [548, 96] on span "Documents and Passport Location" at bounding box center [491, 96] width 147 height 13
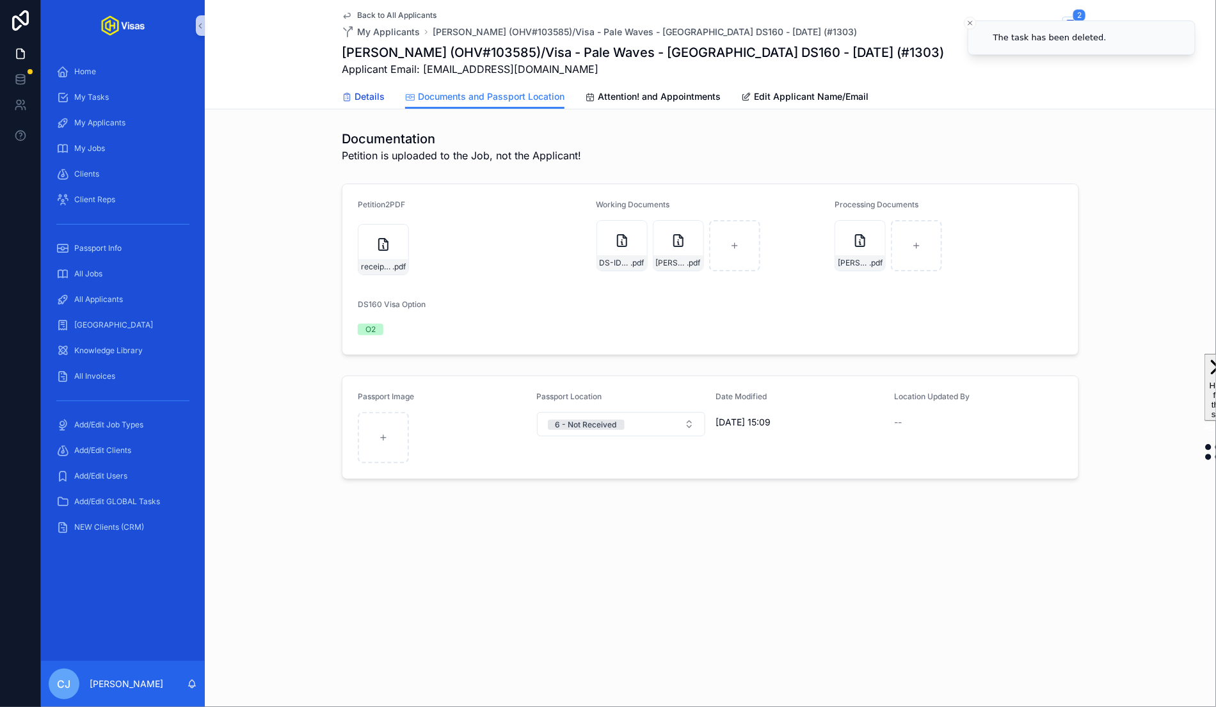
click at [372, 101] on span "Details" at bounding box center [370, 96] width 30 height 13
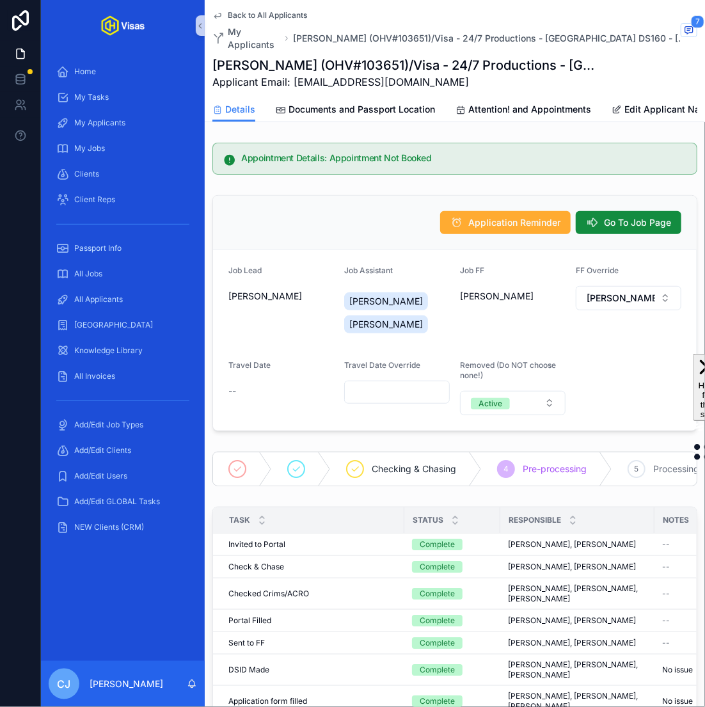
click at [365, 56] on h1 "[PERSON_NAME] (OHV#103651)/Visa - 24/7 Productions - [GEOGRAPHIC_DATA] DS160 - …" at bounding box center [407, 65] width 389 height 18
copy h1 "103651"
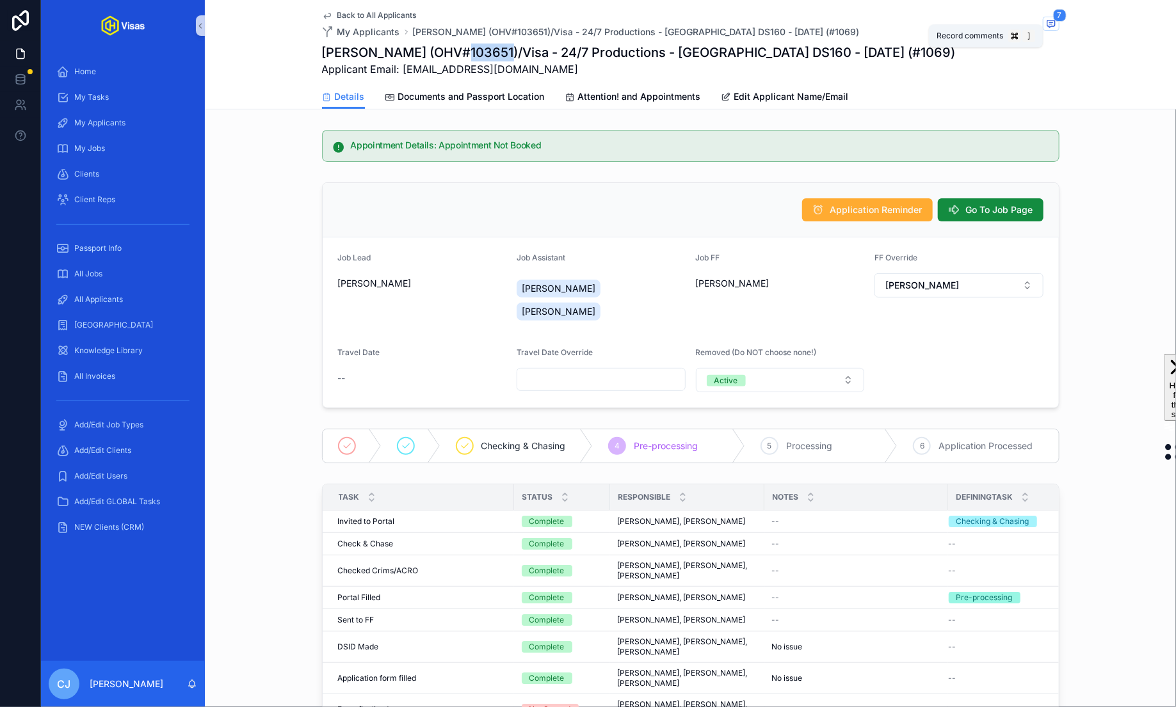
click at [1057, 28] on span "scrollable content" at bounding box center [1051, 24] width 17 height 14
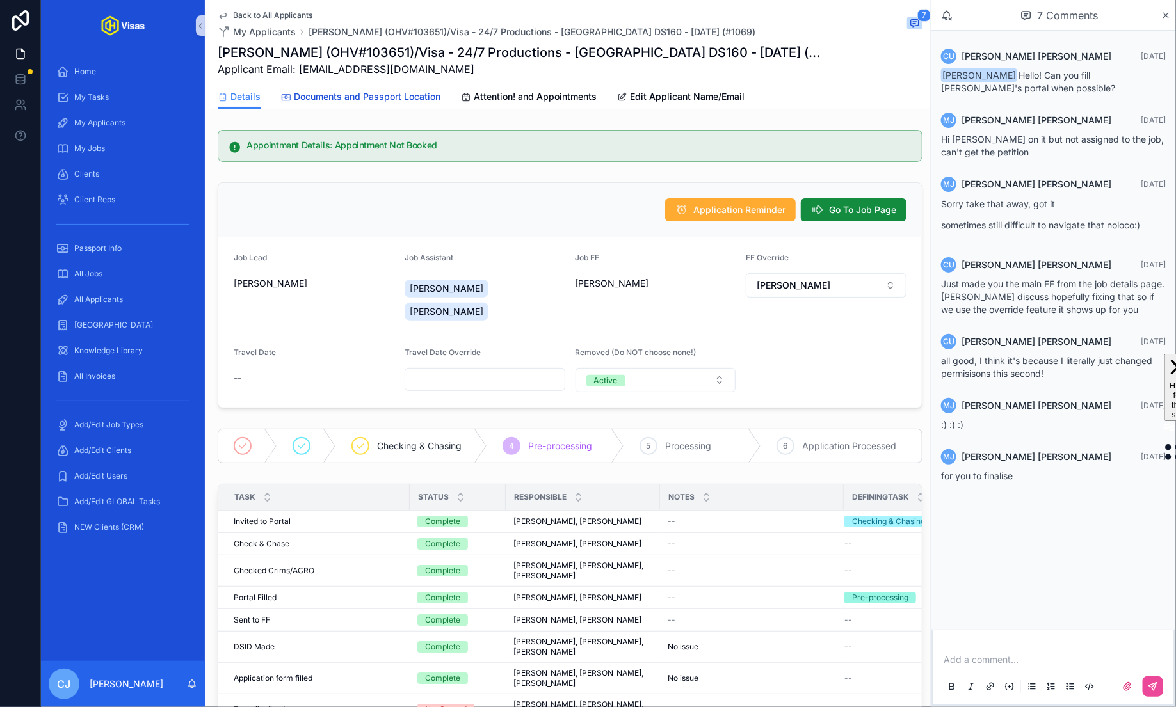
click at [430, 90] on span "Documents and Passport Location" at bounding box center [367, 96] width 147 height 13
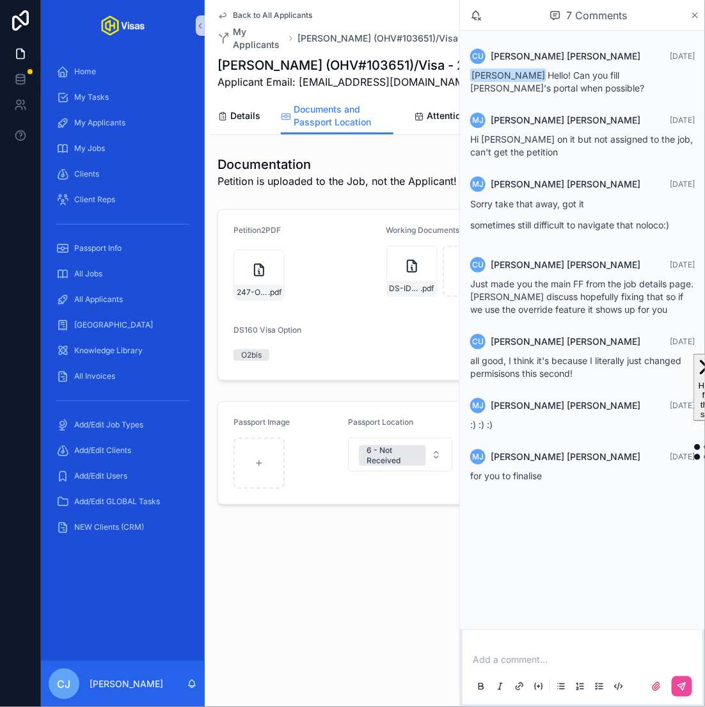
click at [697, 15] on icon "scrollable content" at bounding box center [696, 15] width 10 height 10
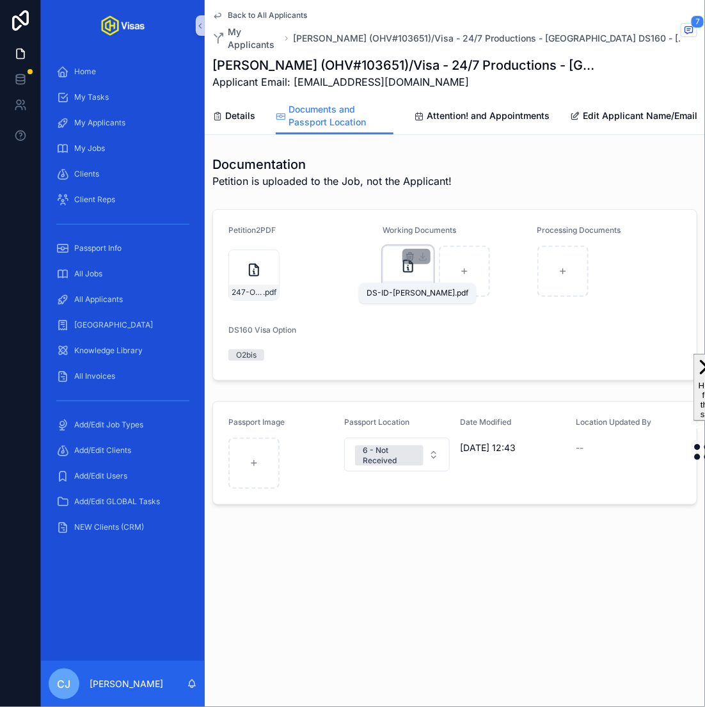
click at [394, 284] on span "DS-ID-MONTAQUE" at bounding box center [401, 289] width 31 height 10
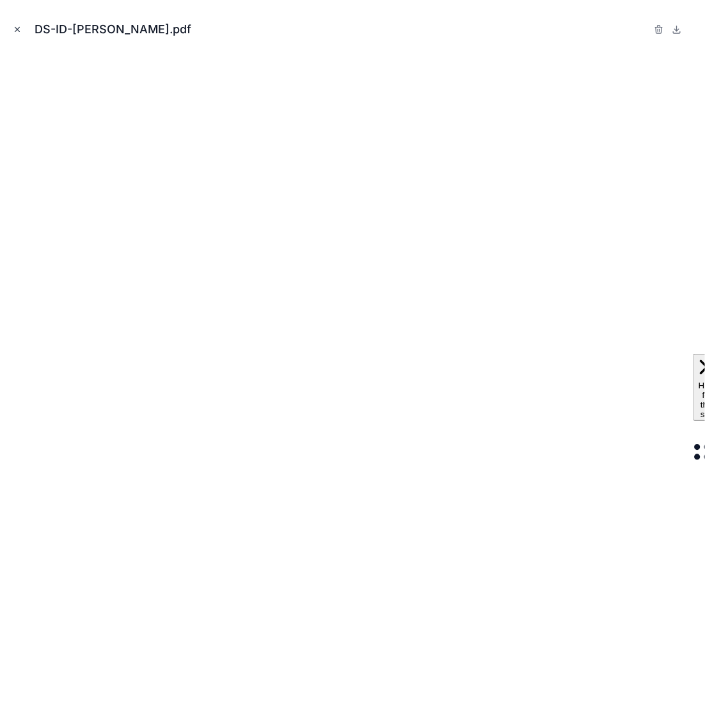
click at [17, 28] on icon "Close modal" at bounding box center [17, 29] width 9 height 9
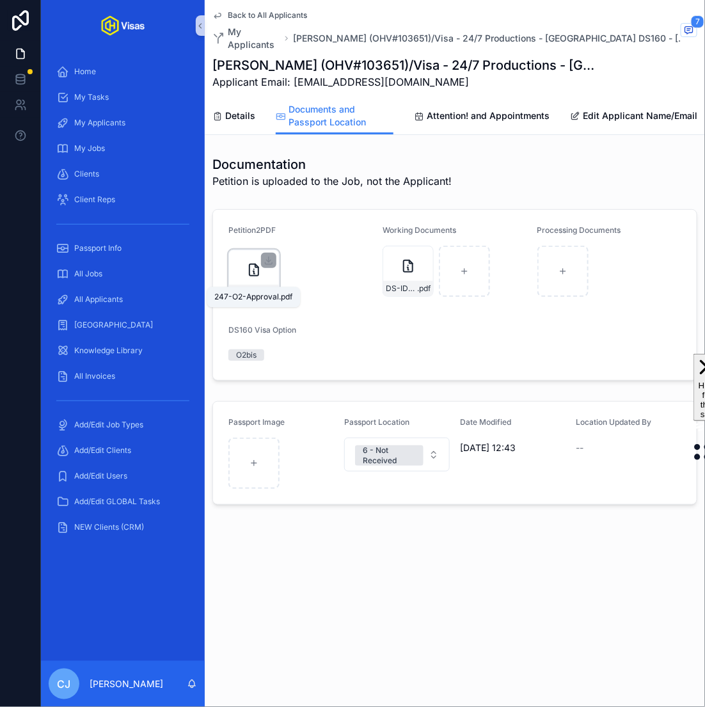
click at [255, 287] on span "247-O2-Approval" at bounding box center [247, 292] width 31 height 10
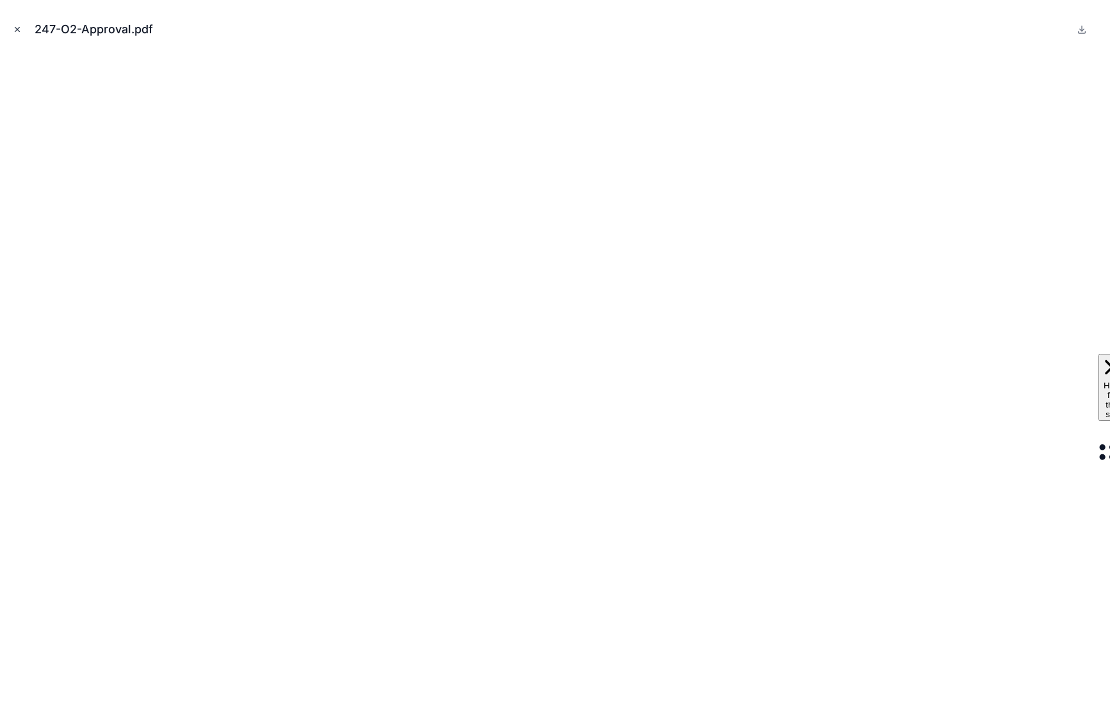
click at [22, 29] on button "Close modal" at bounding box center [17, 29] width 14 height 14
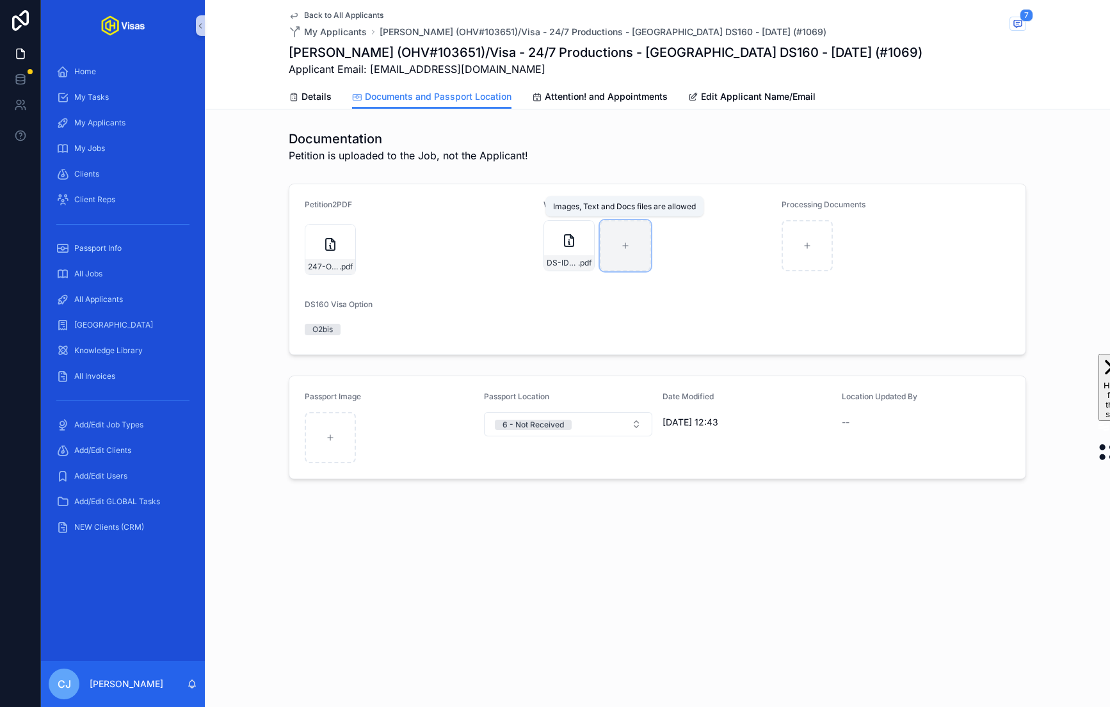
click at [619, 250] on div "scrollable content" at bounding box center [625, 245] width 51 height 51
type input "**********"
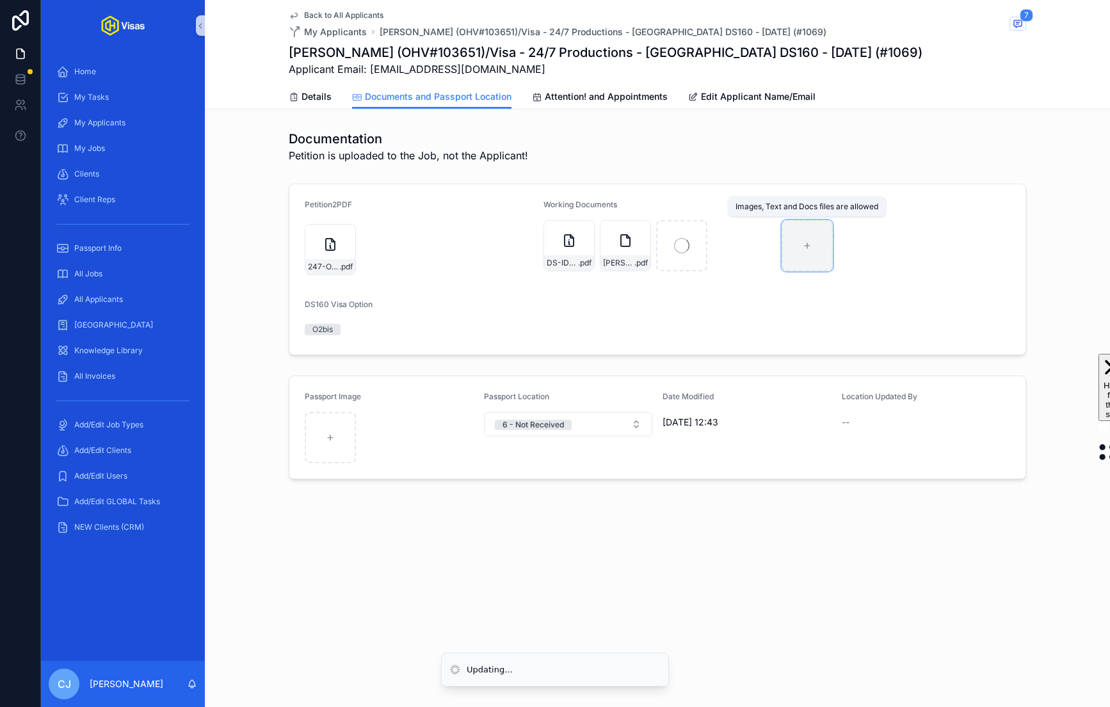
click at [812, 247] on div "scrollable content" at bounding box center [807, 245] width 51 height 51
type input "**********"
click at [302, 93] on span "Details" at bounding box center [317, 96] width 30 height 13
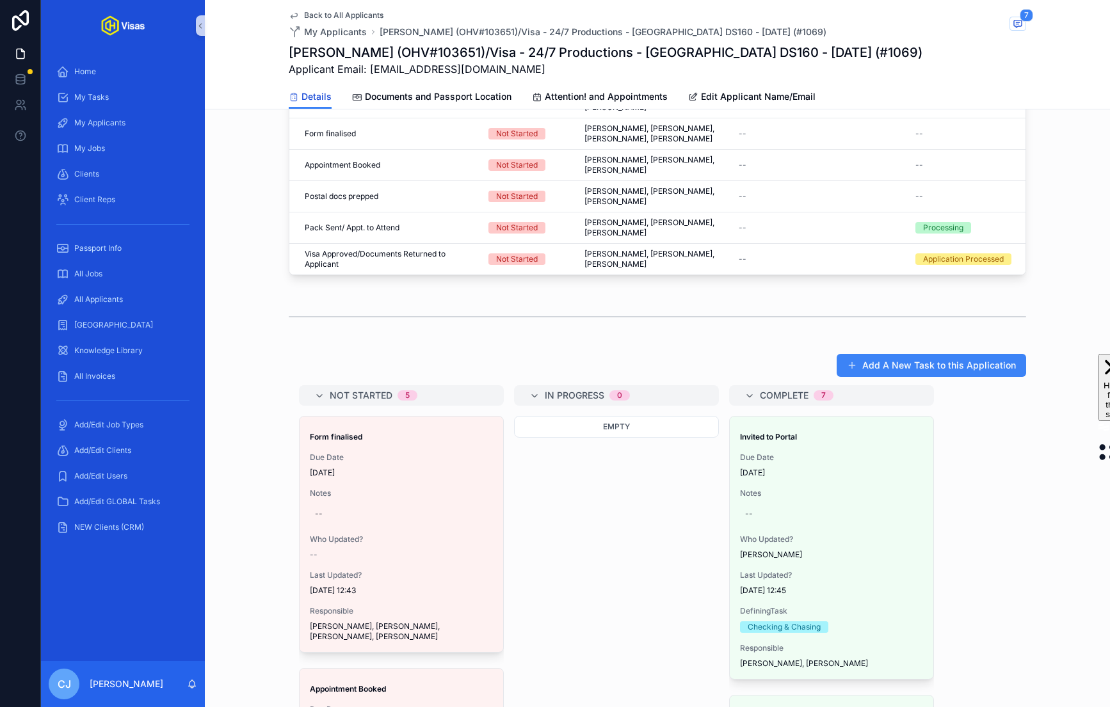
scroll to position [729, 0]
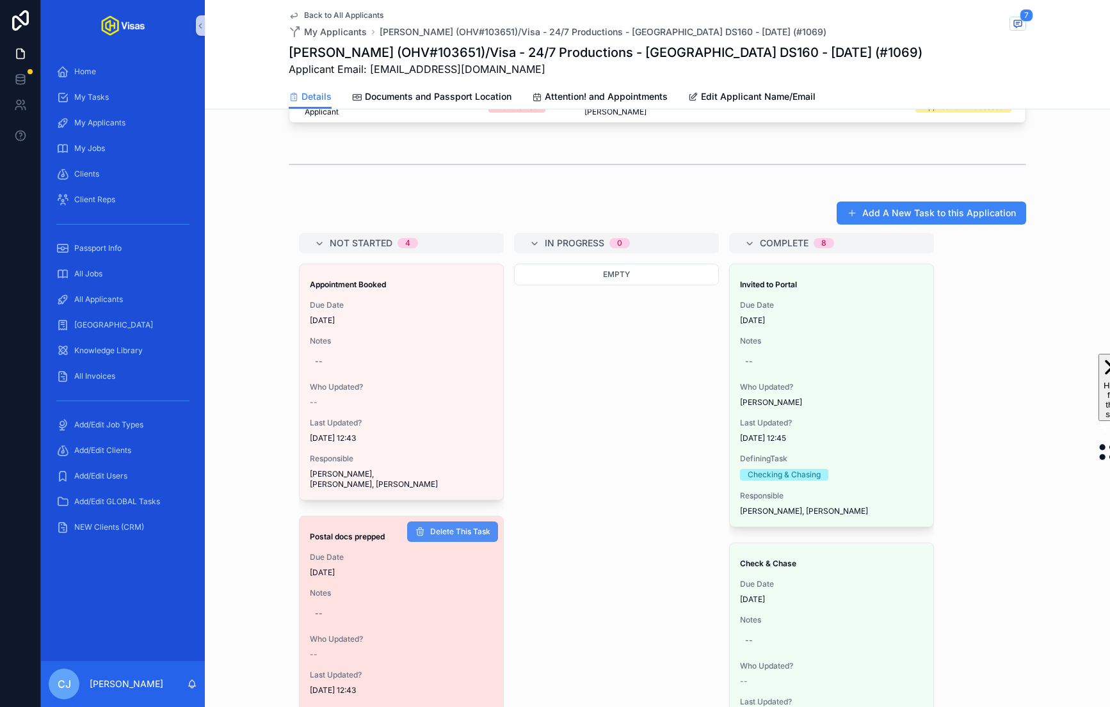
click at [463, 522] on button "Delete This Task" at bounding box center [452, 532] width 91 height 20
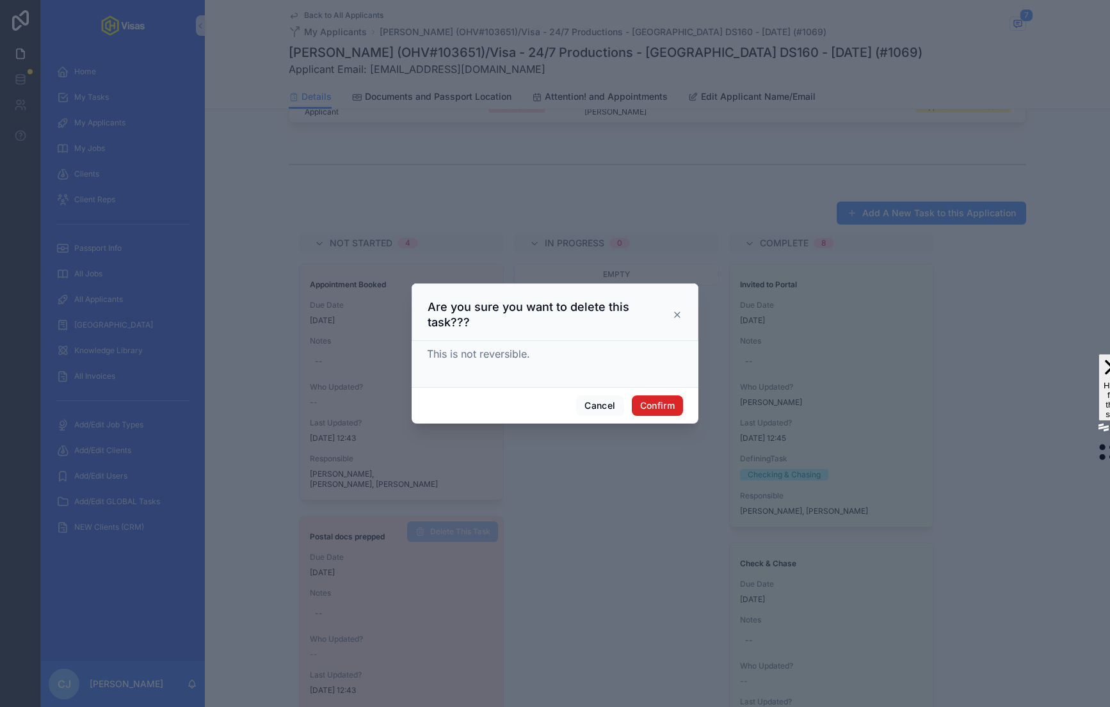
click at [668, 396] on button "Confirm" at bounding box center [657, 406] width 51 height 20
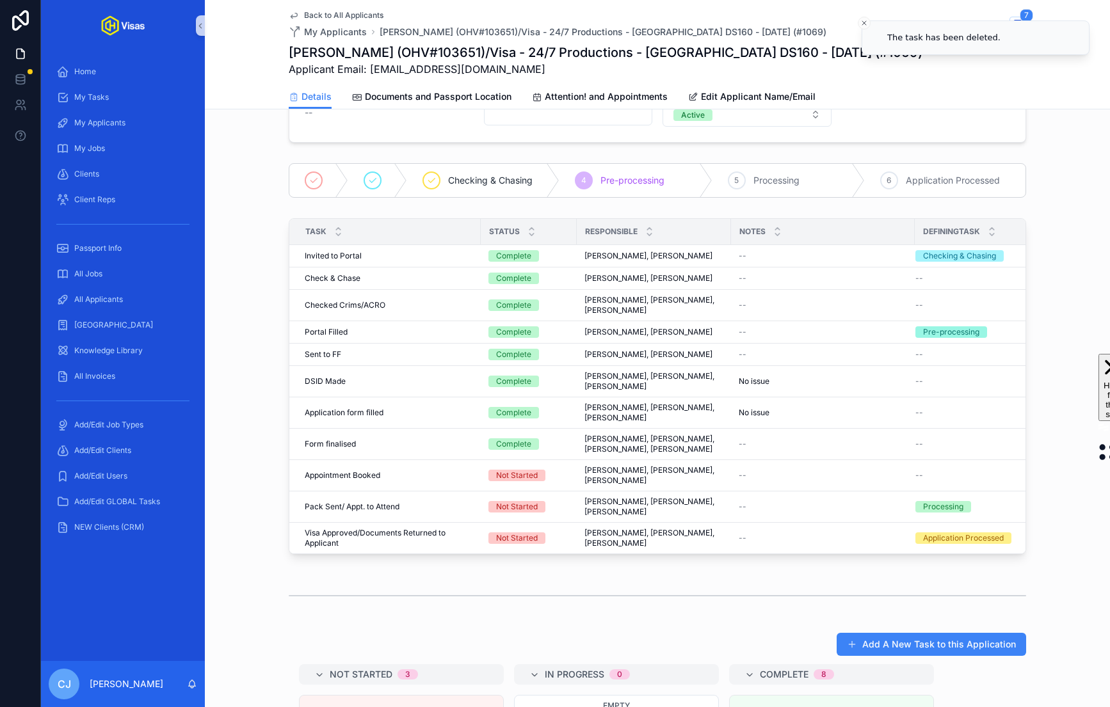
scroll to position [0, 0]
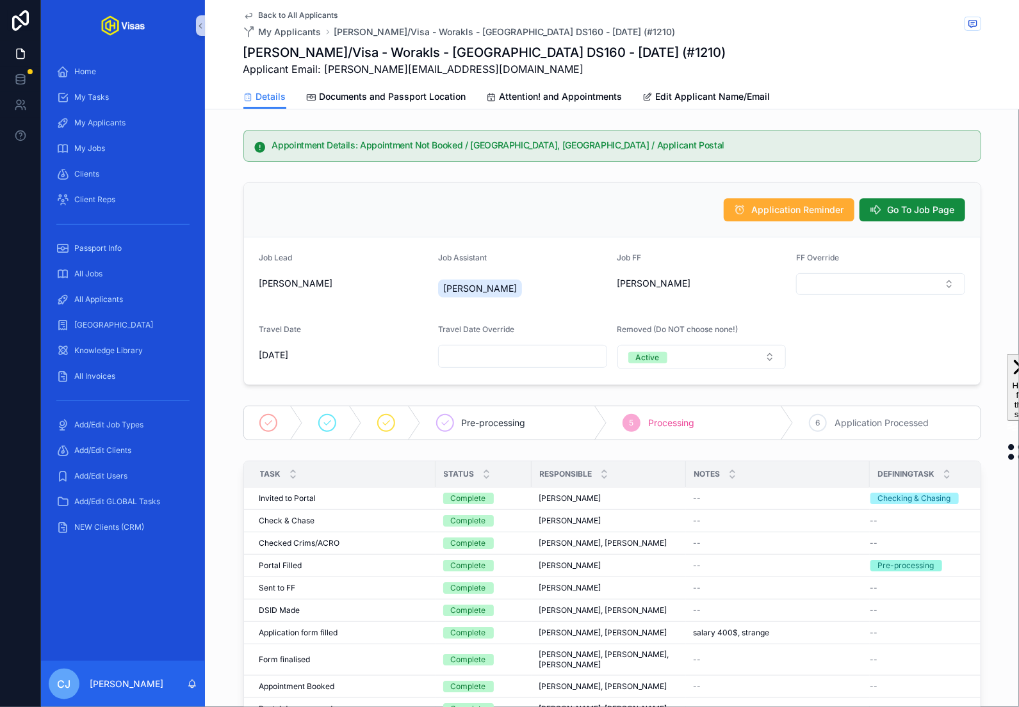
scroll to position [27, 0]
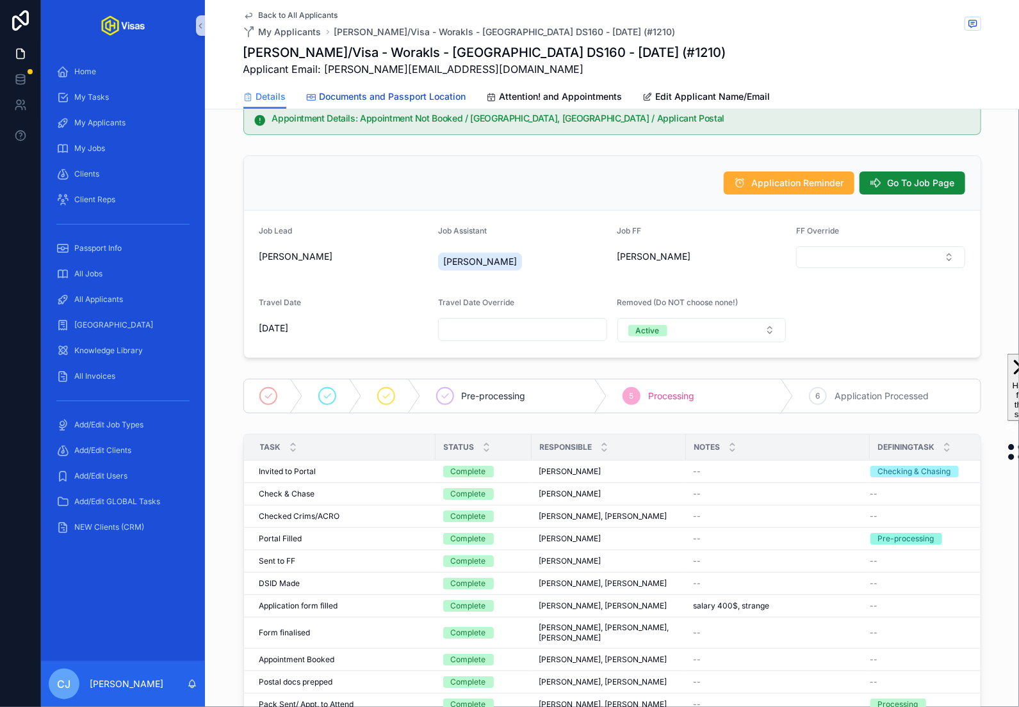
click at [444, 99] on span "Documents and Passport Location" at bounding box center [392, 96] width 147 height 13
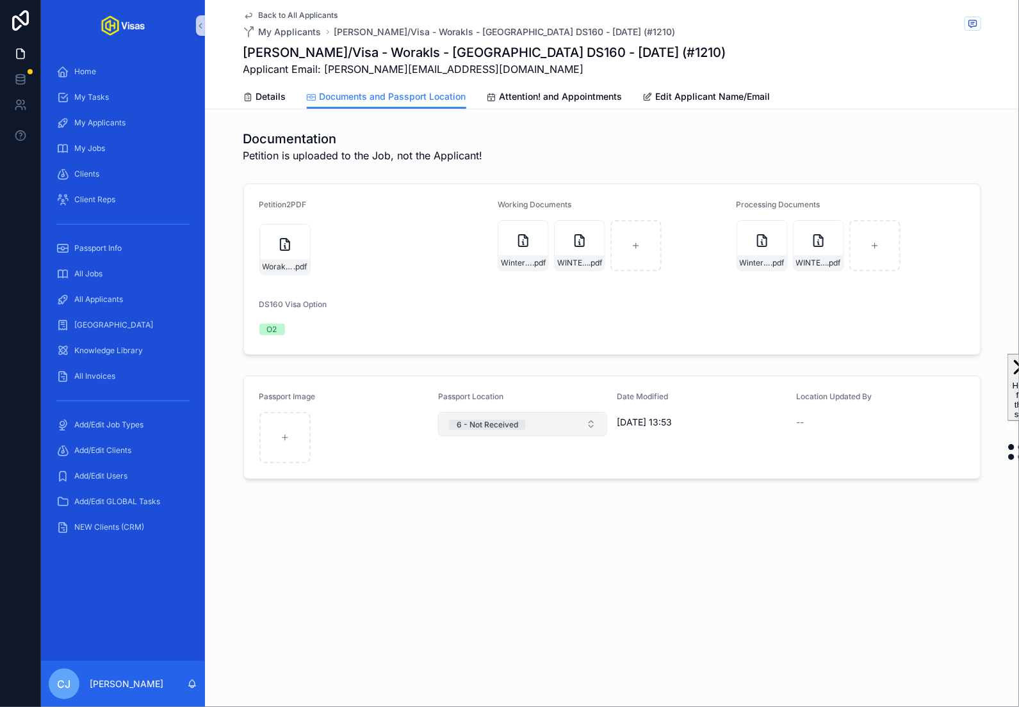
click at [570, 419] on button "6 - Not Received" at bounding box center [522, 424] width 169 height 24
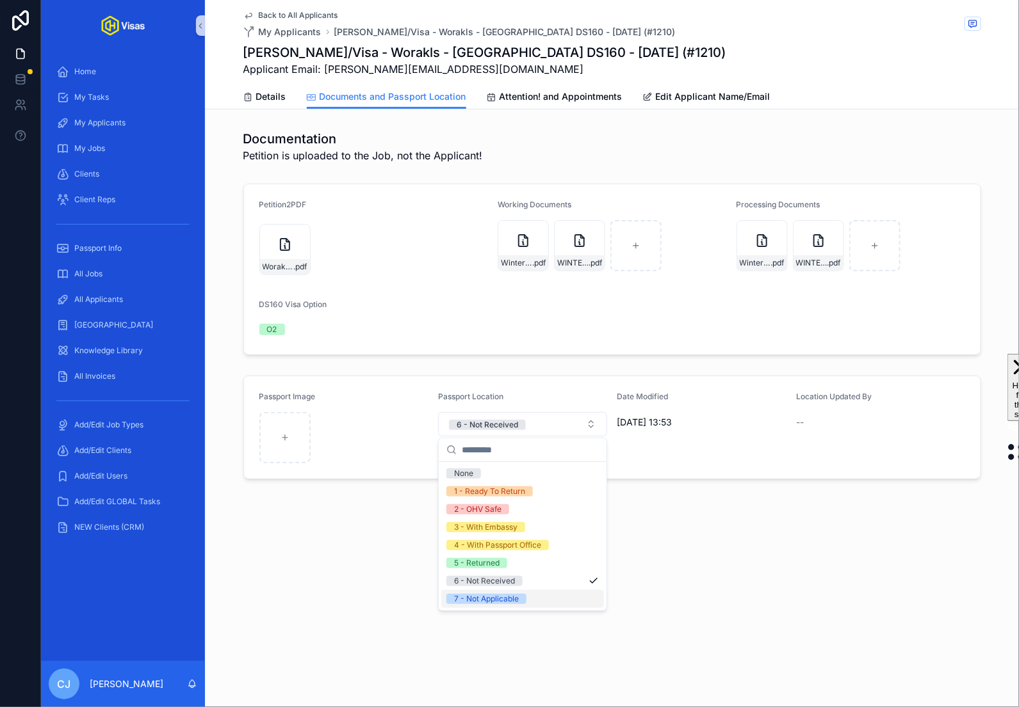
click at [499, 597] on div "7 - Not Applicable" at bounding box center [486, 599] width 65 height 10
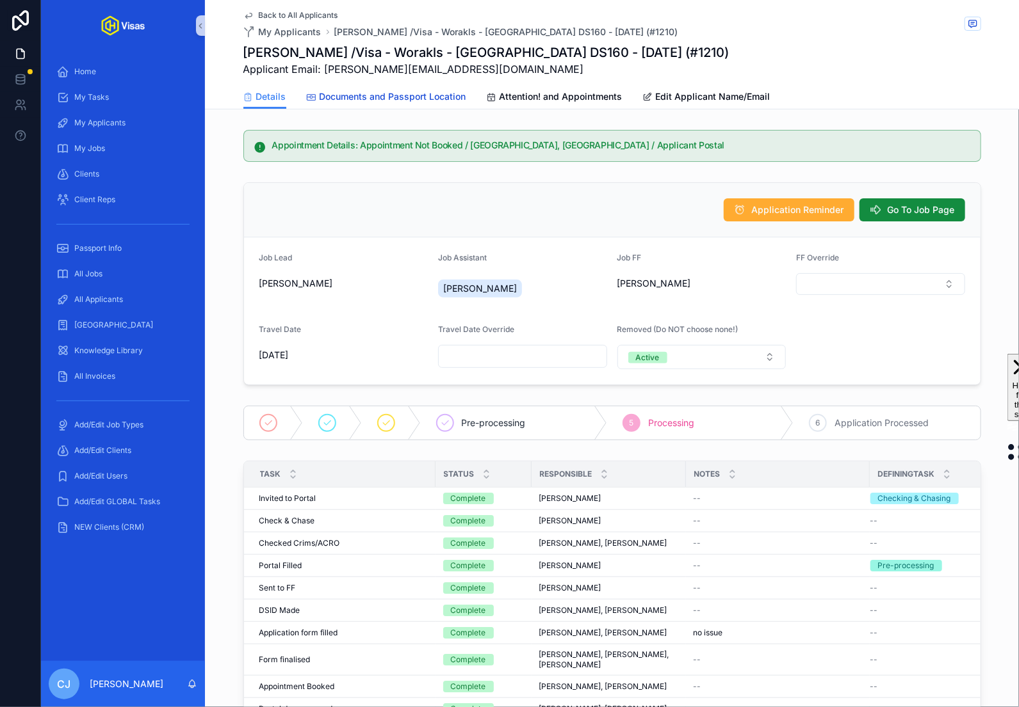
click at [436, 95] on span "Documents and Passport Location" at bounding box center [392, 96] width 147 height 13
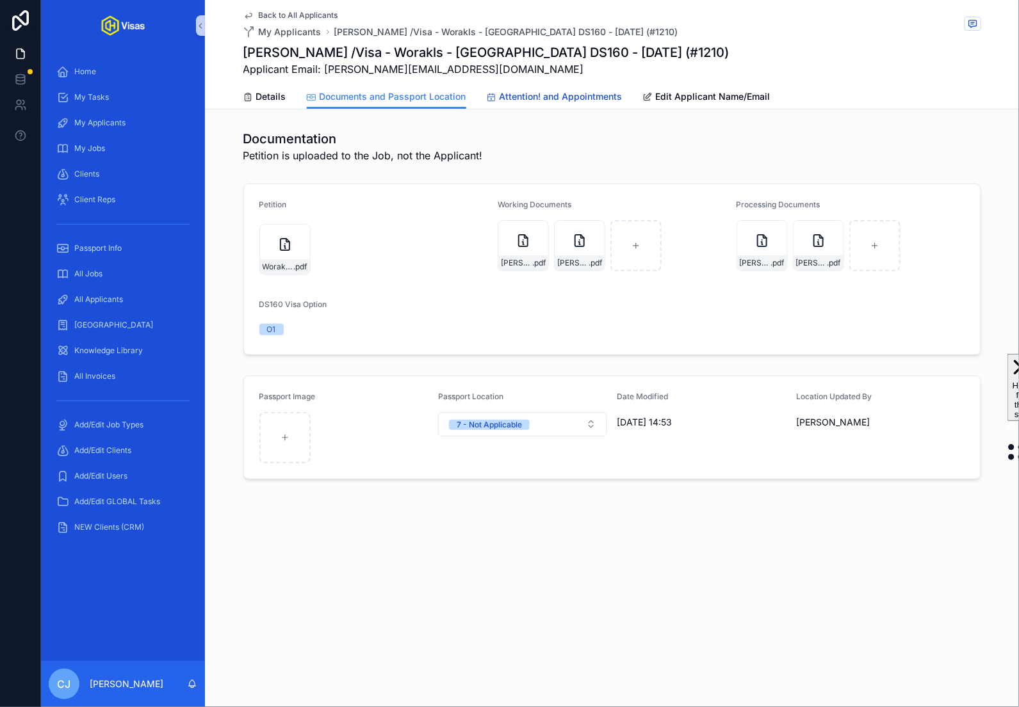
click at [510, 99] on span "Attention! and Appointments" at bounding box center [560, 96] width 123 height 13
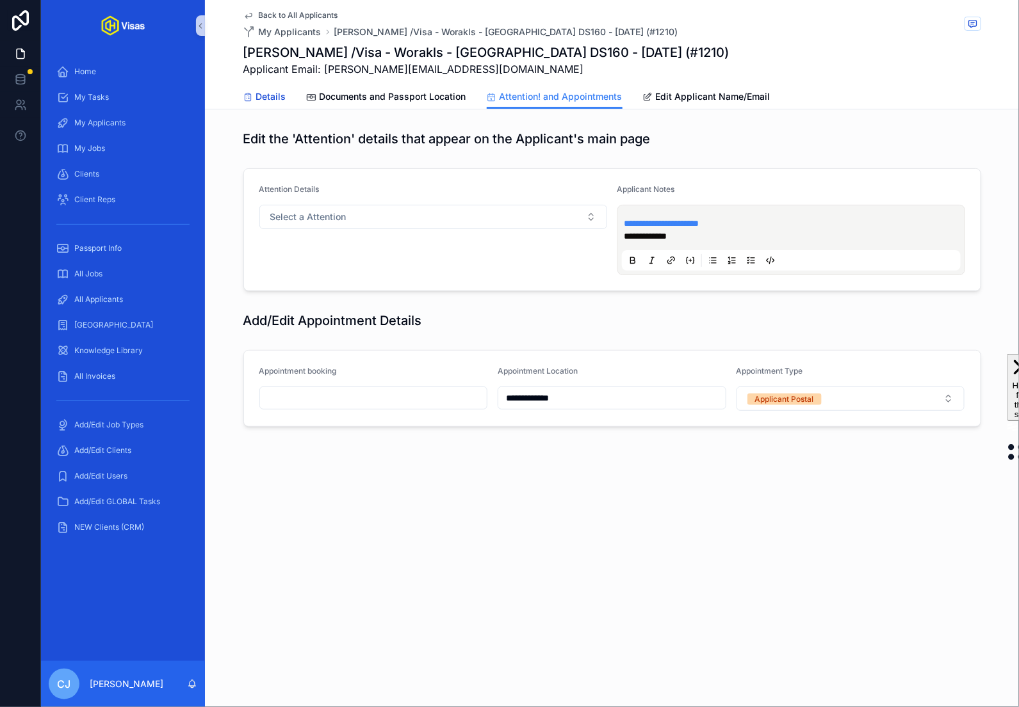
click at [275, 97] on span "Details" at bounding box center [271, 96] width 30 height 13
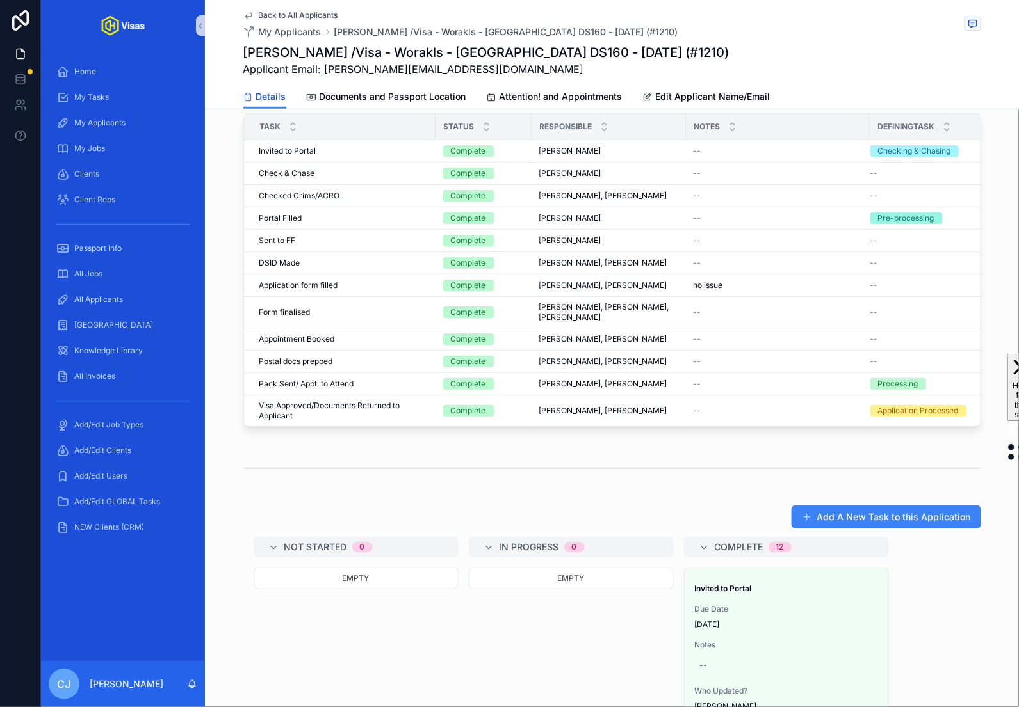
scroll to position [426, 0]
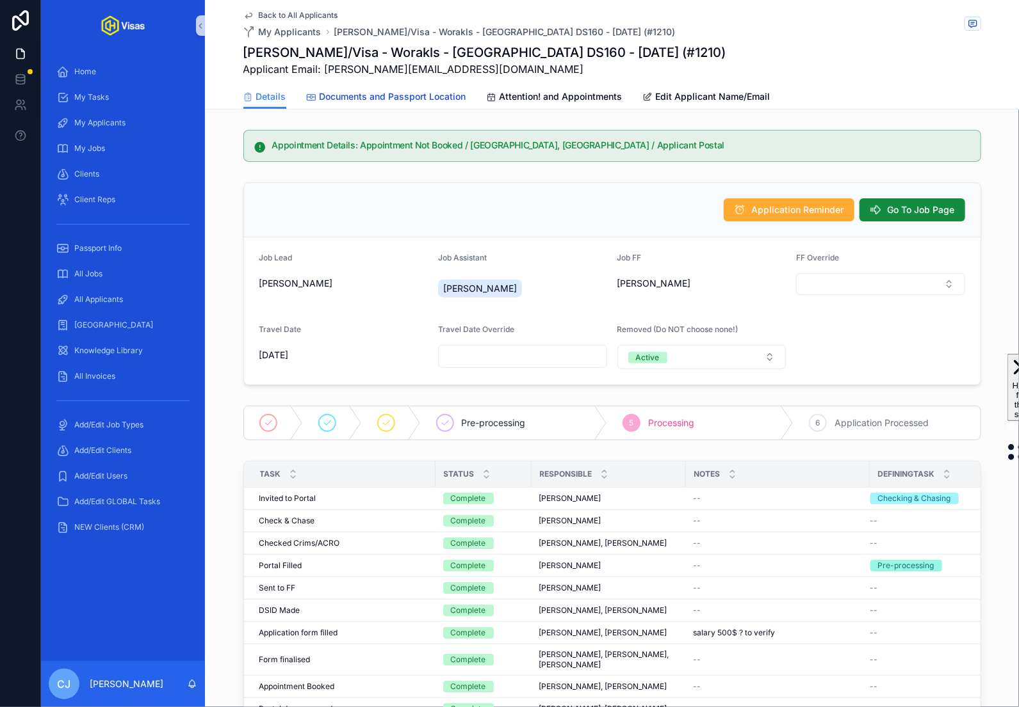
click at [440, 101] on span "Documents and Passport Location" at bounding box center [392, 96] width 147 height 13
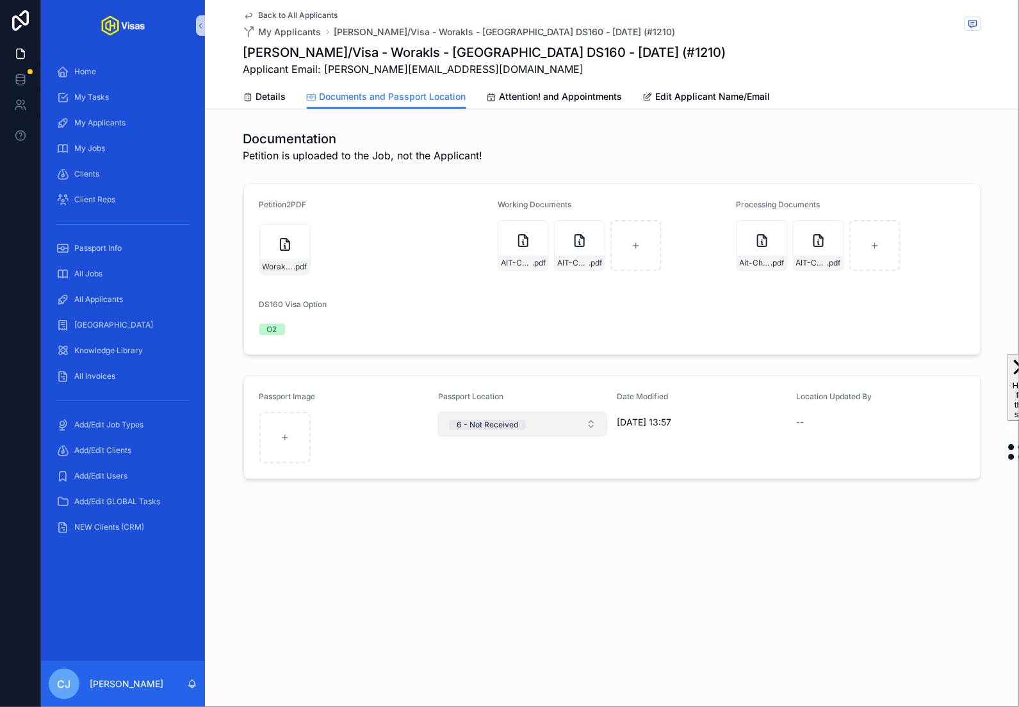
click at [548, 430] on button "6 - Not Received" at bounding box center [522, 424] width 169 height 24
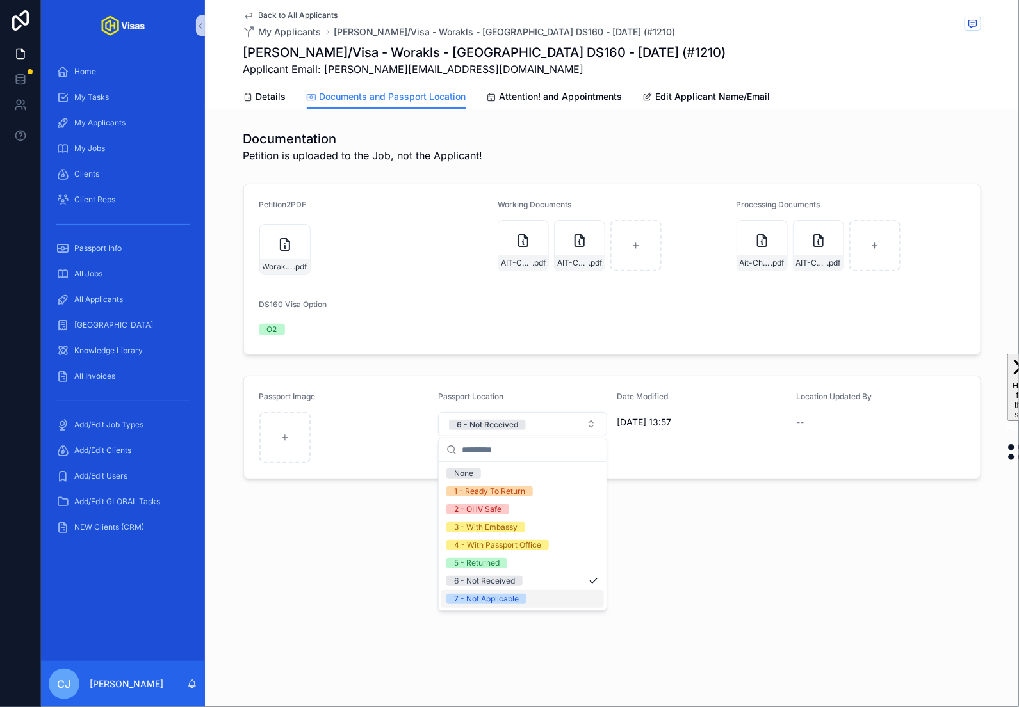
click at [510, 599] on div "7 - Not Applicable" at bounding box center [486, 599] width 65 height 10
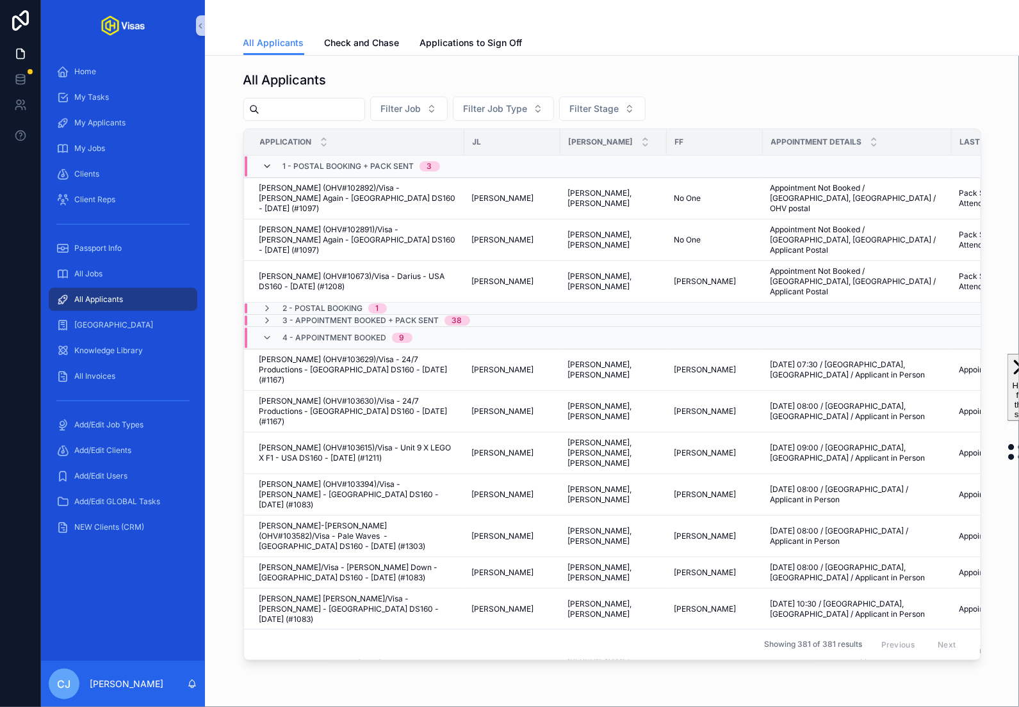
click at [268, 162] on icon "scrollable content" at bounding box center [267, 166] width 10 height 10
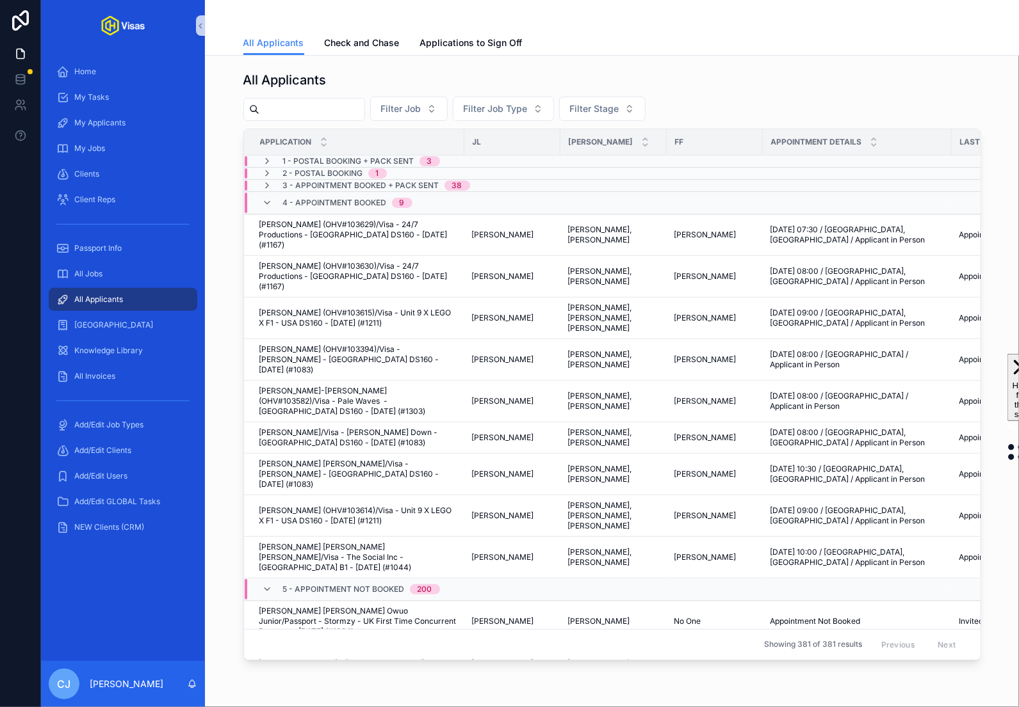
click at [298, 175] on span "2 - Postal Booking" at bounding box center [323, 173] width 80 height 10
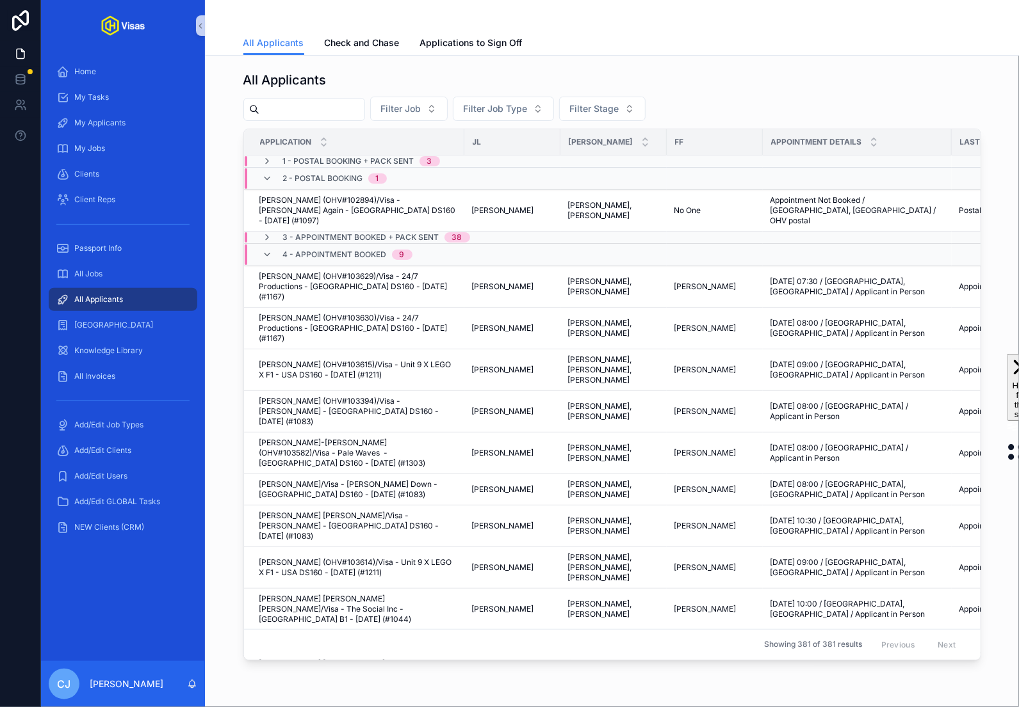
click at [298, 175] on span "2 - Postal Booking" at bounding box center [323, 178] width 80 height 10
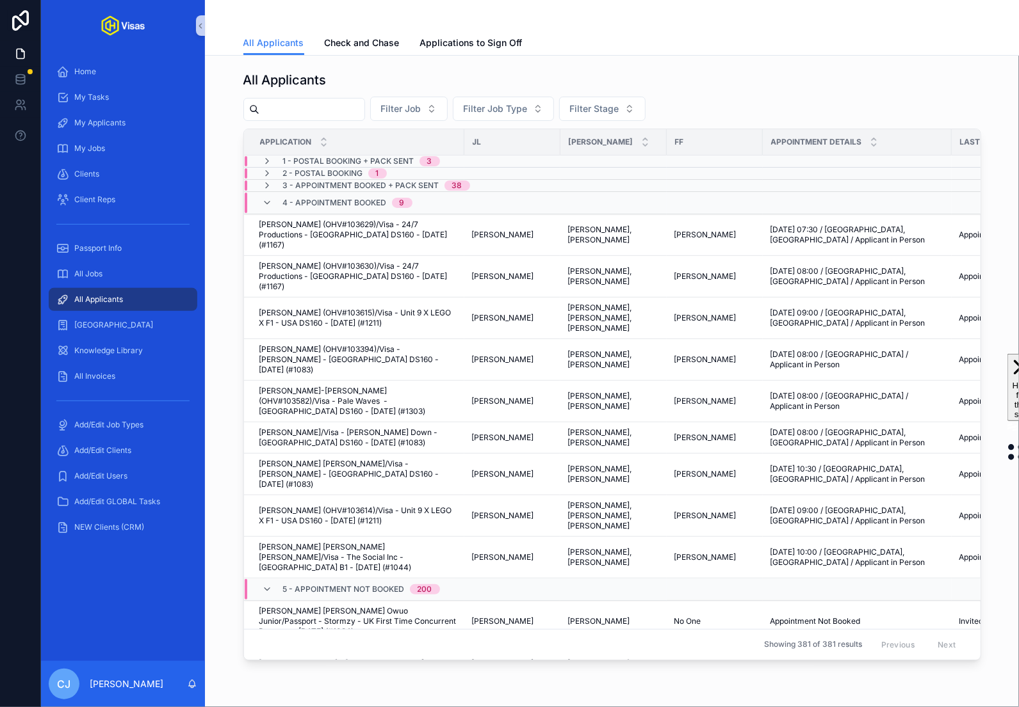
click at [311, 186] on span "3 - Appointment Booked + Pack Sent" at bounding box center [361, 186] width 156 height 10
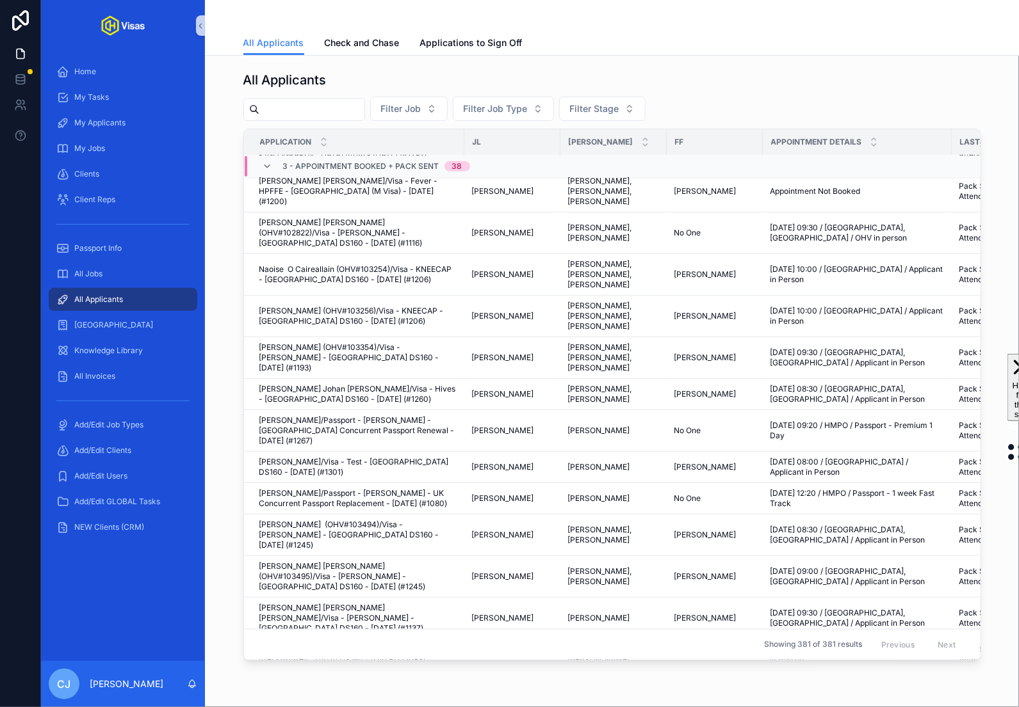
scroll to position [232, 0]
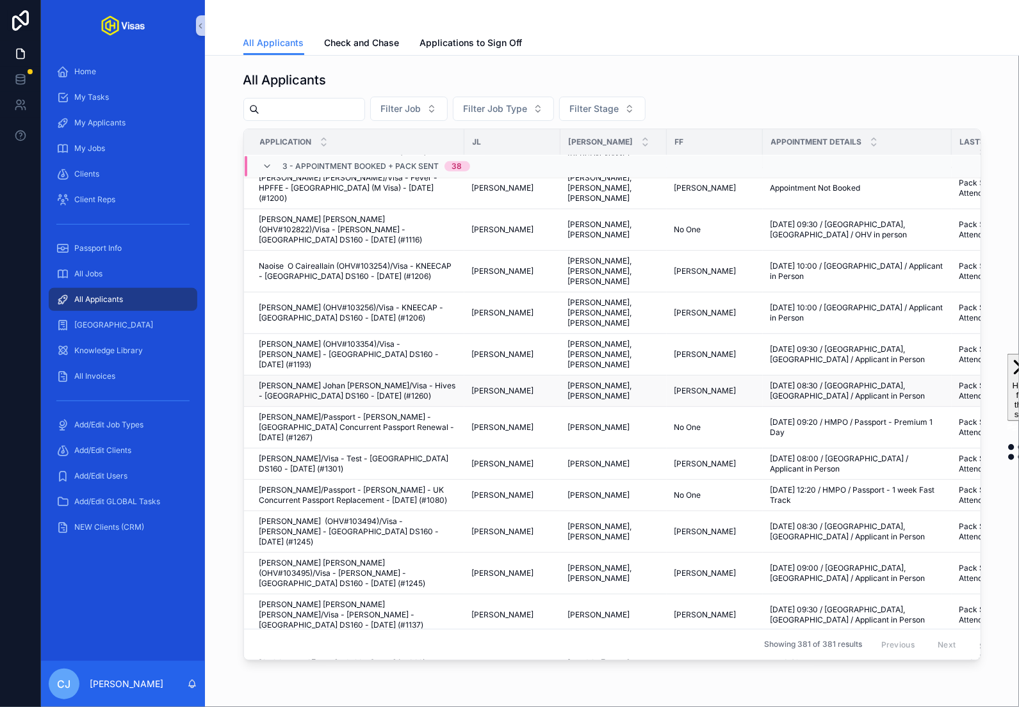
click at [407, 381] on span "Karl Johan Marcus Gustafsson/Visa - Hives - USA DS160 - Jul/25 (#1260)" at bounding box center [357, 391] width 197 height 20
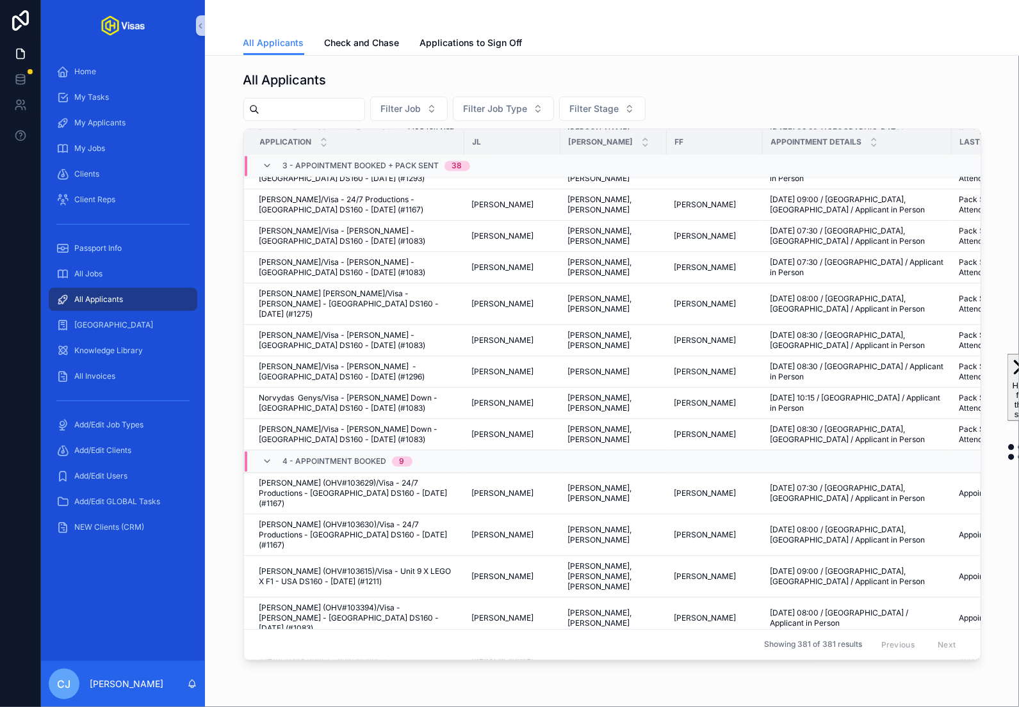
scroll to position [286, 0]
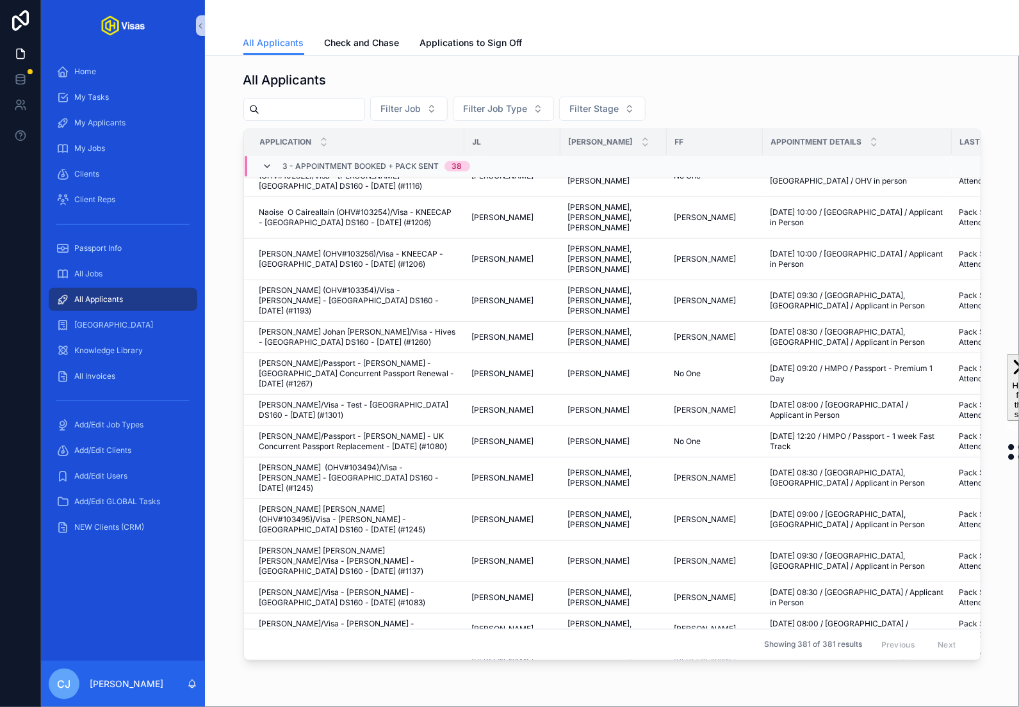
click at [268, 163] on icon "scrollable content" at bounding box center [267, 166] width 10 height 10
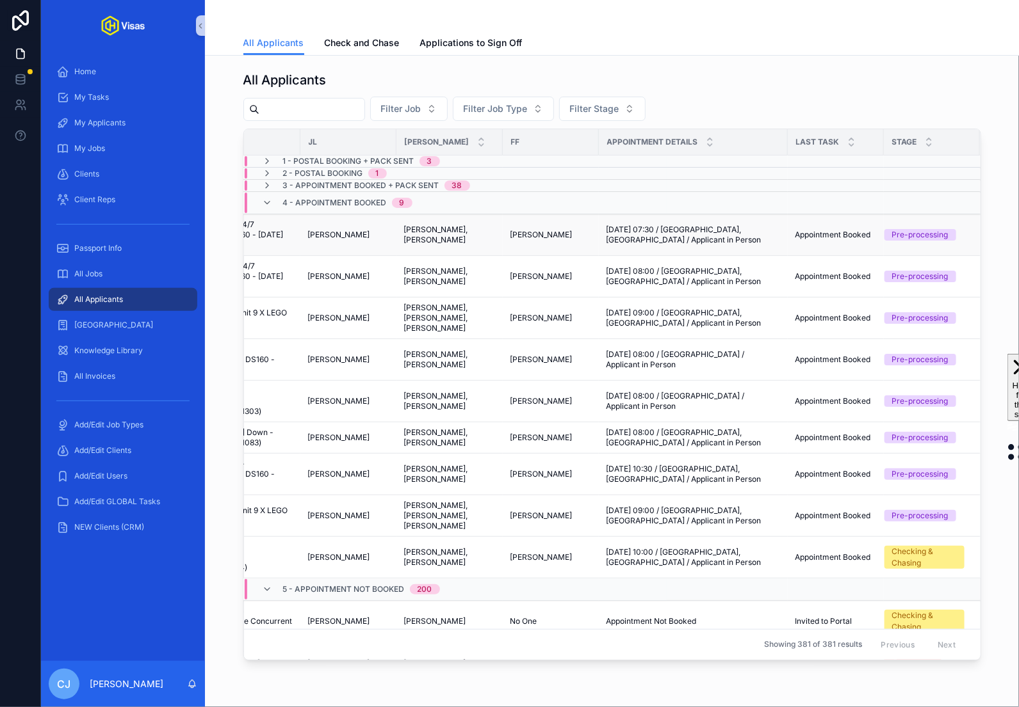
scroll to position [0, 0]
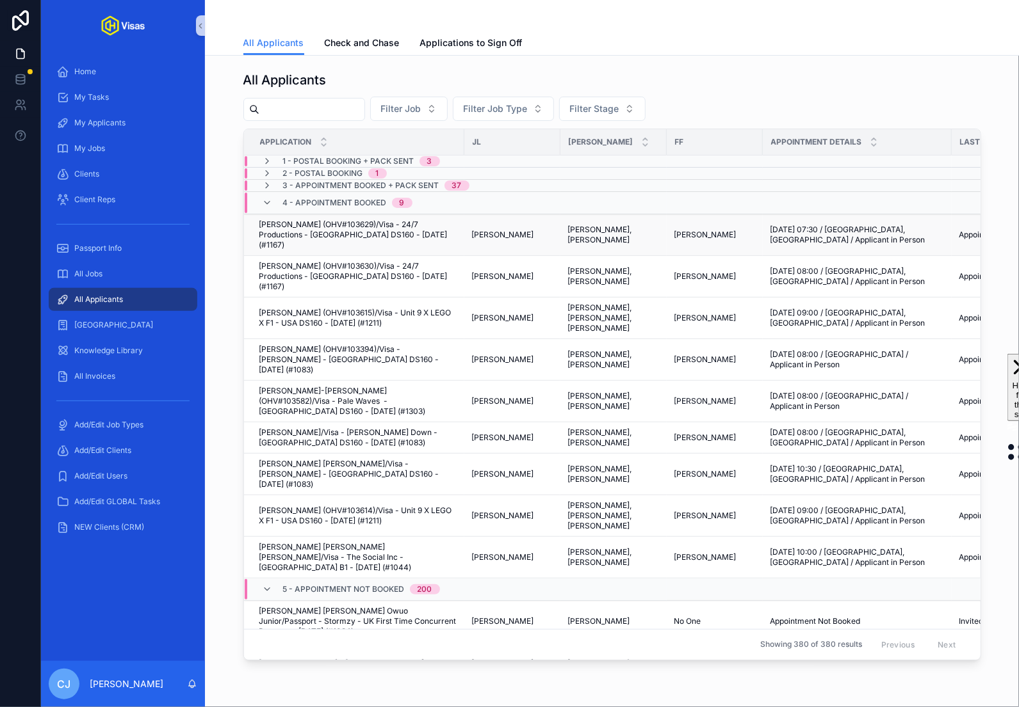
click at [386, 225] on span "[PERSON_NAME] (OHV#103629)/Visa - 24/7 Productions - [GEOGRAPHIC_DATA] DS160 - …" at bounding box center [357, 235] width 197 height 31
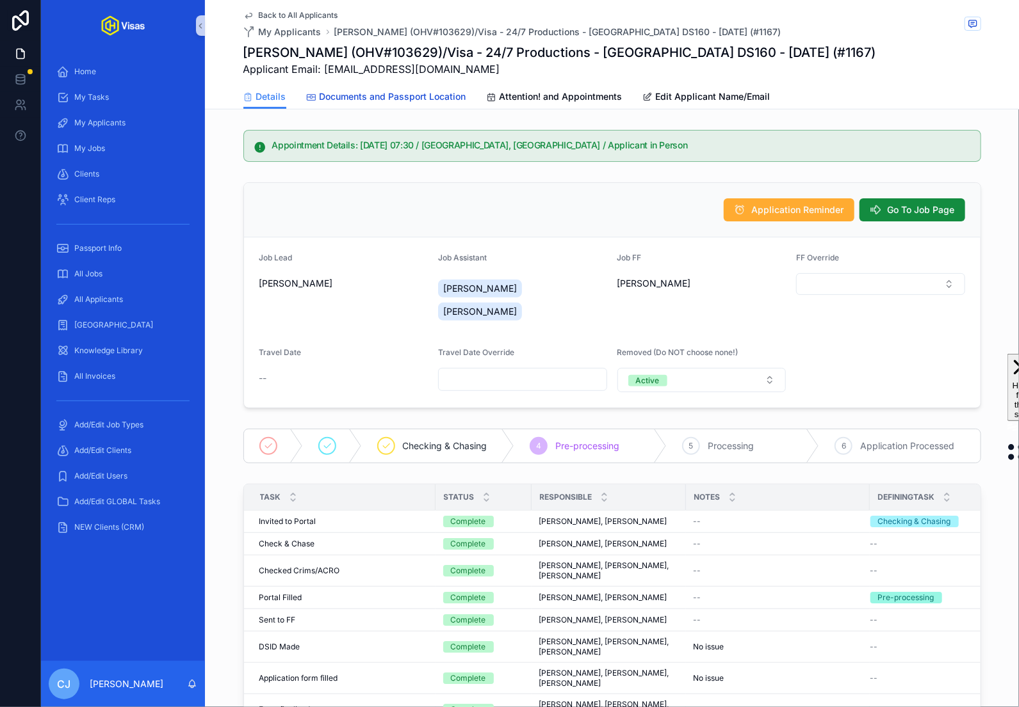
click at [440, 94] on span "Documents and Passport Location" at bounding box center [392, 96] width 147 height 13
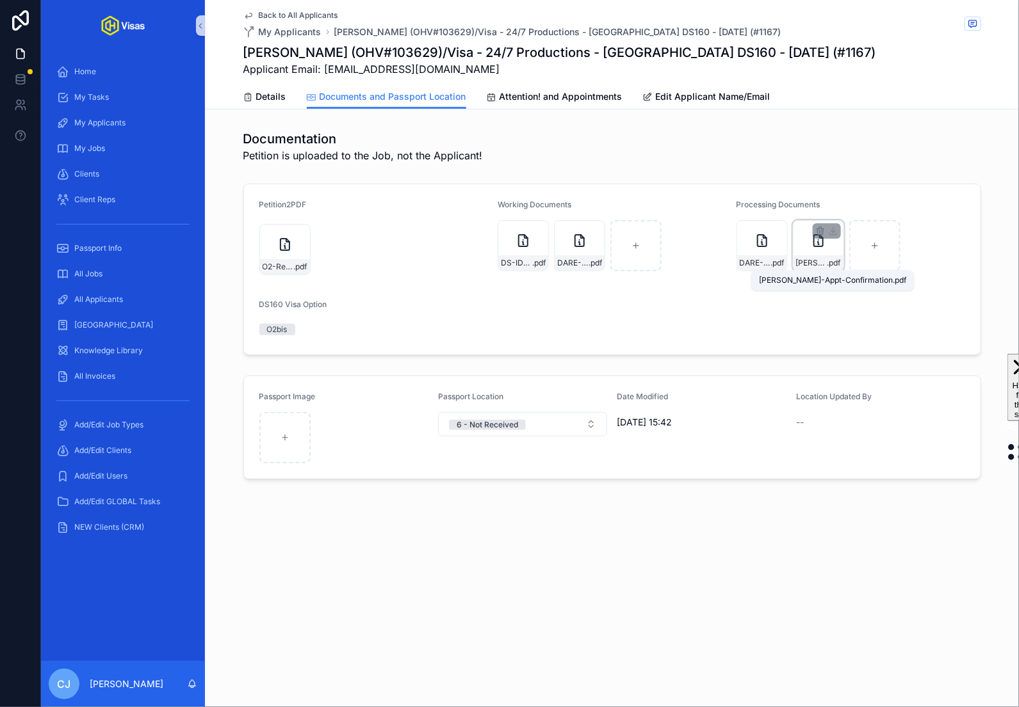
click at [806, 259] on span "Benjamin-Appt-Confirmation" at bounding box center [811, 263] width 31 height 10
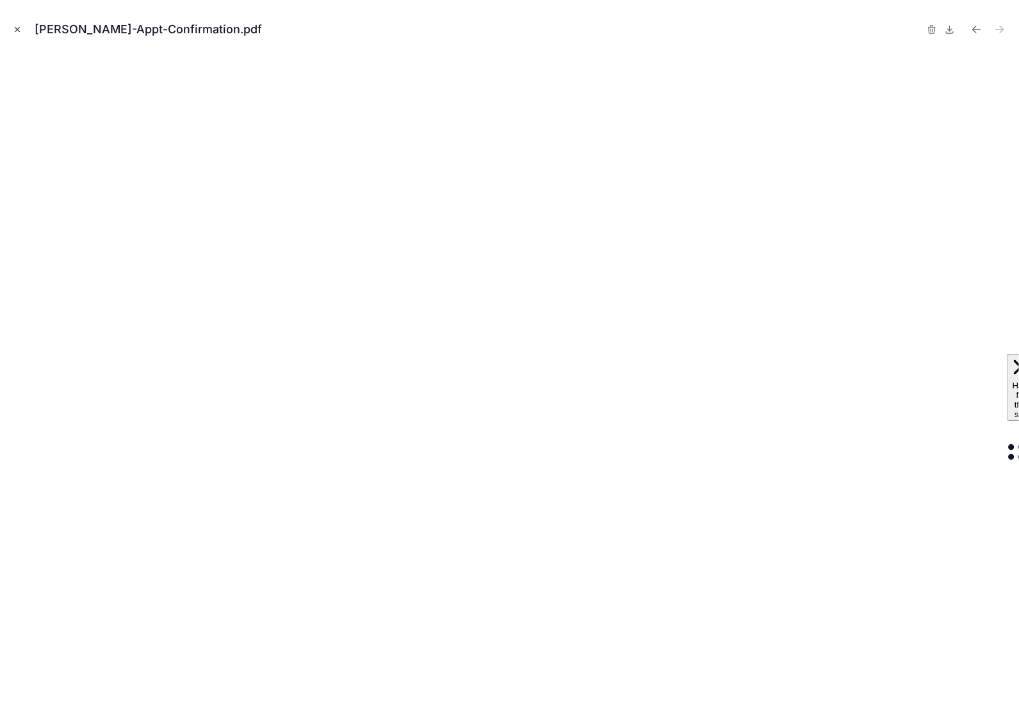
click at [21, 32] on icon "Close modal" at bounding box center [17, 29] width 9 height 9
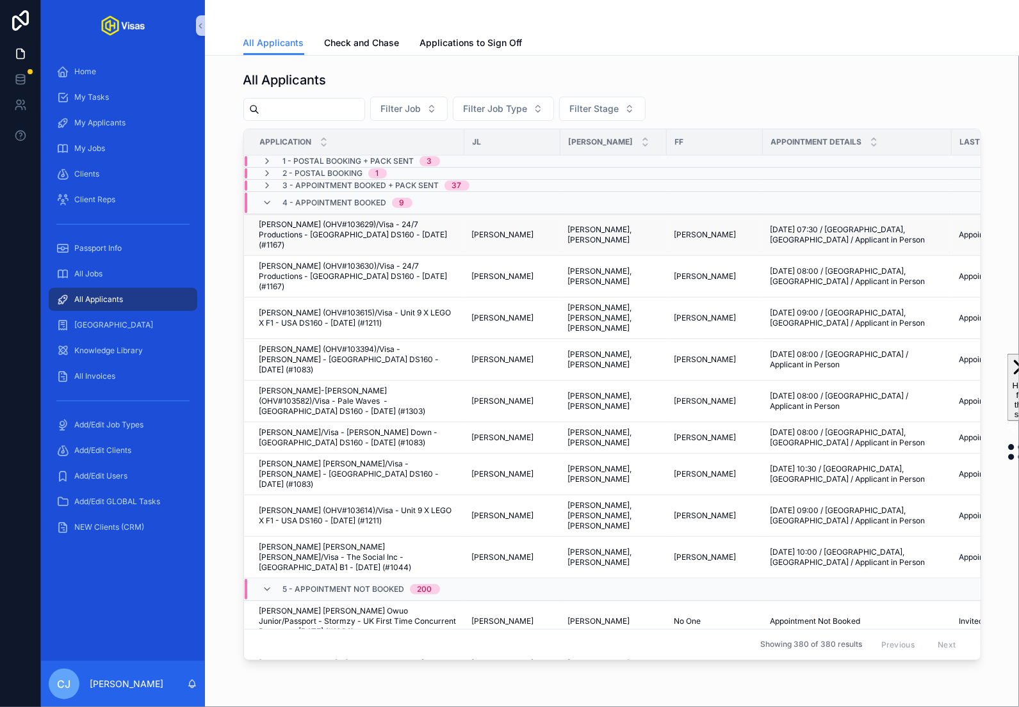
click at [474, 230] on span "[PERSON_NAME]" at bounding box center [503, 235] width 62 height 10
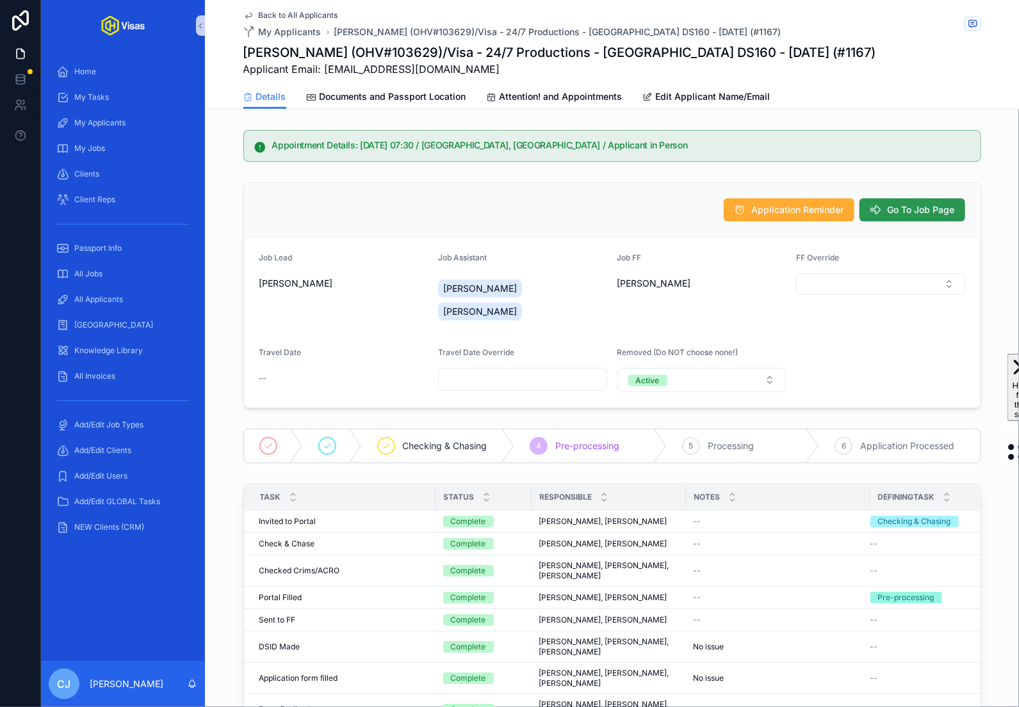
click at [916, 211] on span "Go To Job Page" at bounding box center [920, 210] width 67 height 13
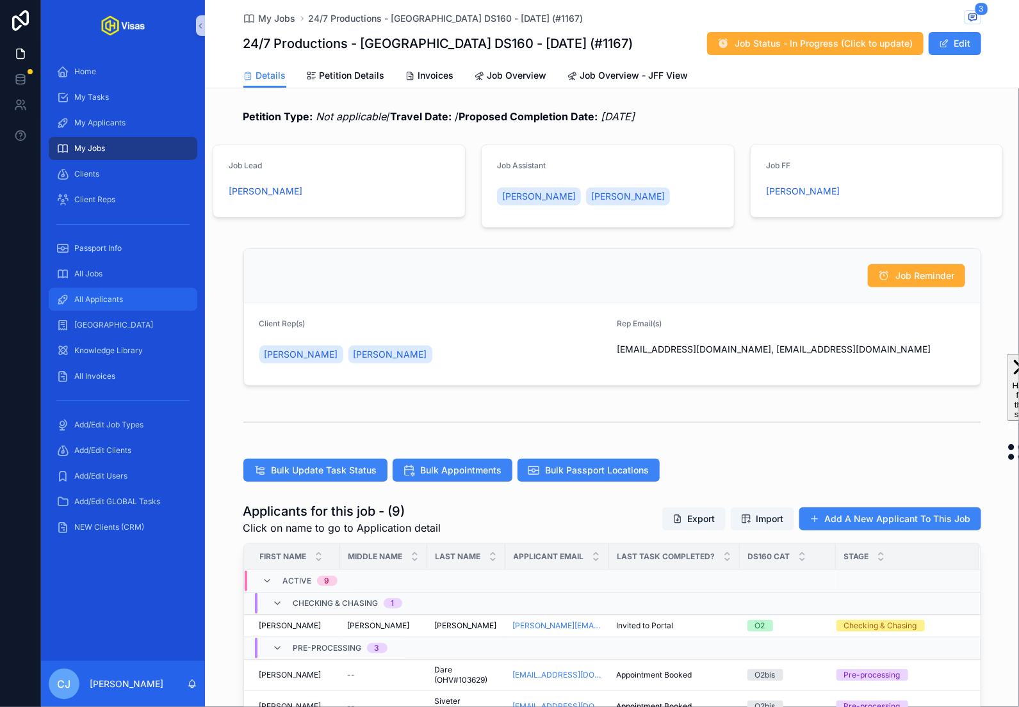
click at [110, 298] on span "All Applicants" at bounding box center [98, 299] width 49 height 10
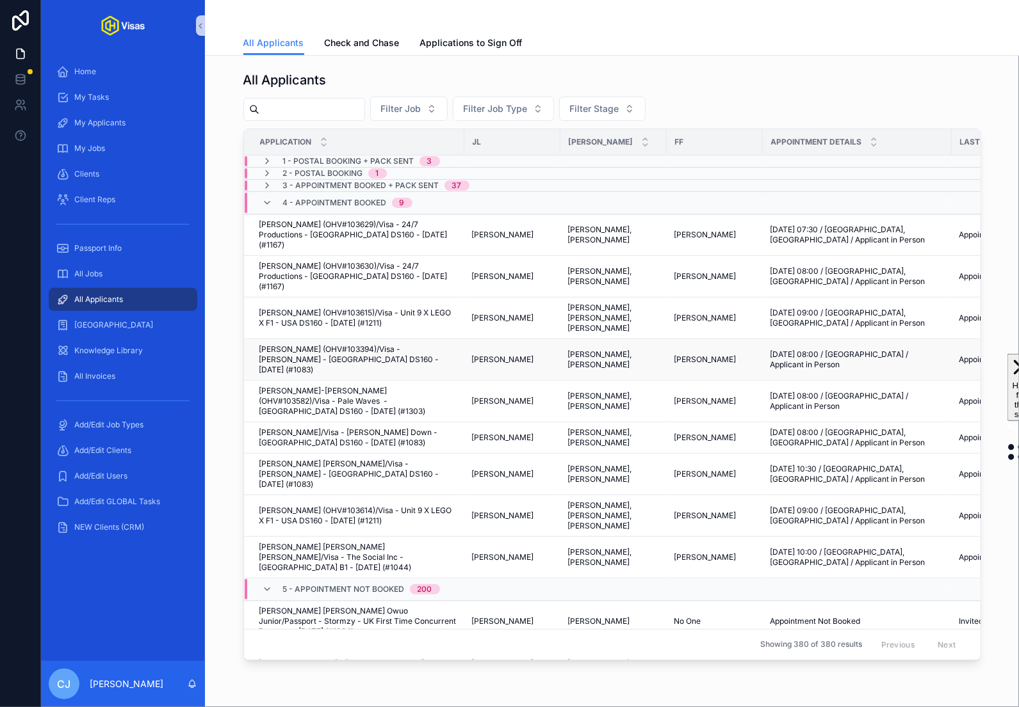
click at [356, 344] on span "[PERSON_NAME] (OHV#103394)/Visa - [PERSON_NAME] - [GEOGRAPHIC_DATA] DS160 - [DA…" at bounding box center [357, 359] width 197 height 31
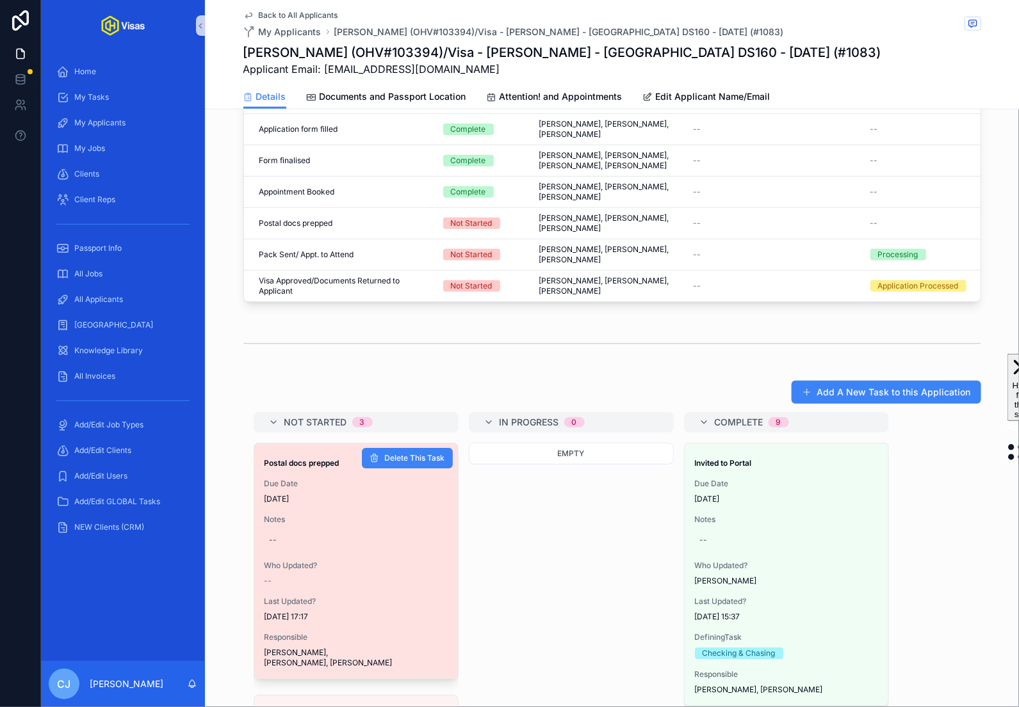
scroll to position [621, 0]
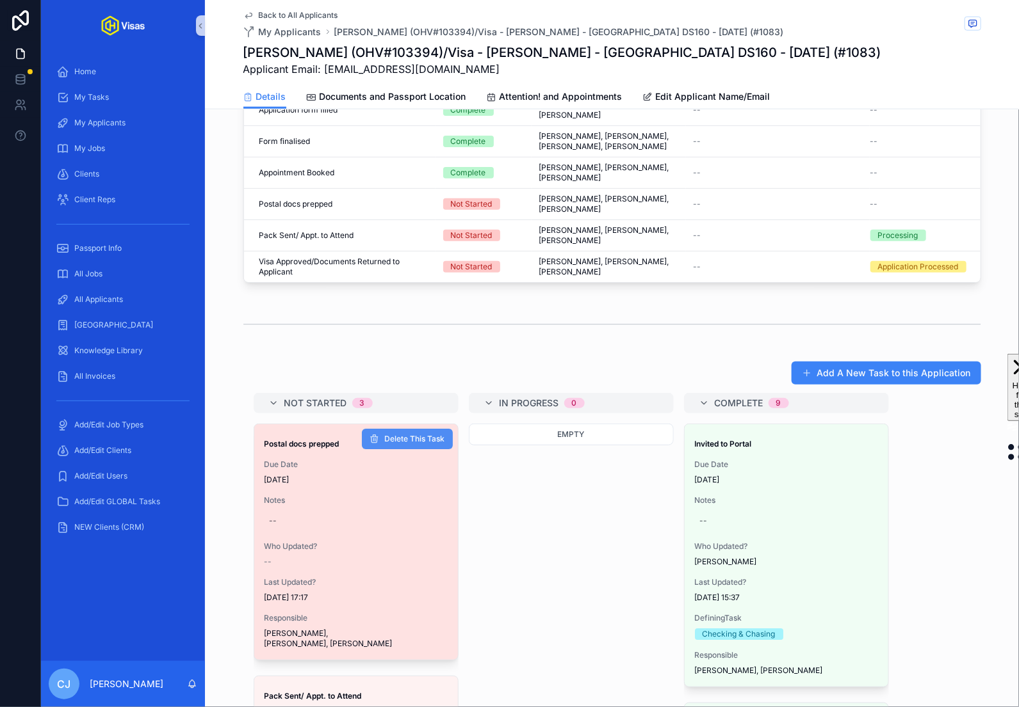
click at [440, 435] on span "Delete This Task" at bounding box center [415, 440] width 60 height 10
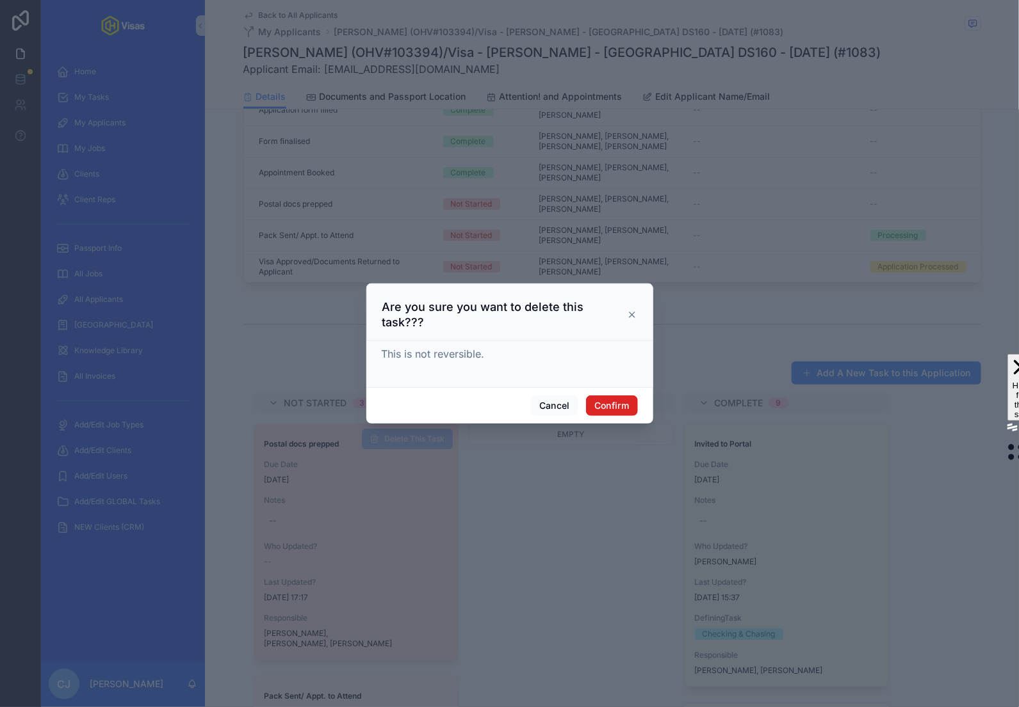
click at [629, 399] on button "Confirm" at bounding box center [611, 406] width 51 height 20
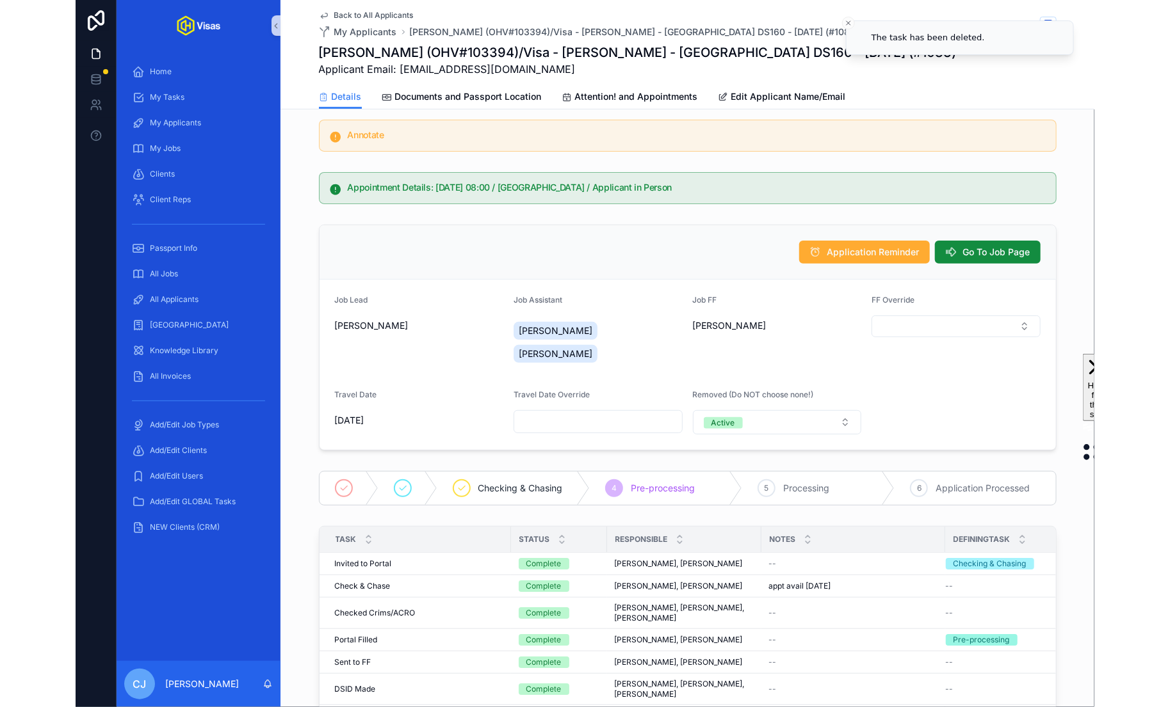
scroll to position [0, 0]
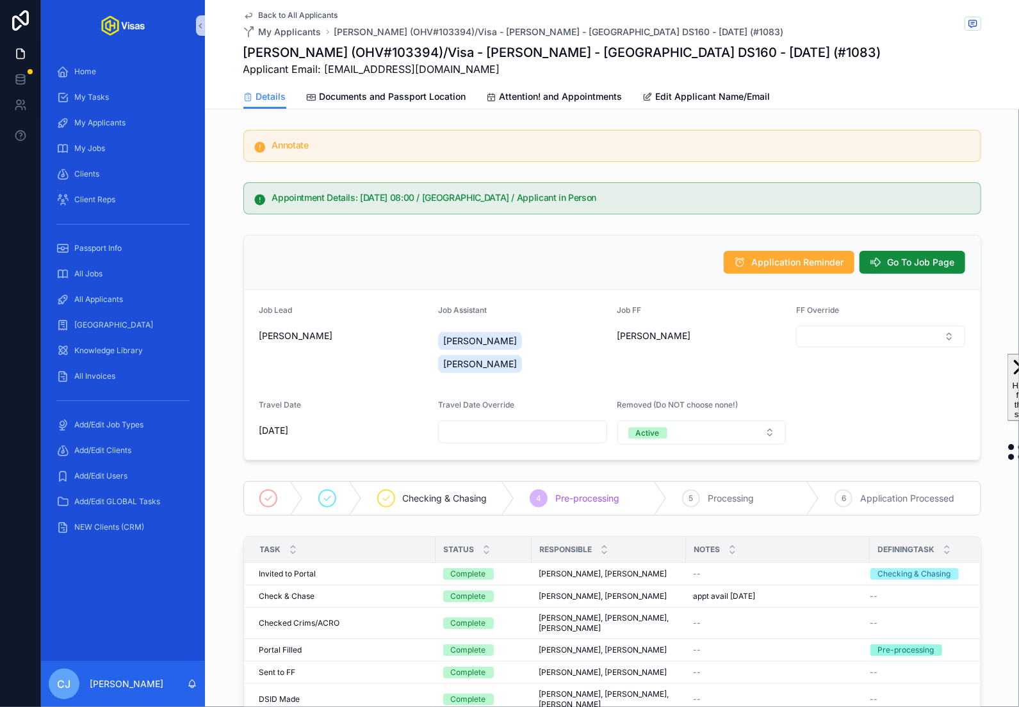
click at [401, 51] on h1 "[PERSON_NAME] (OHV#103394)/Visa - [PERSON_NAME] - [GEOGRAPHIC_DATA] DS160 - [DA…" at bounding box center [562, 53] width 638 height 18
copy h1 "103394"
click at [402, 88] on link "Documents and Passport Location" at bounding box center [386, 98] width 159 height 26
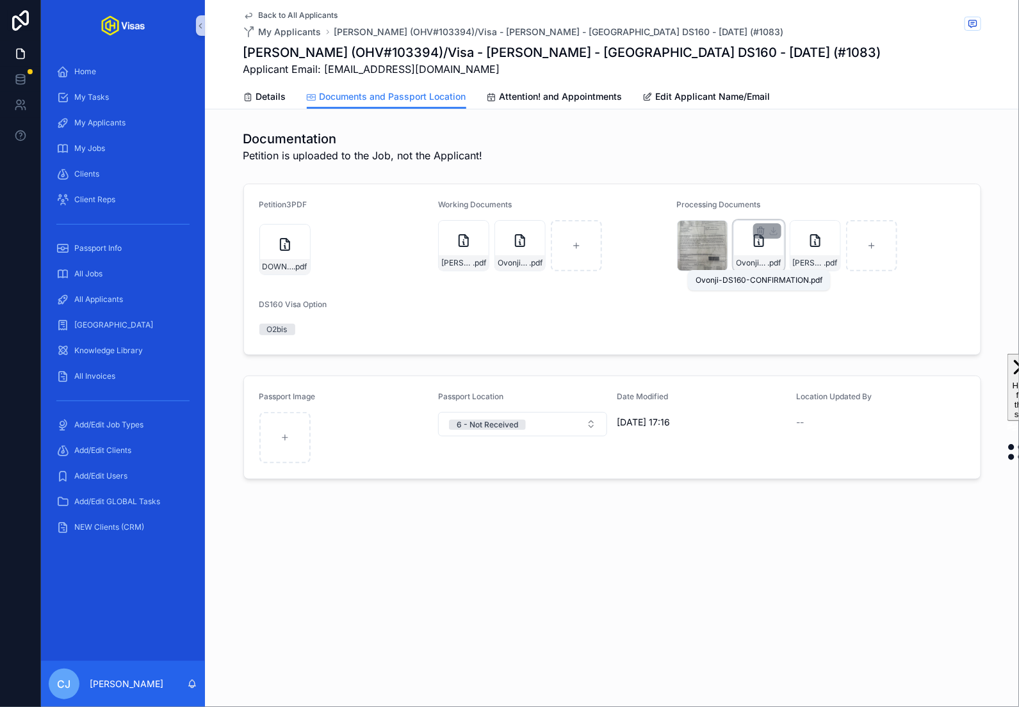
click at [768, 264] on span ".pdf" at bounding box center [774, 263] width 13 height 10
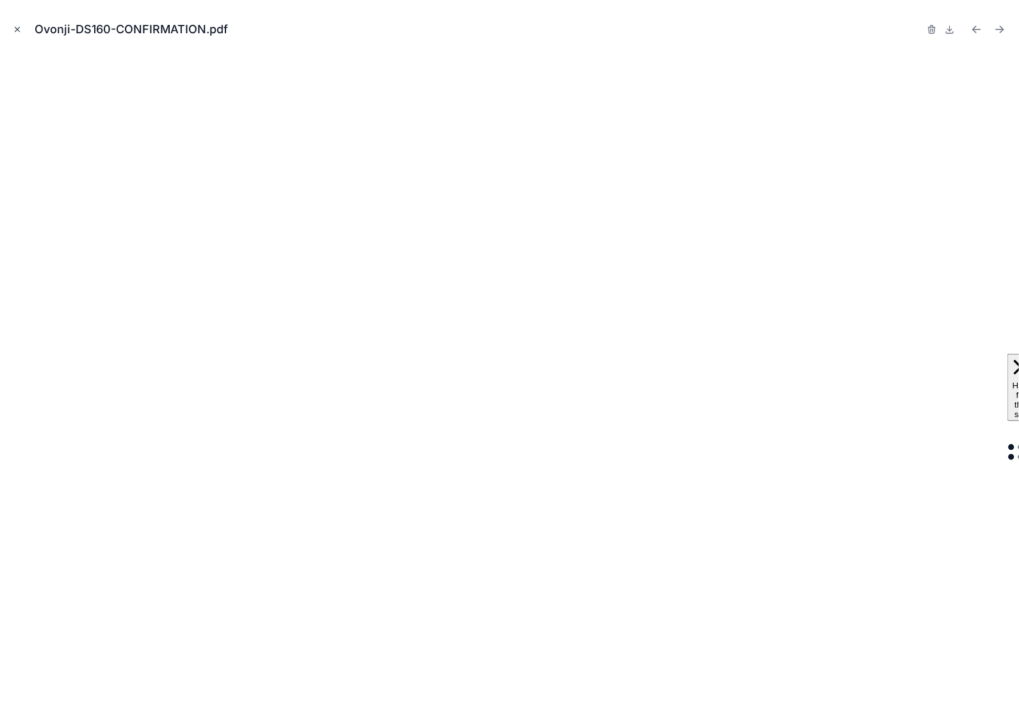
click at [19, 26] on icon "Close modal" at bounding box center [17, 29] width 9 height 9
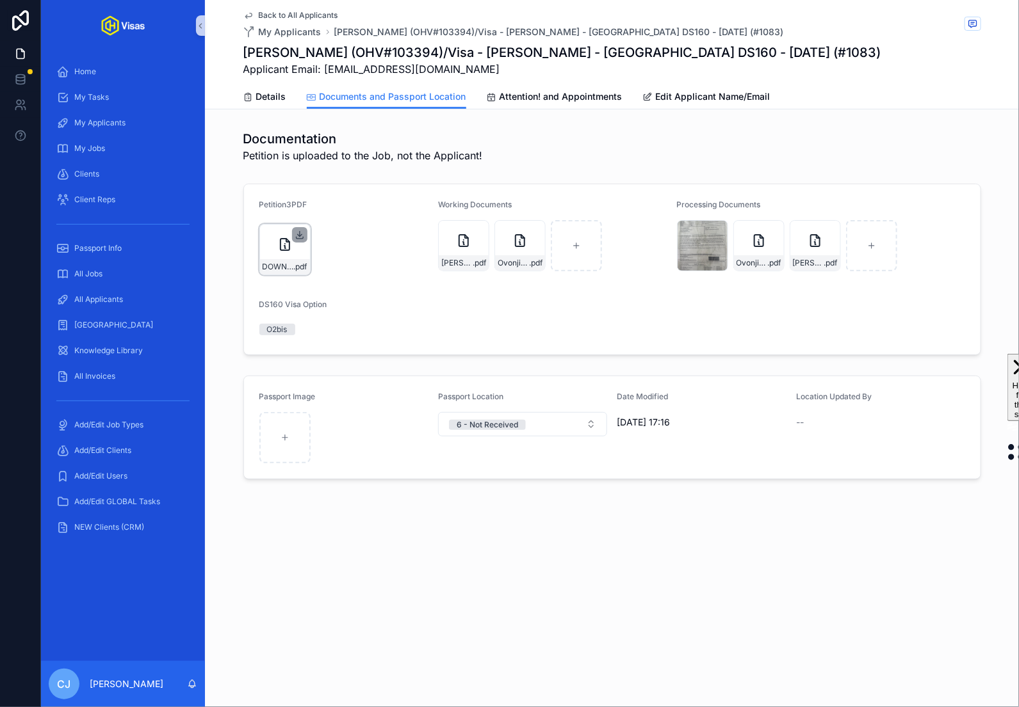
click at [302, 234] on icon "scrollable content" at bounding box center [299, 235] width 10 height 10
click at [892, 176] on div "Documentation Petition is uploaded to the Job, not the Applicant! Petition3PDF …" at bounding box center [612, 305] width 814 height 360
click at [717, 232] on icon "scrollable content" at bounding box center [717, 230] width 0 height 5
click at [773, 230] on icon "scrollable content" at bounding box center [773, 230] width 0 height 5
click at [831, 232] on icon "scrollable content" at bounding box center [830, 231] width 10 height 10
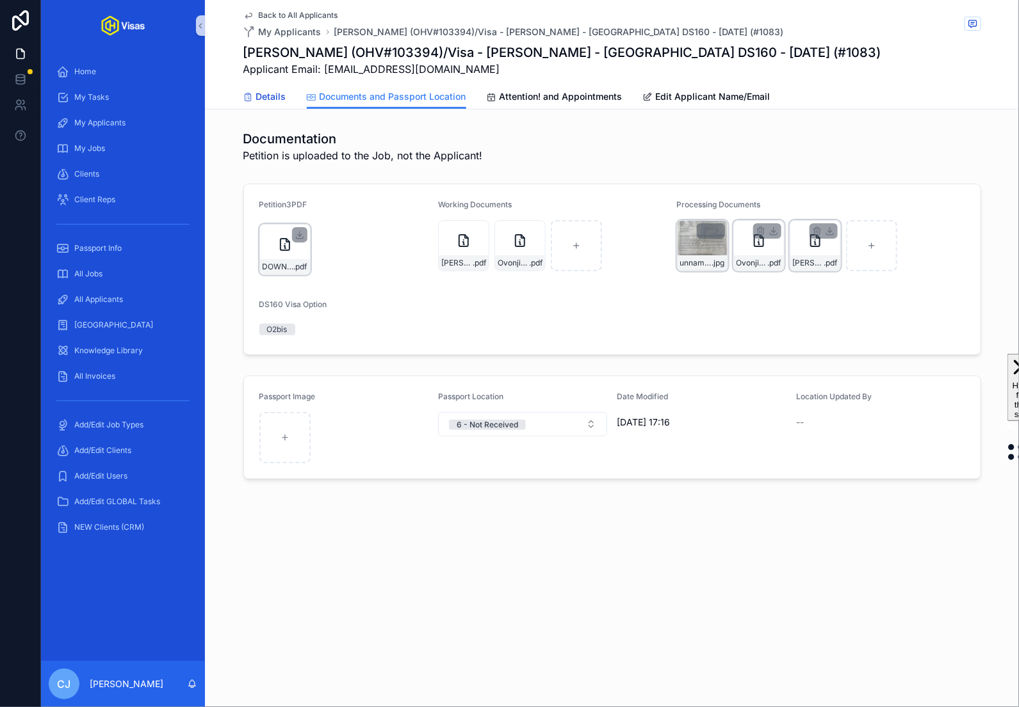
click at [280, 99] on span "Details" at bounding box center [271, 96] width 30 height 13
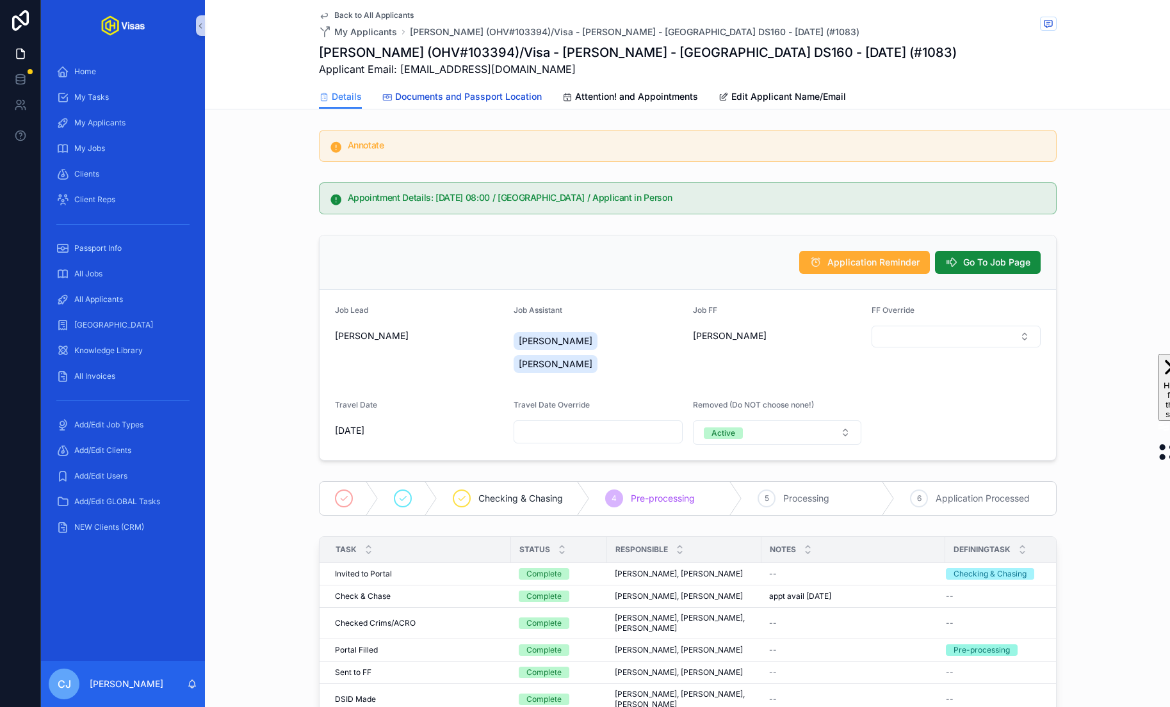
click at [449, 94] on span "Documents and Passport Location" at bounding box center [468, 96] width 147 height 13
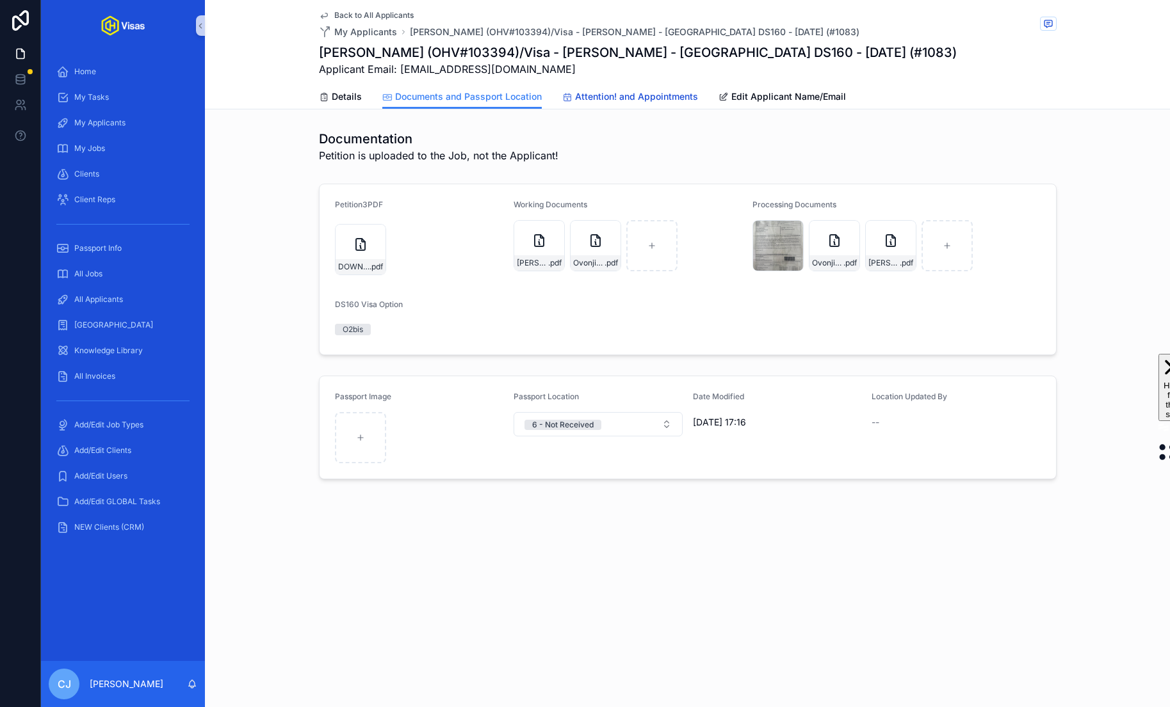
click at [592, 101] on span "Attention! and Appointments" at bounding box center [636, 96] width 123 height 13
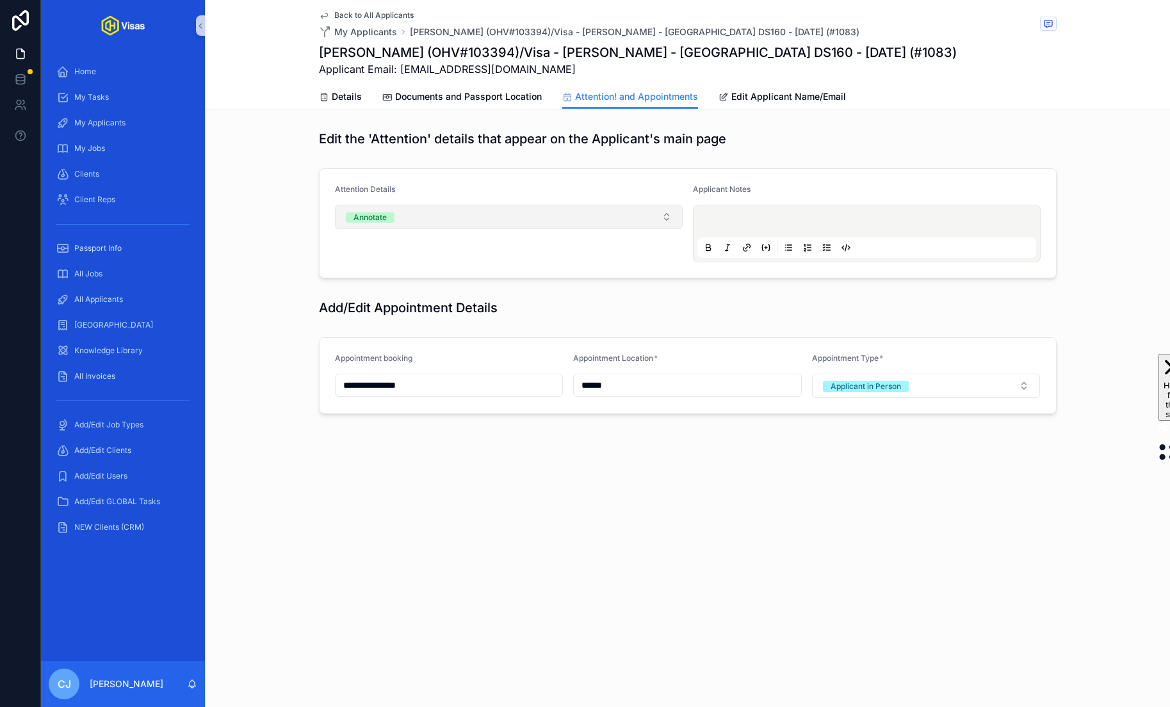
click at [506, 212] on button "Annotate" at bounding box center [509, 217] width 348 height 24
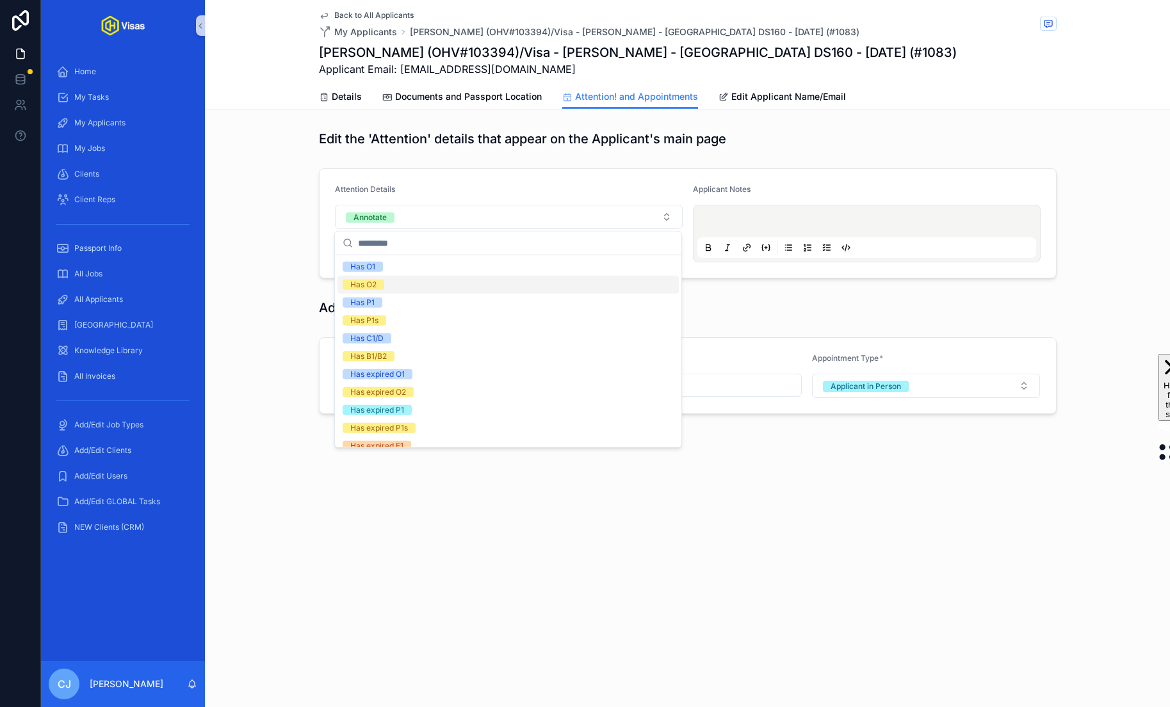
click at [428, 289] on div "Has O2" at bounding box center [507, 285] width 341 height 18
click at [408, 133] on h1 "Edit the 'Attention' details that appear on the Applicant's main page" at bounding box center [522, 139] width 407 height 18
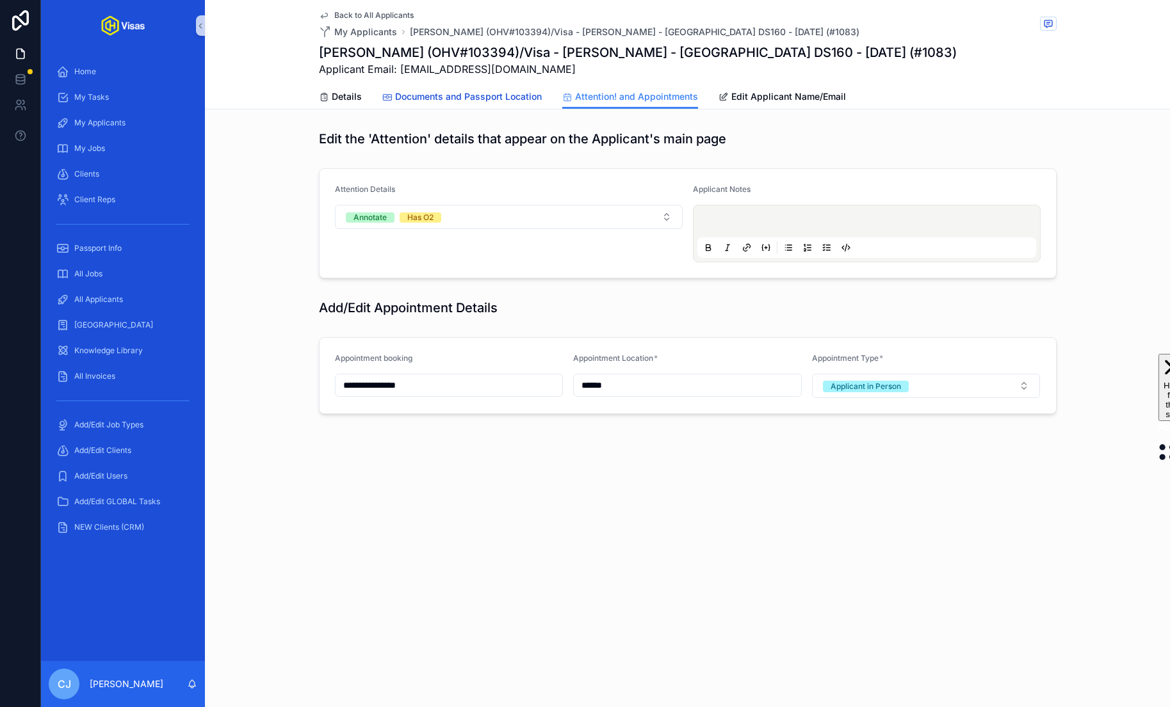
click at [431, 97] on span "Documents and Passport Location" at bounding box center [468, 96] width 147 height 13
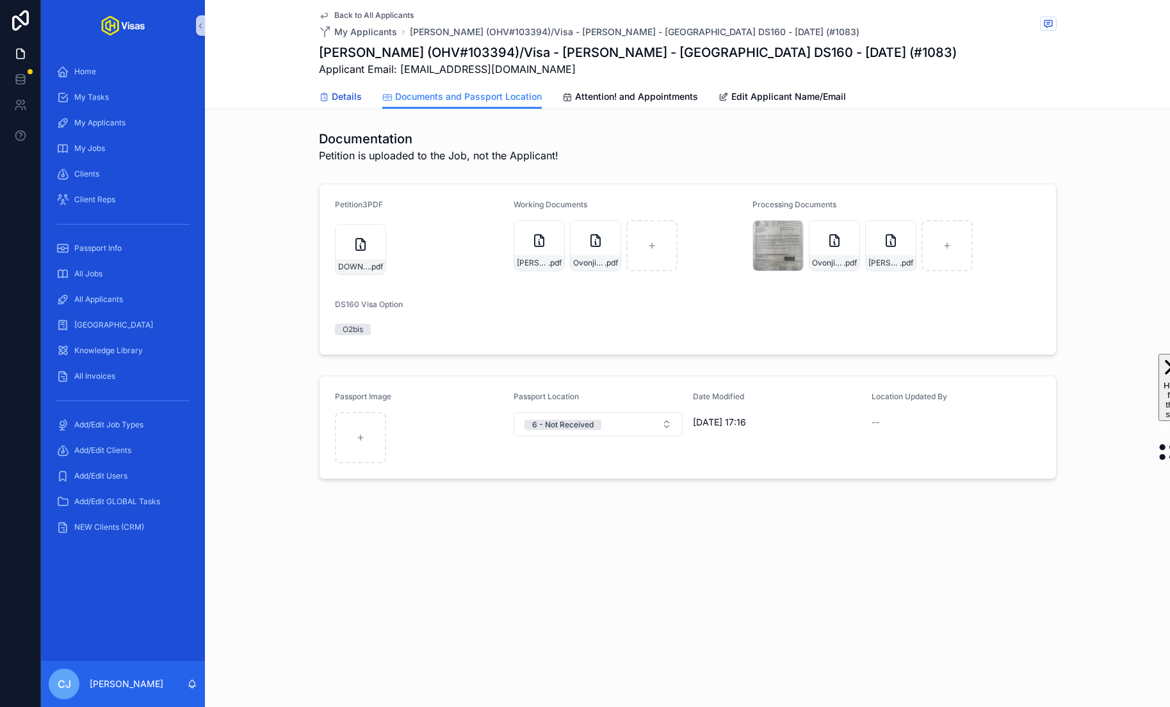
click at [334, 95] on span "Details" at bounding box center [347, 96] width 30 height 13
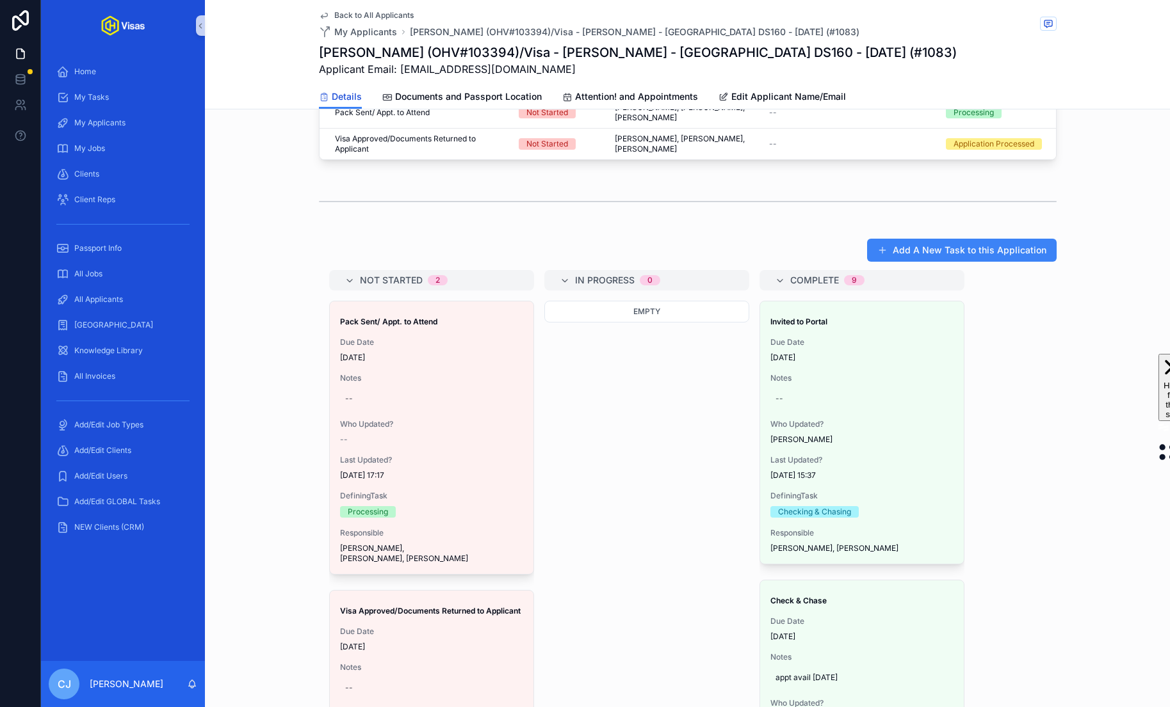
scroll to position [721, 0]
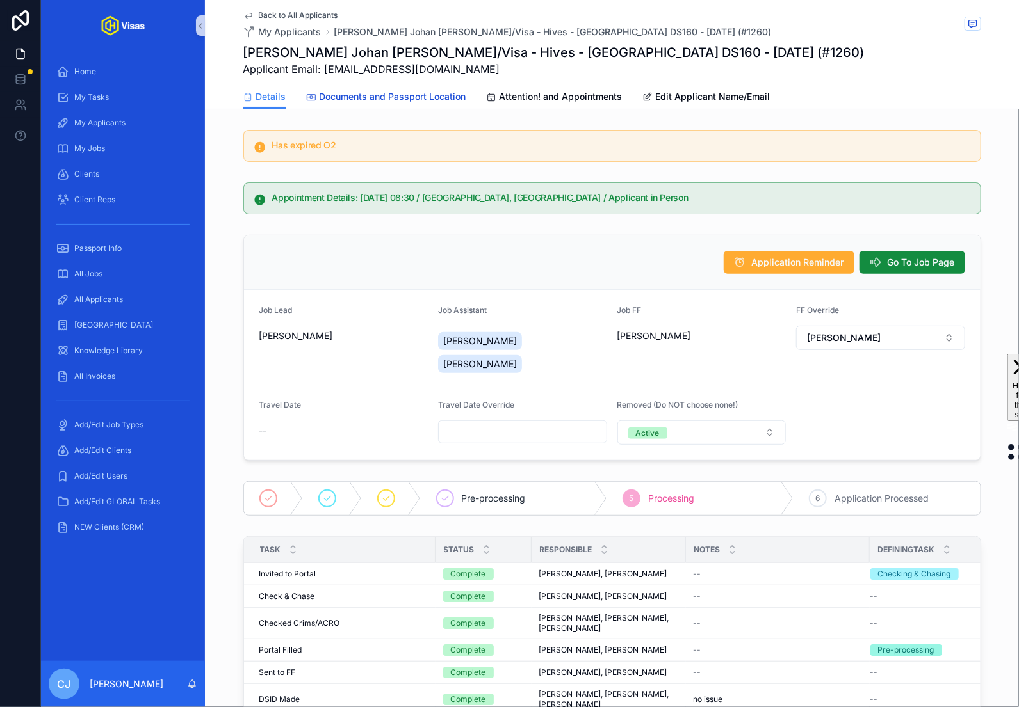
click at [435, 96] on span "Documents and Passport Location" at bounding box center [392, 96] width 147 height 13
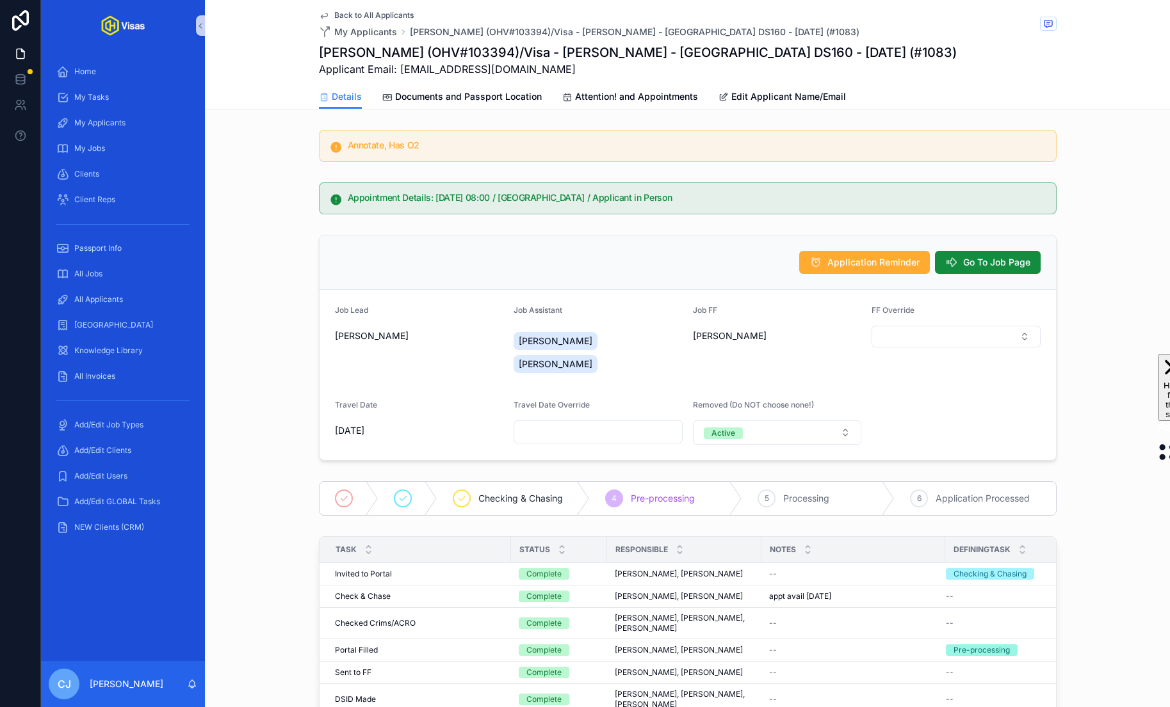
click at [412, 15] on span "Back to All Applicants" at bounding box center [373, 15] width 79 height 10
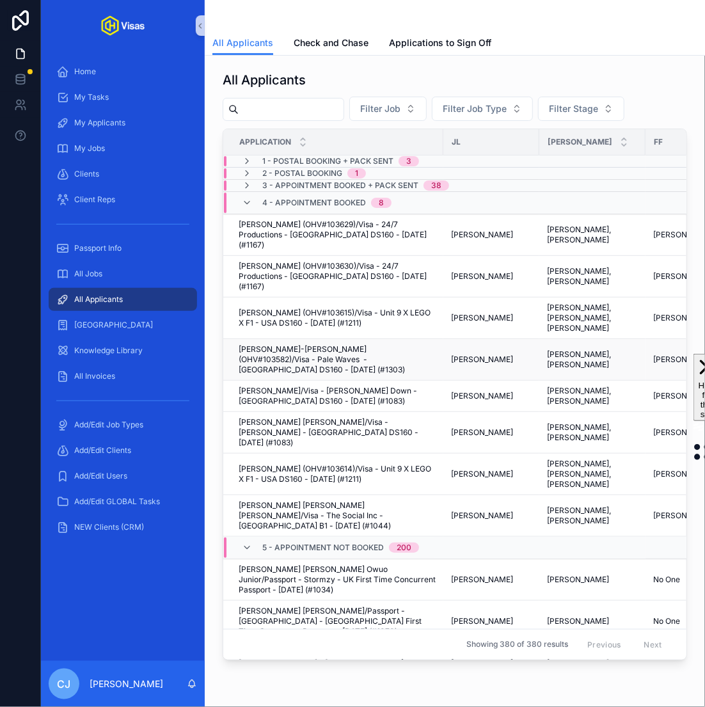
scroll to position [0, 2]
click at [342, 344] on span "[PERSON_NAME]-[PERSON_NAME] (OHV#103582)/Visa - Pale Waves - [GEOGRAPHIC_DATA] …" at bounding box center [335, 359] width 197 height 31
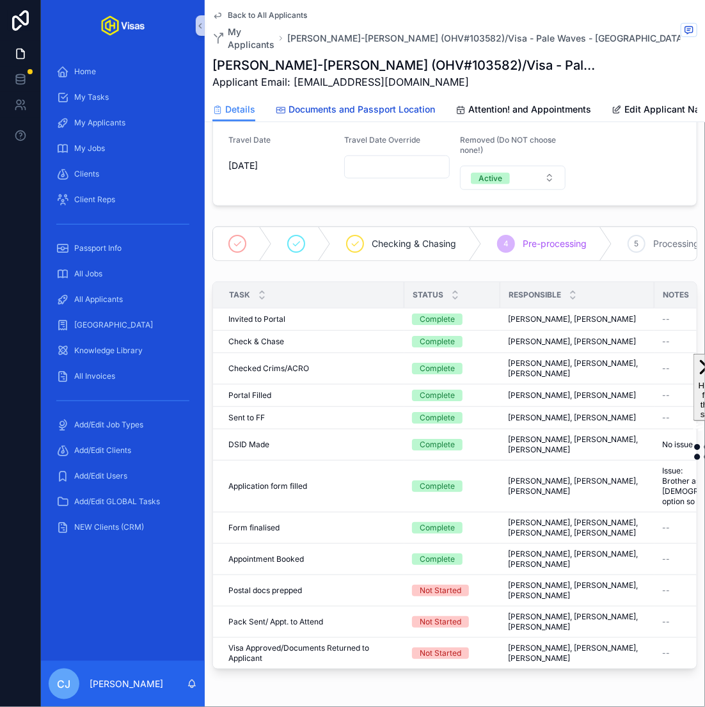
click at [340, 98] on link "Documents and Passport Location" at bounding box center [355, 111] width 159 height 26
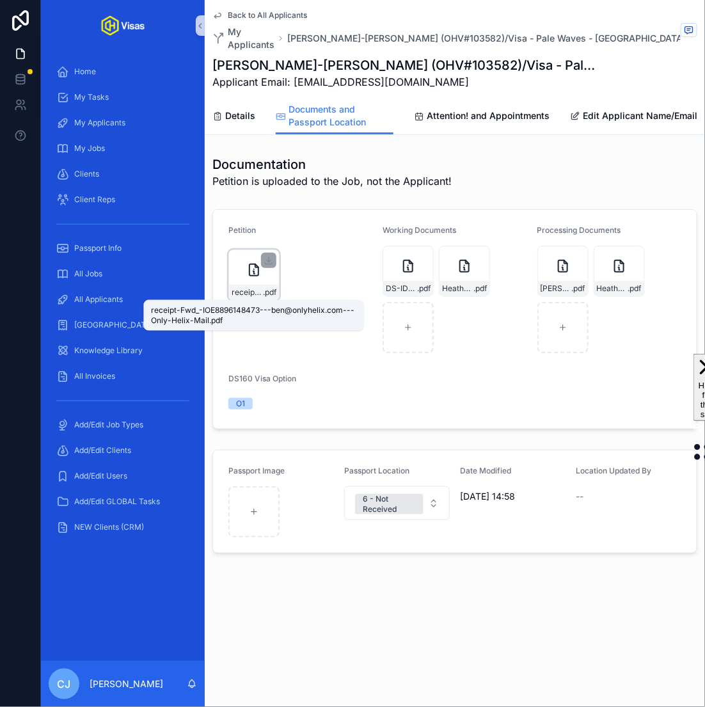
click at [264, 291] on span ".pdf" at bounding box center [269, 292] width 13 height 10
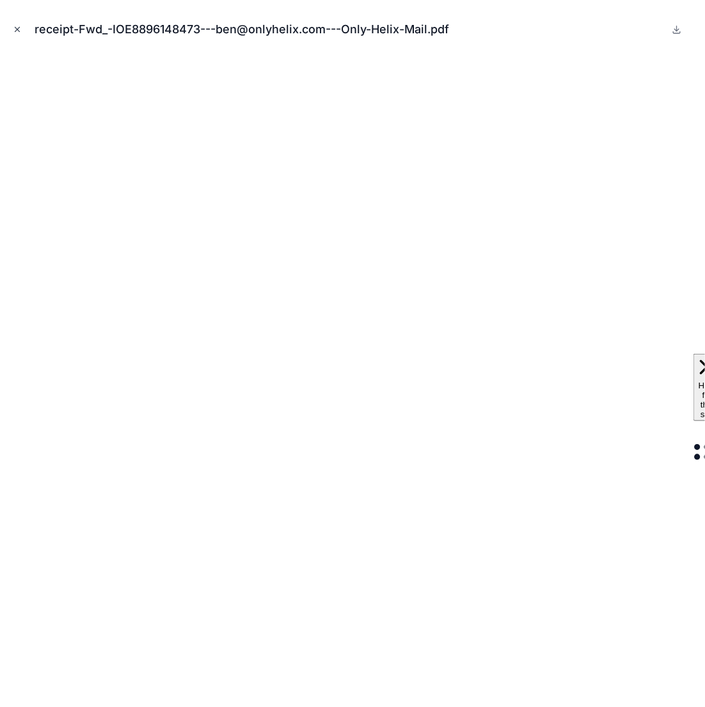
click at [18, 28] on icon "Close modal" at bounding box center [17, 29] width 9 height 9
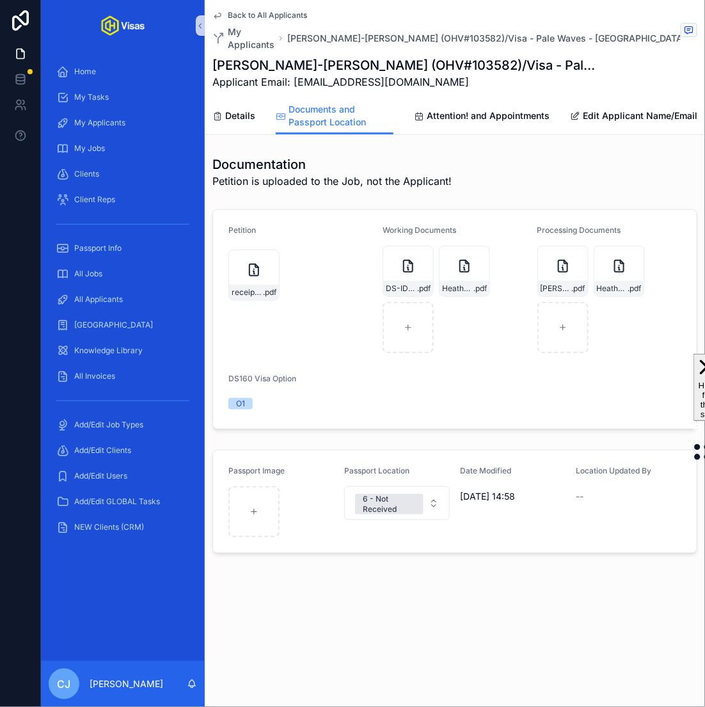
click at [252, 12] on span "Back to All Applicants" at bounding box center [267, 15] width 79 height 10
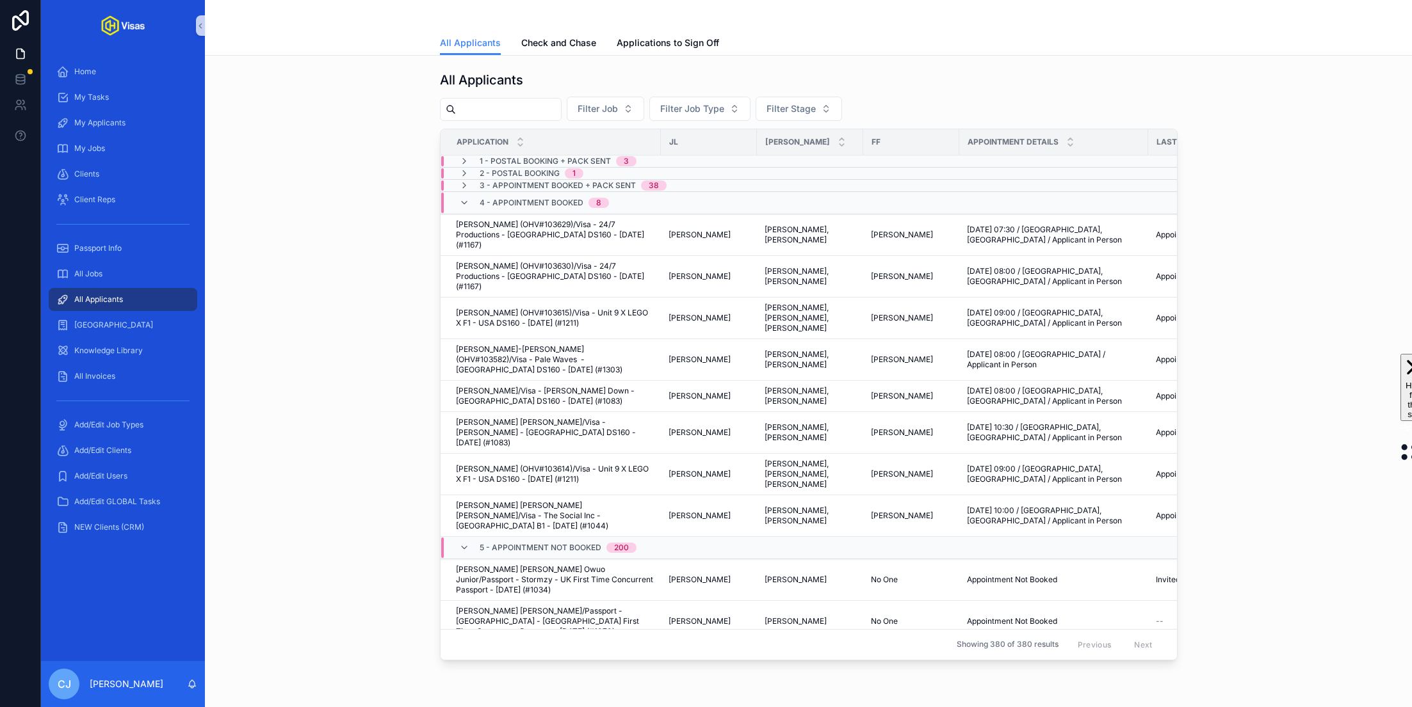
click at [514, 103] on input "scrollable content" at bounding box center [508, 110] width 105 height 18
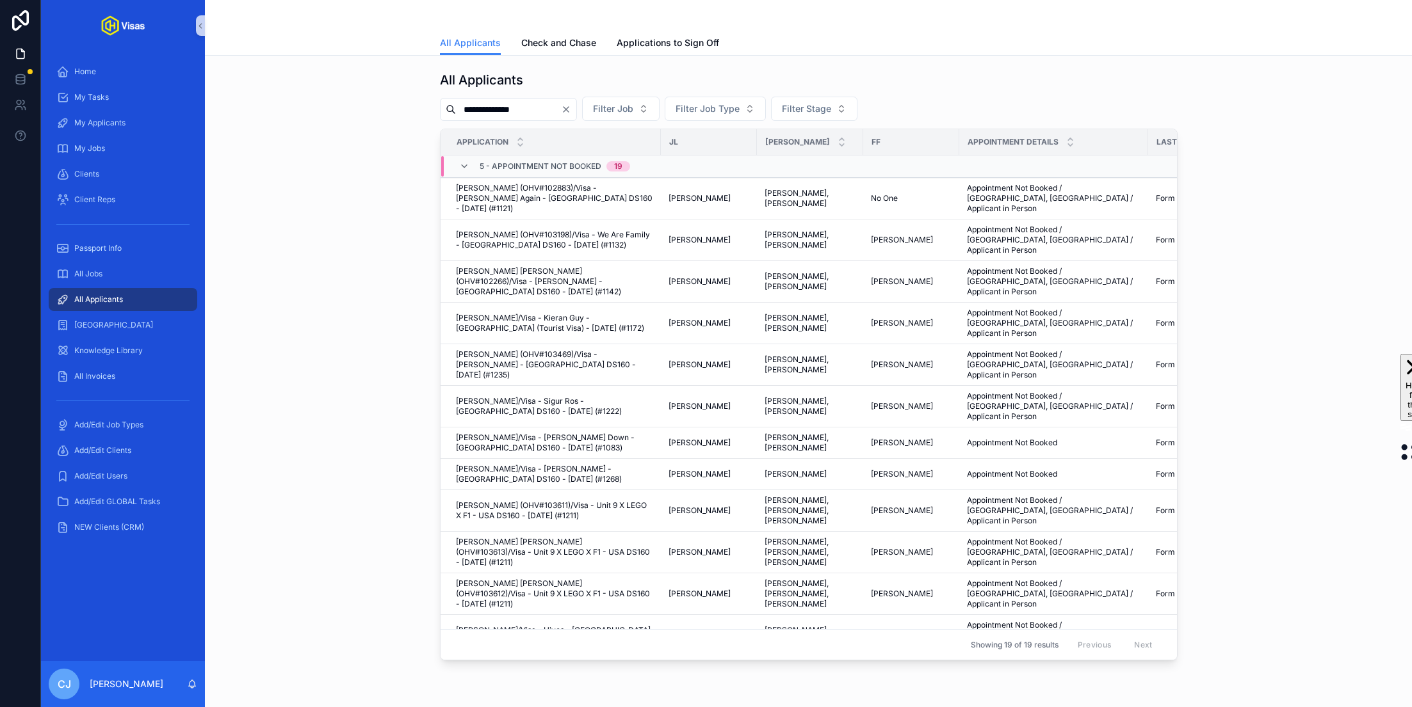
type input "**********"
click at [571, 106] on icon "Clear" at bounding box center [566, 109] width 10 height 10
click at [527, 104] on input "scrollable content" at bounding box center [508, 110] width 105 height 18
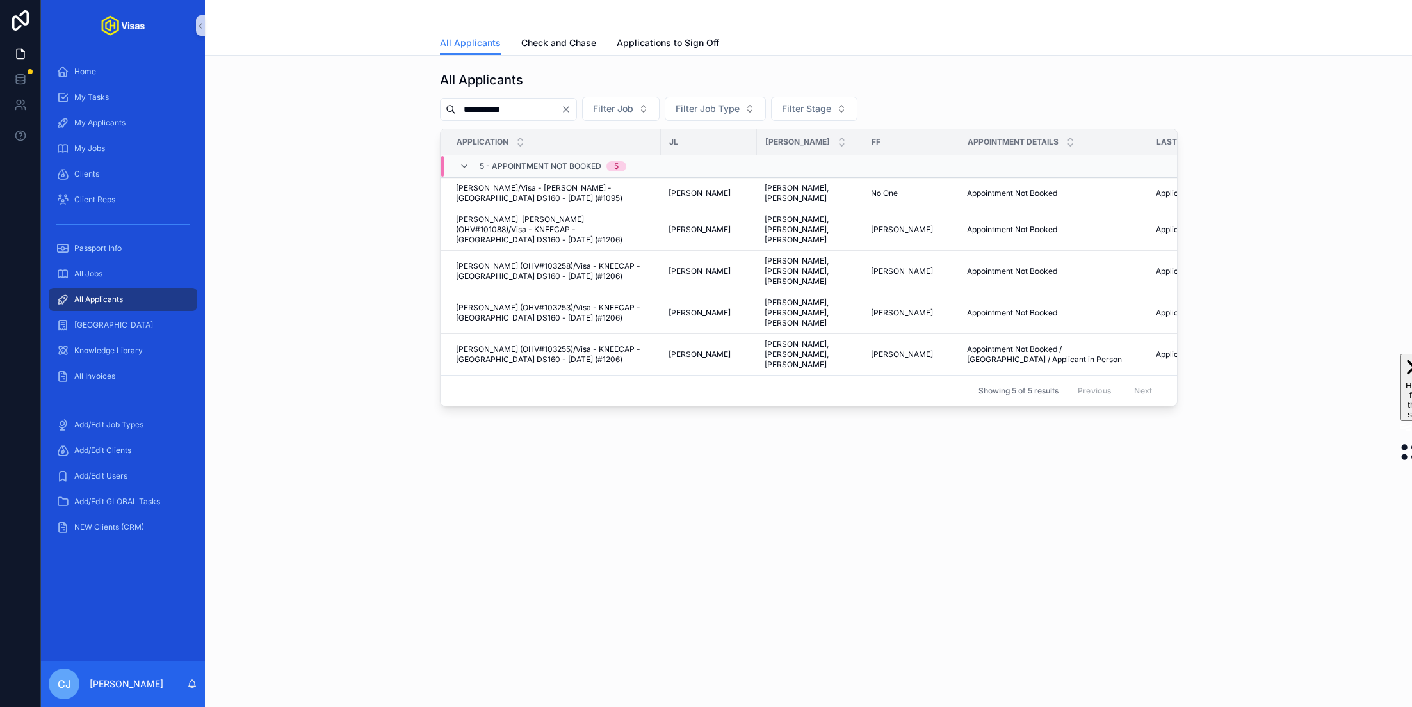
type input "**********"
click at [571, 108] on icon "Clear" at bounding box center [566, 109] width 10 height 10
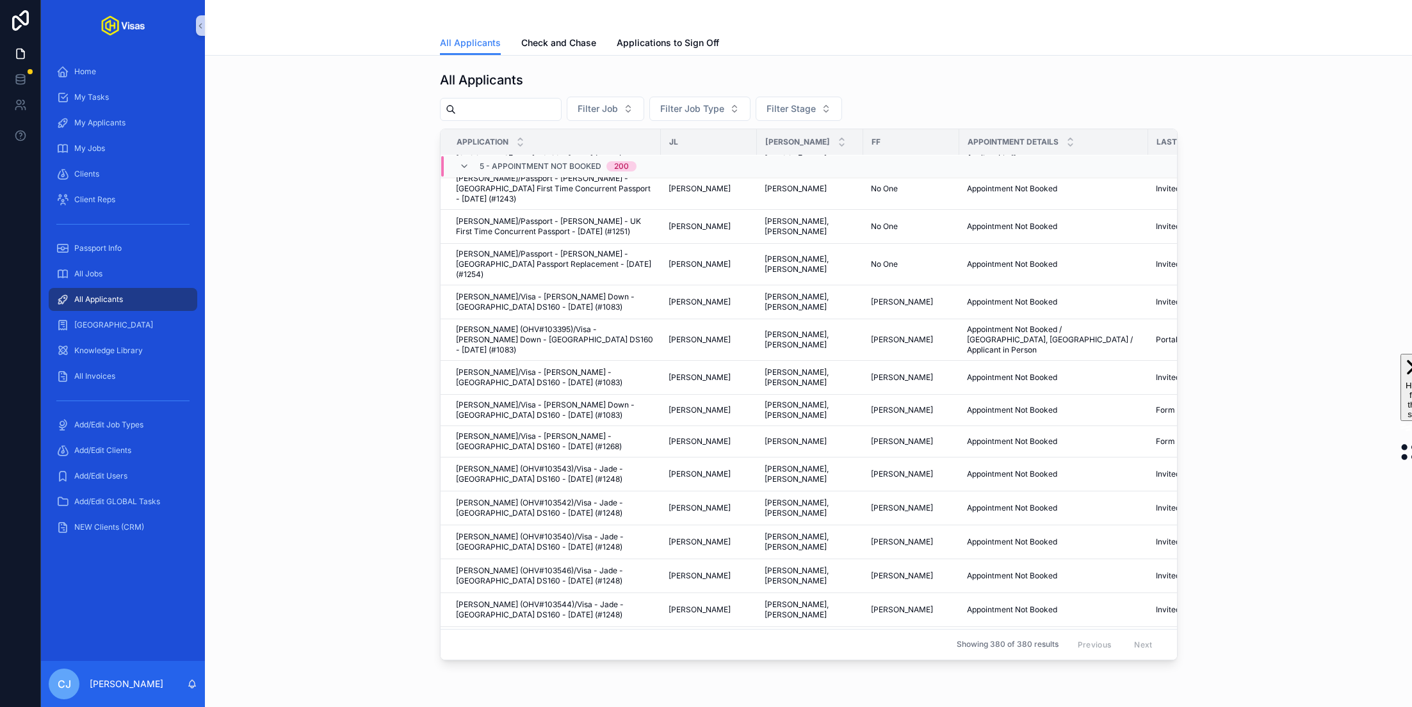
scroll to position [2605, 0]
click at [676, 49] on span "Applications to Sign Off" at bounding box center [668, 42] width 102 height 13
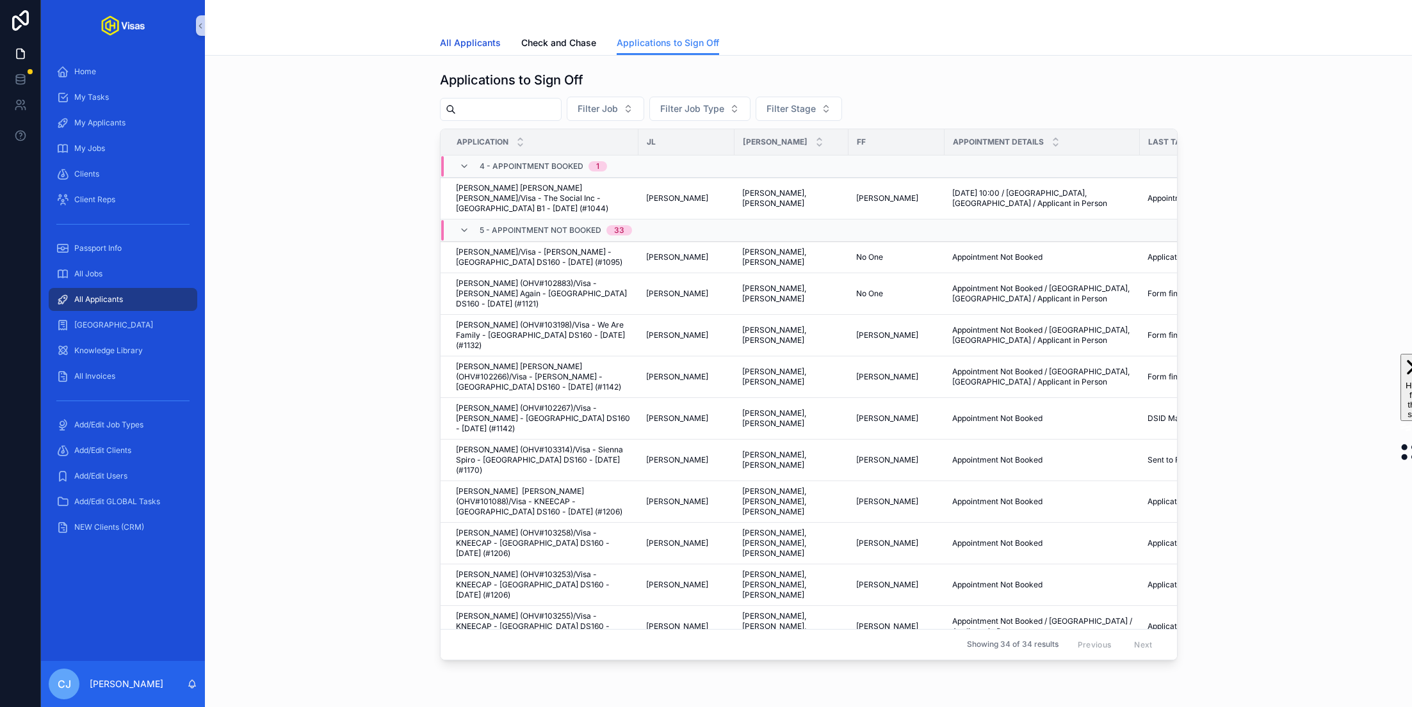
click at [460, 35] on link "All Applicants" at bounding box center [470, 44] width 61 height 26
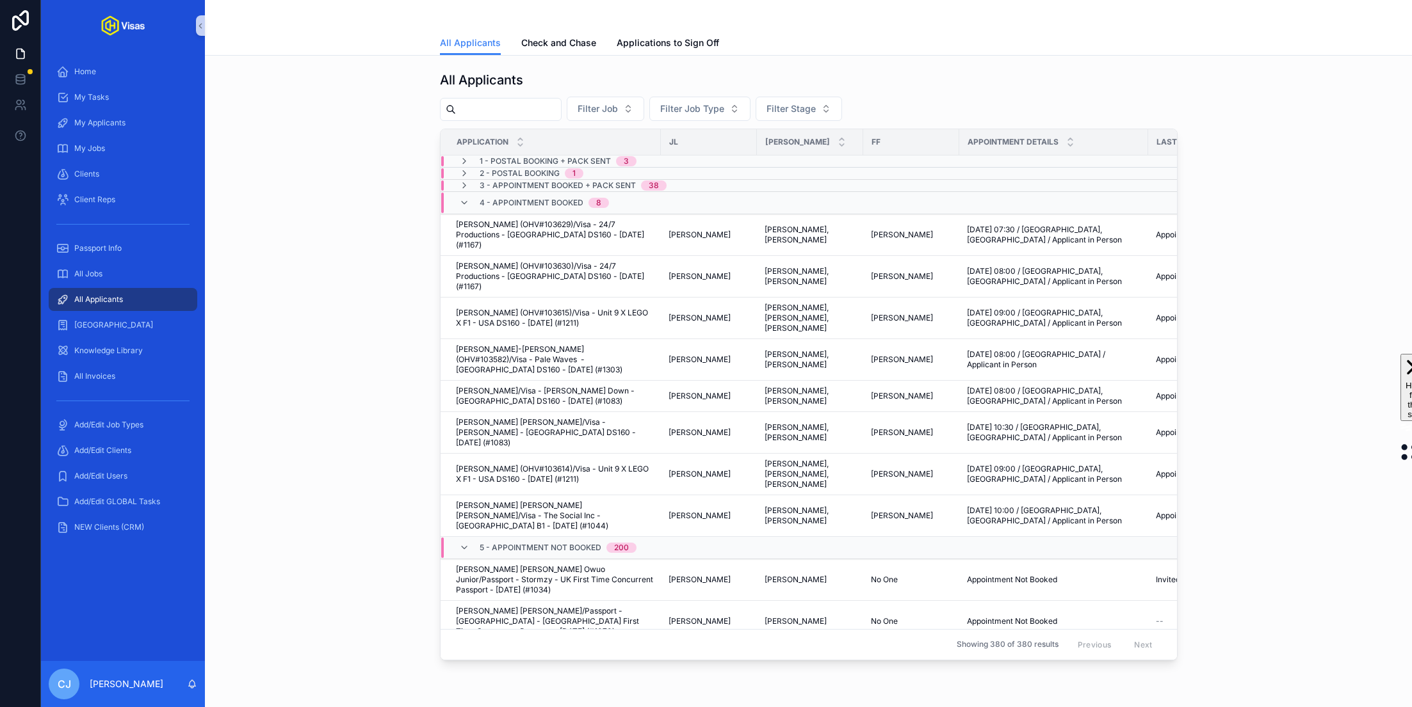
click at [618, 185] on span "3 - Appointment Booked + Pack Sent" at bounding box center [558, 186] width 156 height 10
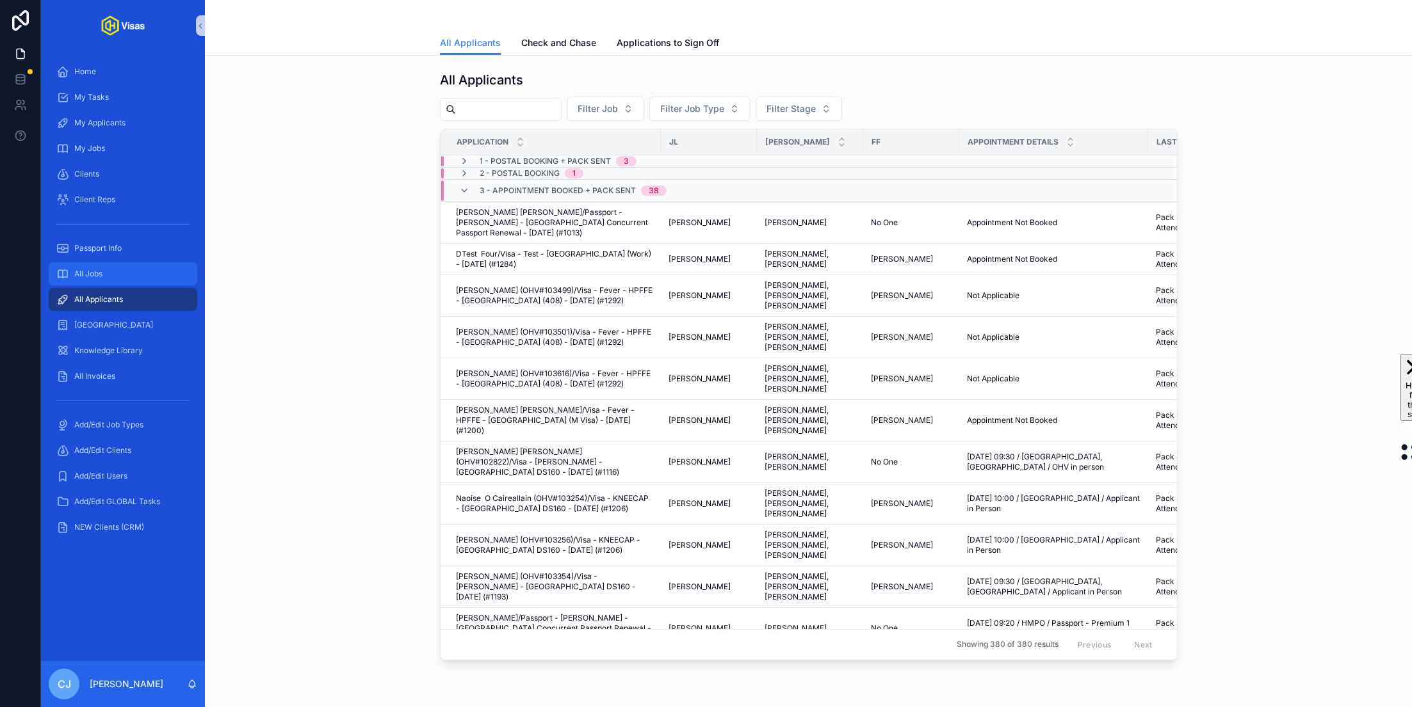
click at [118, 280] on div "All Jobs" at bounding box center [122, 274] width 133 height 20
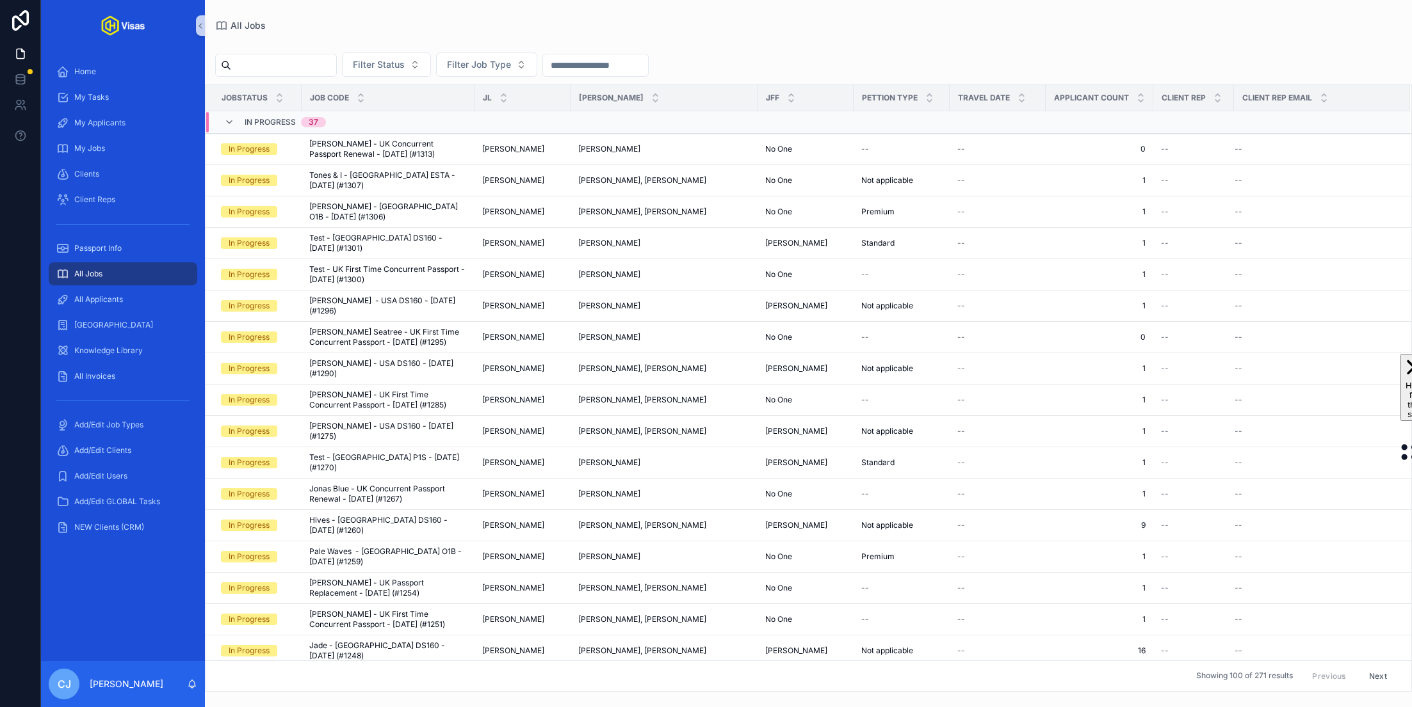
click at [292, 71] on input "scrollable content" at bounding box center [283, 65] width 105 height 18
type input "*****"
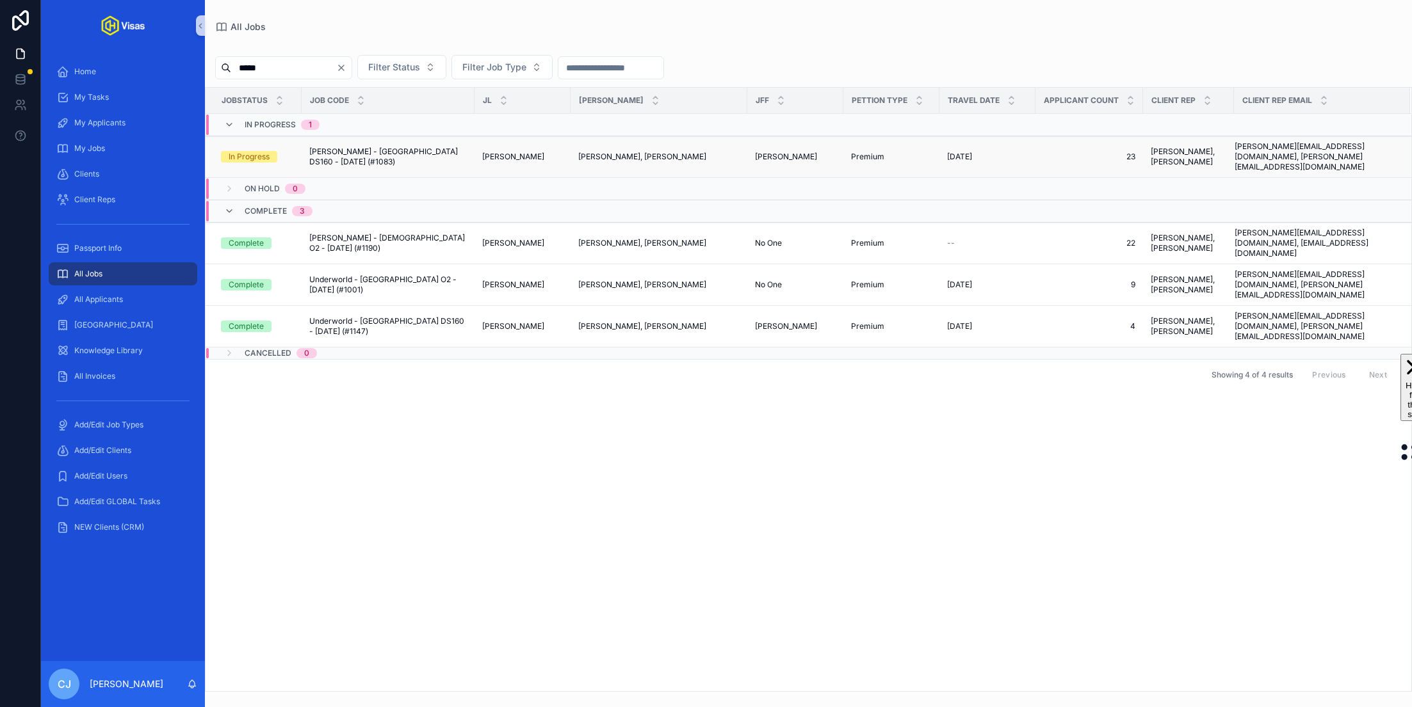
click at [399, 147] on span "[PERSON_NAME] - [GEOGRAPHIC_DATA] DS160 - [DATE] (#1083)" at bounding box center [387, 157] width 157 height 20
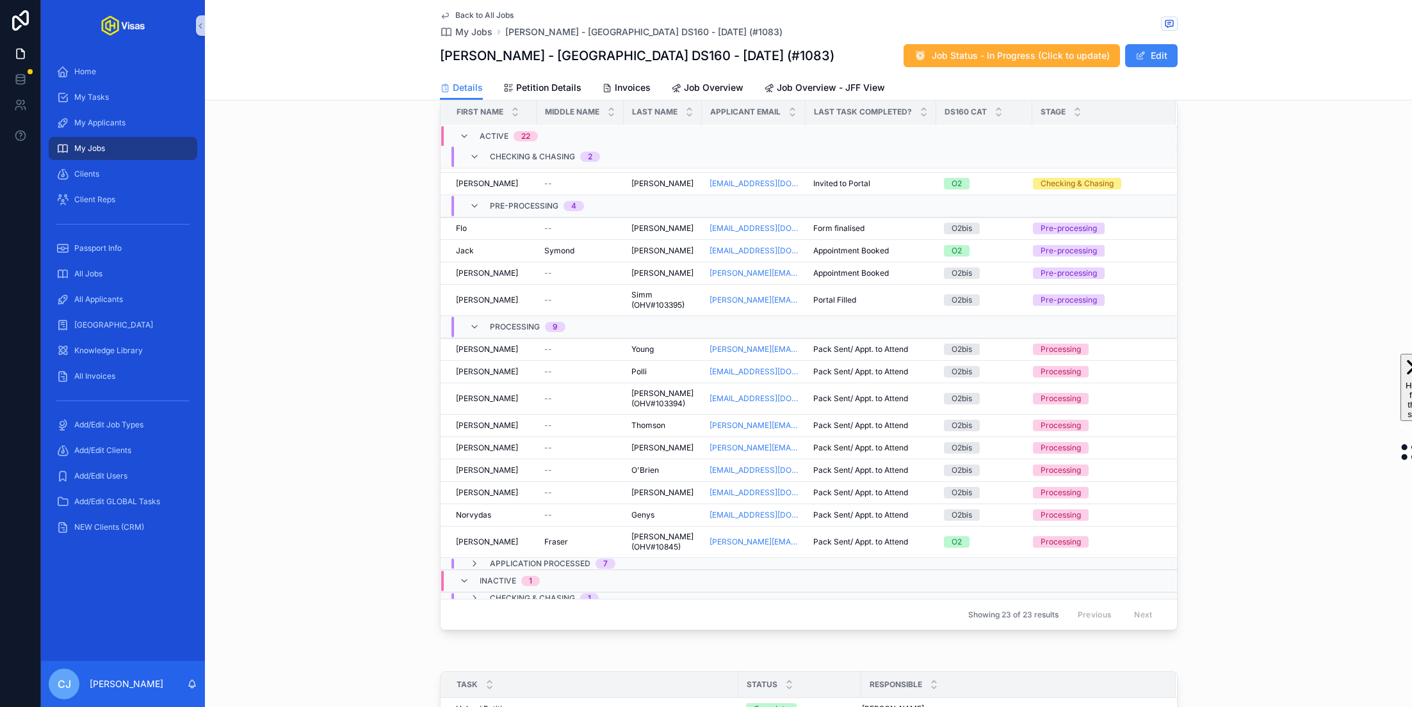
scroll to position [481, 0]
